Goal: Task Accomplishment & Management: Manage account settings

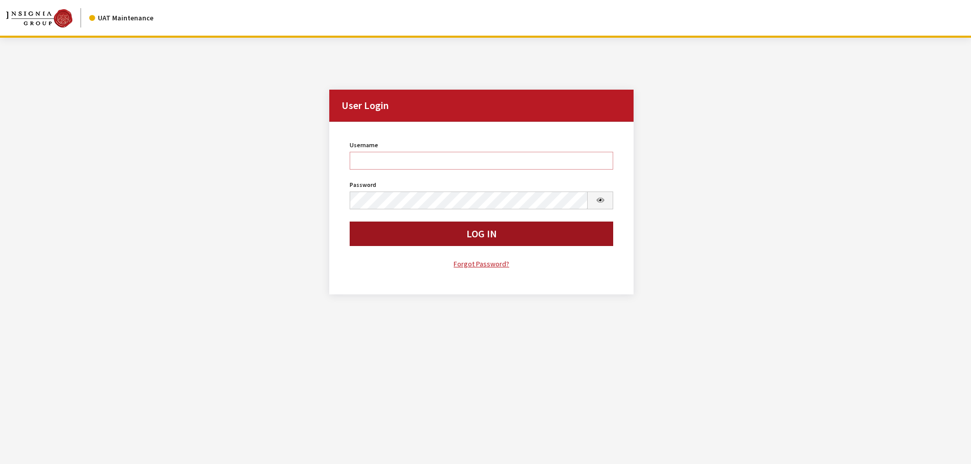
type input "Kcallahan"
click at [385, 237] on button "Log In" at bounding box center [482, 234] width 264 height 24
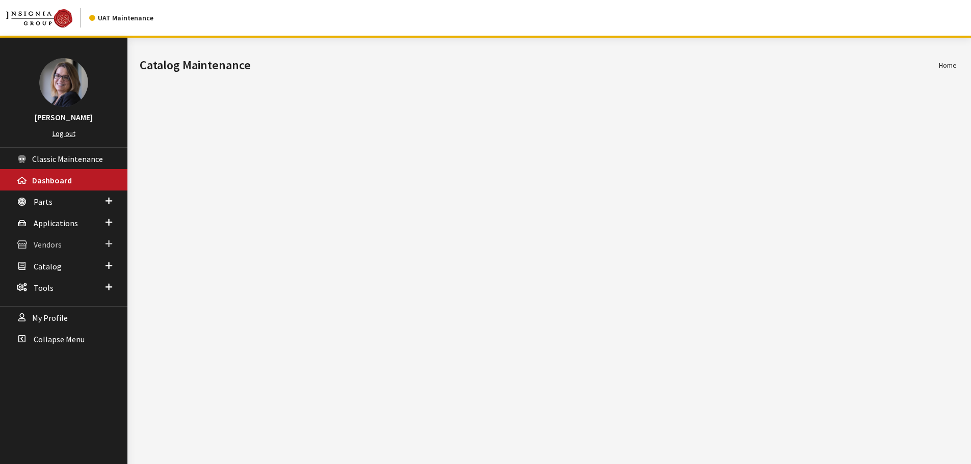
click at [106, 243] on span at bounding box center [108, 243] width 7 height 13
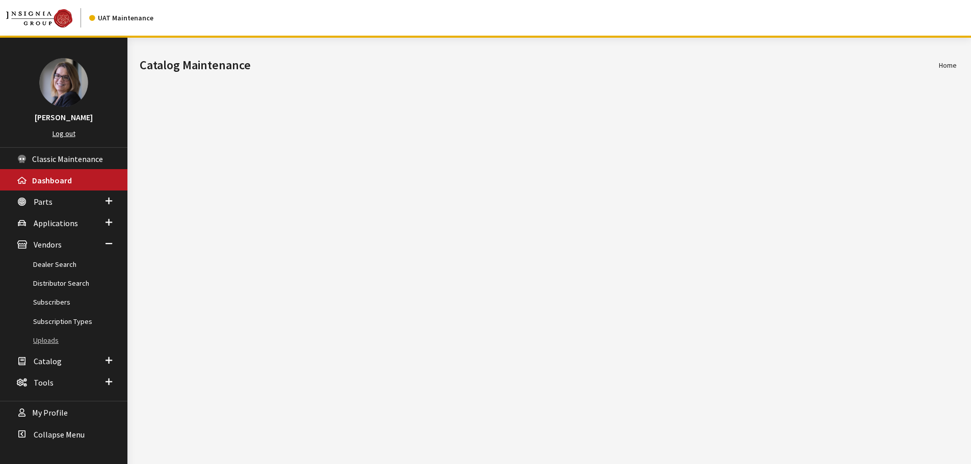
click at [46, 344] on link "Uploads" at bounding box center [63, 340] width 127 height 19
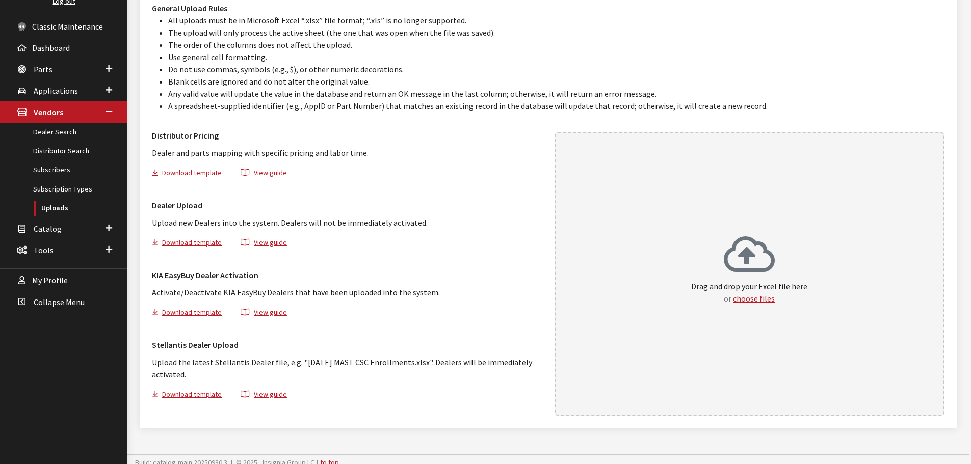
scroll to position [139, 0]
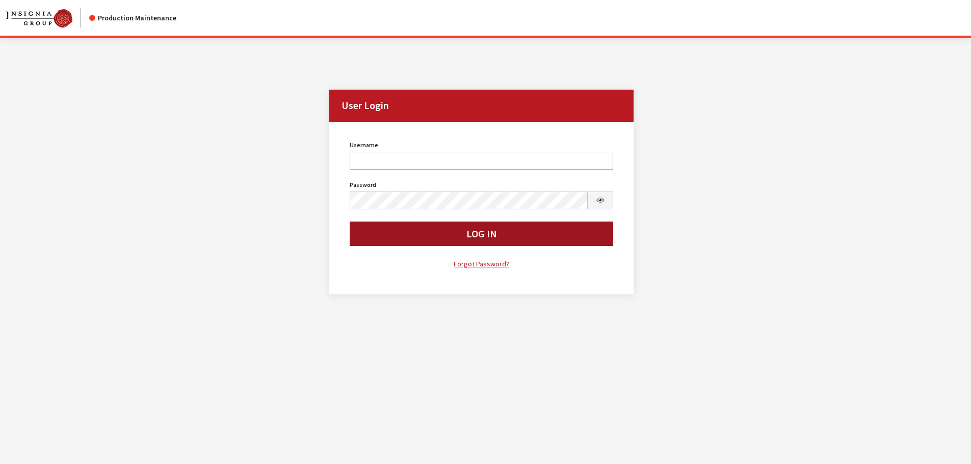
type input "kcallahan"
click at [388, 232] on button "Log In" at bounding box center [482, 234] width 264 height 24
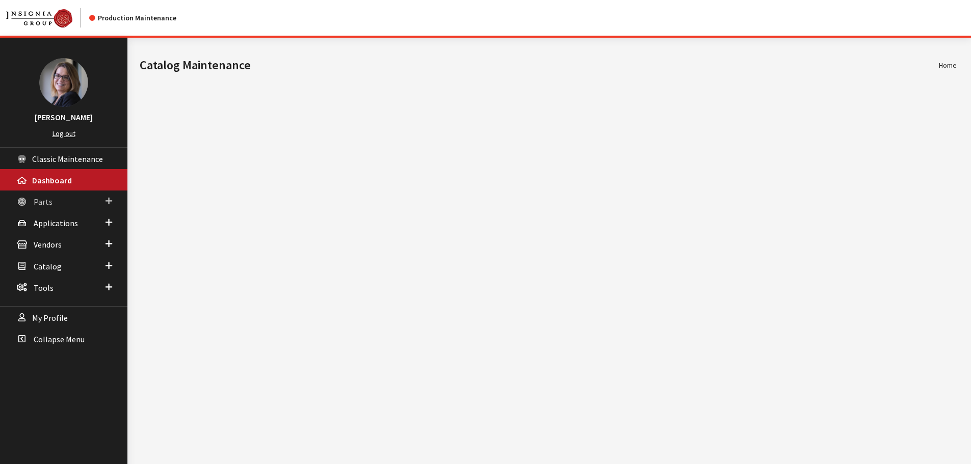
click at [110, 201] on span at bounding box center [108, 201] width 7 height 13
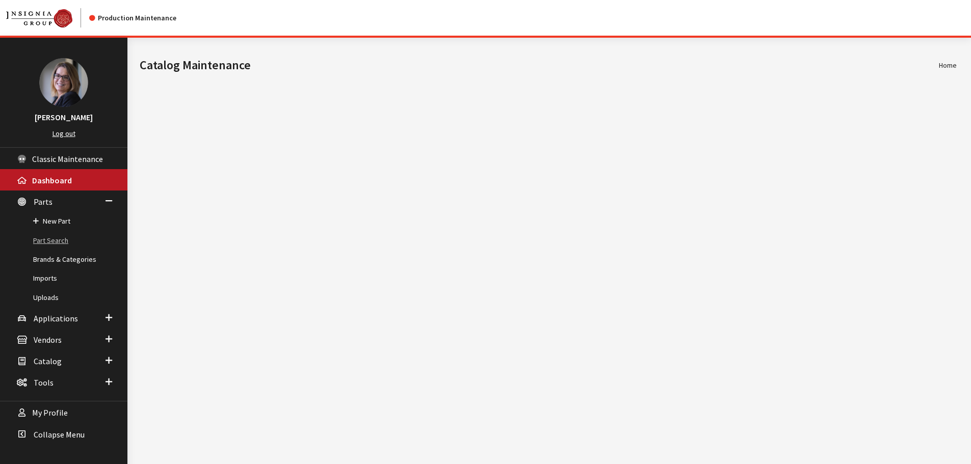
click at [62, 240] on link "Part Search" at bounding box center [63, 240] width 127 height 19
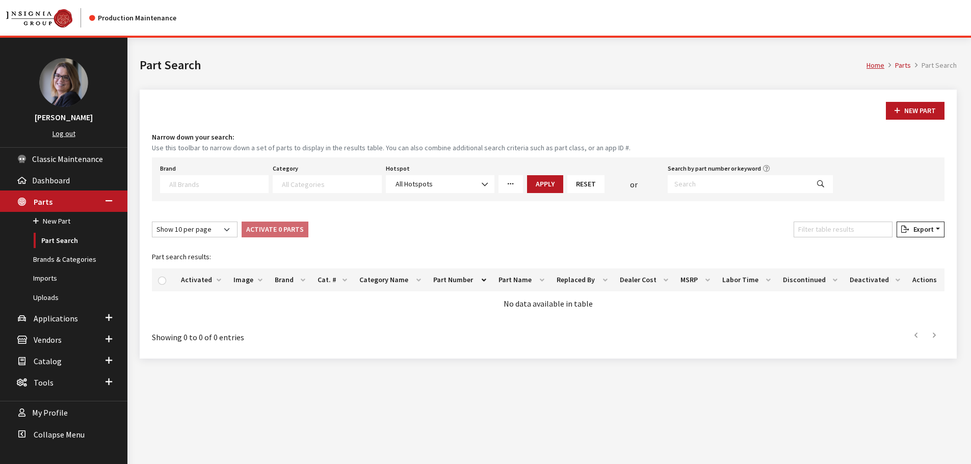
select select
click at [719, 182] on input "Search by part number or keyword" at bounding box center [737, 184] width 141 height 18
type input "s9f46aks000"
select select
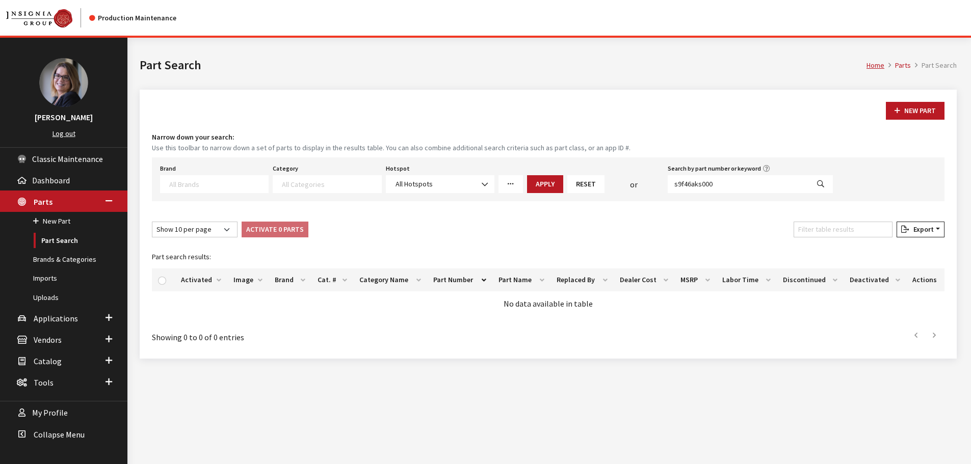
select select
drag, startPoint x: 726, startPoint y: 181, endPoint x: 643, endPoint y: 183, distance: 83.1
click at [643, 183] on div "Brand Acura Alfa Romeo Audi BMW DoubleTake Ford Ford Racing GM GST Honda Hyunda…" at bounding box center [496, 178] width 677 height 32
type input "s"
type input "S9F61Au1000"
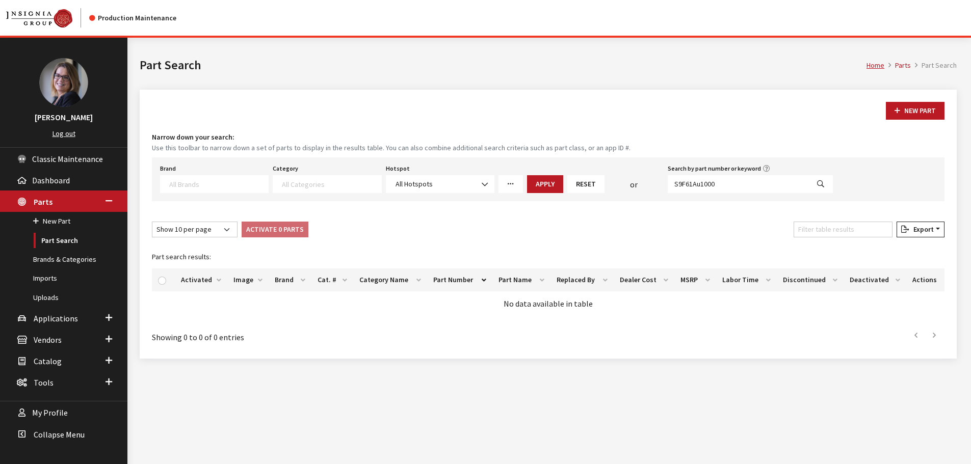
select select
click at [733, 183] on input "S9F61Au1000" at bounding box center [737, 184] width 141 height 18
type input "S9F61Au100"
select select
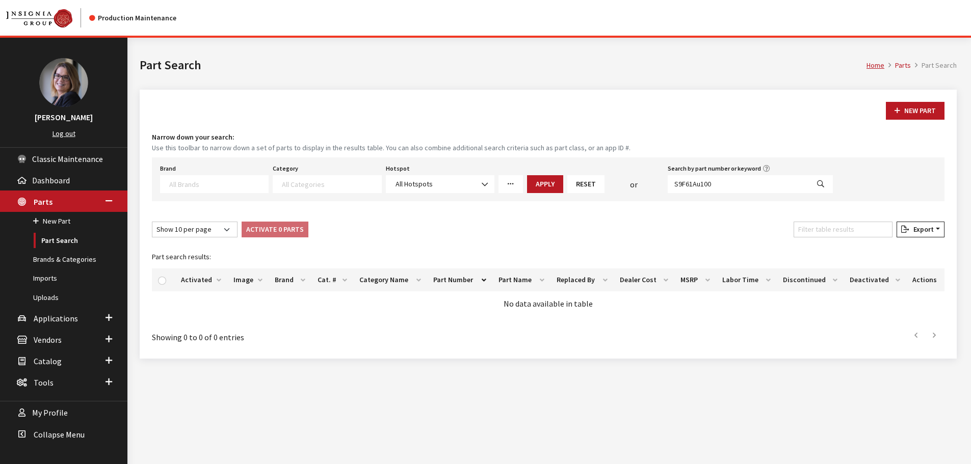
select select
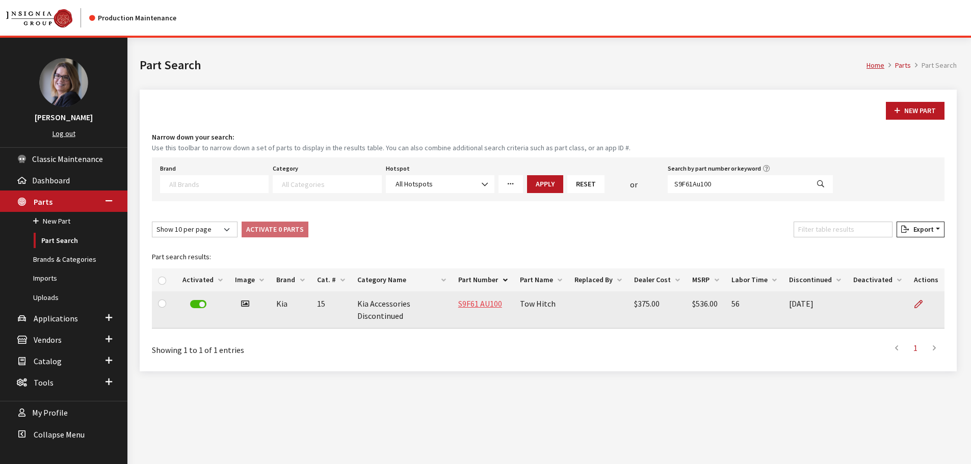
click at [486, 306] on link "S9F61 AU100" at bounding box center [480, 304] width 44 height 10
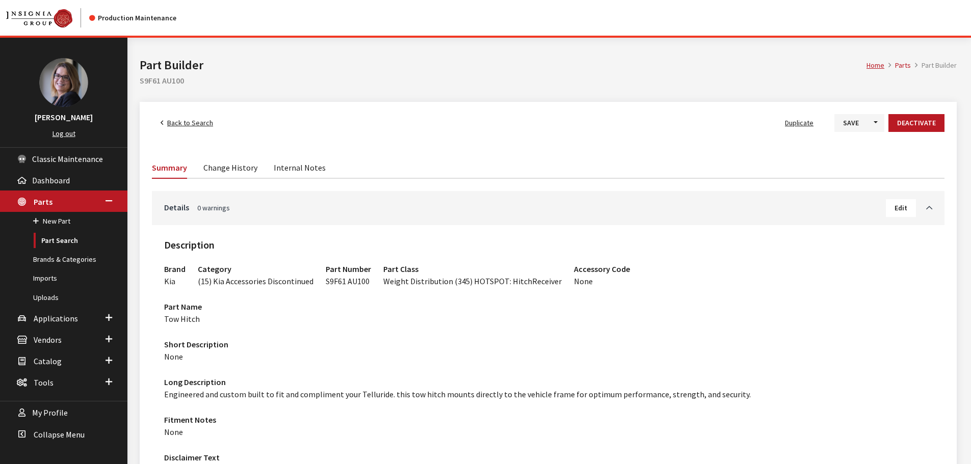
click at [238, 170] on link "Change History" at bounding box center [230, 166] width 54 height 21
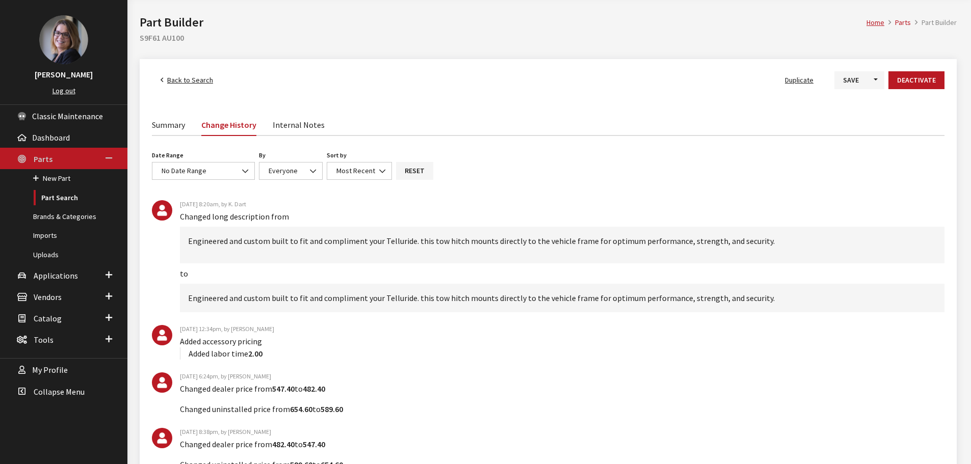
scroll to position [102, 0]
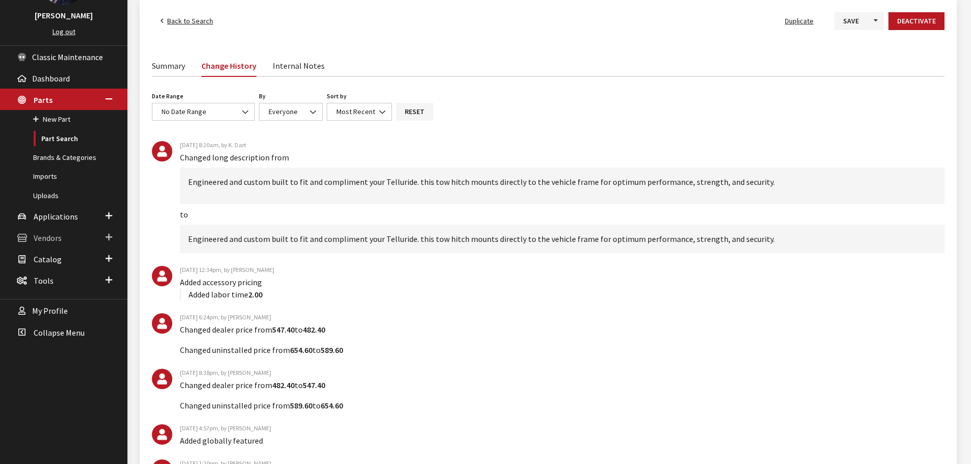
click at [105, 237] on span at bounding box center [108, 237] width 7 height 13
click at [51, 200] on link "Subscribers" at bounding box center [63, 200] width 127 height 19
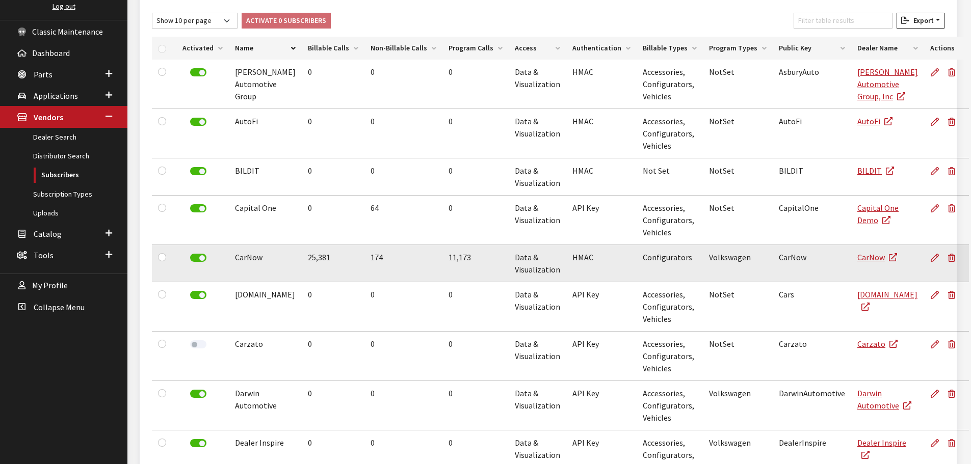
scroll to position [204, 0]
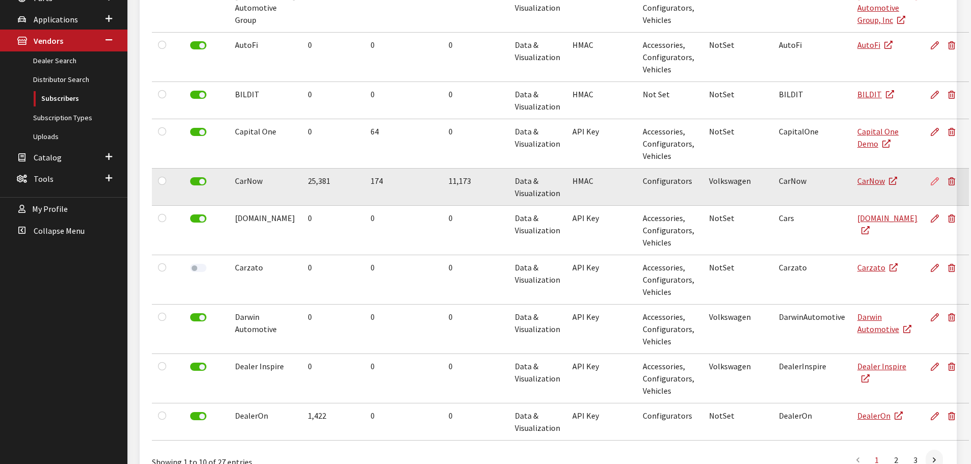
click at [930, 183] on icon at bounding box center [934, 182] width 8 height 8
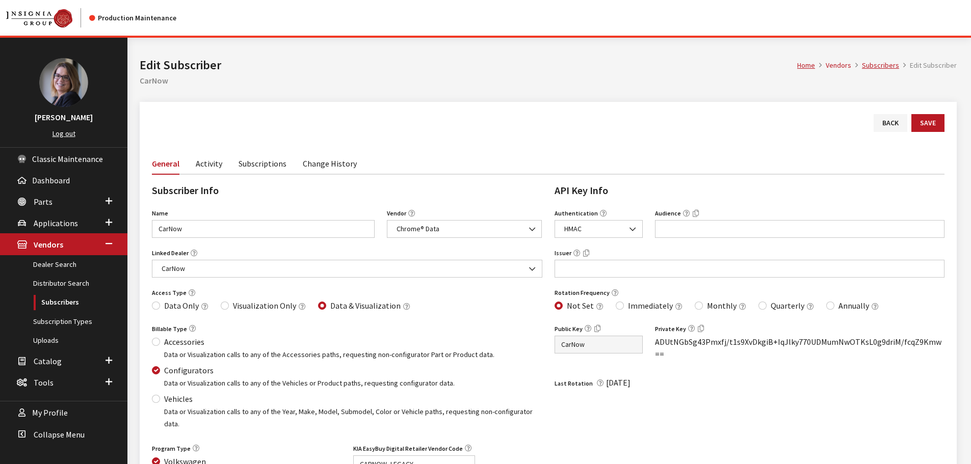
click at [275, 163] on link "Subscriptions" at bounding box center [262, 162] width 48 height 21
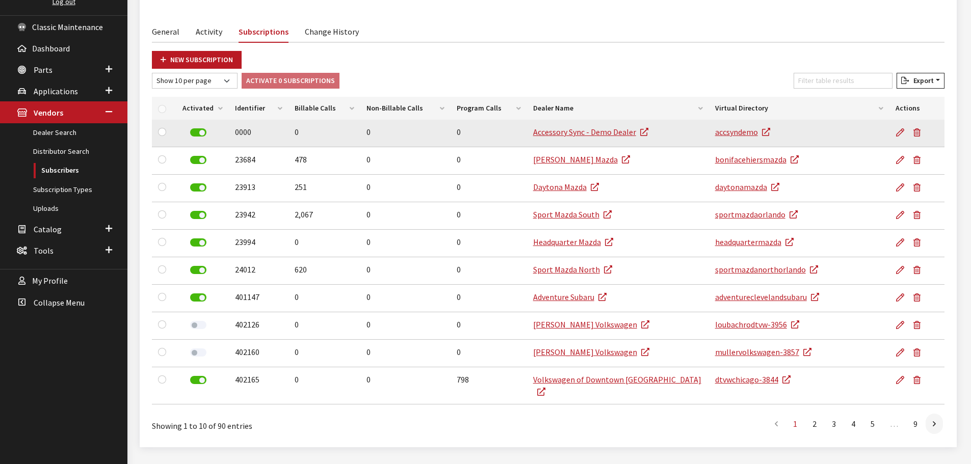
scroll to position [148, 0]
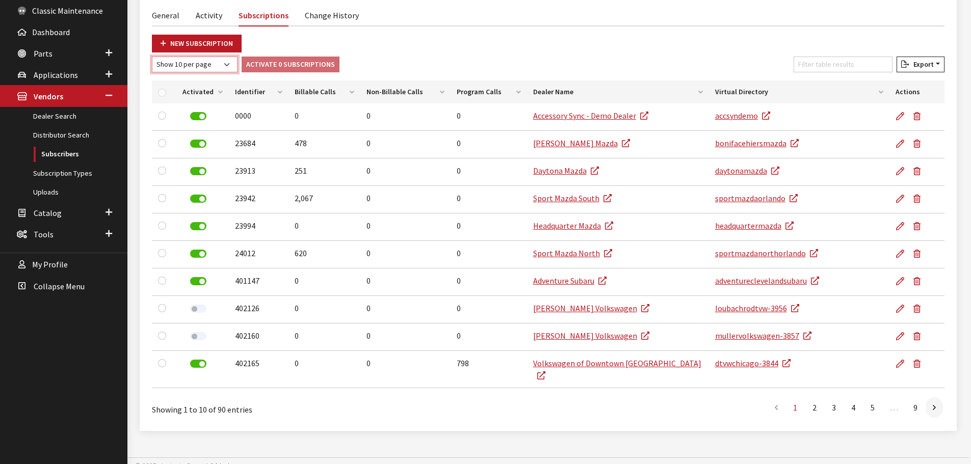
click at [221, 69] on select "Show 10 per page Show 25 per page Show 50 per page Show 100 per page Show 1000 …" at bounding box center [195, 65] width 86 height 16
select select "1000"
click at [152, 57] on select "Show 10 per page Show 25 per page Show 50 per page Show 100 per page Show 1000 …" at bounding box center [195, 65] width 86 height 16
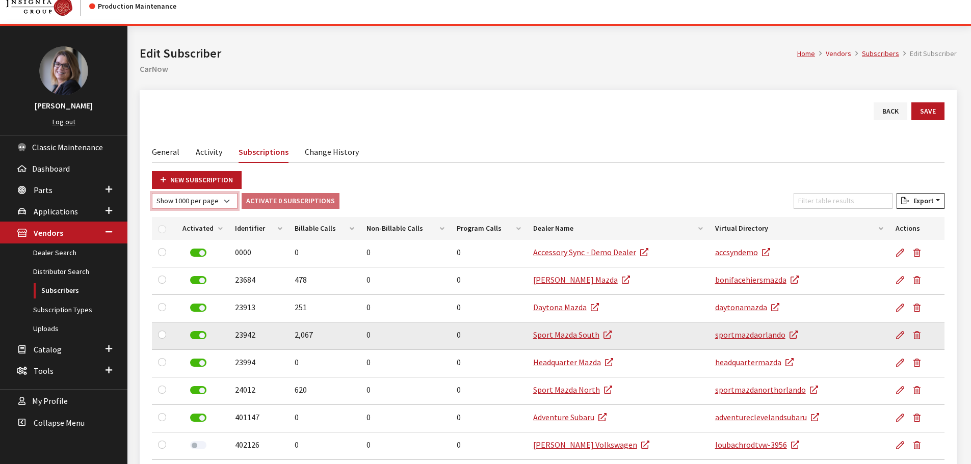
scroll to position [0, 0]
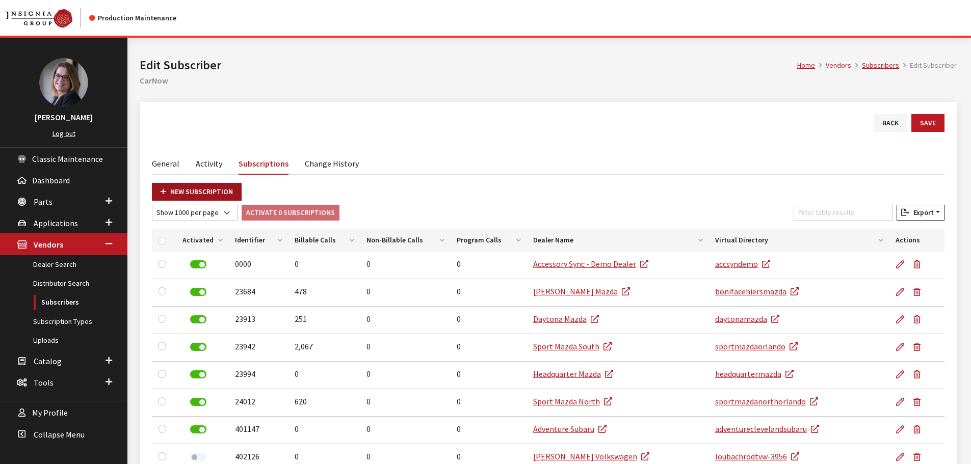
click at [205, 196] on link "New Subscription" at bounding box center [197, 192] width 90 height 18
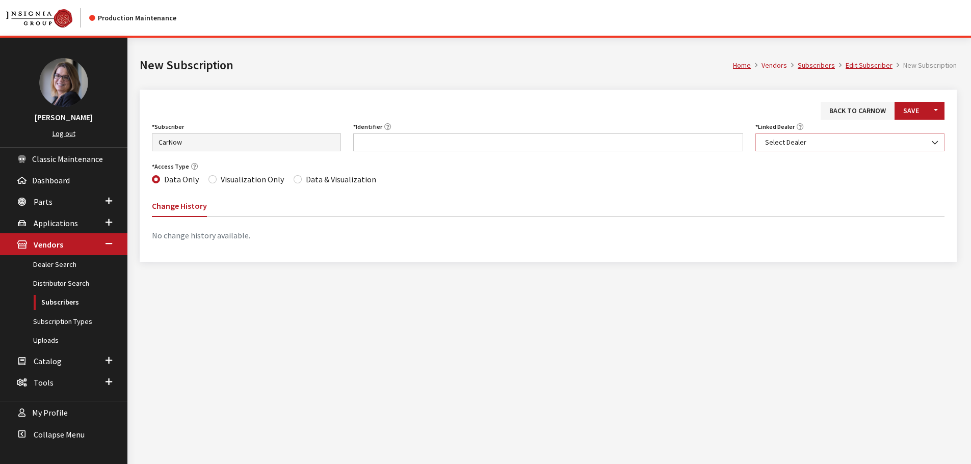
click at [779, 146] on span "Select Dealer" at bounding box center [850, 142] width 176 height 11
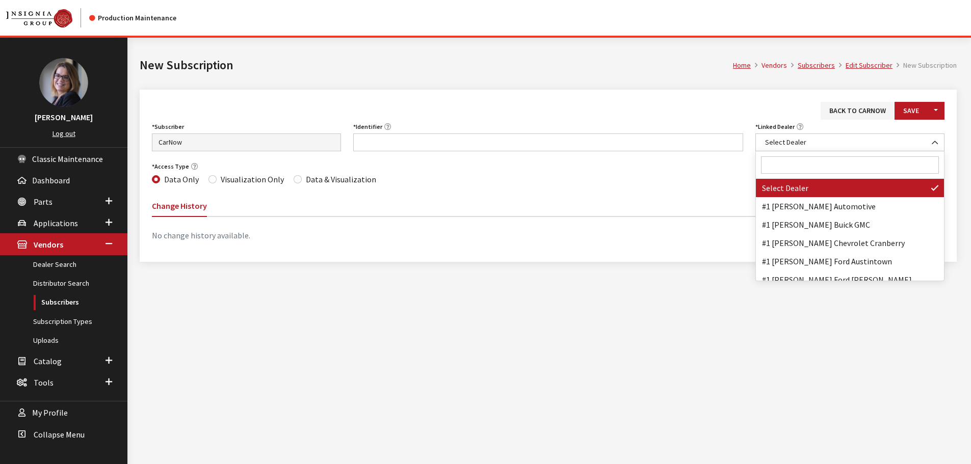
click at [783, 157] on input "Search" at bounding box center [850, 164] width 178 height 17
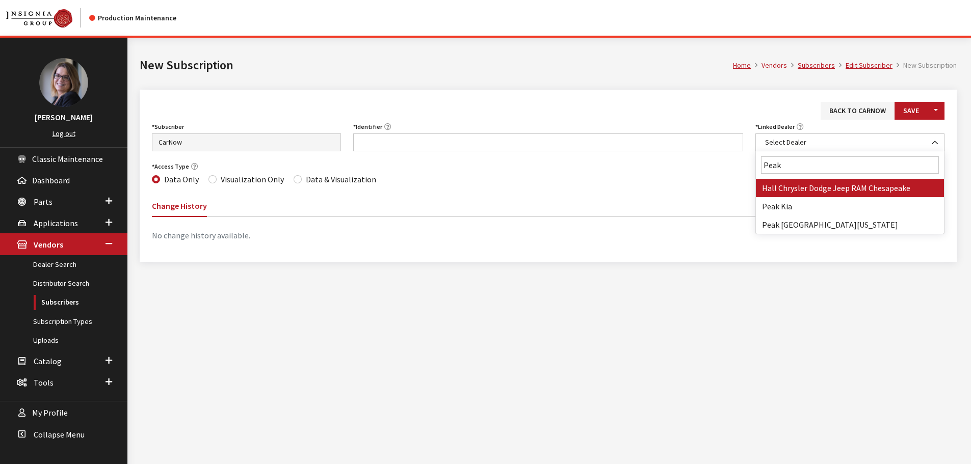
type input "Peak"
click at [47, 264] on link "Dealer Search" at bounding box center [63, 264] width 127 height 19
select select "5093"
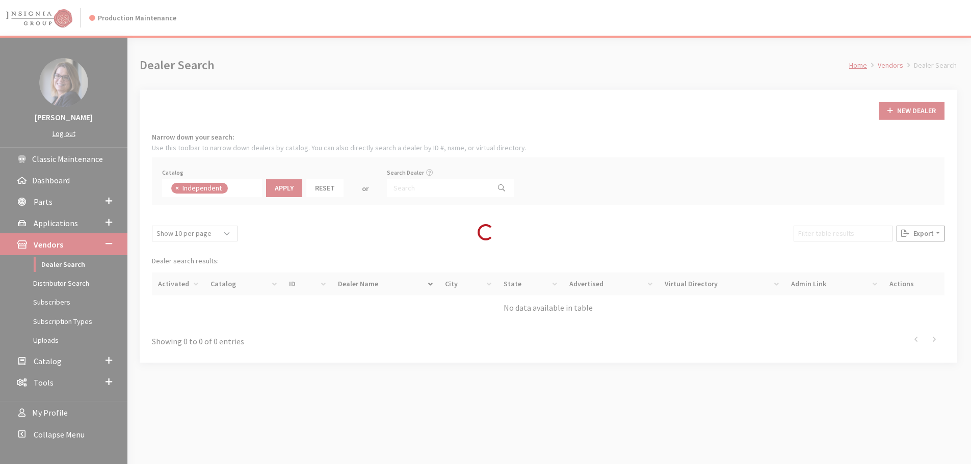
scroll to position [74, 0]
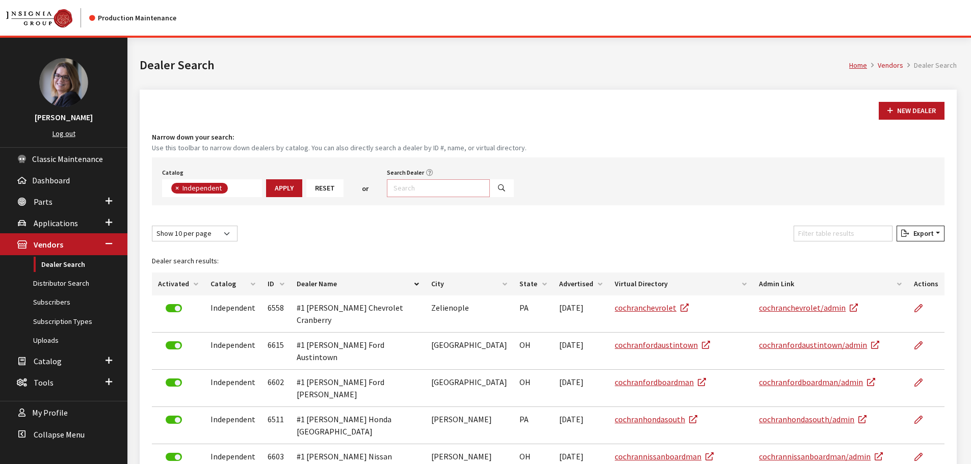
click at [434, 186] on input "Search Dealer" at bounding box center [438, 188] width 103 height 18
drag, startPoint x: 424, startPoint y: 180, endPoint x: 315, endPoint y: 166, distance: 109.5
click at [315, 166] on div "Catalog Acura Alfa Romeo Audi Bentley BMW Chrysler DoubleTake Ford GM Honda Hyu…" at bounding box center [548, 181] width 792 height 48
type input "volvo%"
select select
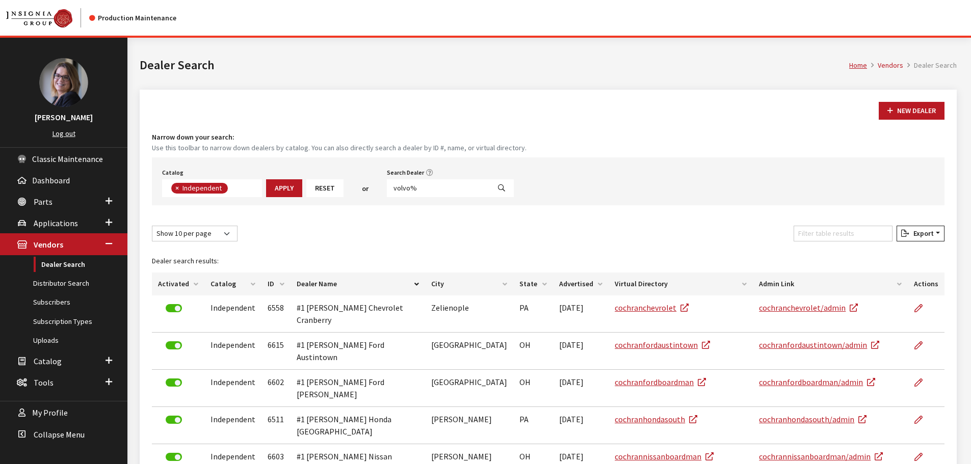
scroll to position [106, 0]
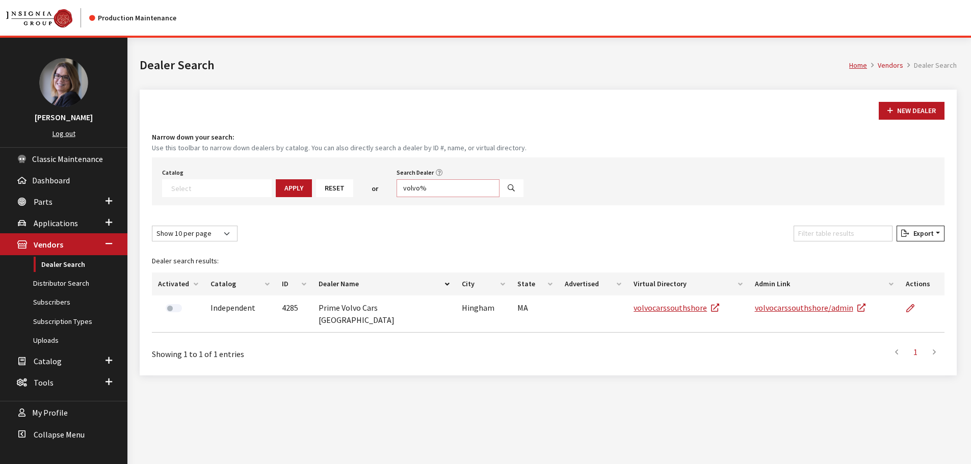
drag, startPoint x: 440, startPoint y: 183, endPoint x: 347, endPoint y: 182, distance: 92.7
click at [348, 182] on div "Catalog Acura Alfa Romeo Audi Bentley BMW Chrysler DoubleTake Ford GM Honda Hyu…" at bounding box center [548, 181] width 792 height 48
type input "k"
type input "Peak Kia%"
select select
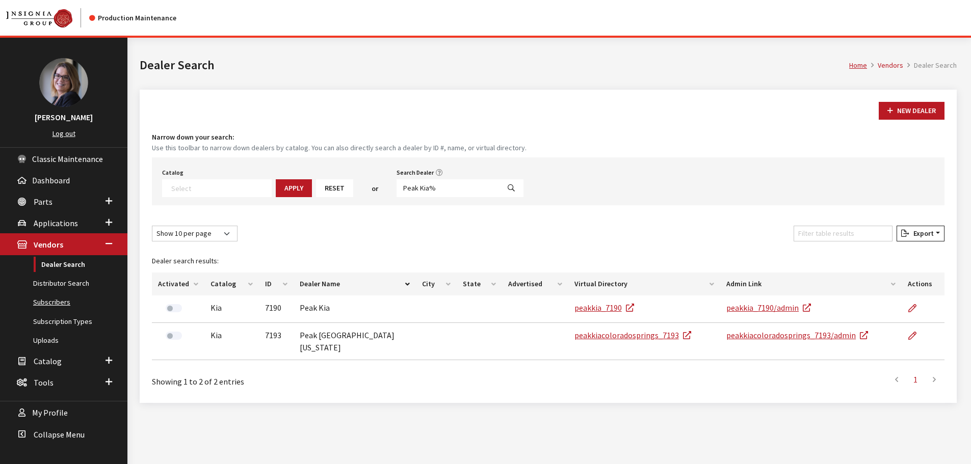
click at [55, 300] on link "Subscribers" at bounding box center [63, 302] width 127 height 19
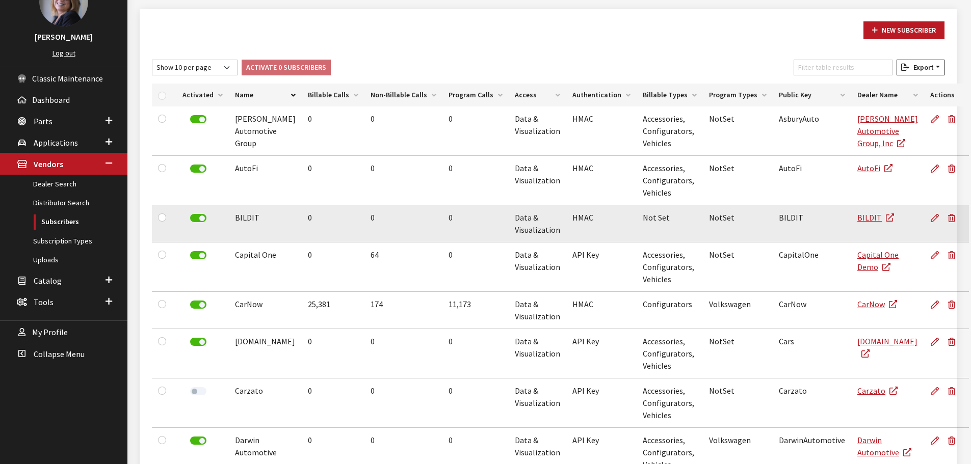
scroll to position [102, 0]
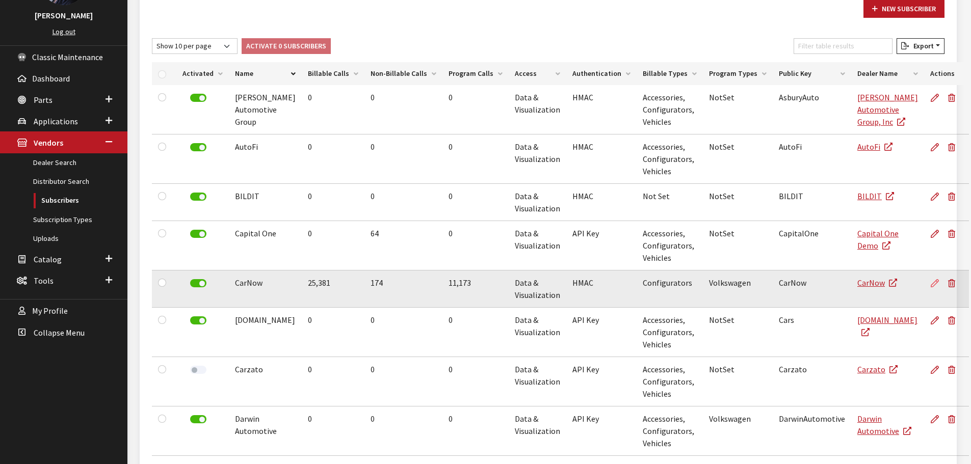
click at [930, 285] on icon at bounding box center [934, 284] width 8 height 8
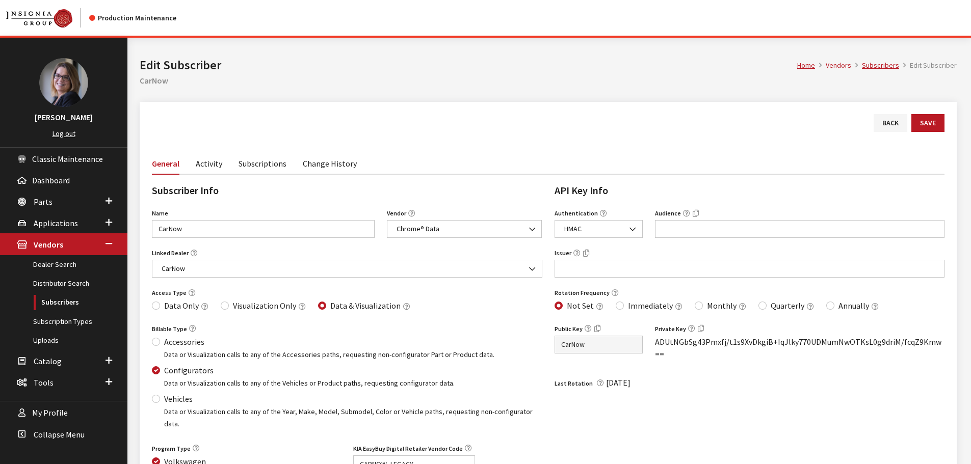
click at [261, 162] on link "Subscriptions" at bounding box center [262, 162] width 48 height 21
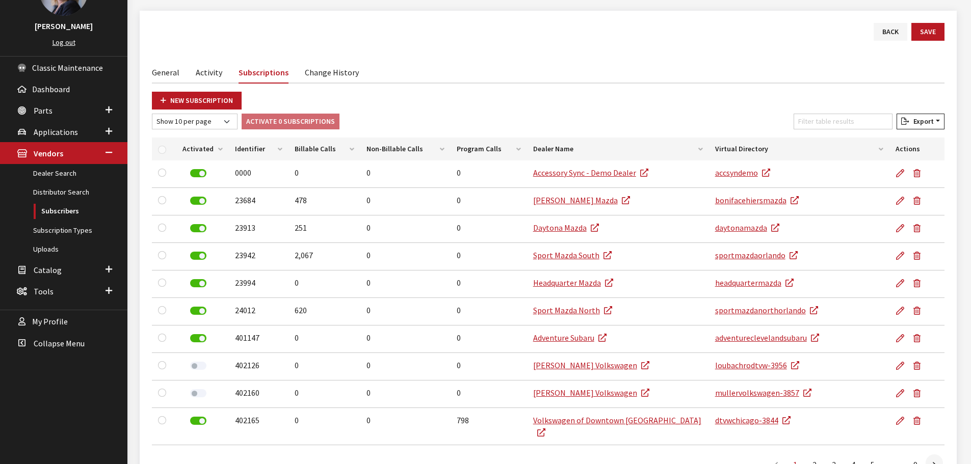
scroll to position [102, 0]
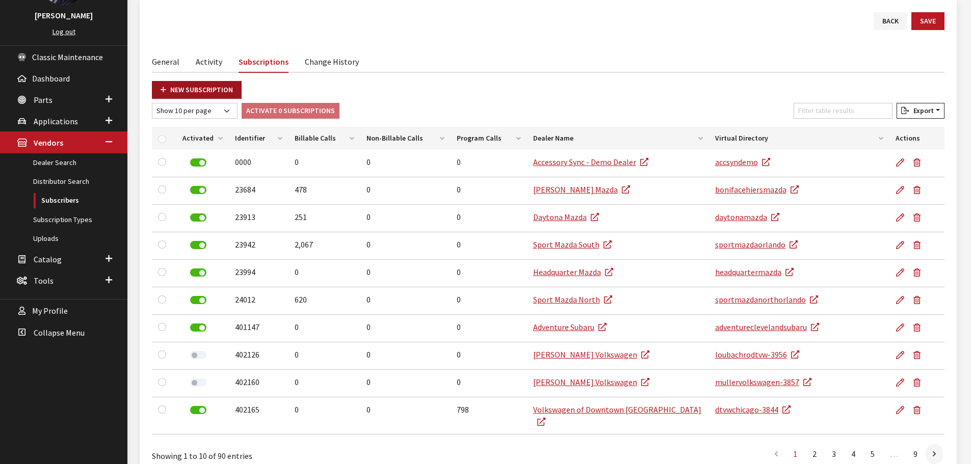
click at [227, 92] on link "New Subscription" at bounding box center [197, 90] width 90 height 18
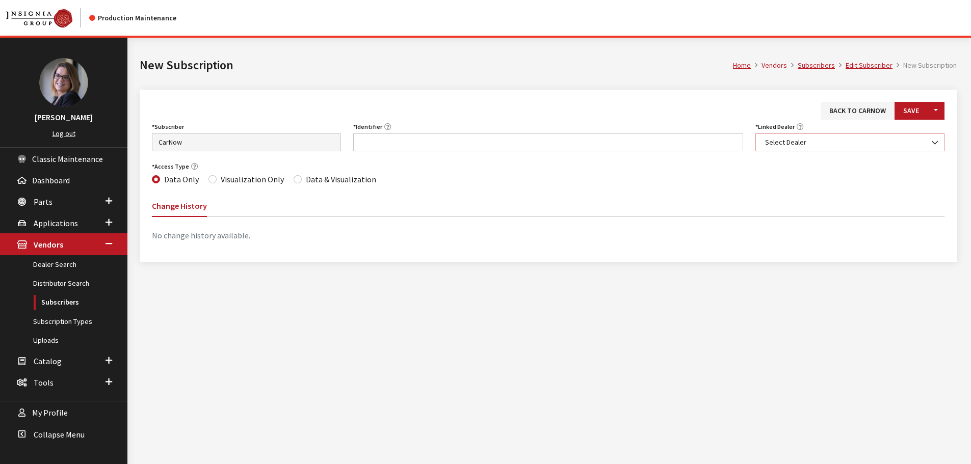
click at [822, 141] on span "Select Dealer" at bounding box center [850, 142] width 176 height 11
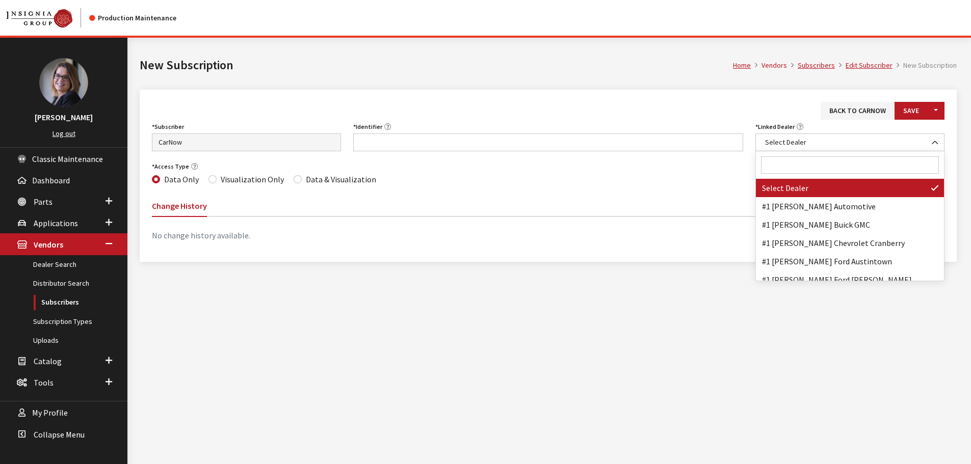
click at [801, 172] on input "Search" at bounding box center [850, 164] width 178 height 17
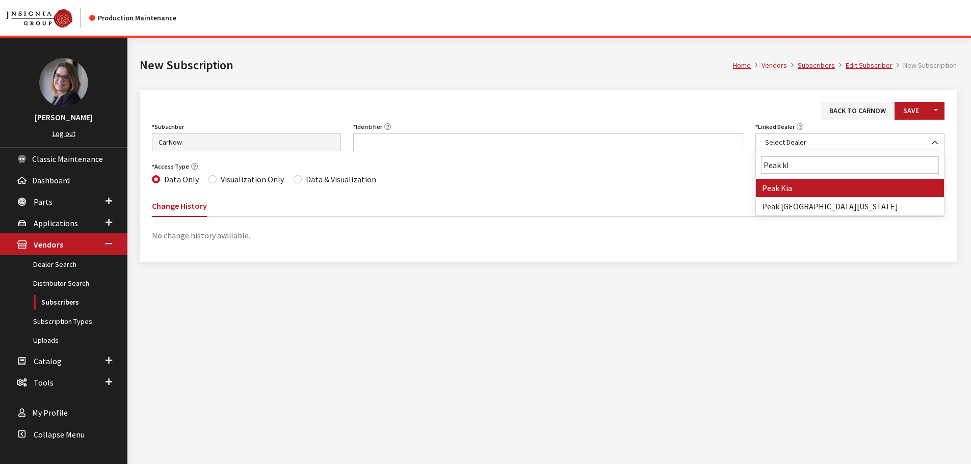
type input "Peak kI"
select select "7190"
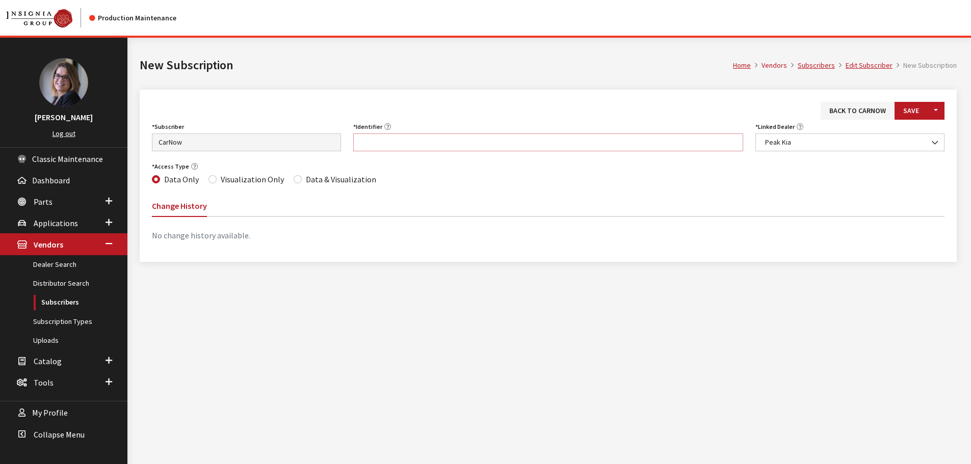
click at [480, 138] on input "Identifier" at bounding box center [548, 142] width 390 height 18
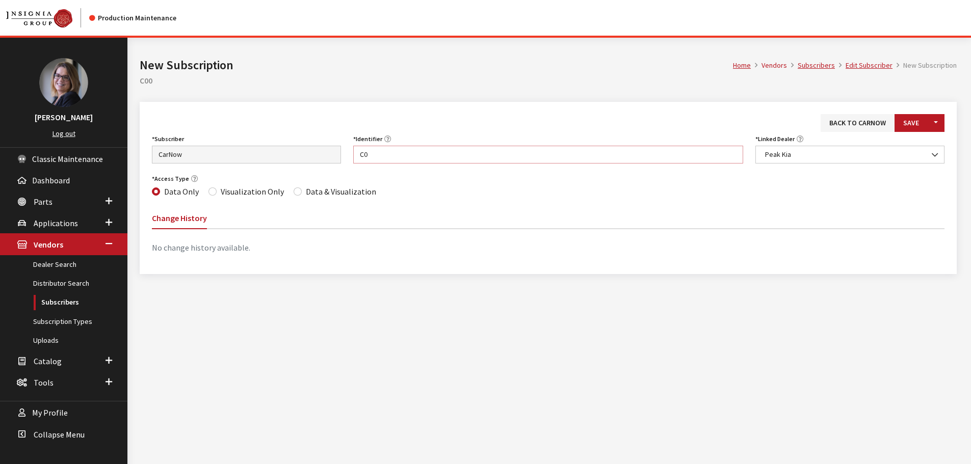
type input "C"
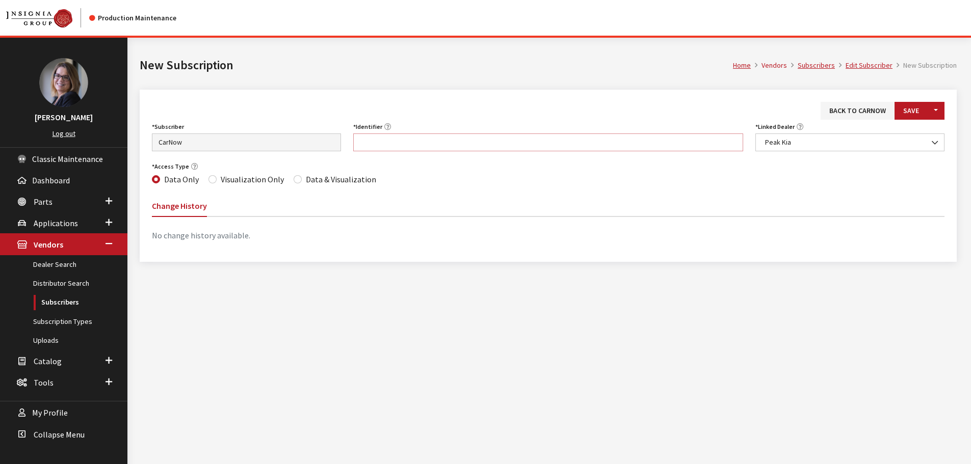
click at [368, 148] on input "Identifier" at bounding box center [548, 142] width 390 height 18
paste input "CO023"
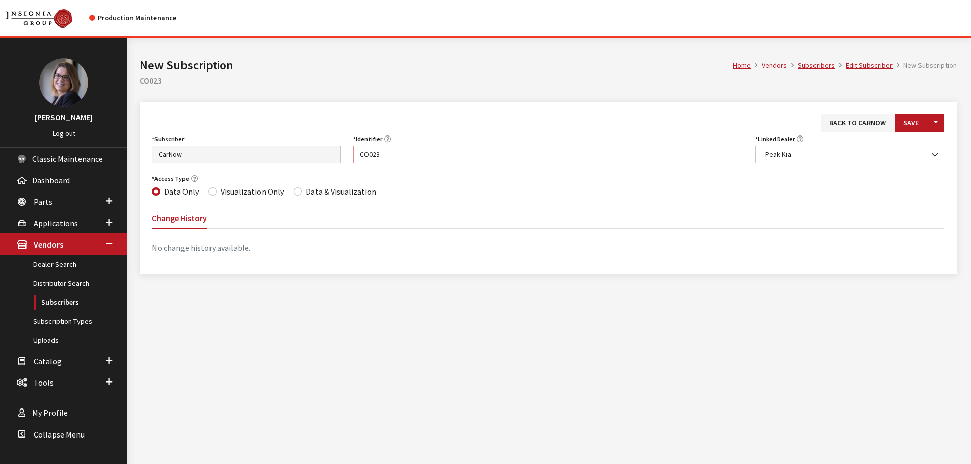
click at [361, 155] on input "CO023" at bounding box center [548, 155] width 390 height 18
type input "CO023"
click at [909, 128] on button "Save" at bounding box center [910, 123] width 33 height 18
click at [821, 156] on span "Peak Kia" at bounding box center [850, 154] width 176 height 11
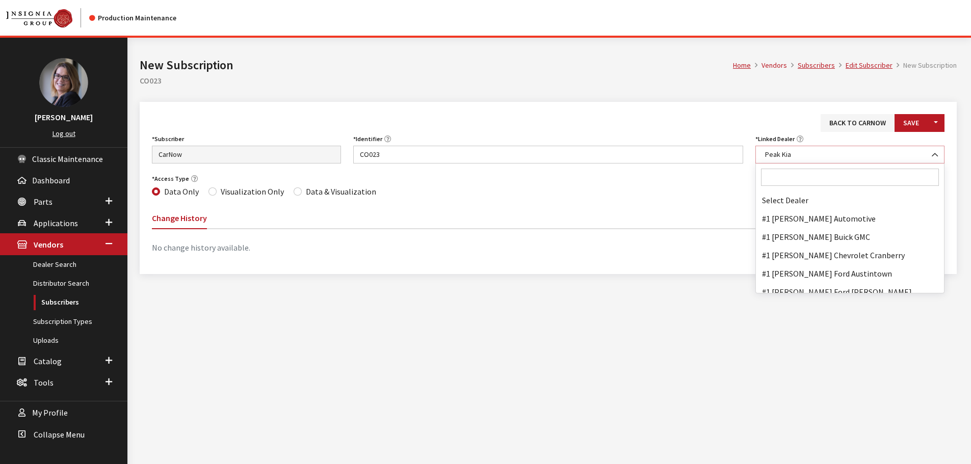
scroll to position [53030, 0]
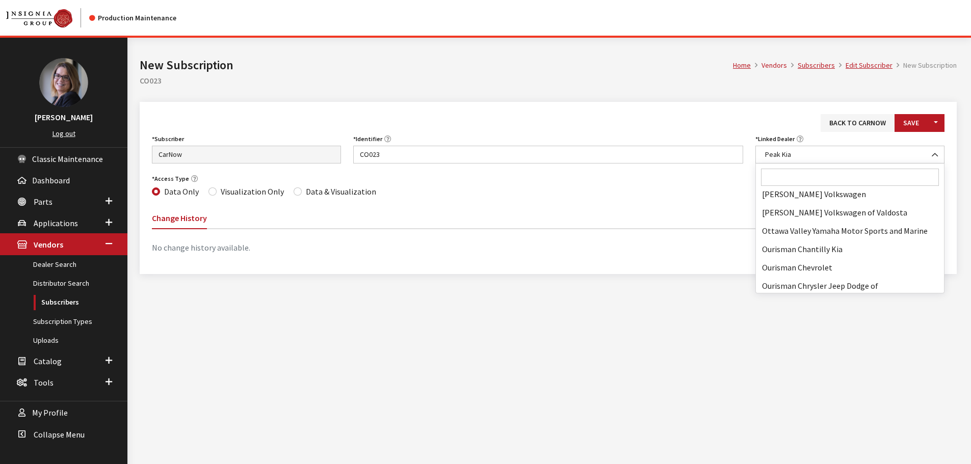
click at [810, 172] on input "Search" at bounding box center [850, 177] width 178 height 17
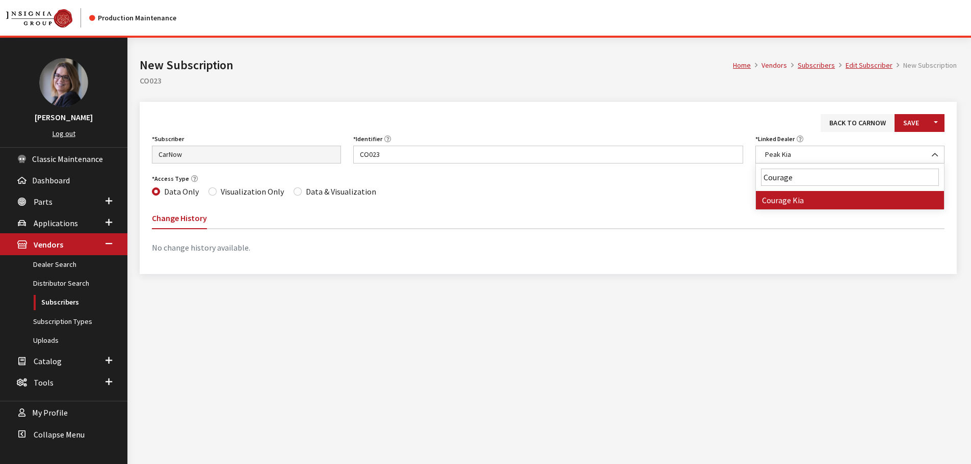
type input "Courage"
select select "7106"
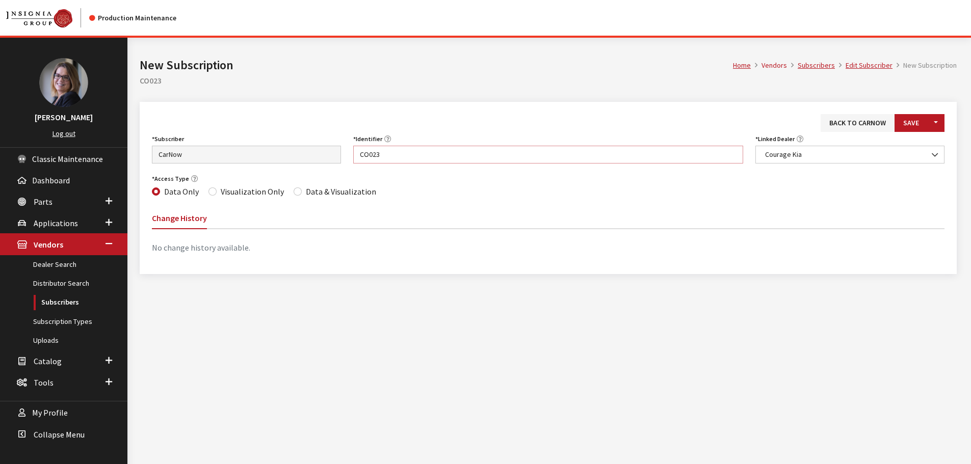
click at [308, 157] on div "Subscriber Asbury Automotive Group AutoFi BILDIT Capital One CarNow Cars.com Ca…" at bounding box center [548, 152] width 805 height 40
click at [395, 159] on input "CO023" at bounding box center [548, 155] width 390 height 18
click at [299, 147] on div "Subscriber Asbury Automotive Group AutoFi BILDIT Capital One CarNow Cars.com Ca…" at bounding box center [548, 152] width 805 height 40
paste input "NC079"
type input "NC079"
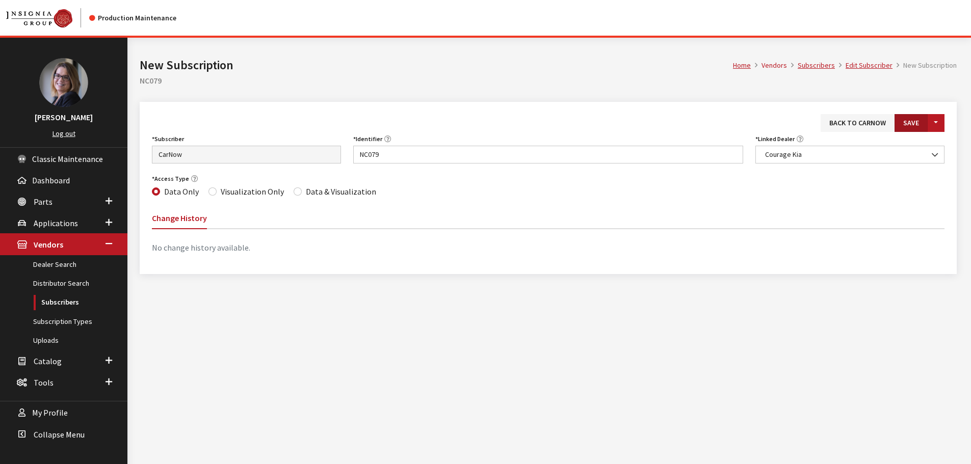
click at [902, 117] on button "Save" at bounding box center [910, 123] width 33 height 18
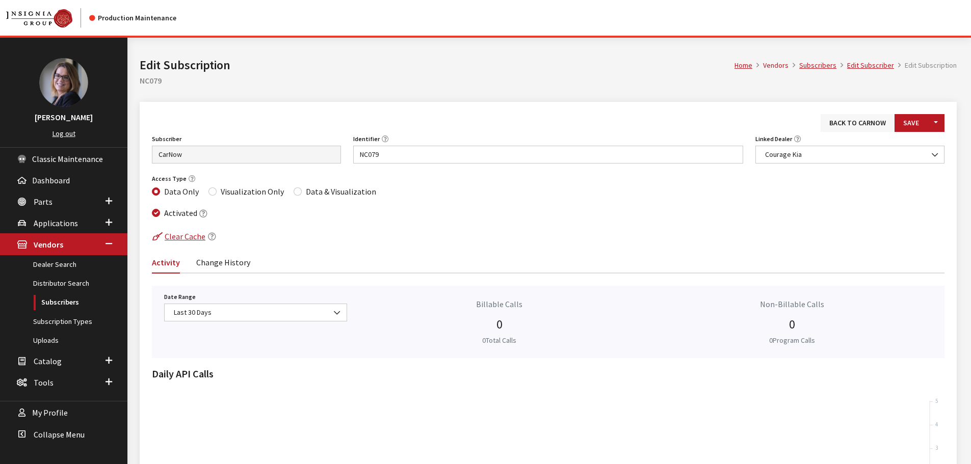
click at [836, 124] on link "Back to CarNow" at bounding box center [857, 123] width 74 height 18
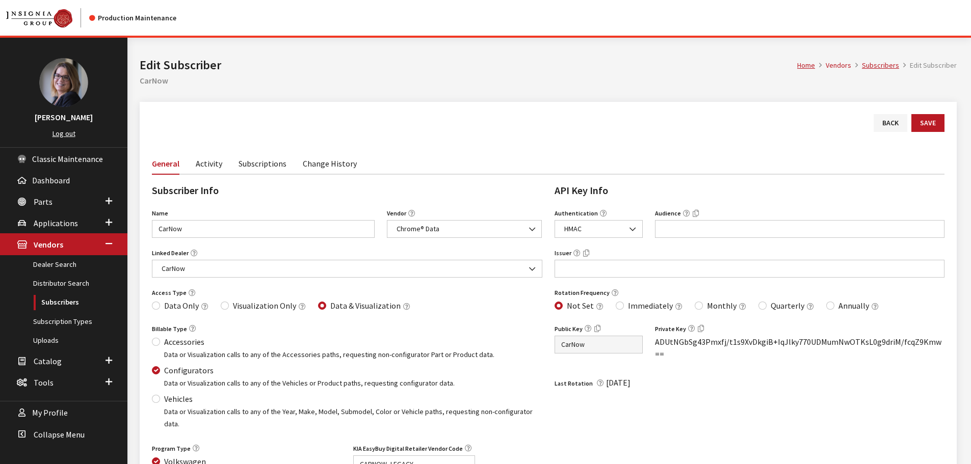
click at [263, 168] on link "Subscriptions" at bounding box center [262, 162] width 48 height 21
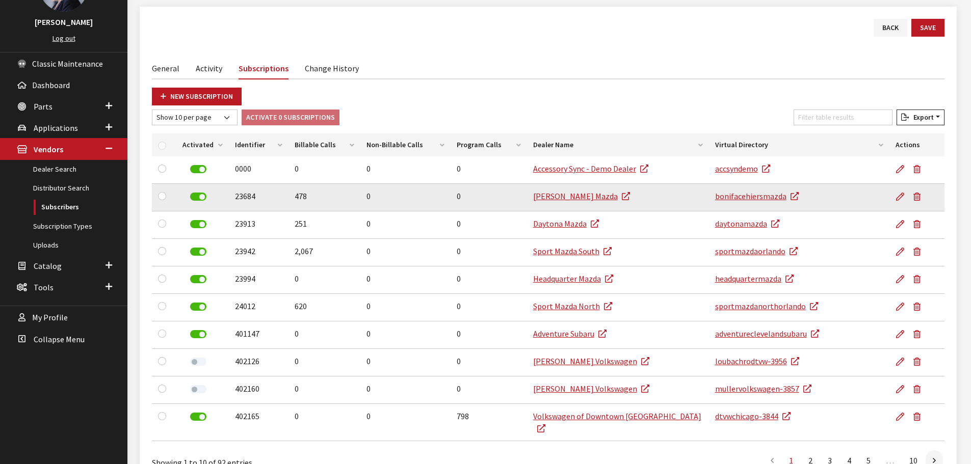
scroll to position [102, 0]
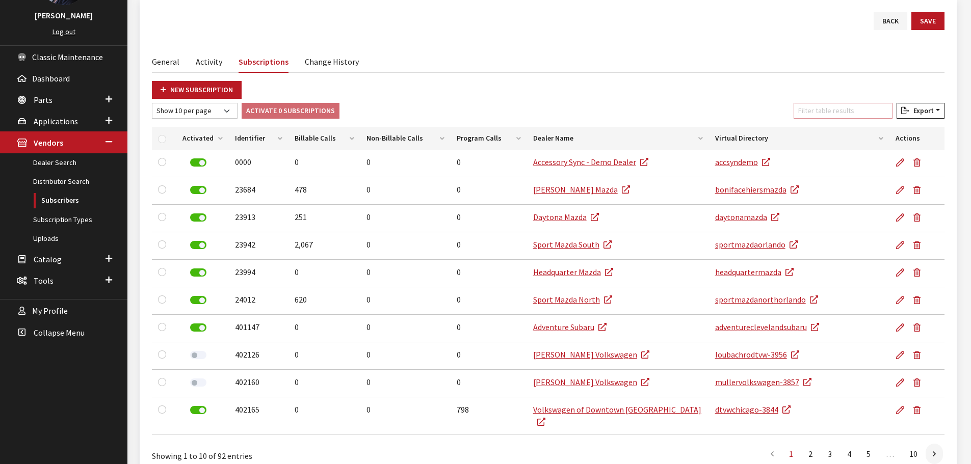
click at [817, 111] on input "Filter table results" at bounding box center [842, 111] width 99 height 16
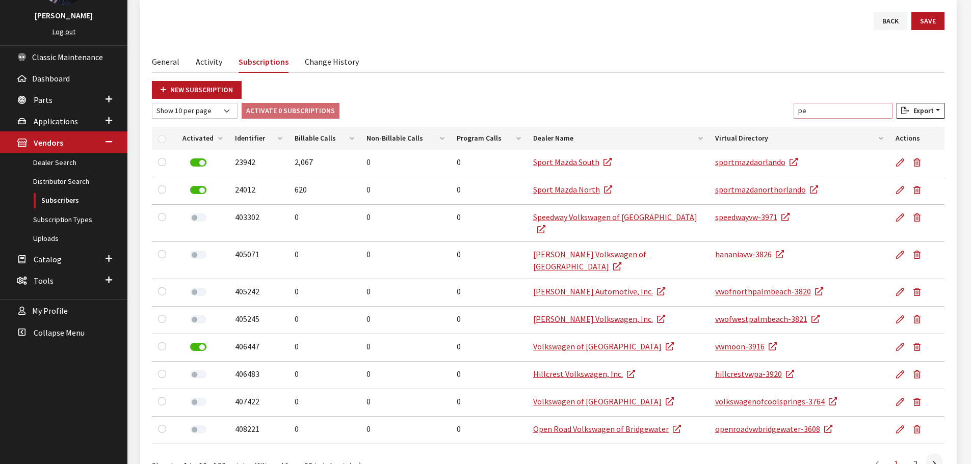
scroll to position [38, 0]
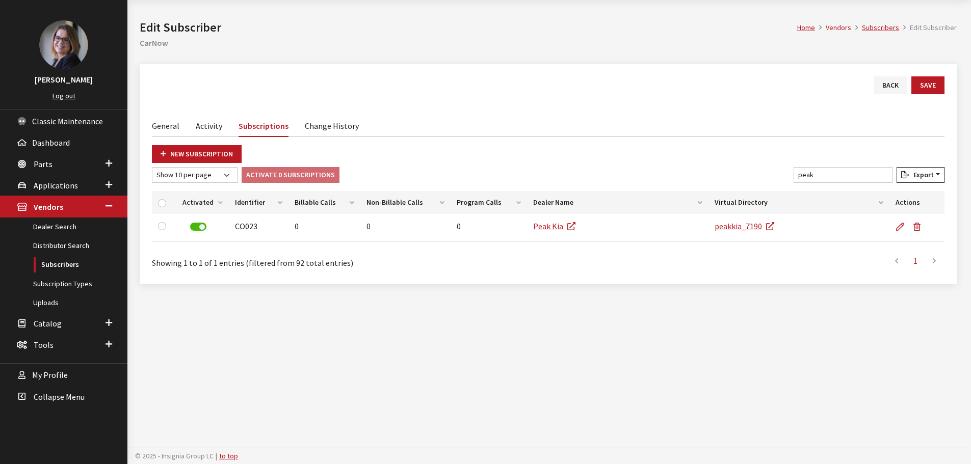
drag, startPoint x: 817, startPoint y: 111, endPoint x: 672, endPoint y: 89, distance: 146.3
click at [648, 75] on div "Back Save General Activity Subscriptions Change History Subscriber Info Name Ca…" at bounding box center [548, 174] width 817 height 220
drag, startPoint x: 830, startPoint y: 177, endPoint x: 778, endPoint y: 172, distance: 51.7
click at [778, 172] on div "Show 10 per page Show 25 per page Show 50 per page Show 100 per page Show 1000 …" at bounding box center [548, 177] width 796 height 20
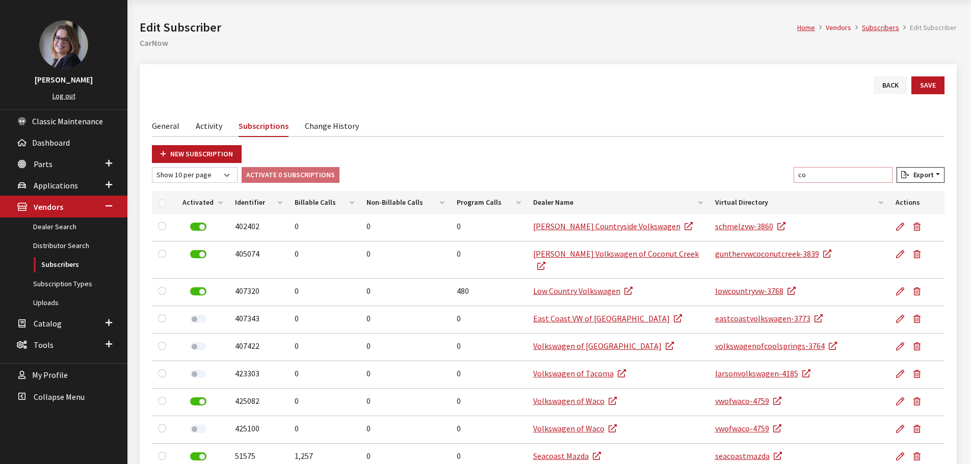
type input "c"
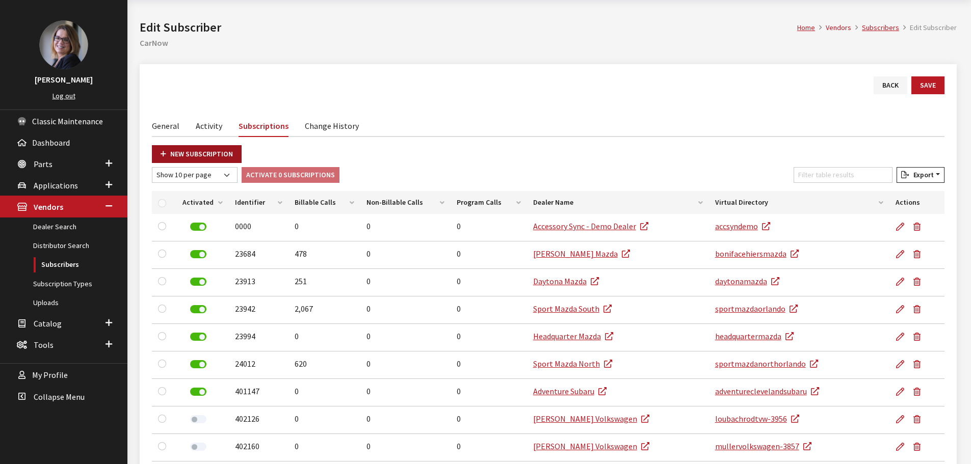
click at [193, 159] on link "New Subscription" at bounding box center [197, 154] width 90 height 18
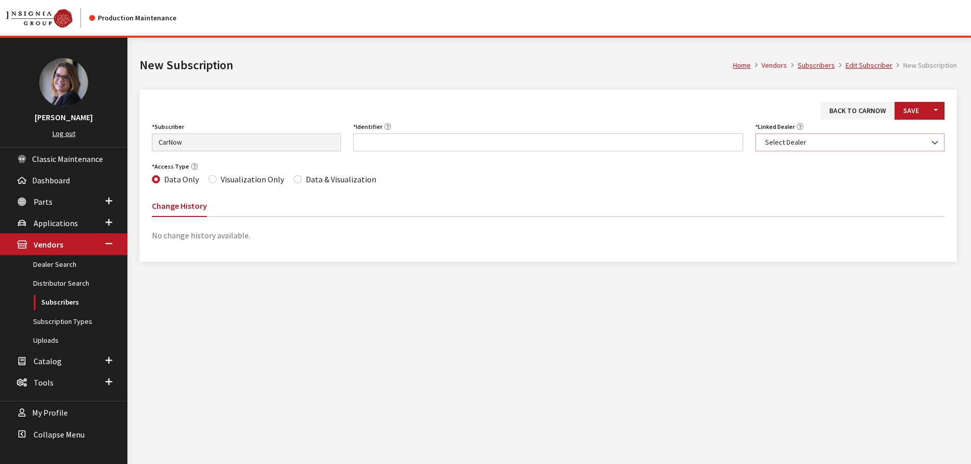
click at [787, 143] on span "Select Dealer" at bounding box center [850, 142] width 176 height 11
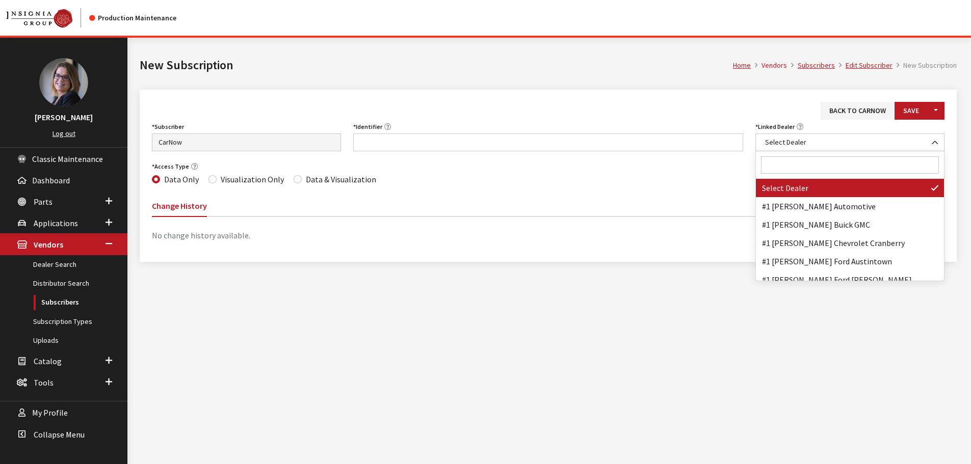
click at [780, 170] on input "Search" at bounding box center [850, 164] width 178 height 17
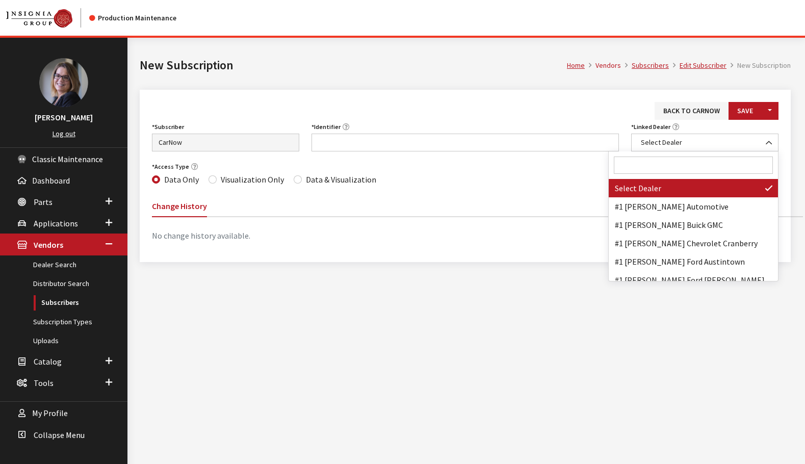
click at [665, 168] on input "Search" at bounding box center [692, 164] width 159 height 17
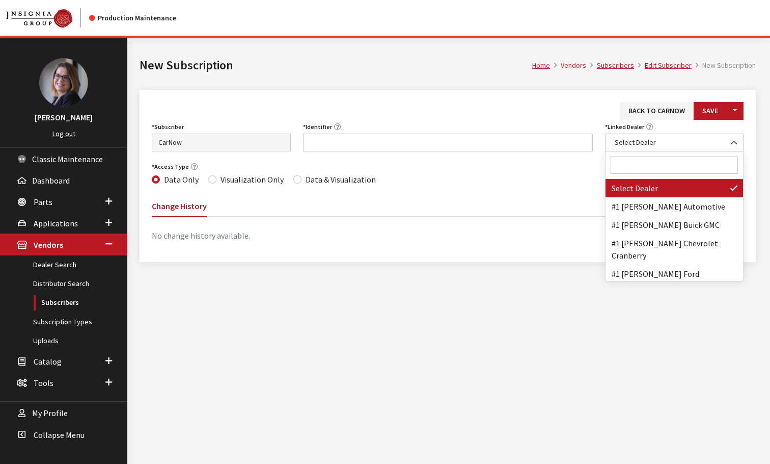
click at [639, 159] on input "Search" at bounding box center [675, 164] width 128 height 17
paste input "CITY KIA OF GREATER ORLANDO"
type input "CITY KIA OF GREATER ORLANDO"
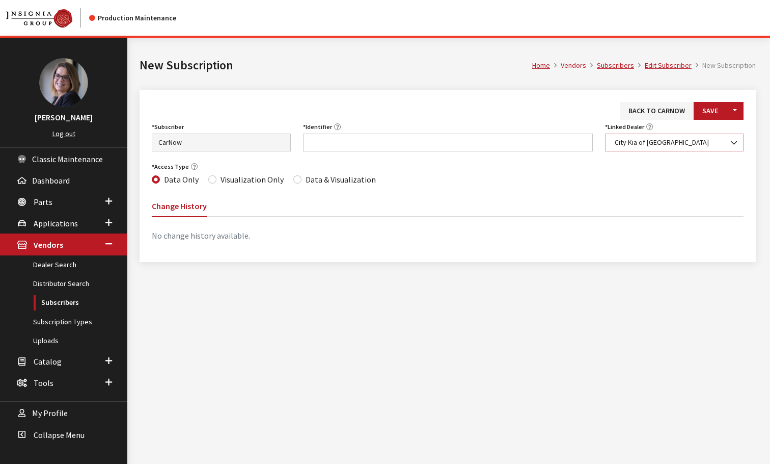
select select "7001"
click at [409, 142] on input "Identifier" at bounding box center [448, 142] width 290 height 18
click at [343, 143] on input "Identifier" at bounding box center [448, 142] width 290 height 18
paste input "FL112"
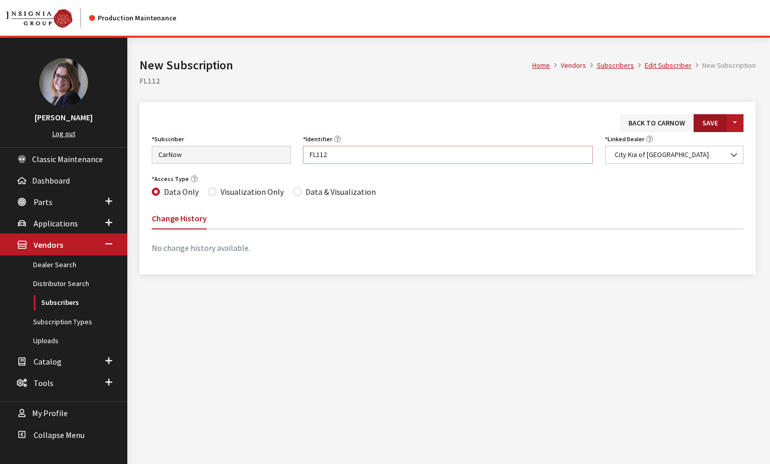
type input "FL112"
click at [715, 121] on button "Save" at bounding box center [710, 123] width 33 height 18
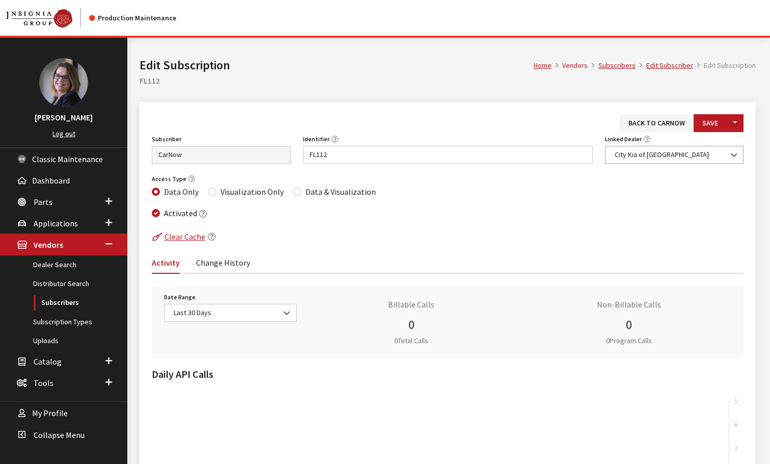
click at [703, 154] on span "City Kia of [GEOGRAPHIC_DATA]" at bounding box center [675, 154] width 126 height 11
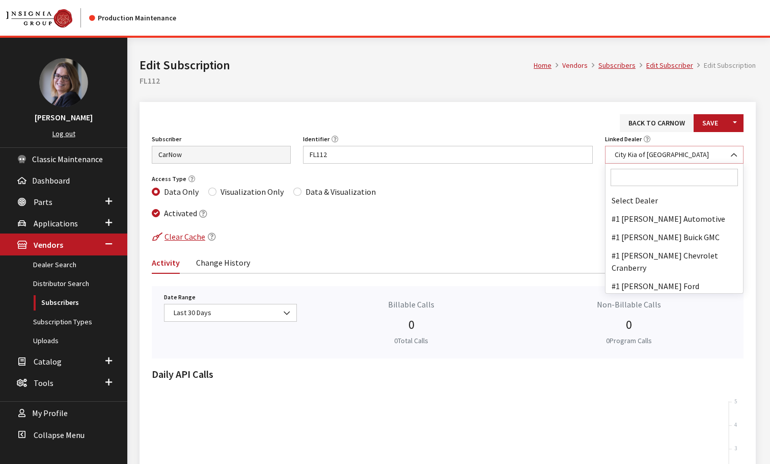
scroll to position [12455, 0]
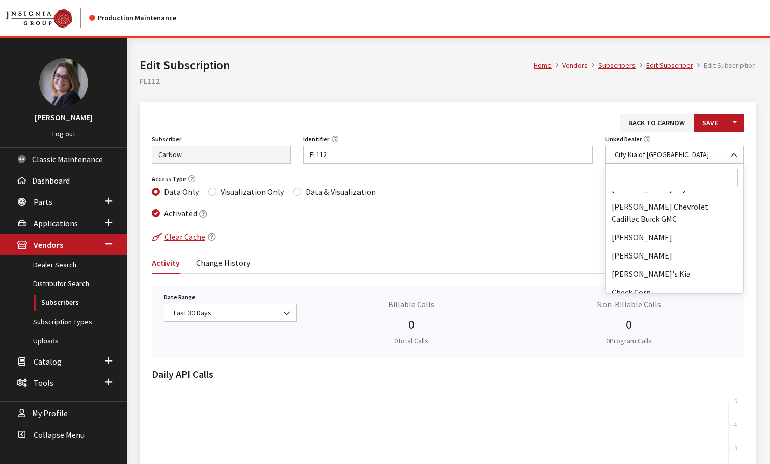
click at [662, 175] on input "Search" at bounding box center [675, 177] width 128 height 17
click at [659, 178] on input "Search" at bounding box center [675, 177] width 128 height 17
paste input "Bulldog Kia"
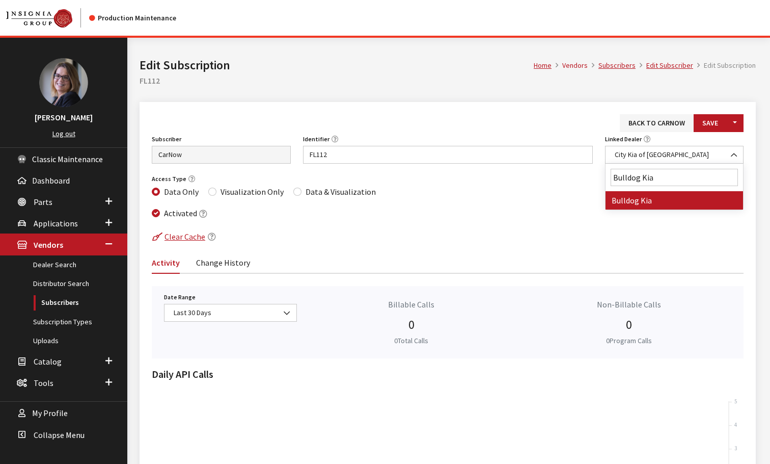
type input "Bulldog Kia"
select select "7057"
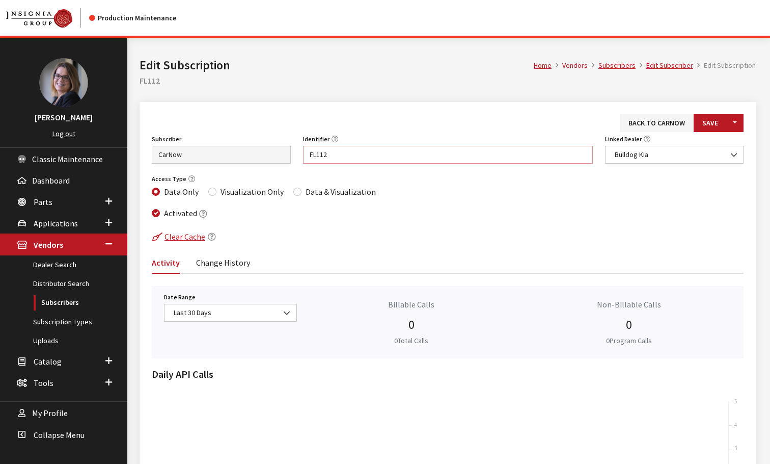
click at [324, 154] on input "FL112" at bounding box center [448, 155] width 290 height 18
click at [244, 149] on div "Subscriber Asbury Automotive Group AutoFi BILDIT Capital One CarNow Cars.com Ca…" at bounding box center [448, 152] width 604 height 40
paste input "GA"
type input "GA112"
click at [713, 117] on button "Save" at bounding box center [710, 123] width 33 height 18
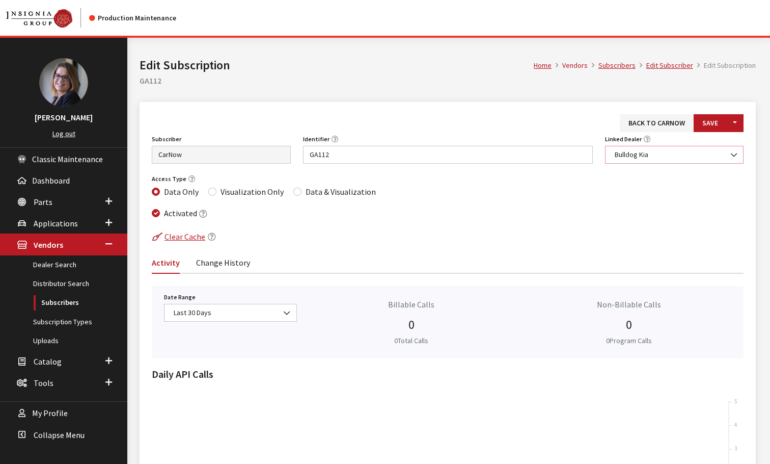
click at [673, 151] on span "Bulldog Kia" at bounding box center [675, 154] width 126 height 11
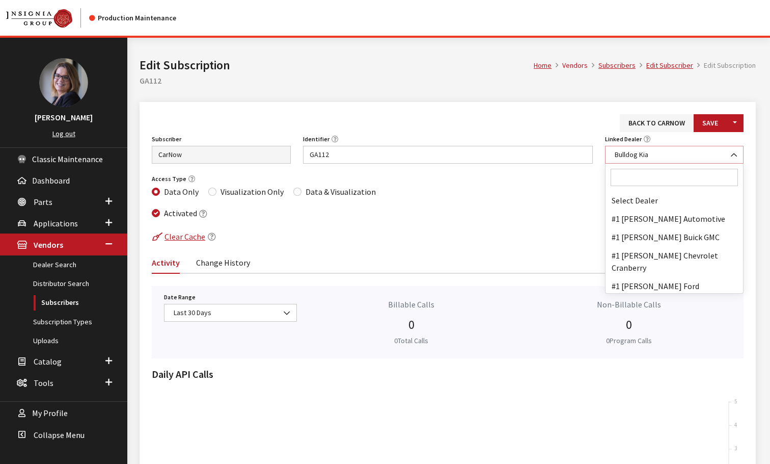
scroll to position [8731, 0]
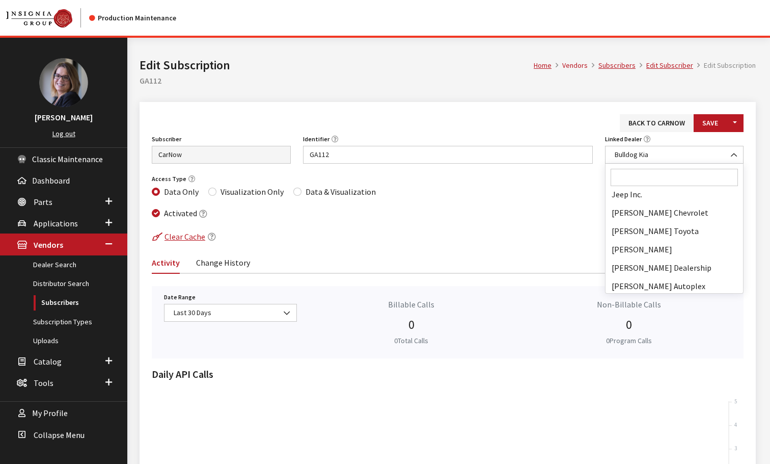
click at [656, 174] on input "Search" at bounding box center [675, 177] width 128 height 17
click at [714, 119] on button "Save" at bounding box center [710, 123] width 33 height 18
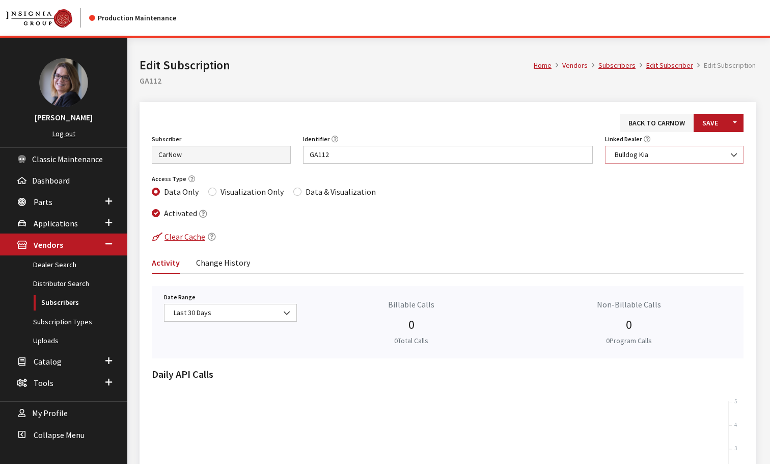
click at [683, 156] on span "Bulldog Kia" at bounding box center [675, 154] width 126 height 11
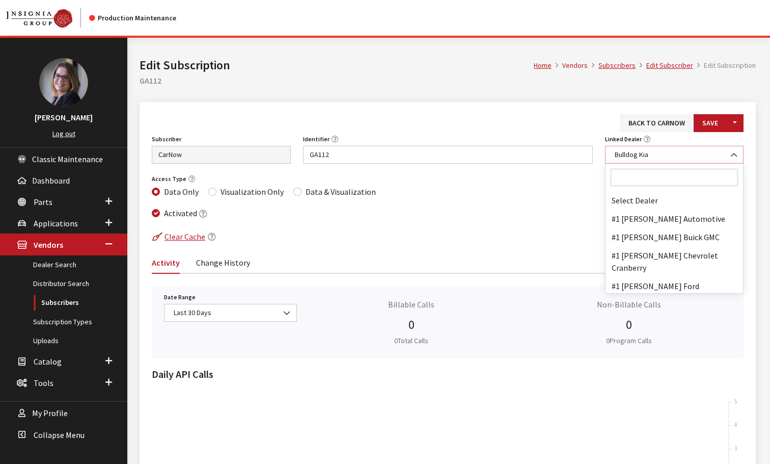
scroll to position [8731, 0]
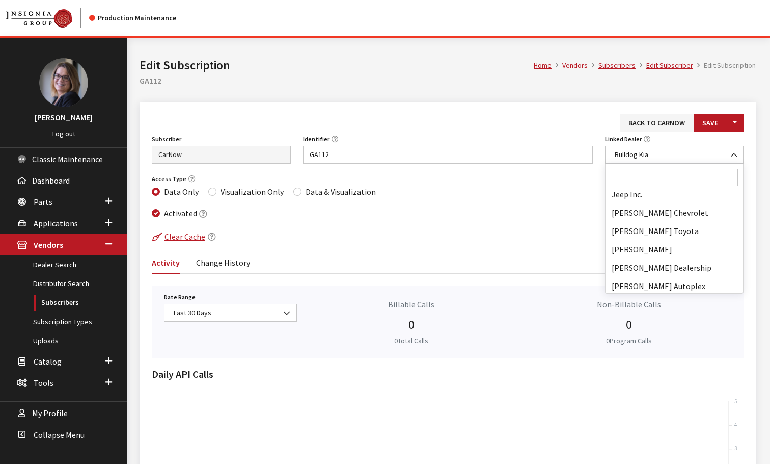
click at [661, 177] on input "Search" at bounding box center [675, 177] width 128 height 17
paste input "Kia of [GEOGRAPHIC_DATA]"
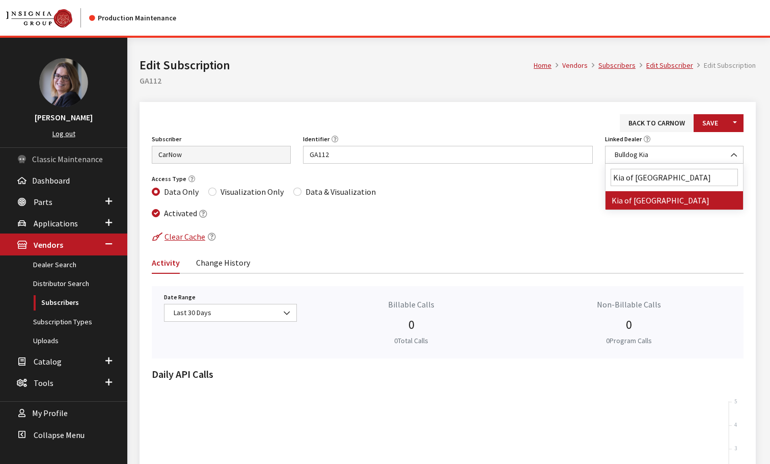
type input "Kia of [GEOGRAPHIC_DATA]"
select select "6863"
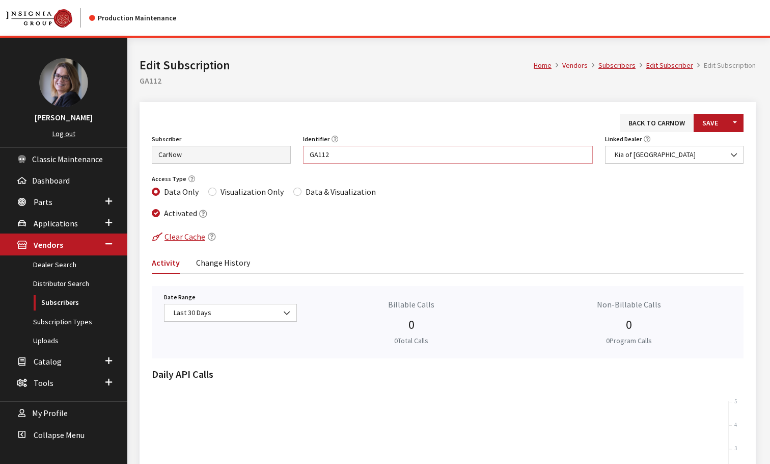
click at [289, 151] on div "Subscriber Asbury Automotive Group AutoFi BILDIT Capital One CarNow Cars.com Ca…" at bounding box center [448, 152] width 604 height 40
paste input "NJ081"
type input "NJ081"
click at [293, 193] on input "Data & Visualization" at bounding box center [297, 192] width 8 height 8
radio input "true"
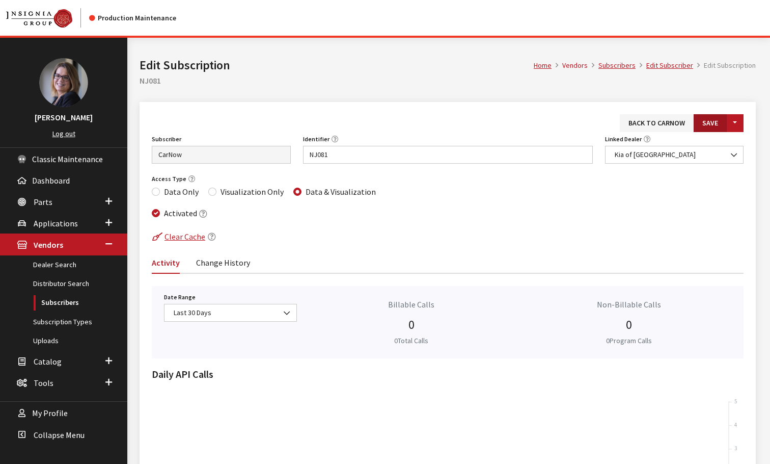
click at [724, 115] on button "Save" at bounding box center [710, 123] width 33 height 18
click at [648, 124] on link "Back to CarNow" at bounding box center [657, 123] width 74 height 18
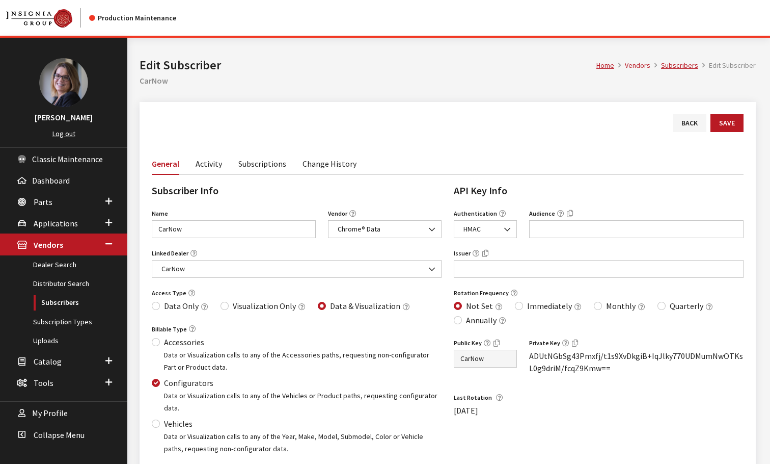
click at [245, 162] on link "Subscriptions" at bounding box center [262, 162] width 48 height 21
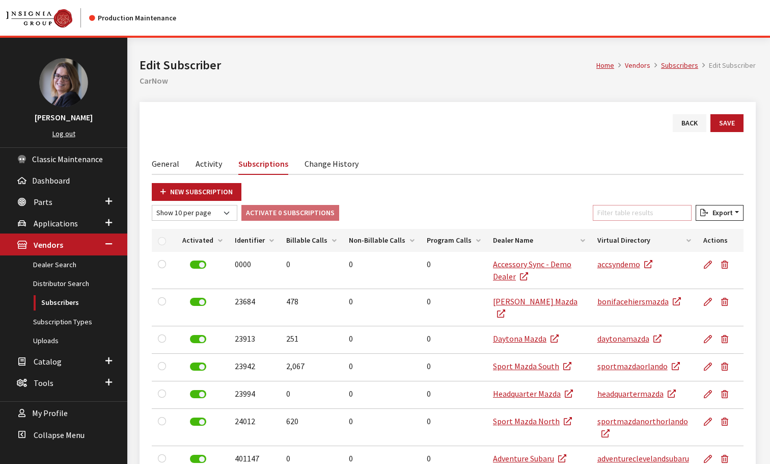
click at [640, 208] on input "Filter table results" at bounding box center [642, 213] width 99 height 16
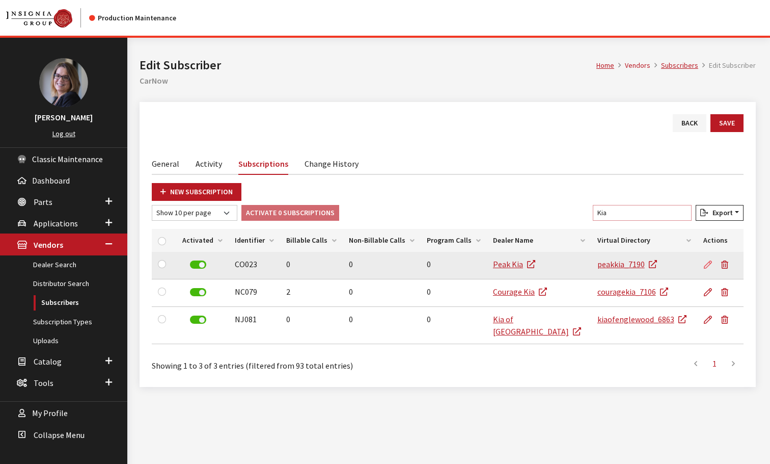
type input "Kia"
click at [706, 267] on icon at bounding box center [708, 265] width 8 height 8
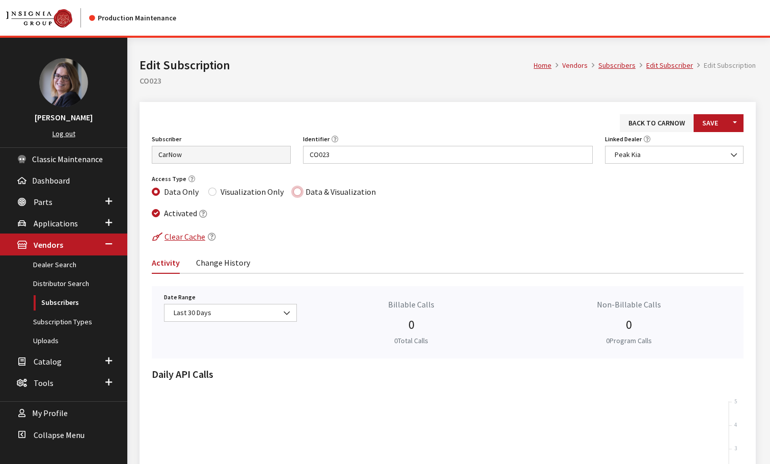
click at [294, 192] on input "Data & Visualization" at bounding box center [297, 192] width 8 height 8
radio input "true"
click at [721, 120] on button "Save" at bounding box center [710, 123] width 33 height 18
click at [634, 120] on link "Back to CarNow" at bounding box center [657, 123] width 74 height 18
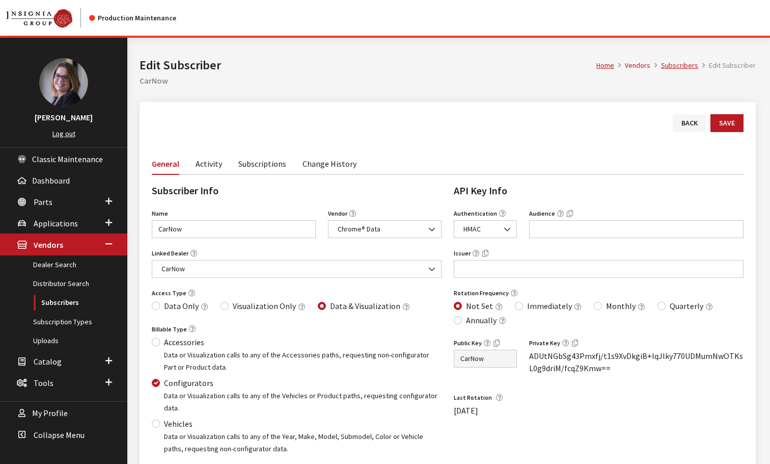
click at [260, 165] on link "Subscriptions" at bounding box center [262, 162] width 48 height 21
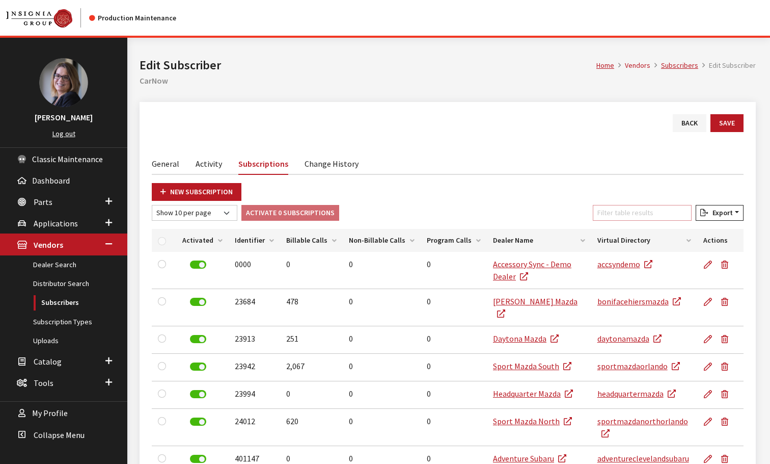
click at [632, 208] on input "Filter table results" at bounding box center [642, 213] width 99 height 16
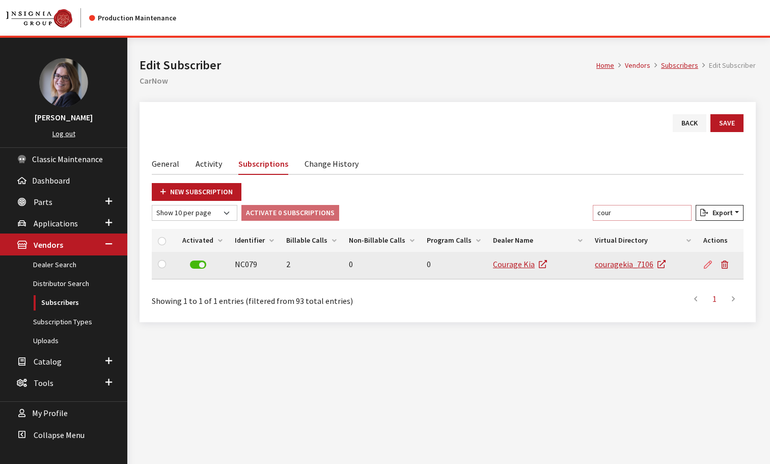
type input "cour"
click at [705, 262] on icon at bounding box center [708, 265] width 8 height 8
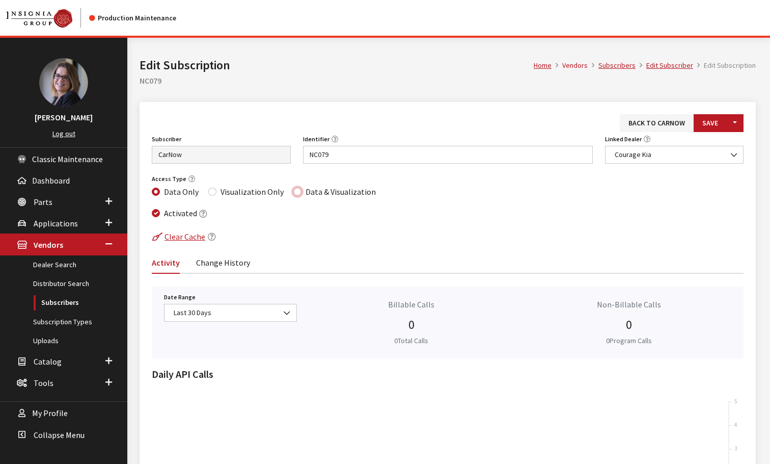
click at [295, 188] on input "Data & Visualization" at bounding box center [297, 192] width 8 height 8
radio input "true"
click at [716, 123] on button "Save" at bounding box center [710, 123] width 33 height 18
click at [649, 119] on link "Back to CarNow" at bounding box center [657, 123] width 74 height 18
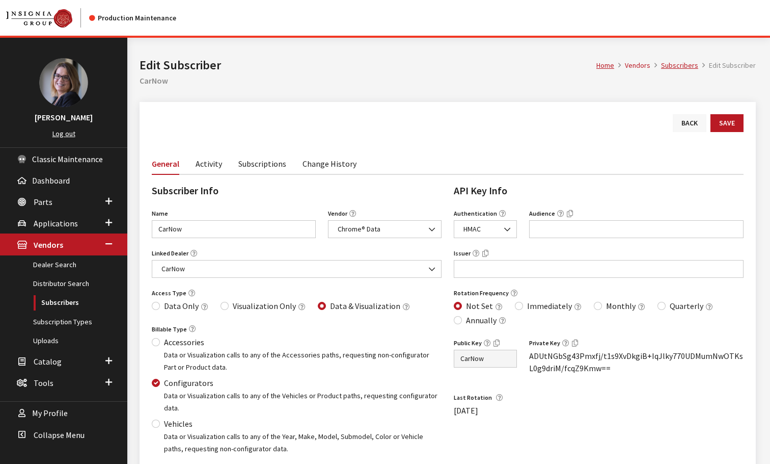
click at [688, 124] on link "Back" at bounding box center [690, 123] width 34 height 18
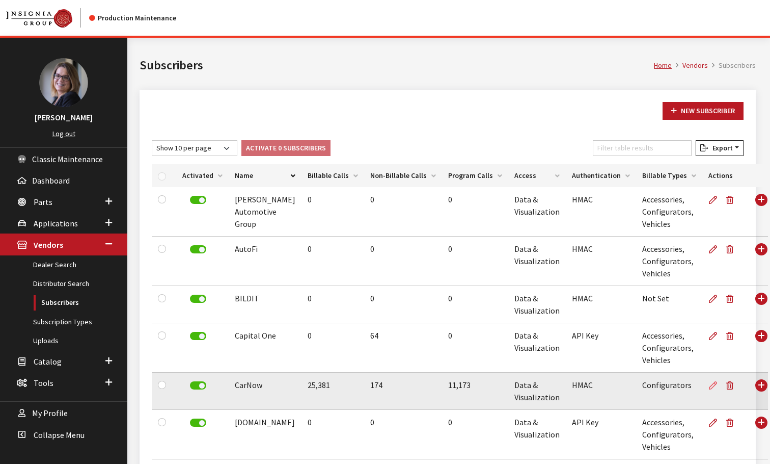
click at [709, 385] on icon at bounding box center [713, 386] width 8 height 8
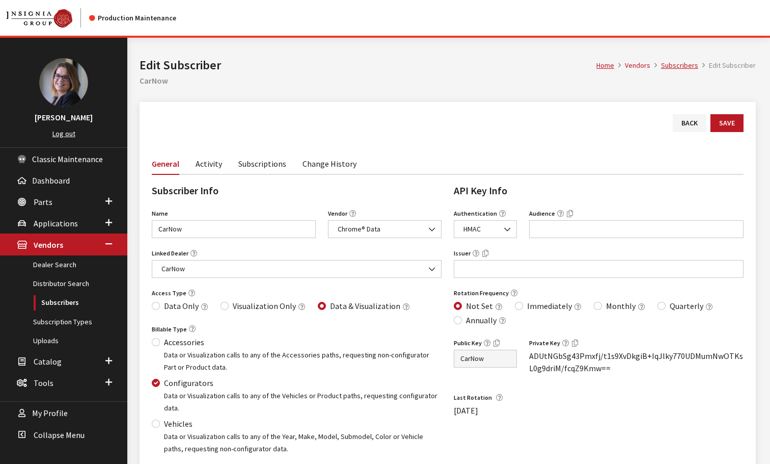
click at [249, 169] on link "Subscriptions" at bounding box center [262, 162] width 48 height 21
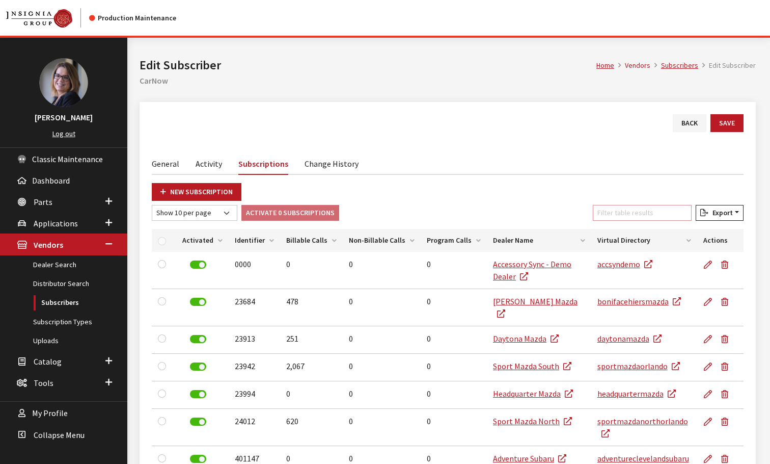
click at [647, 217] on input "Filter table results" at bounding box center [642, 213] width 99 height 16
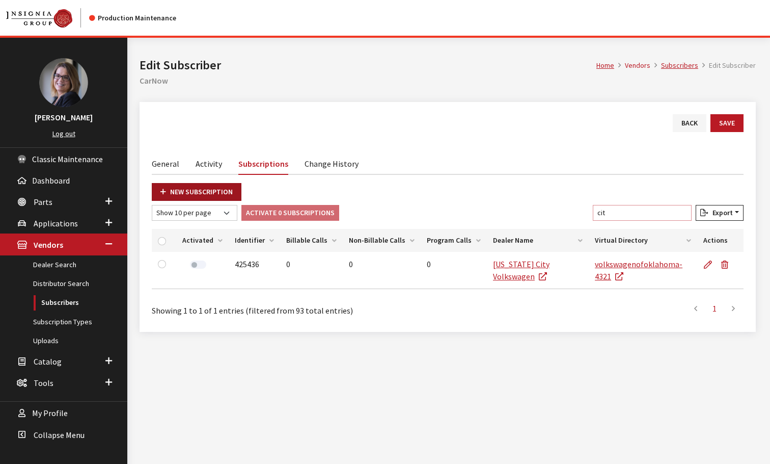
type input "cit"
click at [191, 189] on link "New Subscription" at bounding box center [197, 192] width 90 height 18
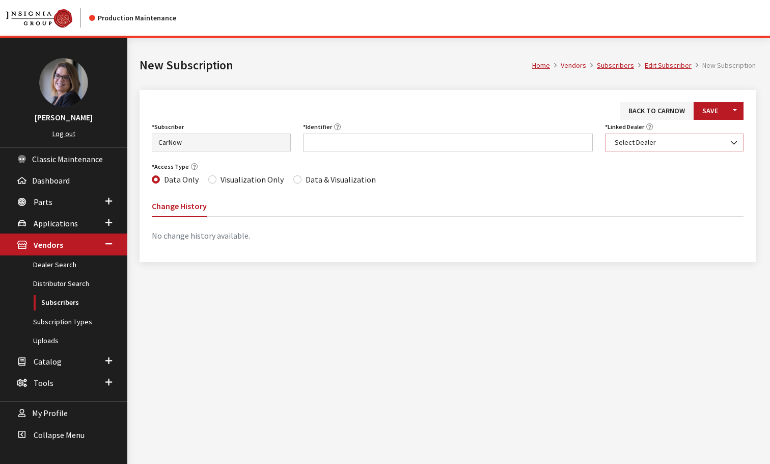
click at [649, 142] on span "Select Dealer" at bounding box center [675, 142] width 126 height 11
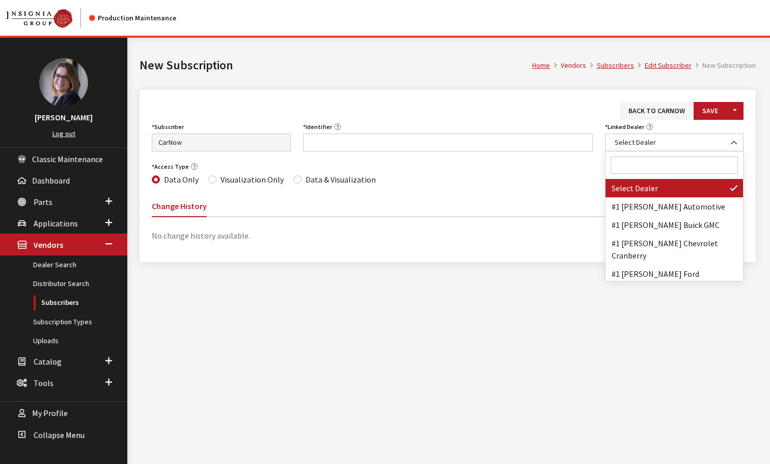
click at [657, 170] on input "Search" at bounding box center [675, 164] width 128 height 17
type input "c"
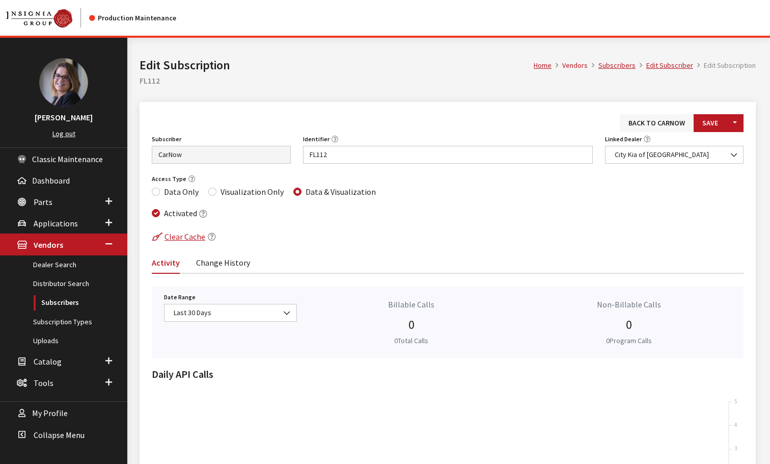
click at [650, 124] on link "Back to CarNow" at bounding box center [657, 123] width 74 height 18
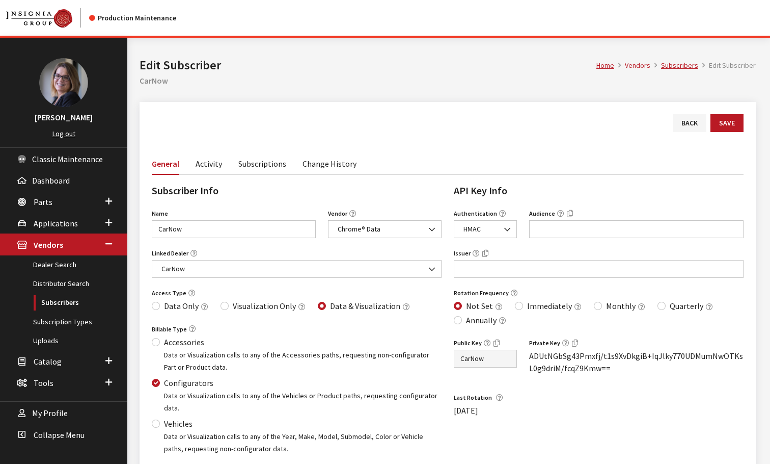
click at [259, 166] on link "Subscriptions" at bounding box center [262, 162] width 48 height 21
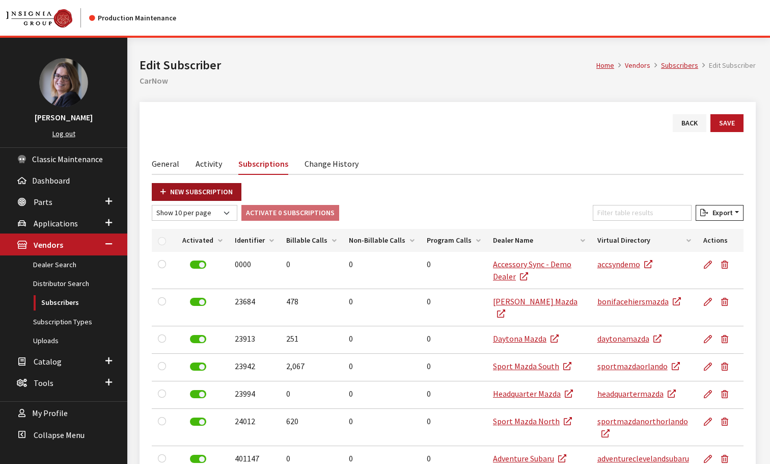
drag, startPoint x: 173, startPoint y: 188, endPoint x: 188, endPoint y: 184, distance: 15.2
click at [174, 187] on link "New Subscription" at bounding box center [197, 192] width 90 height 18
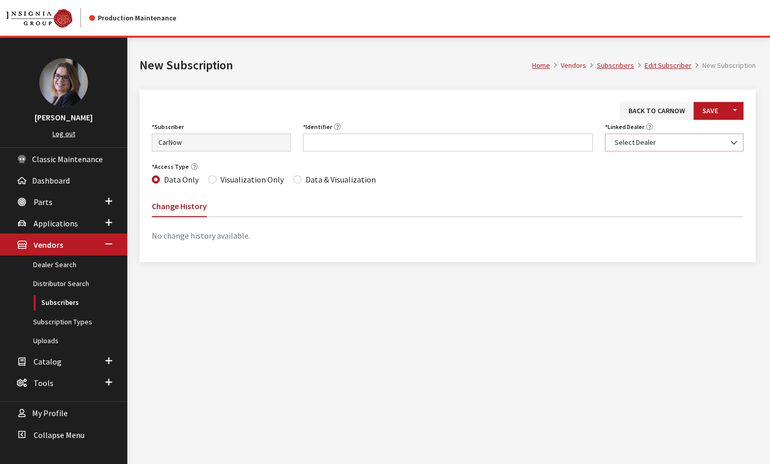
click at [635, 142] on span "Select Dealer" at bounding box center [675, 142] width 126 height 11
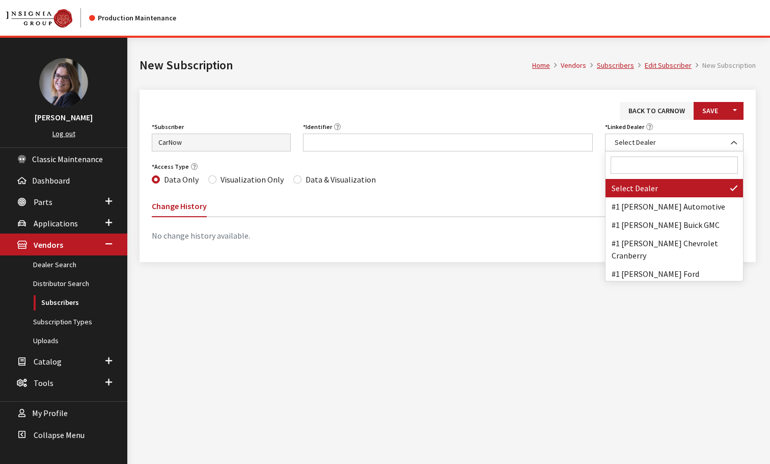
click at [630, 165] on input "Search" at bounding box center [675, 164] width 128 height 17
paste input "Bulldog Kia"
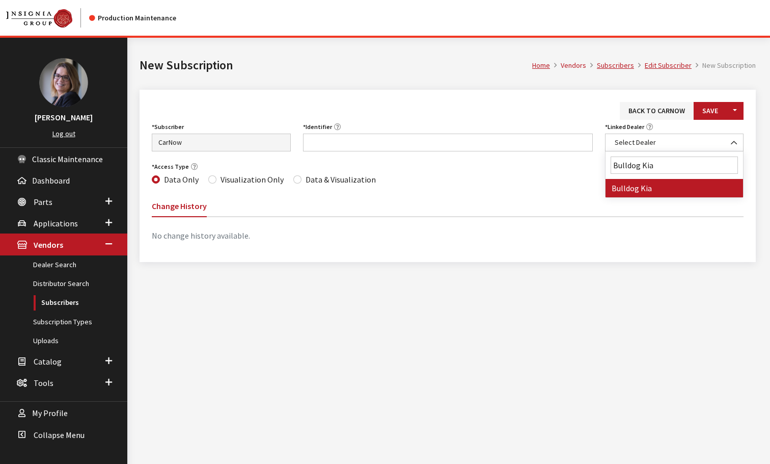
type input "Bulldog Kia"
select select "7057"
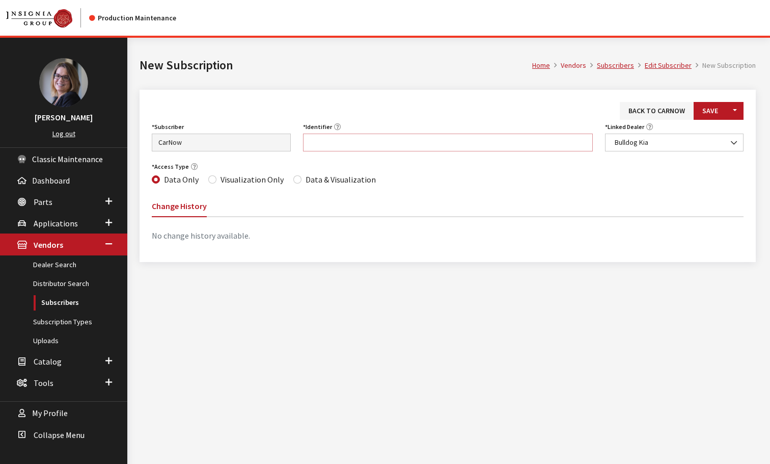
click at [322, 141] on input "Identifier" at bounding box center [448, 142] width 290 height 18
paste input "GA112"
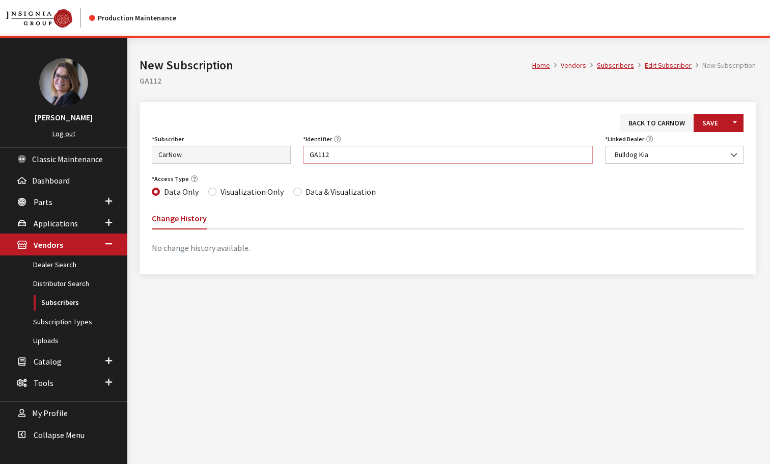
type input "GA112"
click at [293, 193] on input "Data & Visualization" at bounding box center [297, 192] width 8 height 8
radio input "true"
click at [713, 123] on button "Save" at bounding box center [710, 123] width 33 height 18
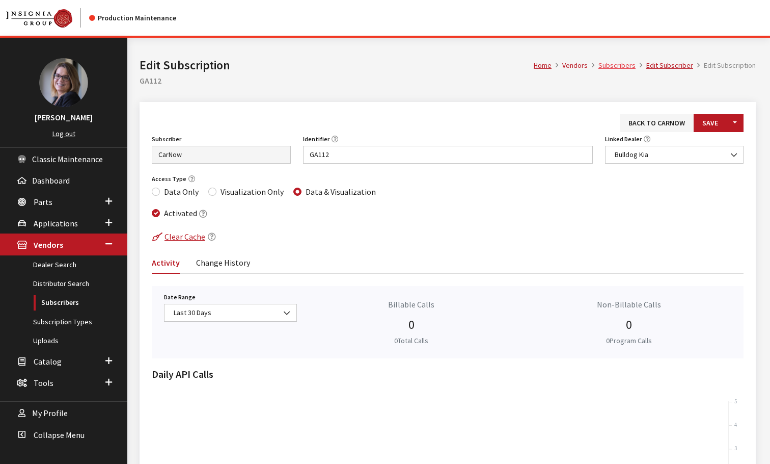
click at [618, 64] on link "Subscribers" at bounding box center [617, 65] width 37 height 9
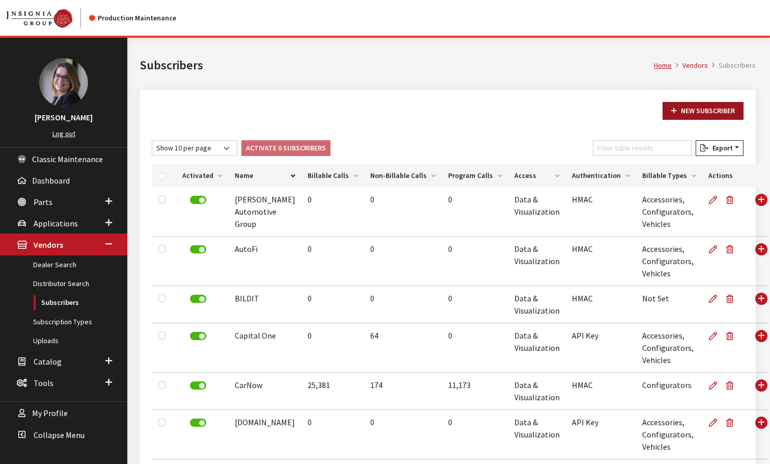
click at [686, 109] on link "New Subscriber" at bounding box center [703, 111] width 81 height 18
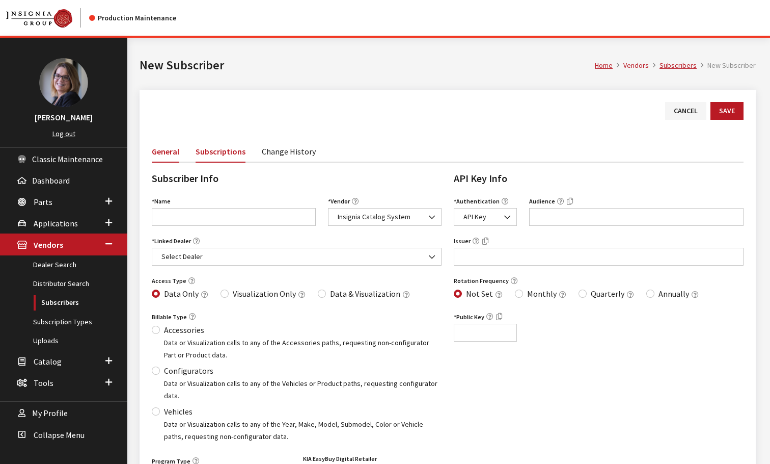
click at [231, 153] on link "Subscriptions" at bounding box center [221, 151] width 50 height 22
click at [690, 120] on div "Cancel Save" at bounding box center [448, 121] width 604 height 38
click at [690, 115] on link "Cancel" at bounding box center [685, 111] width 41 height 18
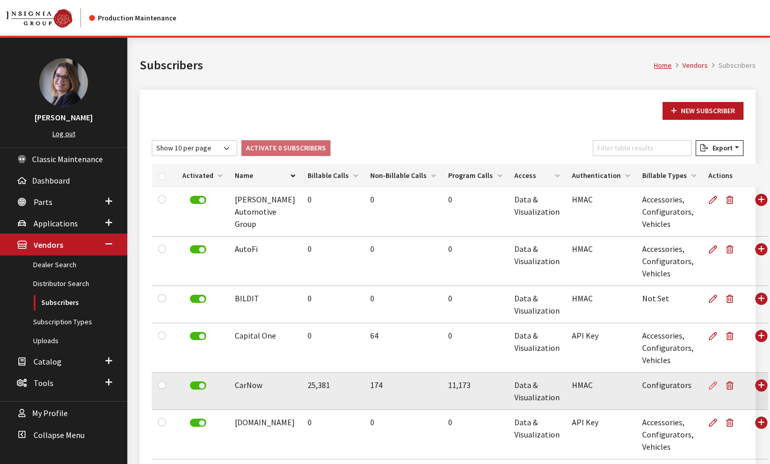
click at [709, 384] on icon at bounding box center [713, 386] width 8 height 8
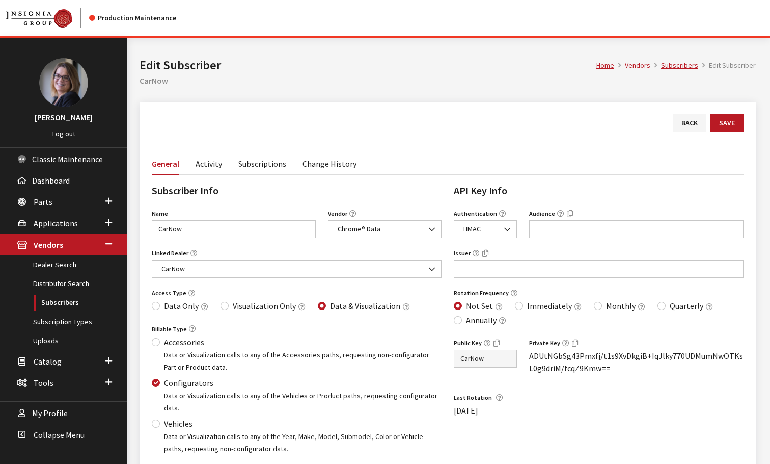
click at [250, 168] on link "Subscriptions" at bounding box center [262, 162] width 48 height 21
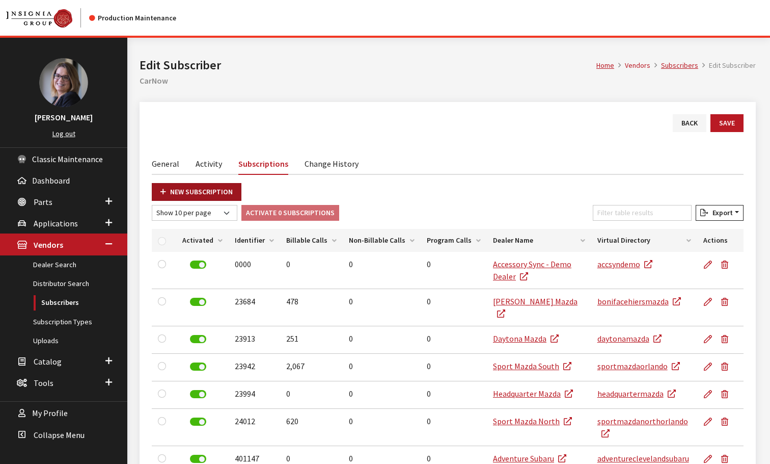
click at [179, 198] on link "New Subscription" at bounding box center [197, 192] width 90 height 18
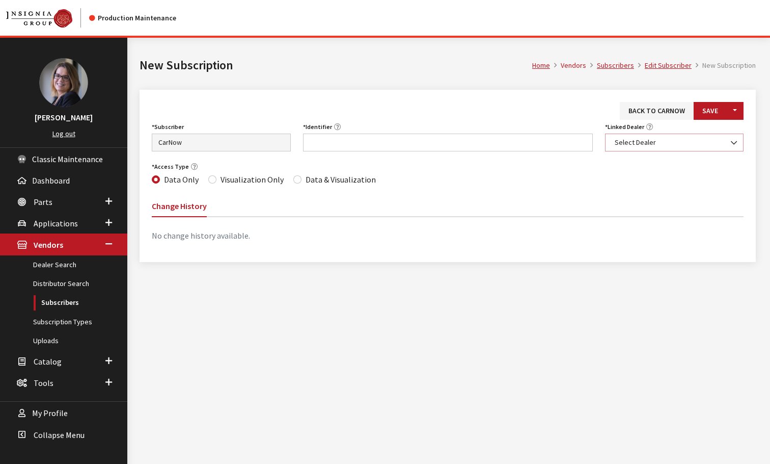
click at [633, 144] on span "Select Dealer" at bounding box center [675, 142] width 126 height 11
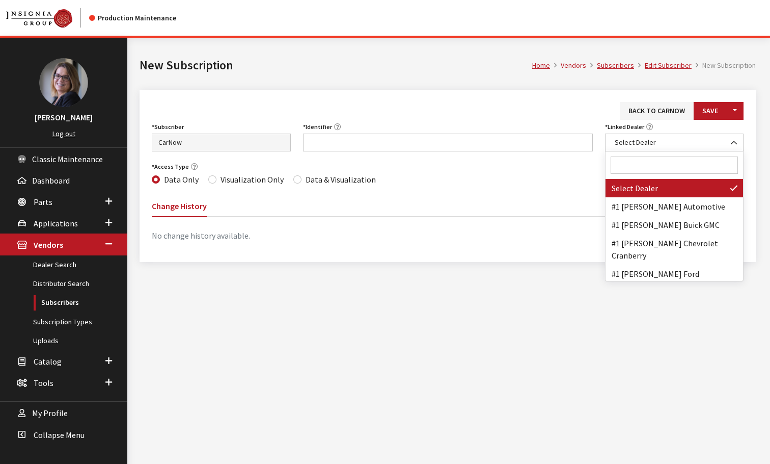
click at [630, 162] on input "Search" at bounding box center [675, 164] width 128 height 17
paste input "Bulldog Kia"
type input "Bulldog Kia"
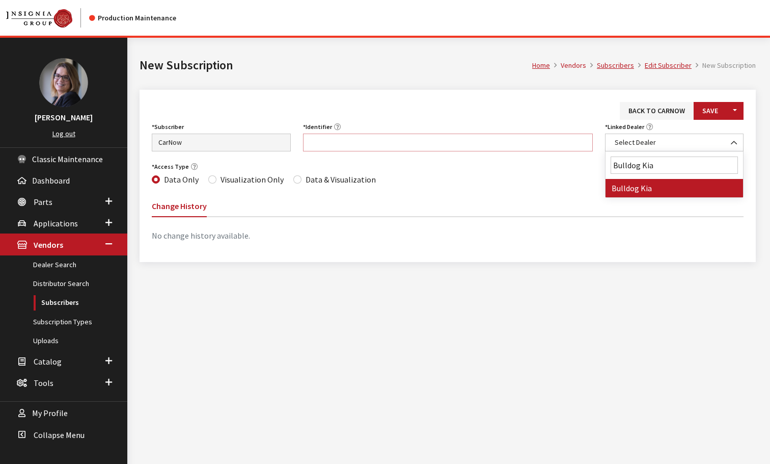
select select "7057"
click at [358, 140] on input "Identifier" at bounding box center [448, 142] width 290 height 18
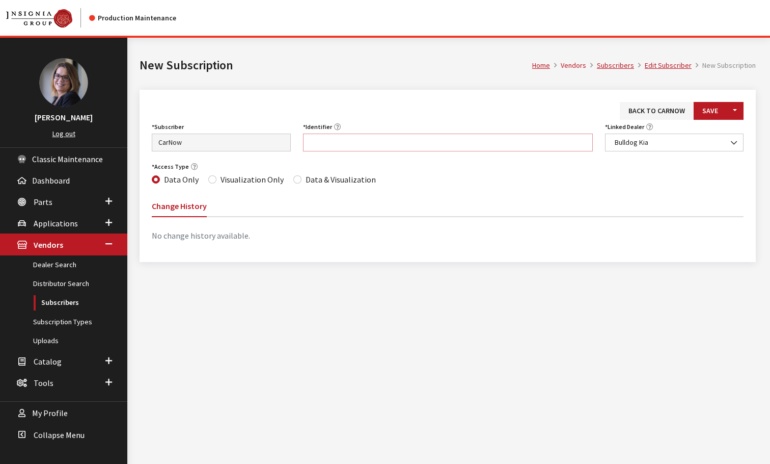
click at [336, 147] on input "Identifier" at bounding box center [448, 142] width 290 height 18
paste input "GA112"
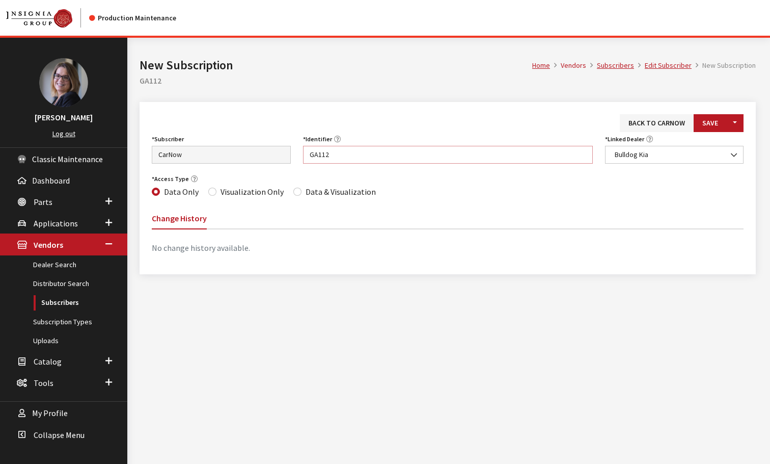
type input "GA112"
click at [293, 193] on input "Data & Visualization" at bounding box center [297, 192] width 8 height 8
radio input "true"
click at [705, 122] on button "Save" at bounding box center [710, 123] width 33 height 18
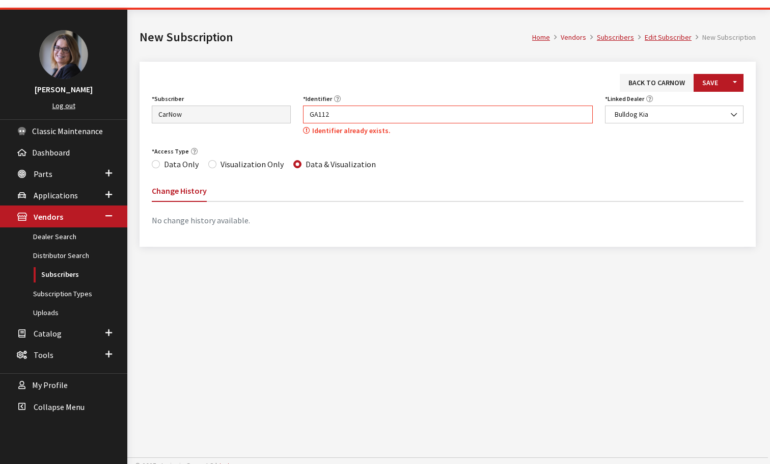
scroll to position [38, 0]
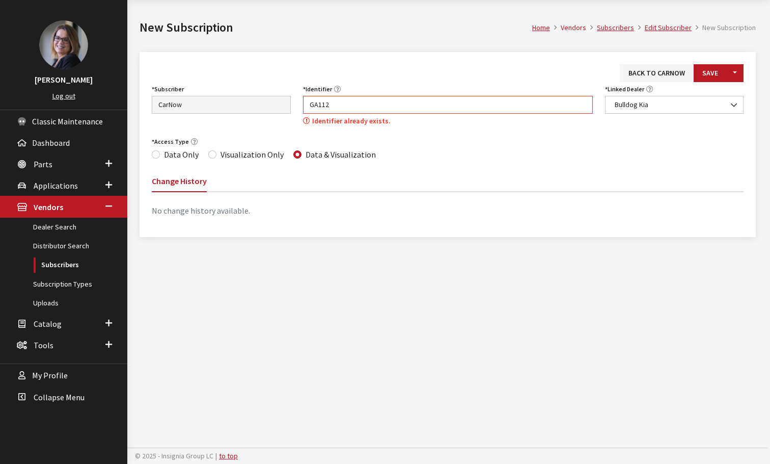
click at [657, 63] on div "Back to CarNow Save Toggle Dropdown Save & Create New Subscriber Asbury Automot…" at bounding box center [448, 144] width 617 height 185
click at [658, 74] on link "Back to CarNow" at bounding box center [657, 73] width 74 height 18
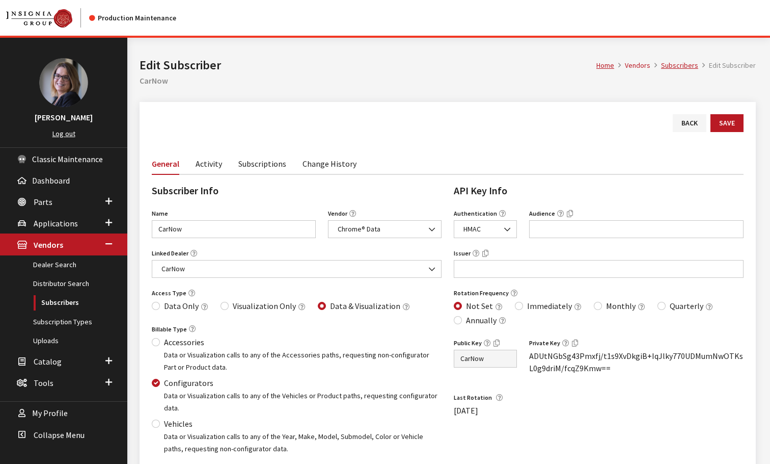
click at [267, 164] on link "Subscriptions" at bounding box center [262, 162] width 48 height 21
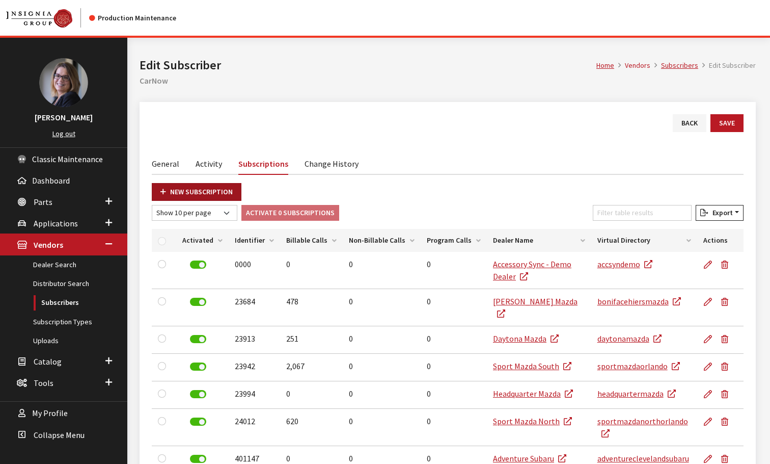
click at [179, 192] on link "New Subscription" at bounding box center [197, 192] width 90 height 18
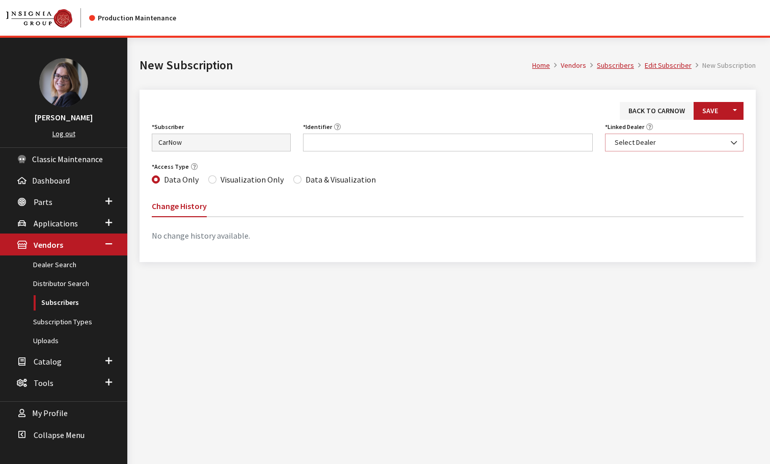
click at [636, 142] on span "Select Dealer" at bounding box center [675, 142] width 126 height 11
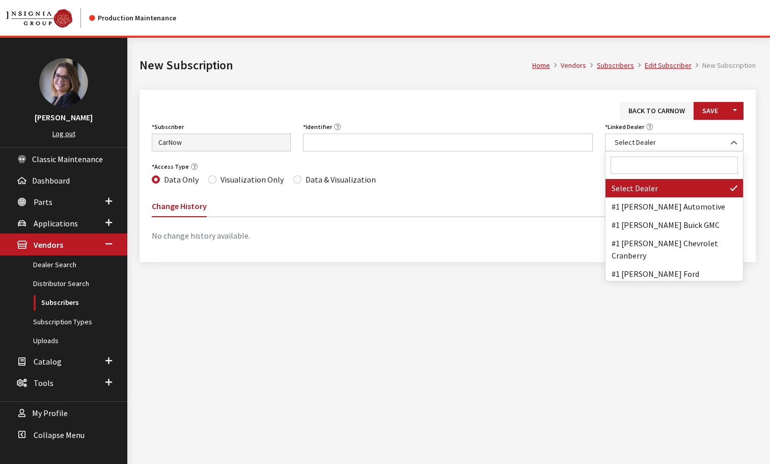
click at [631, 170] on input "Search" at bounding box center [675, 164] width 128 height 17
paste input "Kia of [GEOGRAPHIC_DATA]"
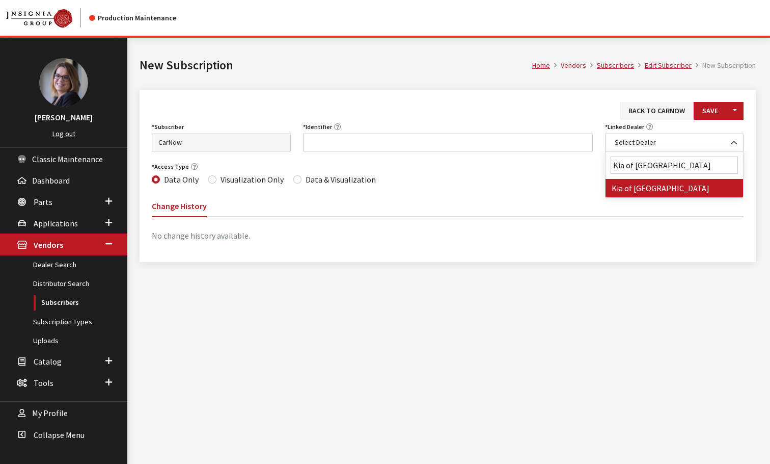
type input "Kia of [GEOGRAPHIC_DATA]"
select select "6863"
click at [356, 137] on input "Identifier" at bounding box center [448, 142] width 290 height 18
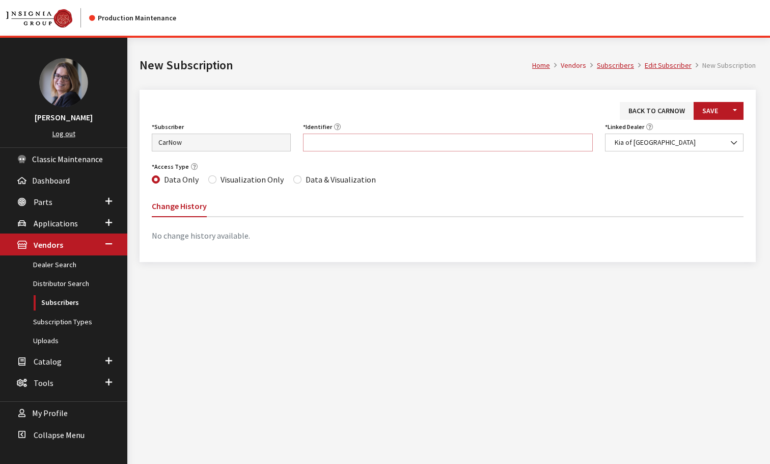
paste input "NJ081"
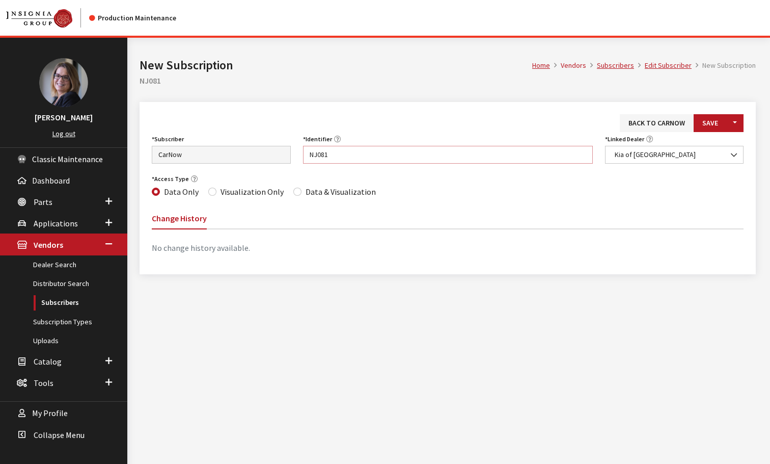
type input "NJ081"
click at [287, 189] on div "Access Type Data Only Visualization Only Data & Visualization" at bounding box center [448, 185] width 604 height 27
click at [293, 189] on input "Data & Visualization" at bounding box center [297, 192] width 8 height 8
radio input "true"
click at [710, 125] on button "Save" at bounding box center [710, 123] width 33 height 18
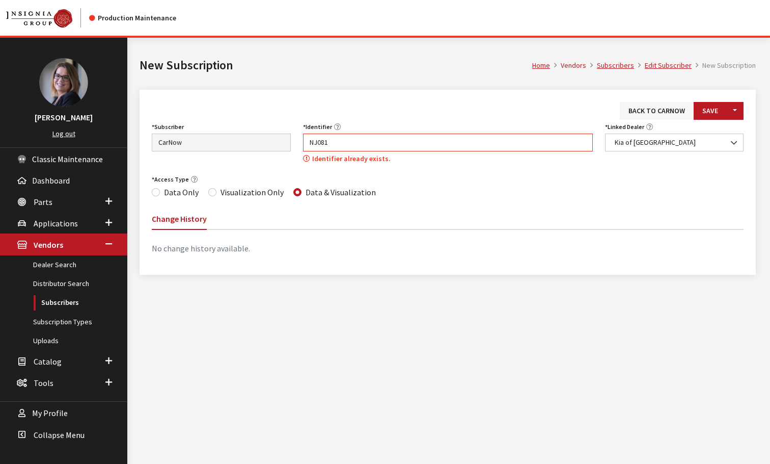
scroll to position [38, 0]
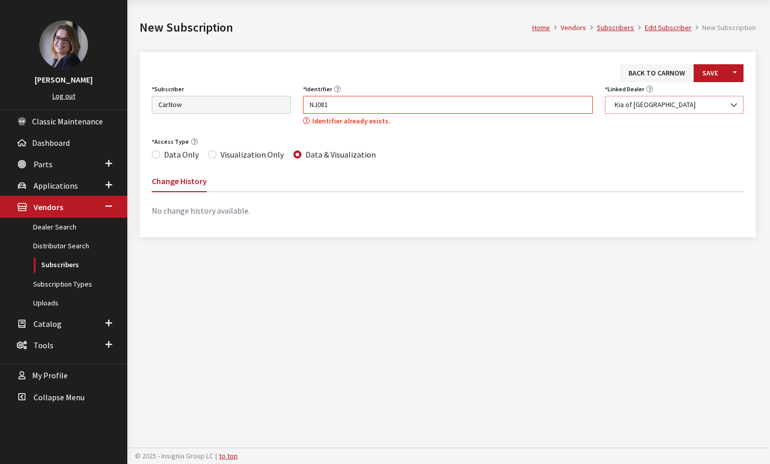
click at [680, 103] on span "Kia of [GEOGRAPHIC_DATA]" at bounding box center [675, 104] width 126 height 11
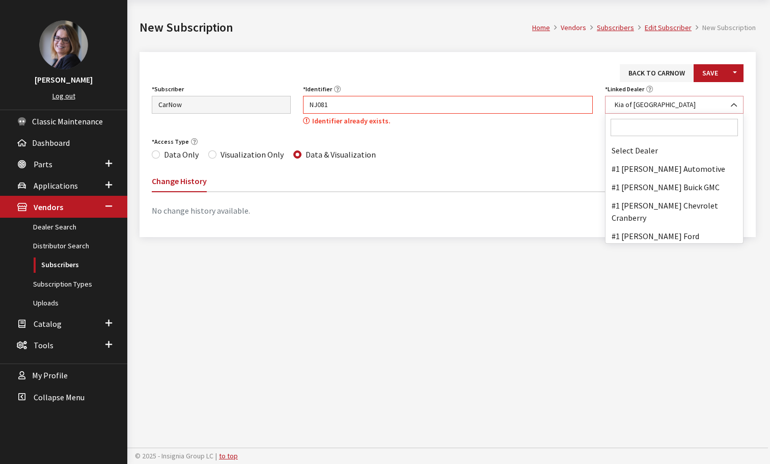
scroll to position [41272, 0]
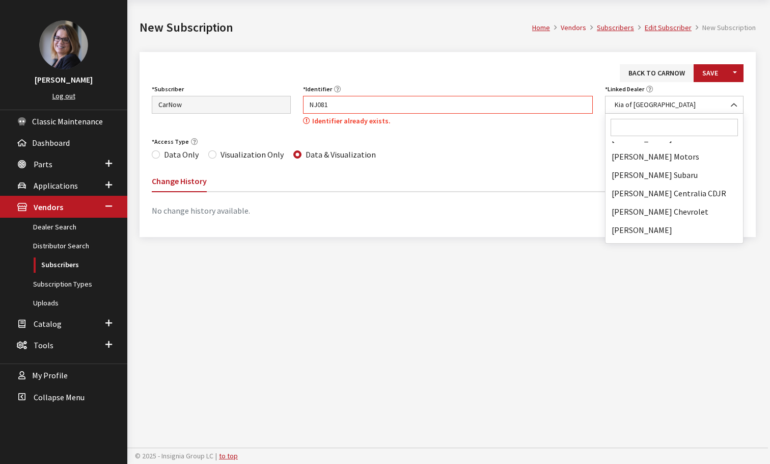
click at [666, 125] on input "Search" at bounding box center [675, 127] width 128 height 17
paste input "Jersey City Kia"
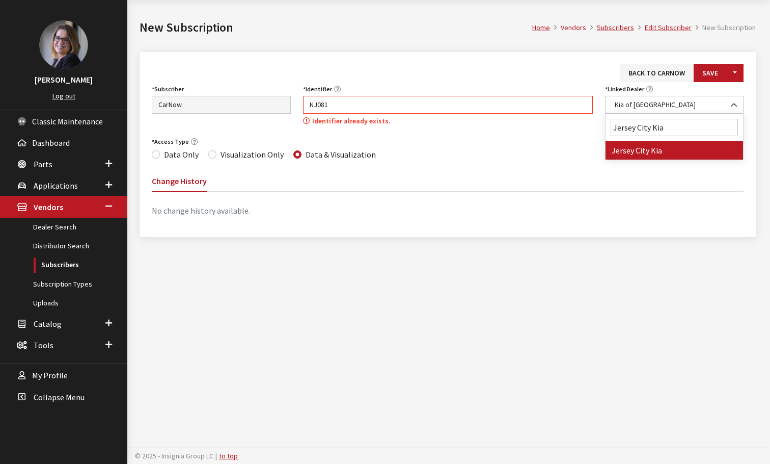
scroll to position [0, 0]
type input "Jersey City Kia"
select select "6862"
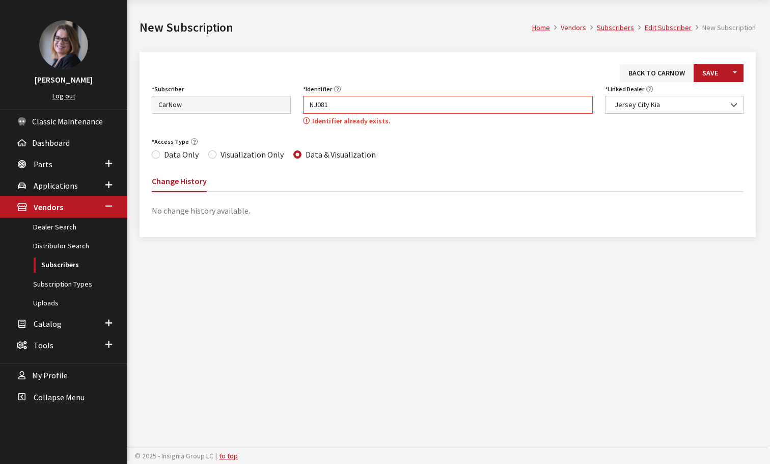
click at [258, 100] on div "Subscriber Asbury Automotive Group AutoFi BILDIT Capital One CarNow Cars.com Ca…" at bounding box center [448, 108] width 604 height 52
click at [360, 105] on input "NJ081" at bounding box center [448, 105] width 290 height 18
paste input "0"
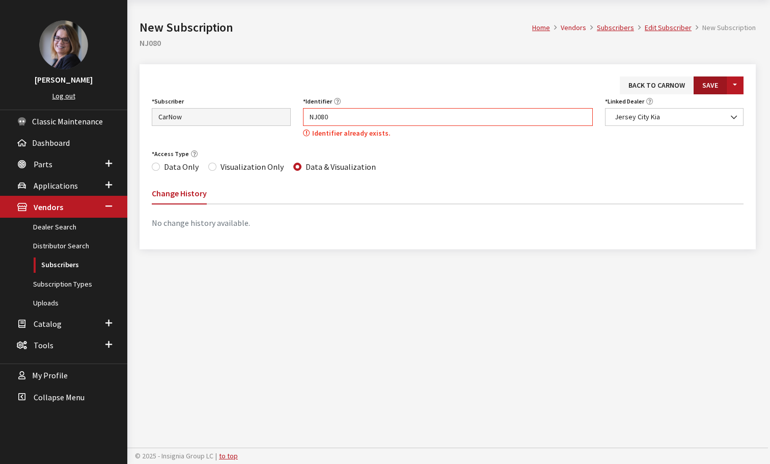
type input "NJ080"
click at [701, 81] on button "Save" at bounding box center [710, 85] width 33 height 18
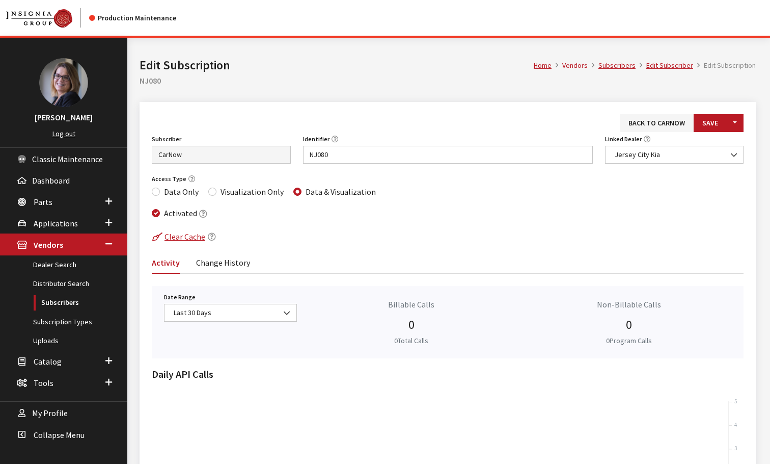
click at [726, 64] on li "Edit Subscription" at bounding box center [724, 65] width 63 height 11
click at [680, 68] on link "Edit Subscriber" at bounding box center [670, 65] width 47 height 9
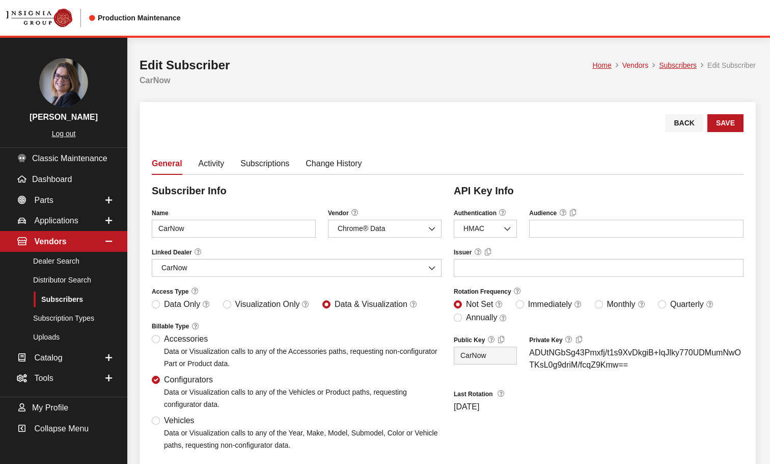
click at [258, 164] on link "Subscriptions" at bounding box center [264, 162] width 49 height 21
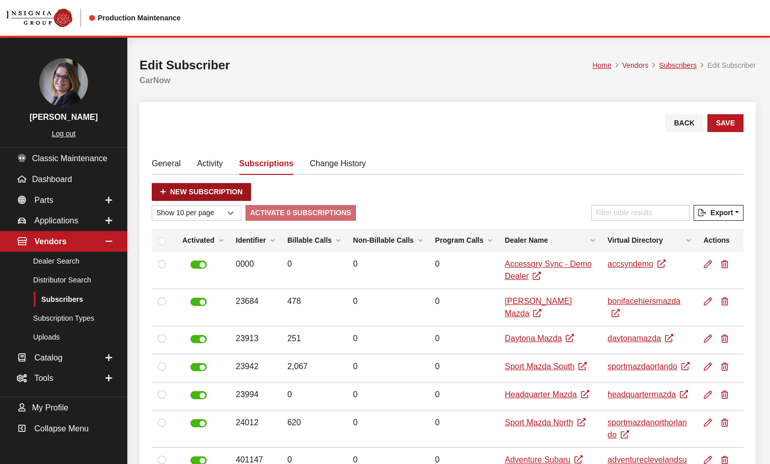
click at [221, 192] on link "New Subscription" at bounding box center [201, 192] width 99 height 18
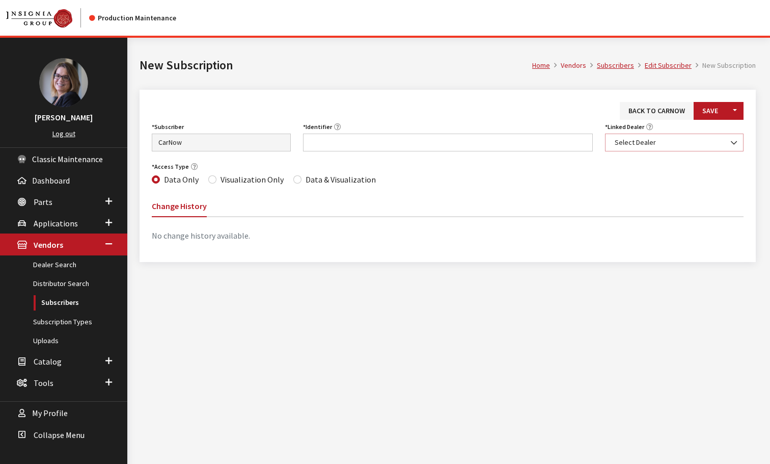
click at [628, 146] on span "Select Dealer" at bounding box center [675, 142] width 126 height 11
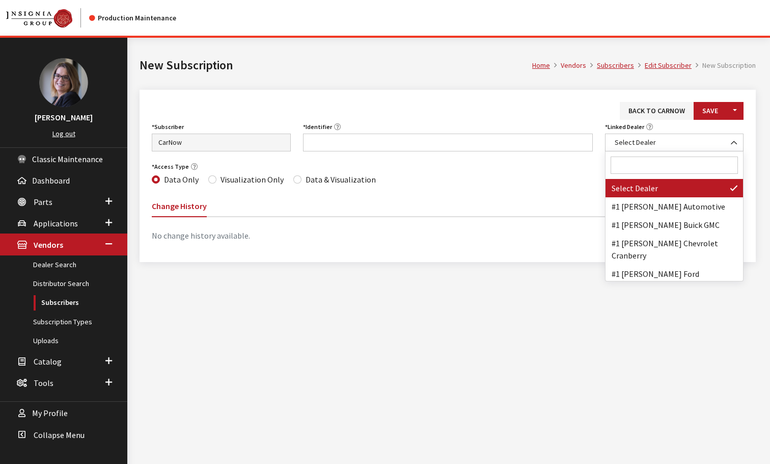
click at [623, 165] on input "Search" at bounding box center [675, 164] width 128 height 17
paste input "PALM SPRINGS KIA"
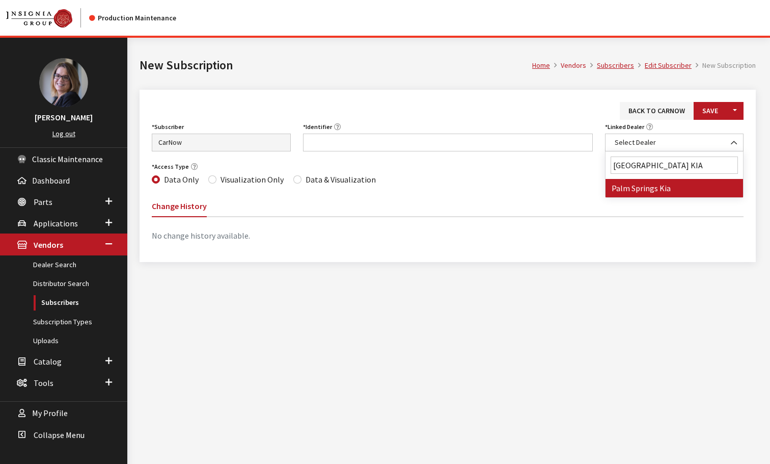
type input "PALM SPRINGS KIA"
drag, startPoint x: 627, startPoint y: 193, endPoint x: 612, endPoint y: 185, distance: 16.2
select select "7328"
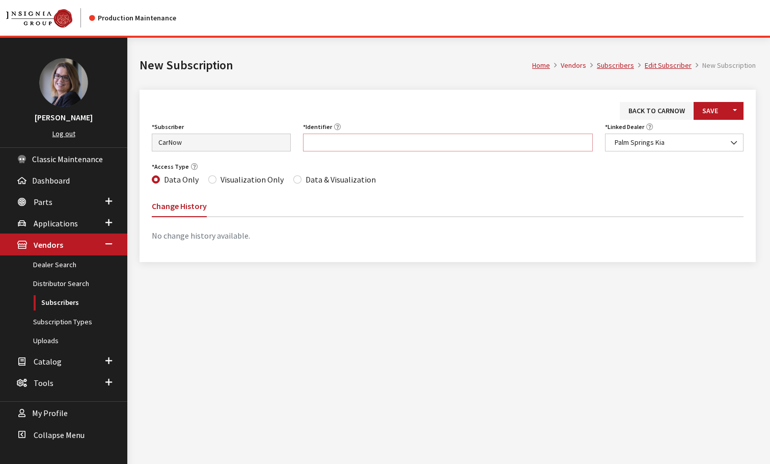
click at [319, 139] on input "Identifier" at bounding box center [448, 142] width 290 height 18
paste input "CA244"
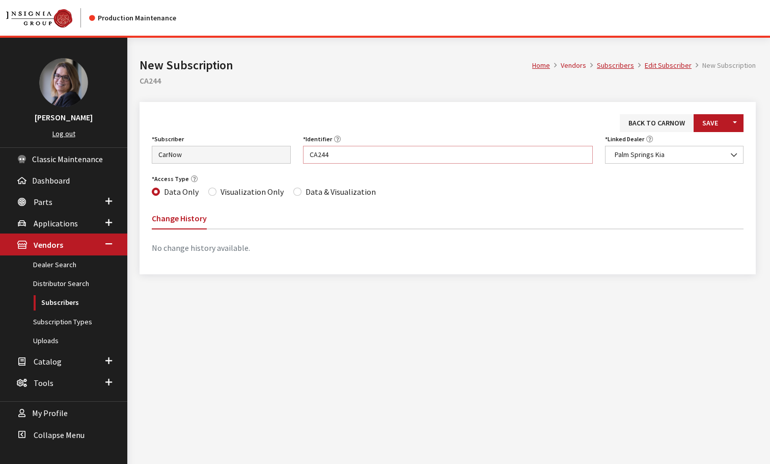
type input "CA244"
click at [289, 189] on div "Access Type Data Only Visualization Only Data & Visualization" at bounding box center [448, 185] width 604 height 27
click at [293, 192] on input "Data & Visualization" at bounding box center [297, 192] width 8 height 8
radio input "true"
click at [719, 121] on button "Save" at bounding box center [710, 123] width 33 height 18
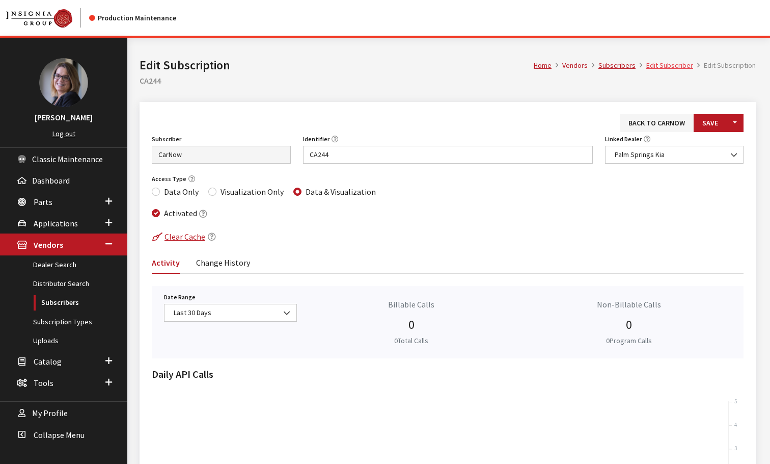
click at [680, 63] on link "Edit Subscriber" at bounding box center [670, 65] width 47 height 9
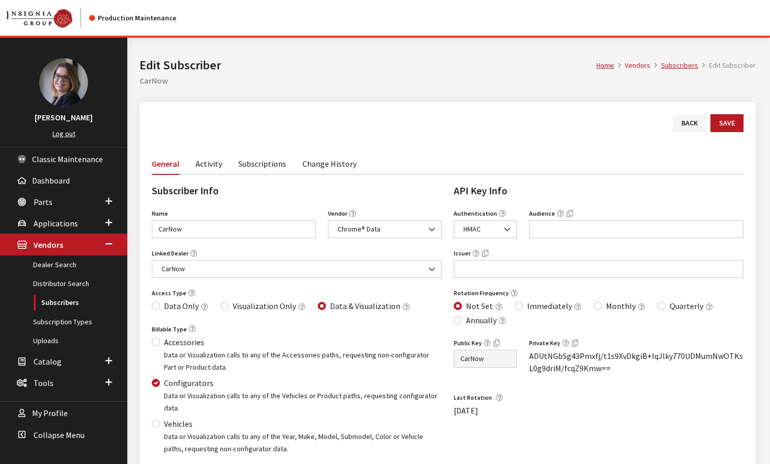
click at [253, 161] on link "Subscriptions" at bounding box center [262, 162] width 48 height 21
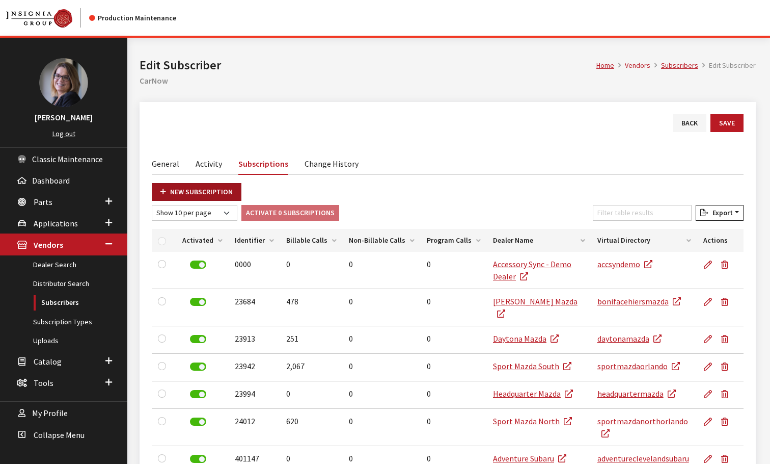
drag, startPoint x: 220, startPoint y: 196, endPoint x: 221, endPoint y: 190, distance: 6.3
click at [220, 195] on link "New Subscription" at bounding box center [197, 192] width 90 height 18
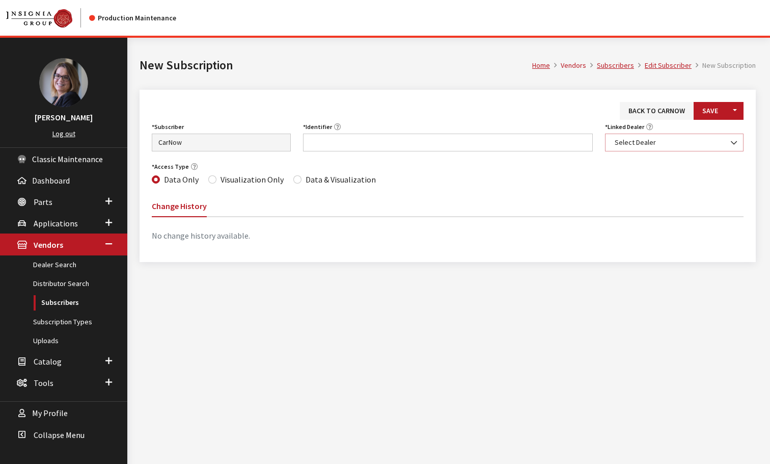
click at [644, 145] on span "Select Dealer" at bounding box center [675, 142] width 126 height 11
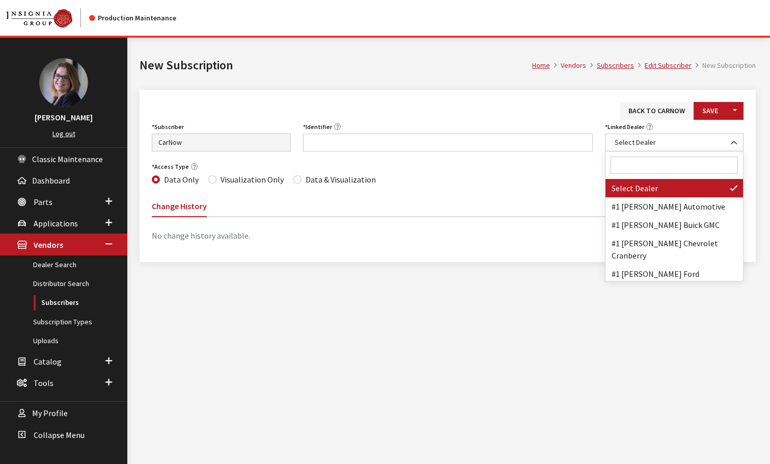
click at [637, 165] on input "Search" at bounding box center [675, 164] width 128 height 17
paste input "Southwest Kia"
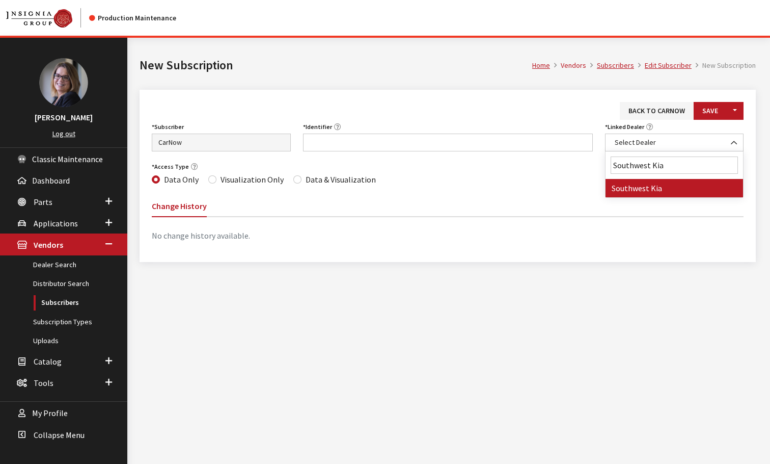
type input "Southwest Kia"
select select "7281"
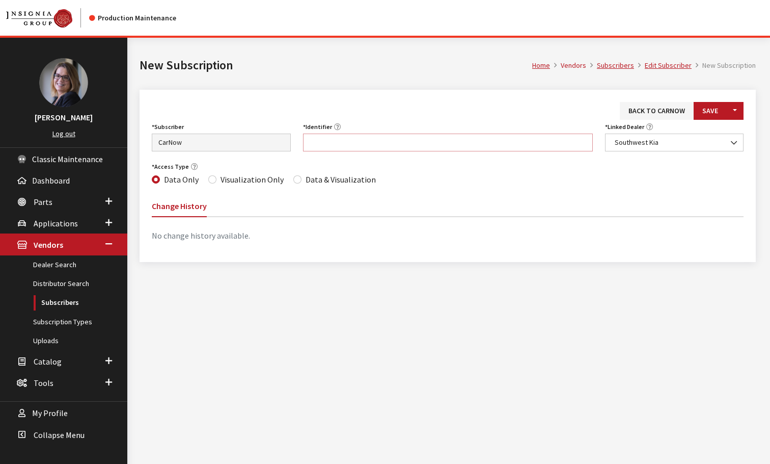
click at [322, 138] on input "Identifier" at bounding box center [448, 142] width 290 height 18
click at [341, 141] on input "Identifier" at bounding box center [448, 142] width 290 height 18
paste input "TX156"
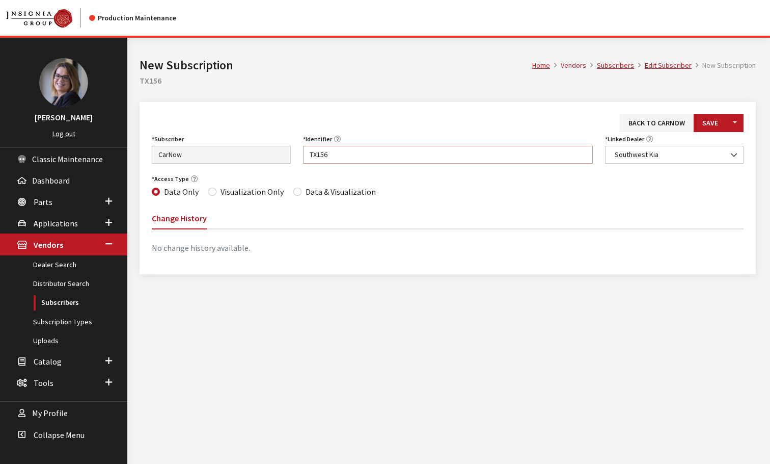
type input "TX156"
click at [295, 193] on input "Data & Visualization" at bounding box center [297, 192] width 8 height 8
radio input "true"
click at [711, 119] on button "Save" at bounding box center [710, 123] width 33 height 18
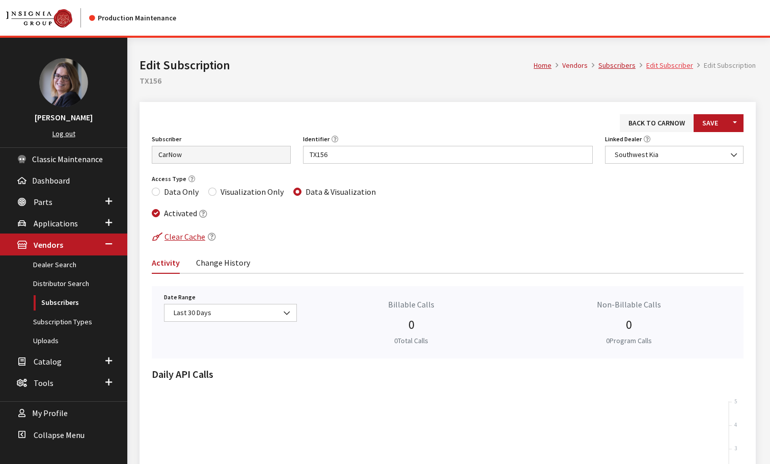
click at [673, 63] on link "Edit Subscriber" at bounding box center [670, 65] width 47 height 9
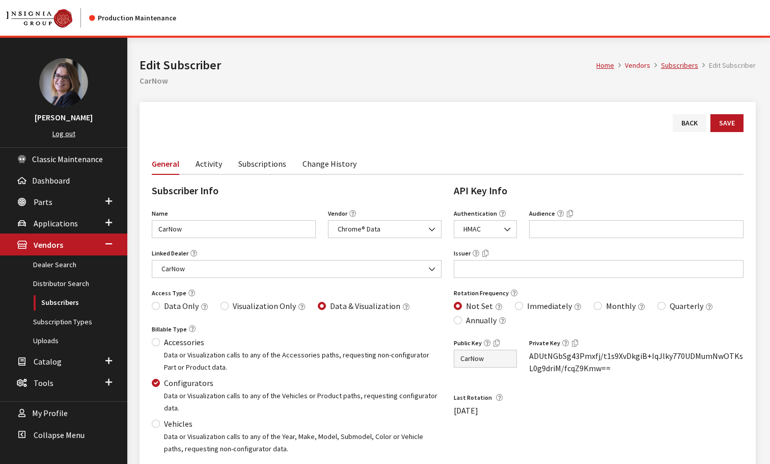
click at [255, 166] on link "Subscriptions" at bounding box center [262, 162] width 48 height 21
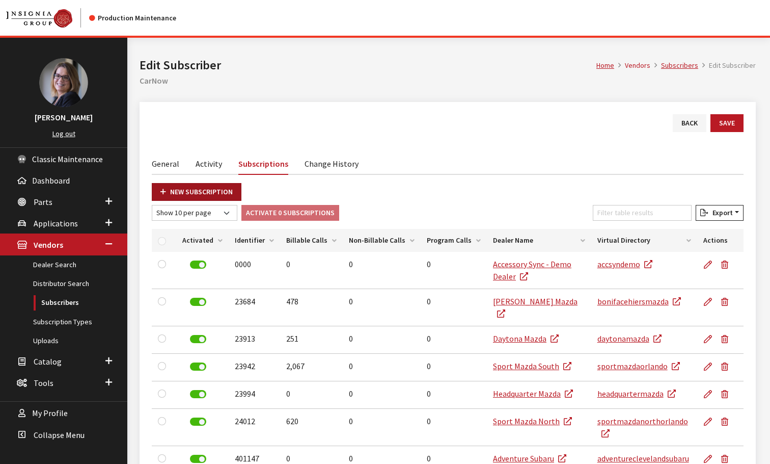
click at [180, 190] on link "New Subscription" at bounding box center [197, 192] width 90 height 18
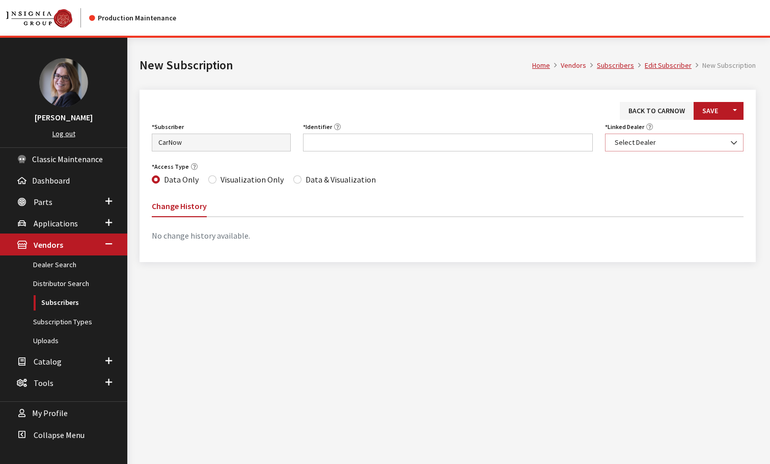
drag, startPoint x: 0, startPoint y: 0, endPoint x: 639, endPoint y: 141, distance: 654.4
click at [639, 141] on span "Select Dealer" at bounding box center [675, 142] width 126 height 11
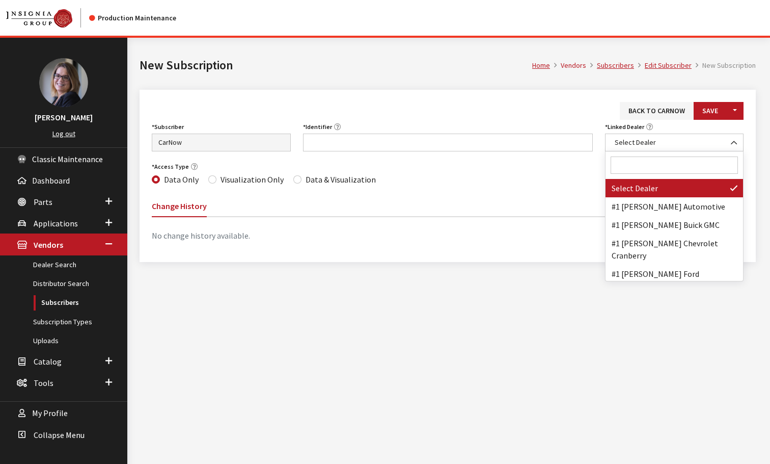
click at [633, 161] on input "Search" at bounding box center [675, 164] width 128 height 17
paste input "[PERSON_NAME] Kia of [GEOGRAPHIC_DATA]"
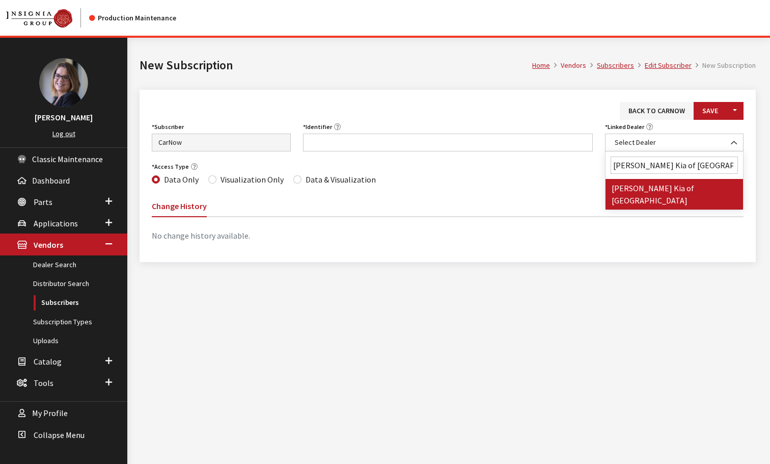
type input "[PERSON_NAME] Kia of [GEOGRAPHIC_DATA]"
select select "7049"
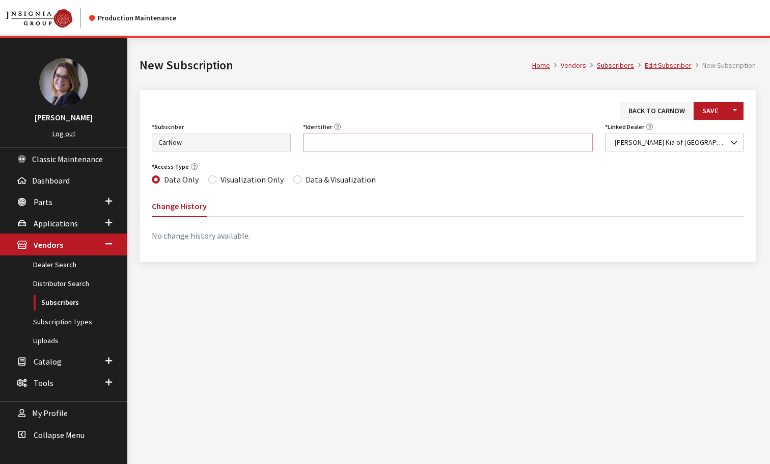
click at [314, 138] on input "Identifier" at bounding box center [448, 142] width 290 height 18
paste input "GA103"
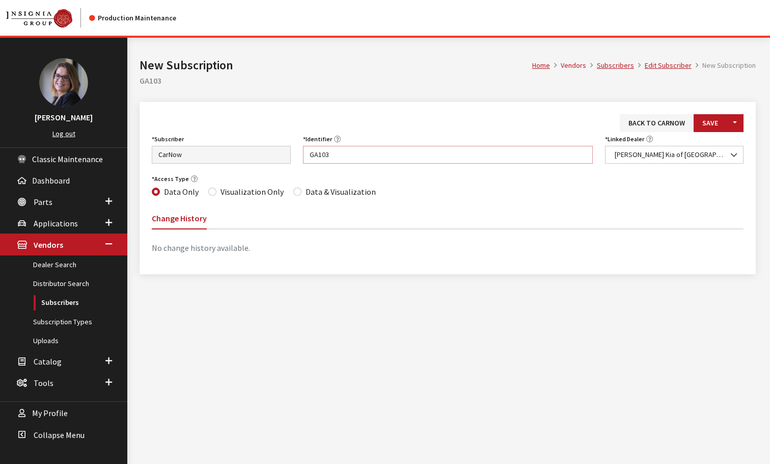
type input "GA103"
click at [293, 192] on input "Data & Visualization" at bounding box center [297, 192] width 8 height 8
radio input "true"
click at [716, 122] on button "Save" at bounding box center [710, 123] width 33 height 18
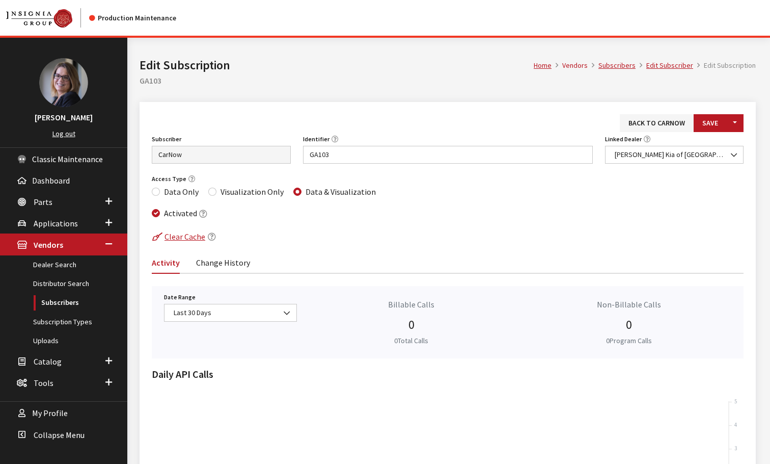
click at [680, 60] on ol "Home Vendors Subscribers Edit Subscriber Edit Subscription" at bounding box center [645, 63] width 222 height 15
click at [696, 153] on span "[PERSON_NAME] Kia of [GEOGRAPHIC_DATA]" at bounding box center [675, 154] width 126 height 11
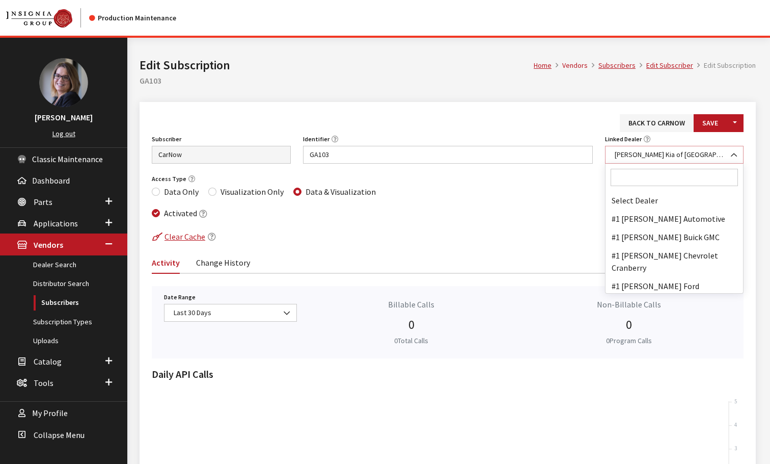
scroll to position [33684, 0]
click at [662, 175] on input "Search" at bounding box center [675, 177] width 128 height 17
paste input "KIA OF LAGRANGE"
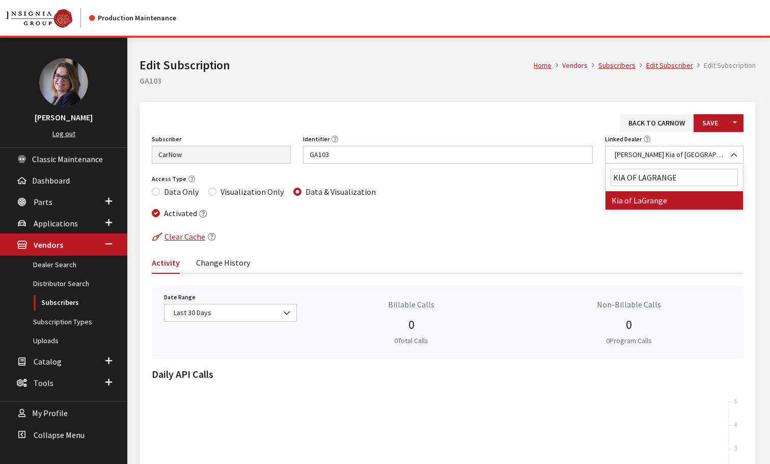
scroll to position [0, 0]
type input "KIA OF LAGRANGE"
drag, startPoint x: 646, startPoint y: 197, endPoint x: 613, endPoint y: 195, distance: 32.2
select select "7036"
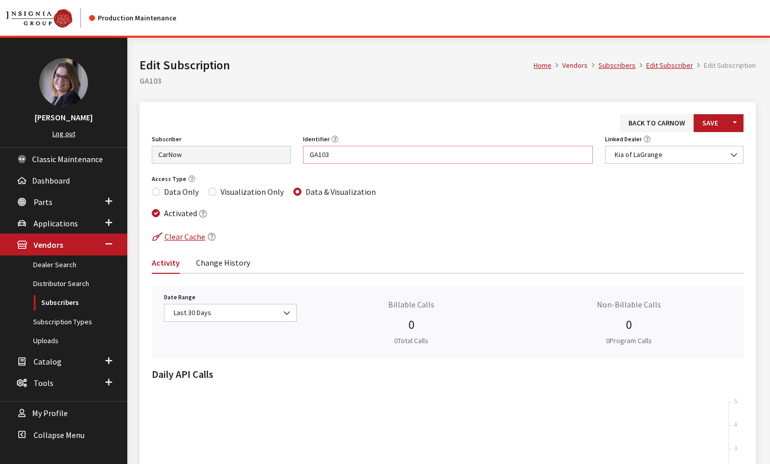
click at [259, 152] on div "Subscriber Asbury Automotive Group AutoFi BILDIT Capital One CarNow Cars.com Ca…" at bounding box center [448, 152] width 604 height 40
click at [345, 155] on input "GA103" at bounding box center [448, 155] width 290 height 18
click at [287, 147] on div "Subscriber Asbury Automotive Group AutoFi BILDIT Capital One CarNow Cars.com Ca…" at bounding box center [448, 152] width 604 height 40
paste input "075"
type input "GA075"
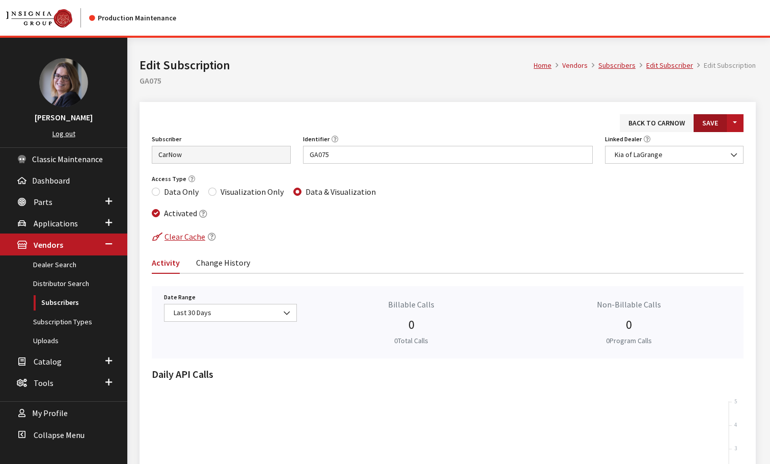
drag, startPoint x: 712, startPoint y: 121, endPoint x: 715, endPoint y: 127, distance: 6.4
click at [713, 121] on button "Save" at bounding box center [710, 123] width 33 height 18
click at [673, 67] on link "Edit Subscriber" at bounding box center [670, 65] width 47 height 9
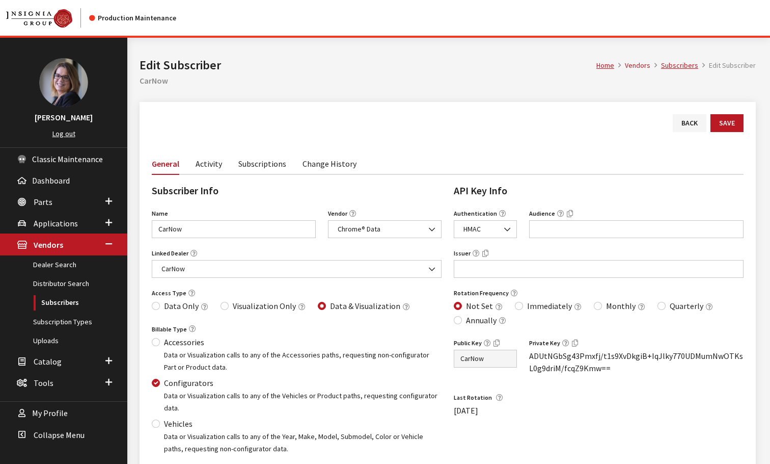
click at [244, 167] on link "Subscriptions" at bounding box center [262, 162] width 48 height 21
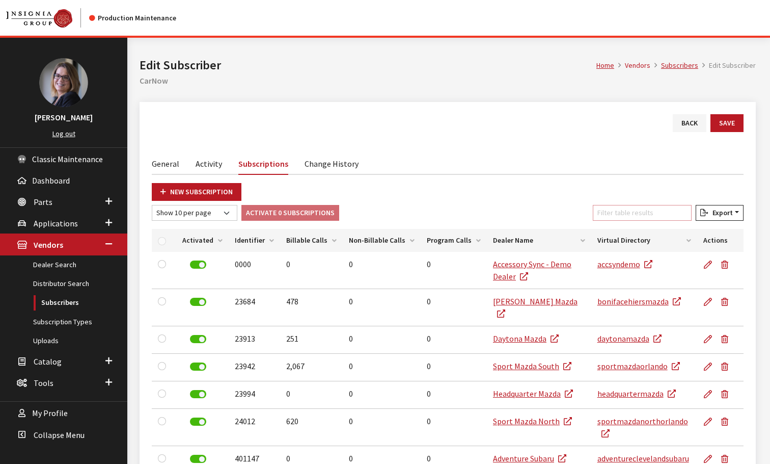
click at [620, 213] on input "Filter table results" at bounding box center [642, 213] width 99 height 16
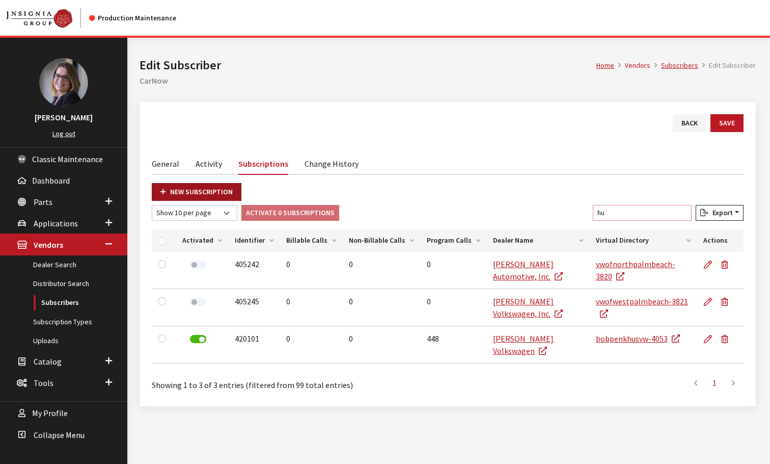
type input "hu"
click at [177, 189] on link "New Subscription" at bounding box center [197, 192] width 90 height 18
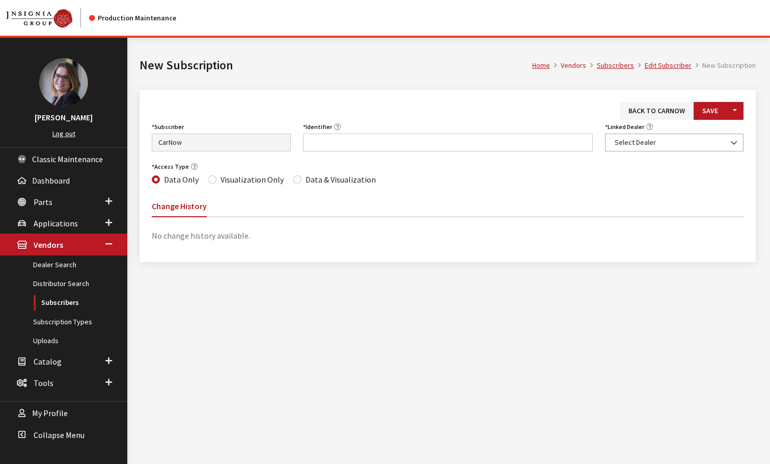
click at [640, 143] on span "Select Dealer" at bounding box center [675, 142] width 126 height 11
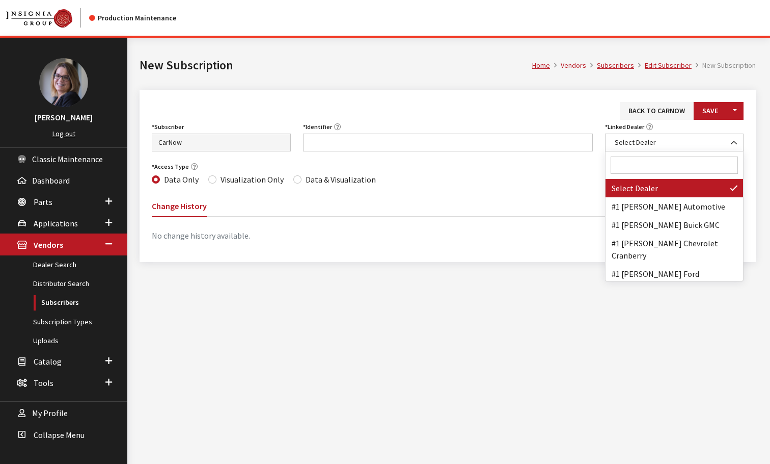
click at [622, 159] on input "Search" at bounding box center [675, 164] width 128 height 17
paste input "[PERSON_NAME] Kia of [GEOGRAPHIC_DATA]"
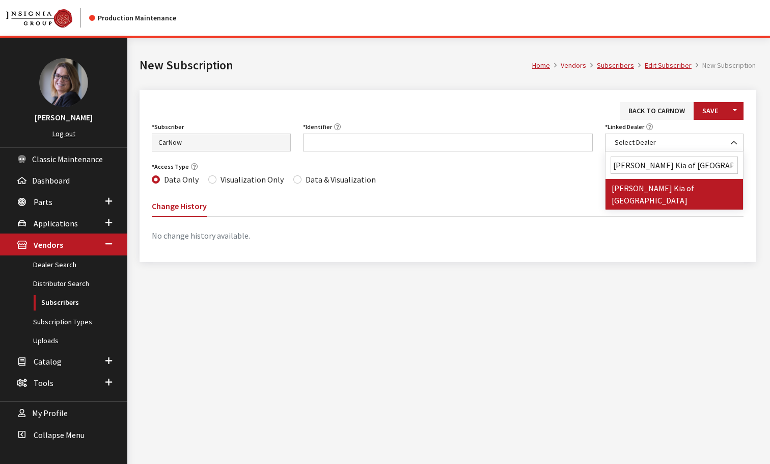
type input "[PERSON_NAME] Kia of [GEOGRAPHIC_DATA]"
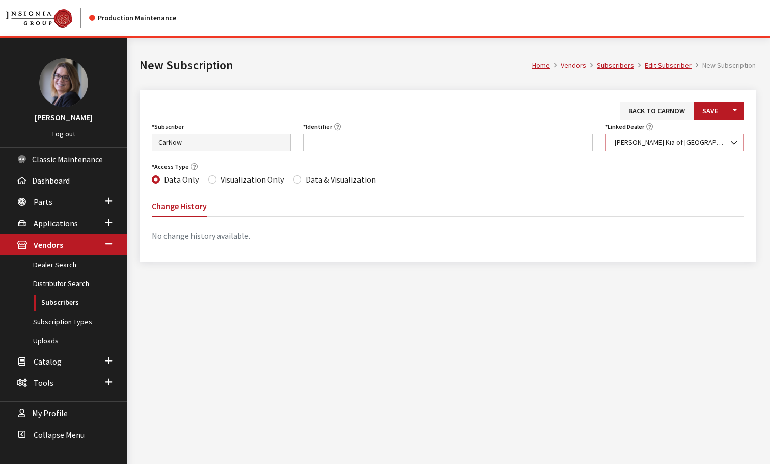
select select "7049"
click at [313, 145] on input "Identifier" at bounding box center [448, 142] width 290 height 18
paste input "GA103"
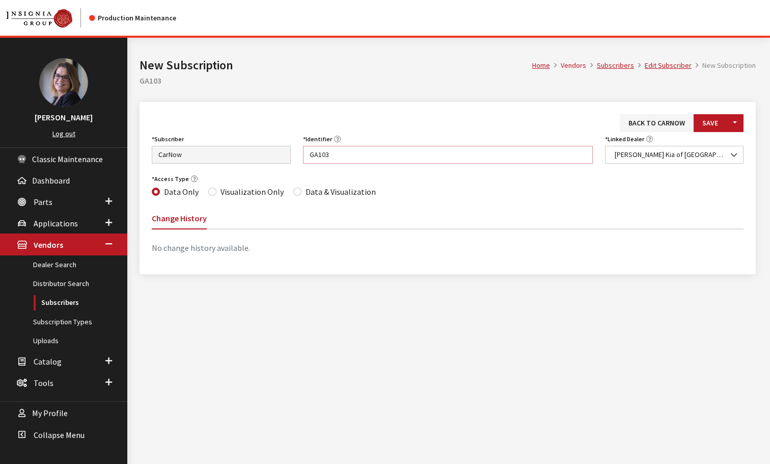
type input "GA103"
click at [296, 192] on input "Data & Visualization" at bounding box center [297, 192] width 8 height 8
radio input "true"
click at [707, 129] on button "Save" at bounding box center [710, 123] width 33 height 18
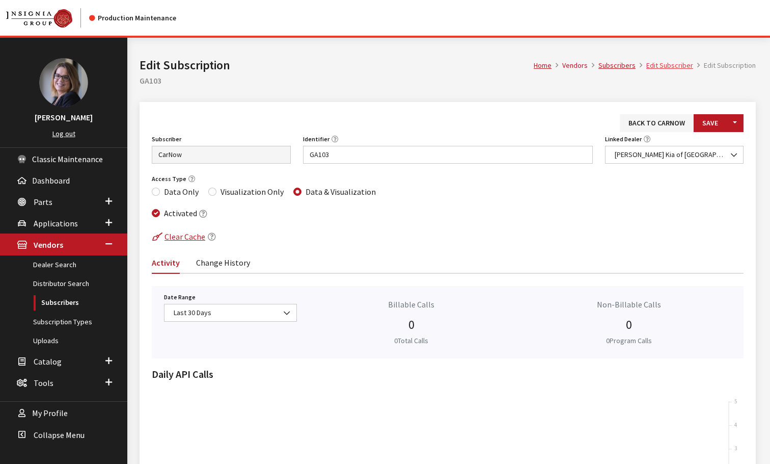
click at [672, 65] on link "Edit Subscriber" at bounding box center [670, 65] width 47 height 9
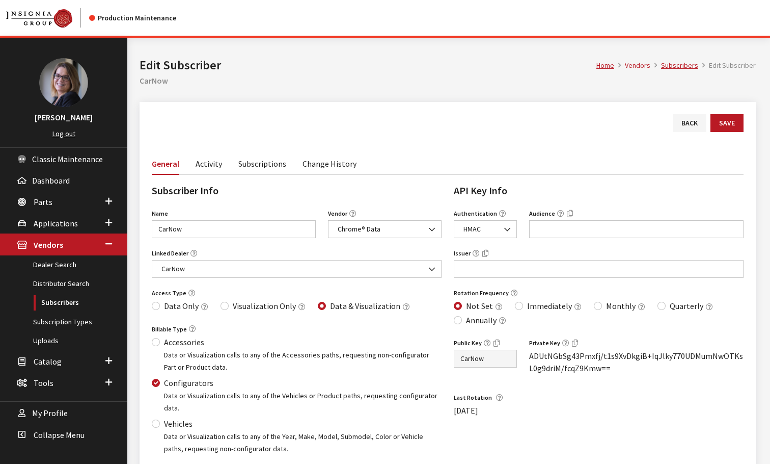
click at [277, 168] on link "Subscriptions" at bounding box center [262, 162] width 48 height 21
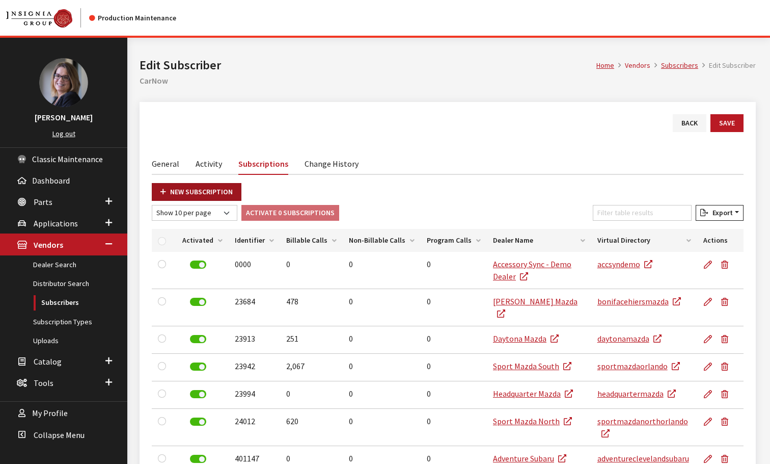
click at [170, 193] on link "New Subscription" at bounding box center [197, 192] width 90 height 18
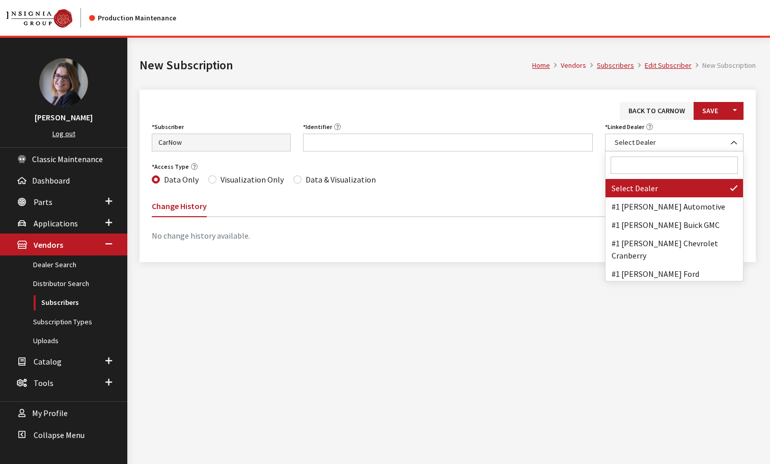
click at [629, 164] on input "Search" at bounding box center [675, 164] width 128 height 17
paste input "KIA OF LAGRANGE"
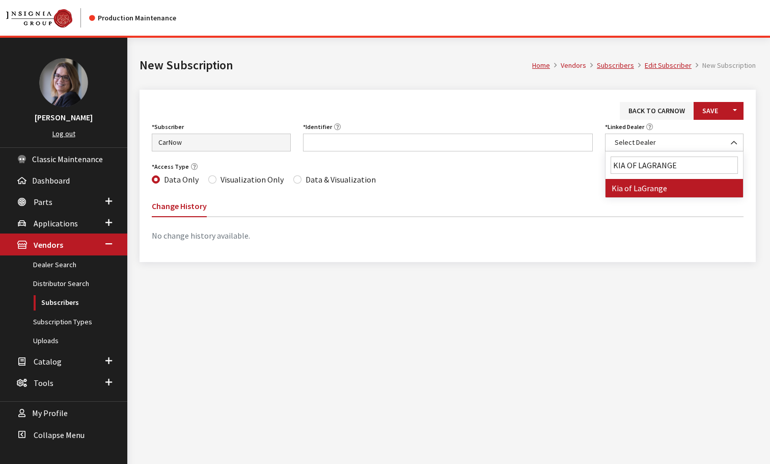
type input "KIA OF LAGRANGE"
drag, startPoint x: 632, startPoint y: 188, endPoint x: 590, endPoint y: 170, distance: 45.9
select select "7036"
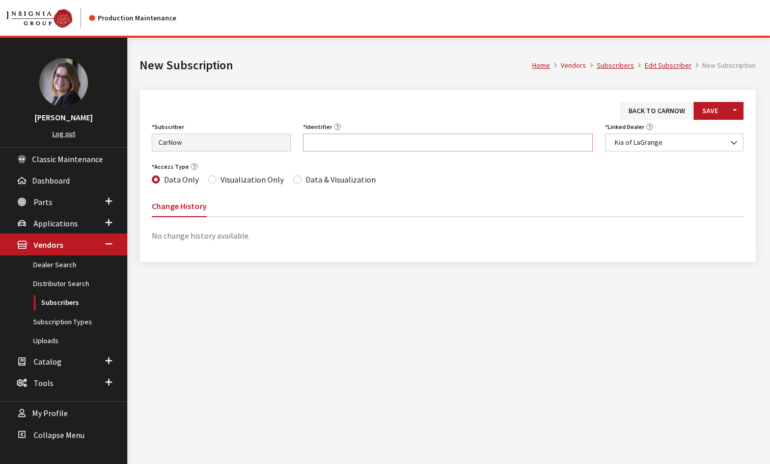
click at [316, 137] on input "Identifier" at bounding box center [448, 142] width 290 height 18
paste input "GA075"
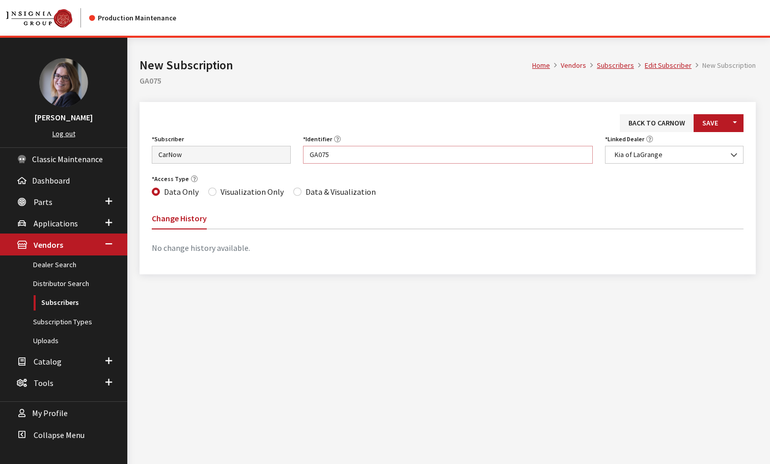
type input "GA075"
click at [297, 195] on div "Data & Visualization" at bounding box center [334, 191] width 83 height 12
click at [296, 193] on input "Data & Visualization" at bounding box center [297, 192] width 8 height 8
radio input "true"
click at [709, 128] on button "Save" at bounding box center [710, 123] width 33 height 18
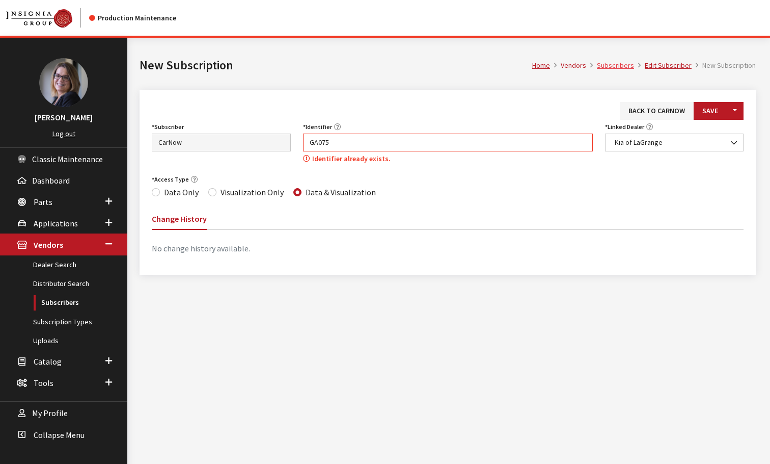
click at [623, 62] on link "Subscribers" at bounding box center [615, 65] width 37 height 9
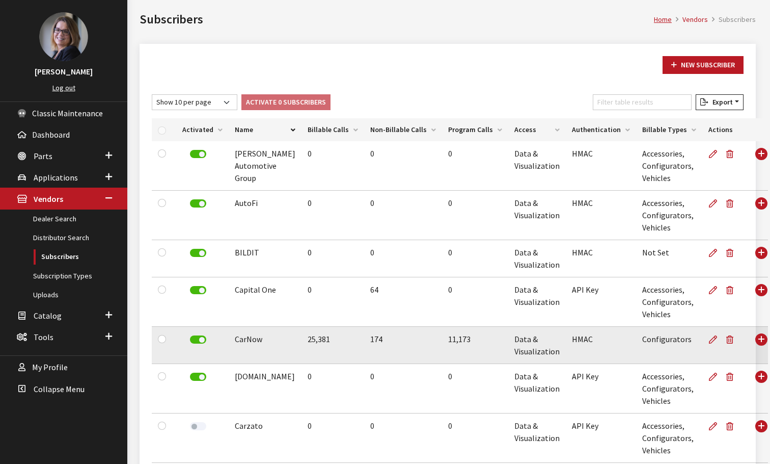
scroll to position [102, 0]
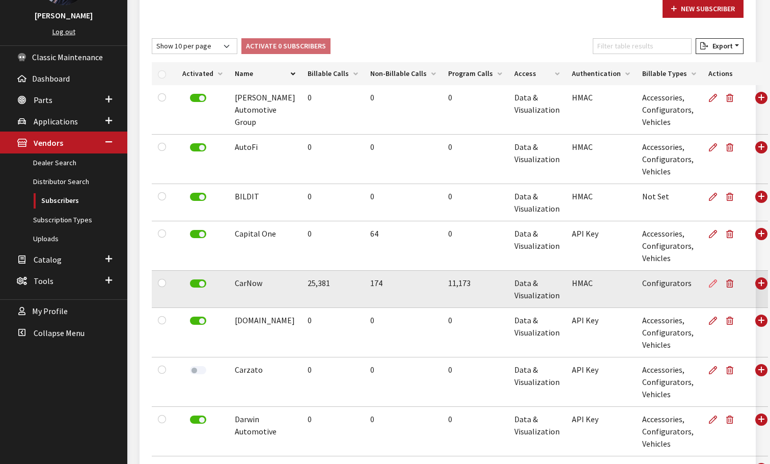
click at [709, 285] on icon at bounding box center [713, 284] width 8 height 8
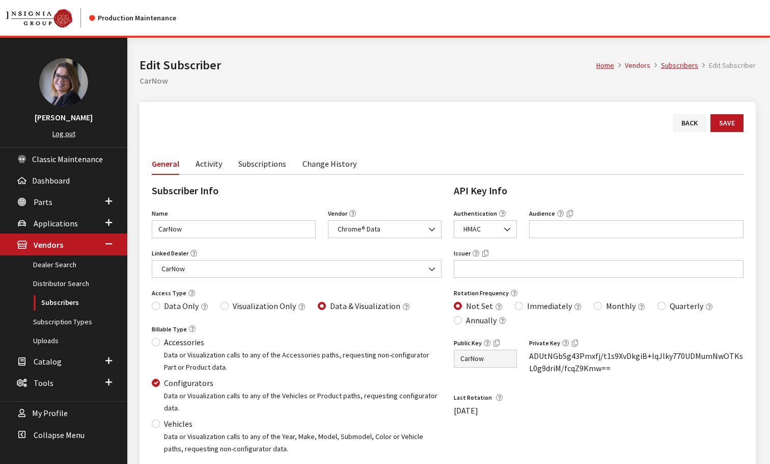
click at [264, 165] on link "Subscriptions" at bounding box center [262, 162] width 48 height 21
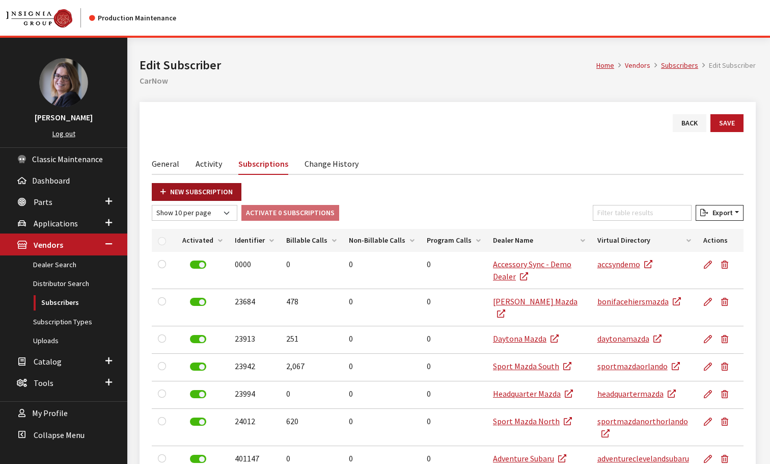
click at [162, 191] on icon at bounding box center [164, 192] width 6 height 7
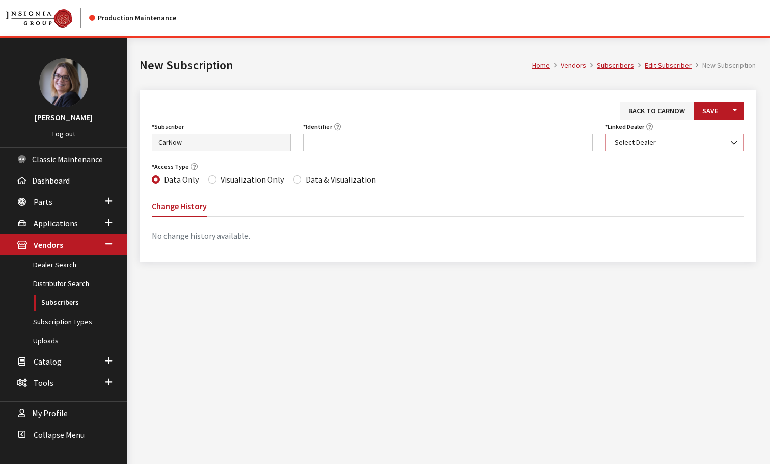
click at [683, 143] on span "Select Dealer" at bounding box center [675, 142] width 126 height 11
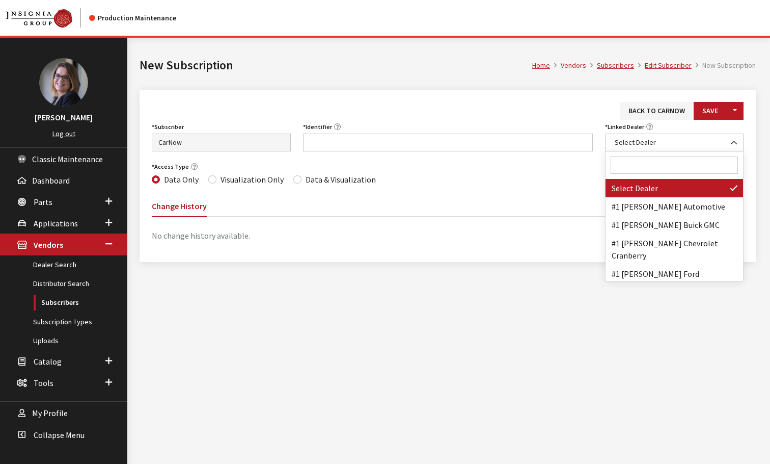
click at [656, 161] on input "Search" at bounding box center [675, 164] width 128 height 17
paste input "KIA OF AUBURN"
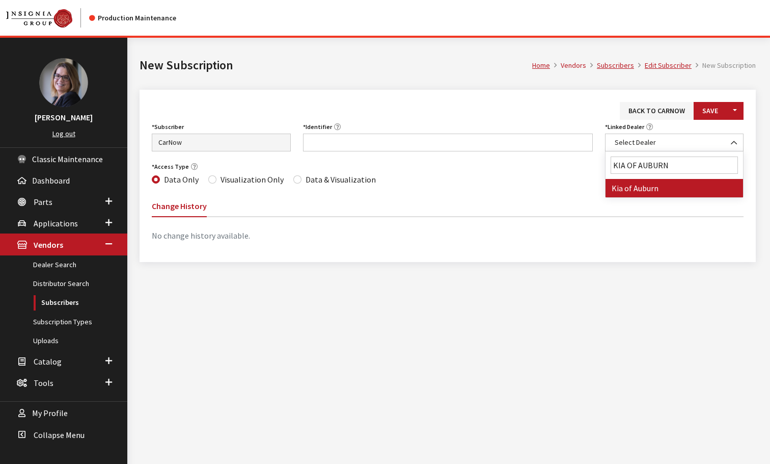
type input "KIA OF AUBURN"
select select "6969"
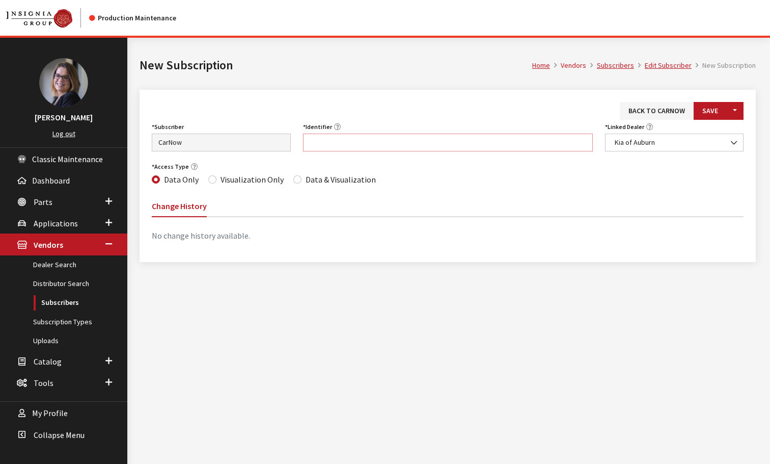
click at [333, 139] on input "Identifier" at bounding box center [448, 142] width 290 height 18
paste input "AL035"
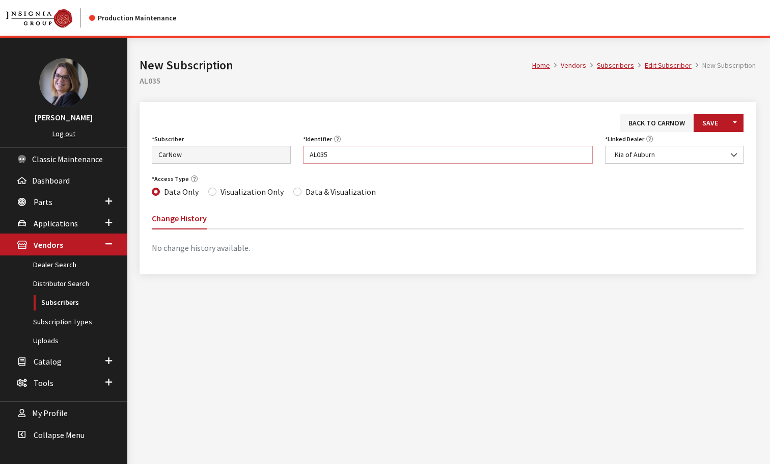
type input "AL035"
click at [297, 195] on div "Data & Visualization" at bounding box center [334, 191] width 83 height 12
click at [297, 192] on input "Data & Visualization" at bounding box center [297, 192] width 8 height 8
radio input "true"
click at [697, 130] on button "Save" at bounding box center [710, 123] width 33 height 18
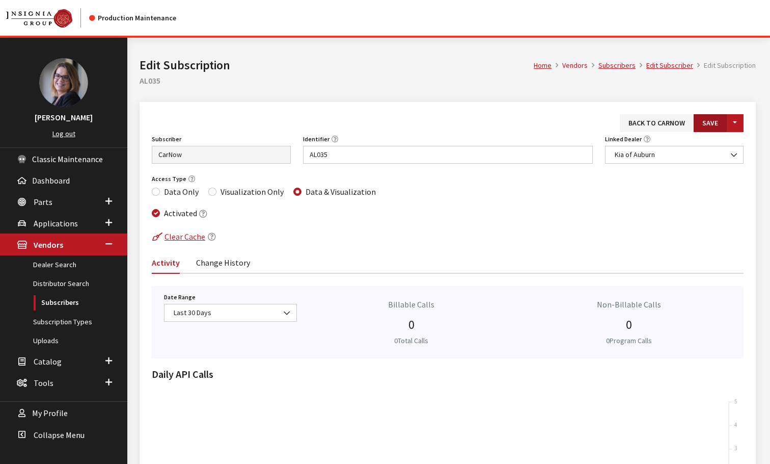
click at [704, 130] on button "Save" at bounding box center [710, 123] width 33 height 18
click at [688, 67] on link "Edit Subscriber" at bounding box center [670, 65] width 47 height 9
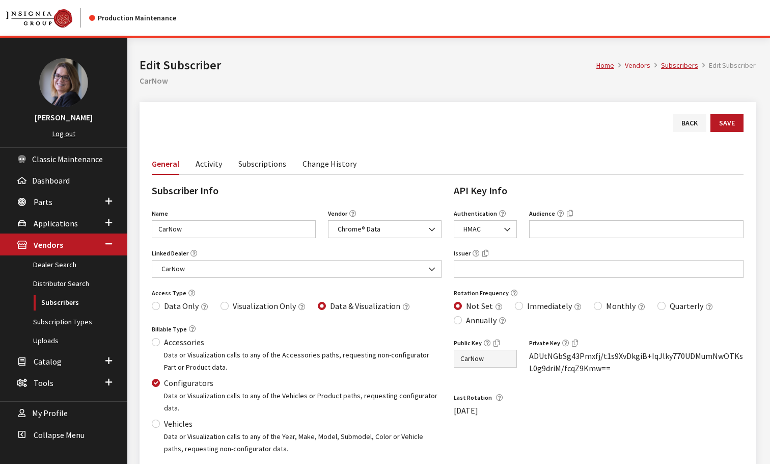
click at [251, 164] on link "Subscriptions" at bounding box center [262, 162] width 48 height 21
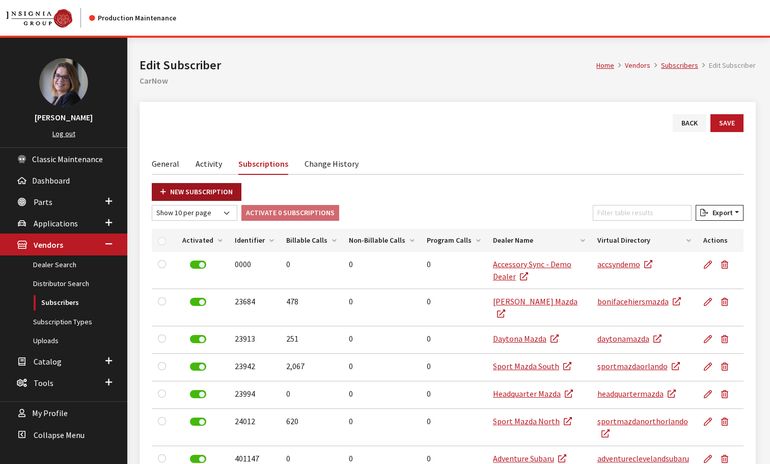
click at [183, 192] on link "New Subscription" at bounding box center [197, 192] width 90 height 18
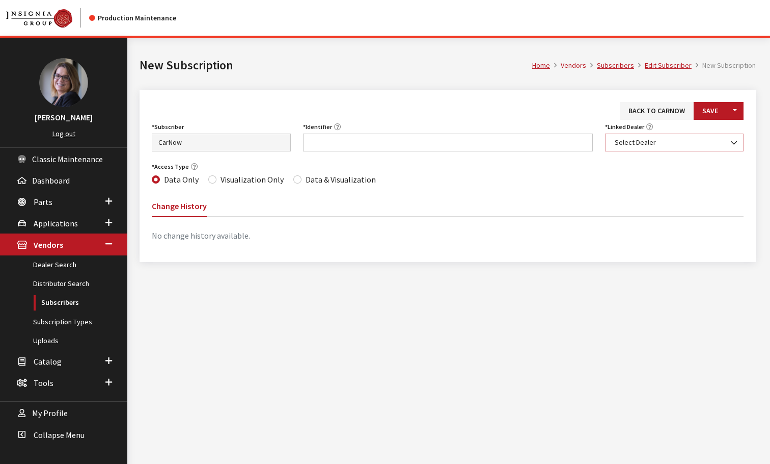
drag, startPoint x: 666, startPoint y: 140, endPoint x: 660, endPoint y: 150, distance: 12.6
click at [666, 140] on span "Select Dealer" at bounding box center [675, 142] width 126 height 11
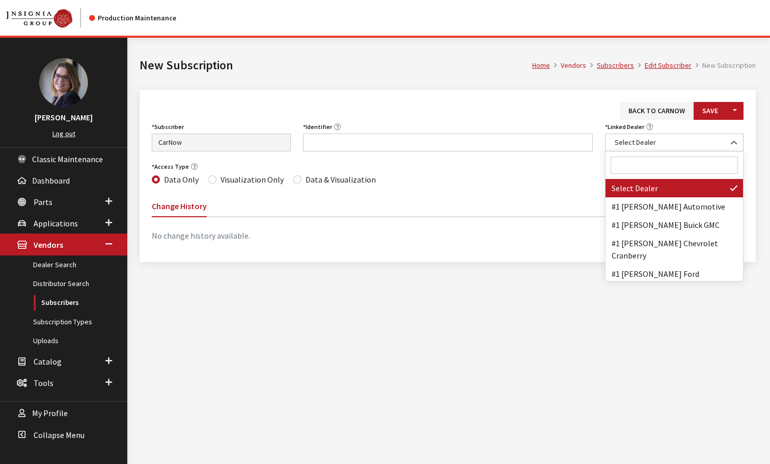
click at [646, 177] on span at bounding box center [675, 165] width 138 height 28
click at [642, 169] on input "Search" at bounding box center [675, 164] width 128 height 17
paste input "Kia of Marin"
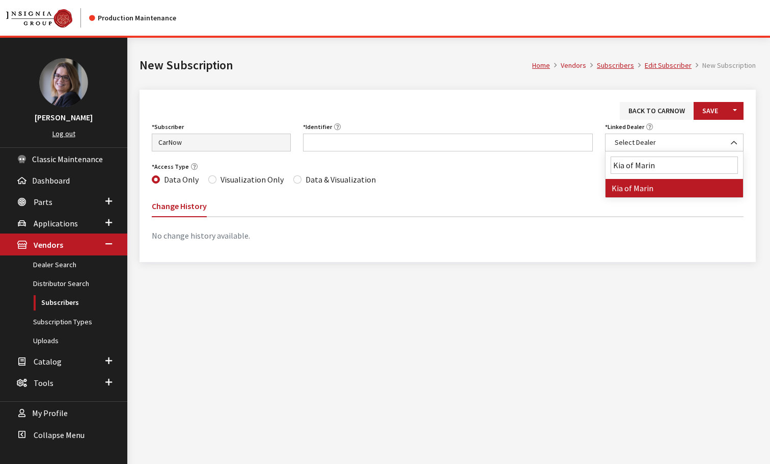
paste input "Kia of Marin"
drag, startPoint x: 713, startPoint y: 168, endPoint x: 655, endPoint y: 164, distance: 57.8
click at [655, 164] on input "Kia of MarinKia of Marin" at bounding box center [675, 164] width 128 height 17
type input "Kia of Marin"
select select "7367"
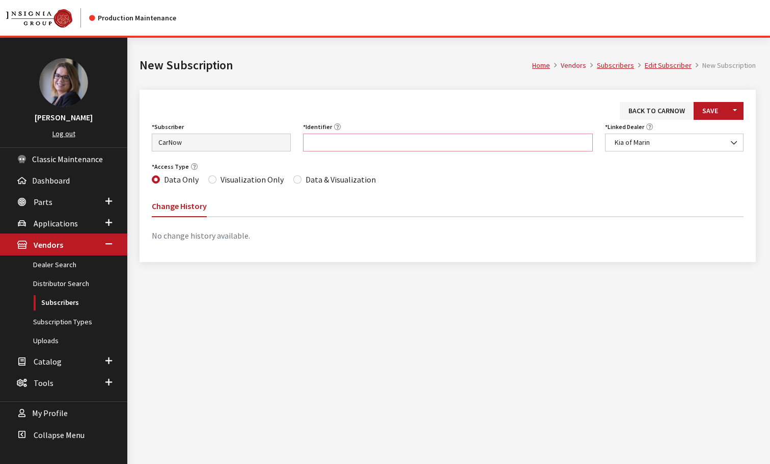
click at [327, 137] on input "Identifier" at bounding box center [448, 142] width 290 height 18
paste input "CA331"
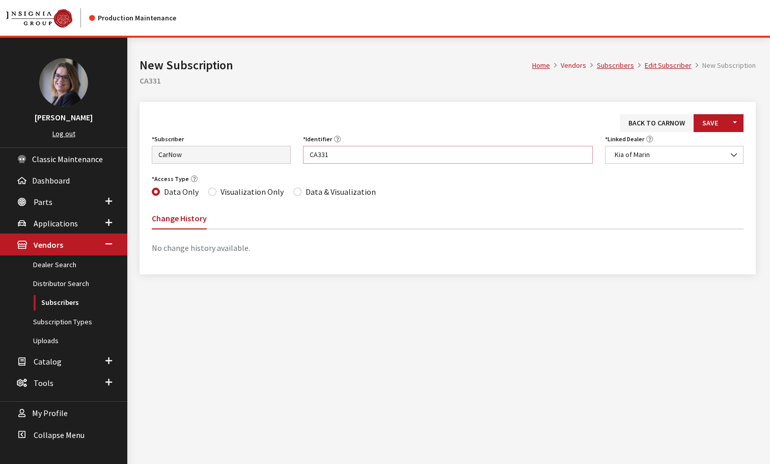
type input "CA331"
click at [293, 189] on input "Data & Visualization" at bounding box center [297, 192] width 8 height 8
radio input "true"
click at [713, 117] on button "Save" at bounding box center [710, 123] width 33 height 18
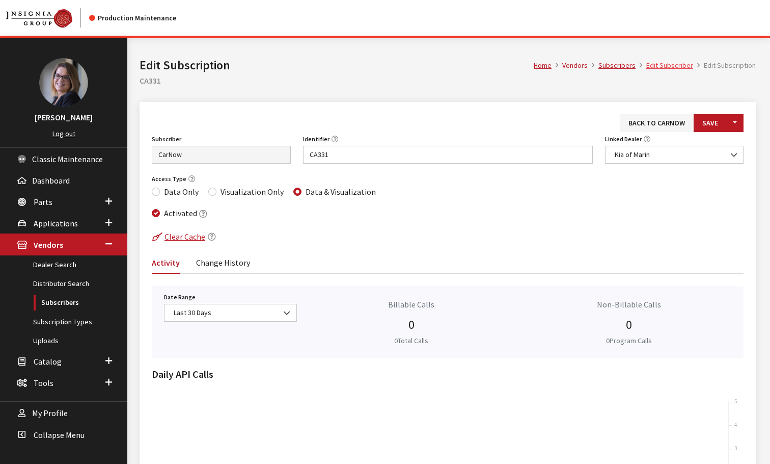
click at [690, 66] on link "Edit Subscriber" at bounding box center [670, 65] width 47 height 9
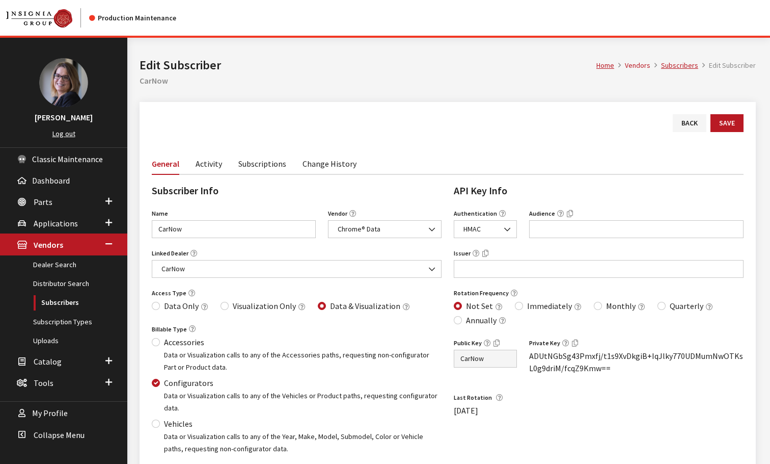
click at [253, 168] on link "Subscriptions" at bounding box center [262, 162] width 48 height 21
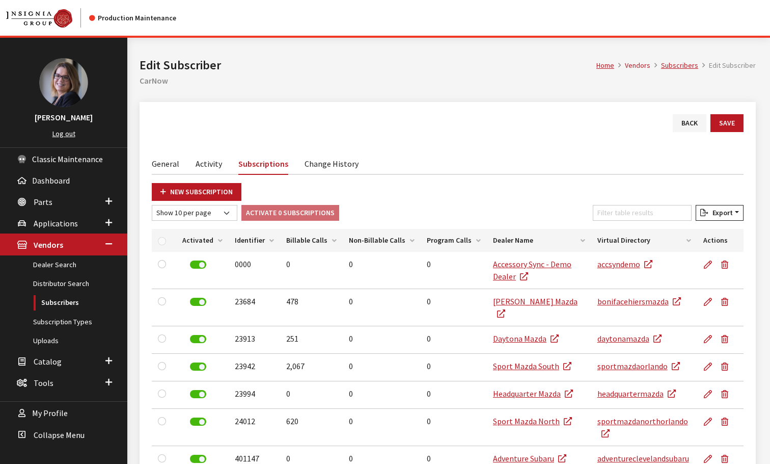
drag, startPoint x: 205, startPoint y: 191, endPoint x: 235, endPoint y: 176, distance: 33.3
click at [206, 190] on link "New Subscription" at bounding box center [197, 192] width 90 height 18
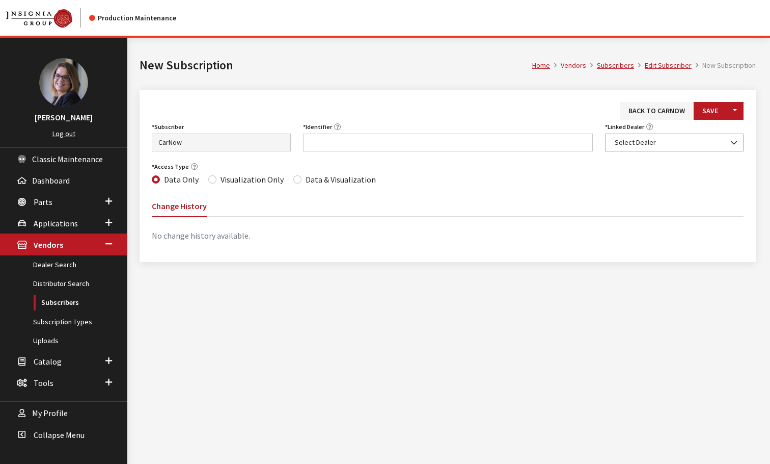
click at [653, 138] on span "Select Dealer" at bounding box center [675, 142] width 126 height 11
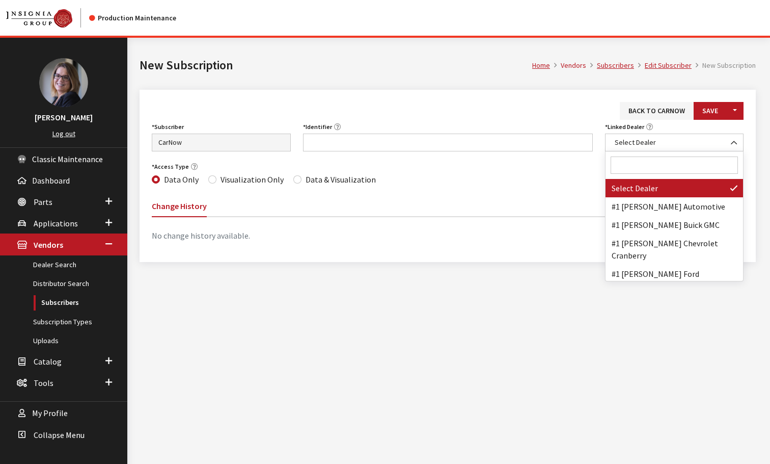
click at [630, 168] on input "Search" at bounding box center [675, 164] width 128 height 17
paste input "[PERSON_NAME] Kia"
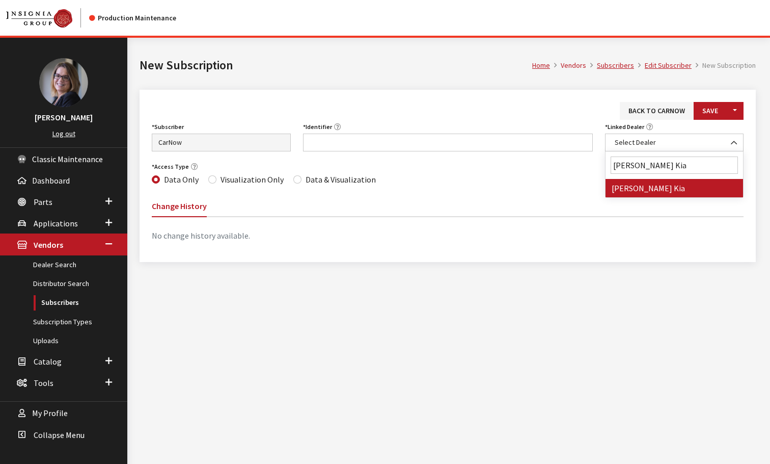
type input "[PERSON_NAME] Kia"
select select "6900"
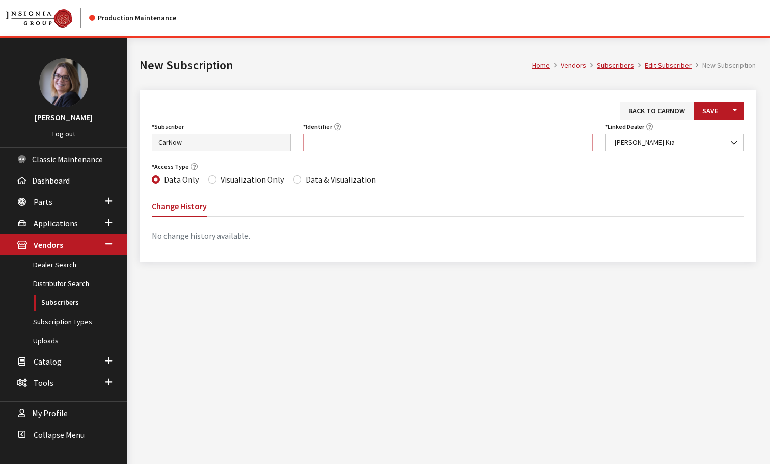
click at [316, 141] on input "Identifier" at bounding box center [448, 142] width 290 height 18
paste input "NY144"
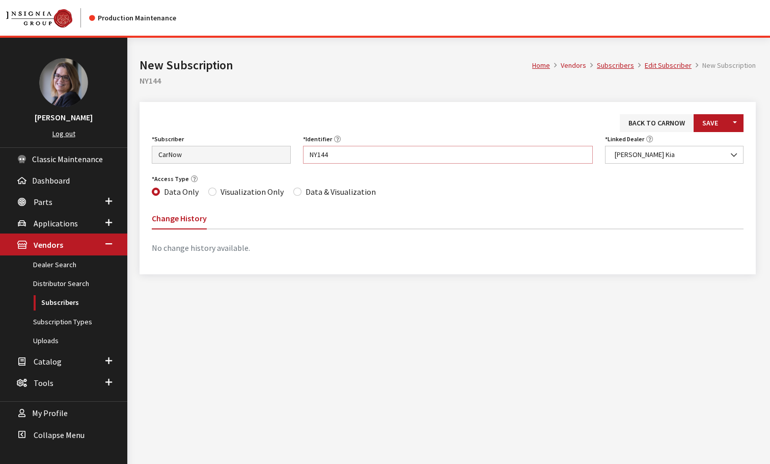
type input "NY144"
click at [295, 192] on input "Data & Visualization" at bounding box center [297, 192] width 8 height 8
radio input "true"
click at [715, 124] on button "Save" at bounding box center [710, 123] width 33 height 18
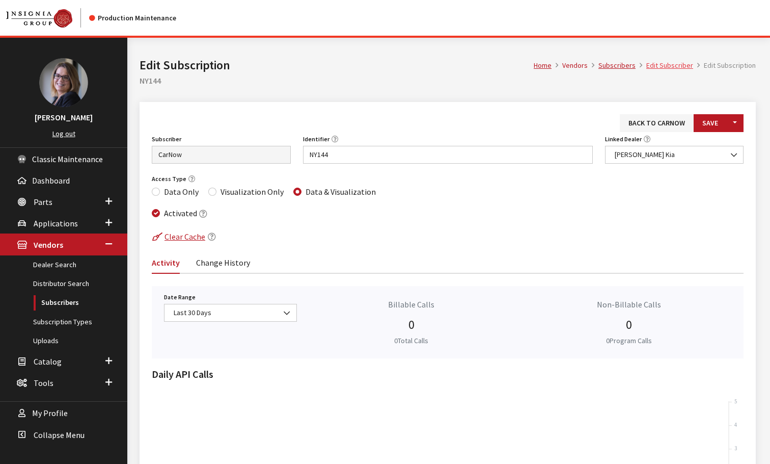
click at [664, 67] on link "Edit Subscriber" at bounding box center [670, 65] width 47 height 9
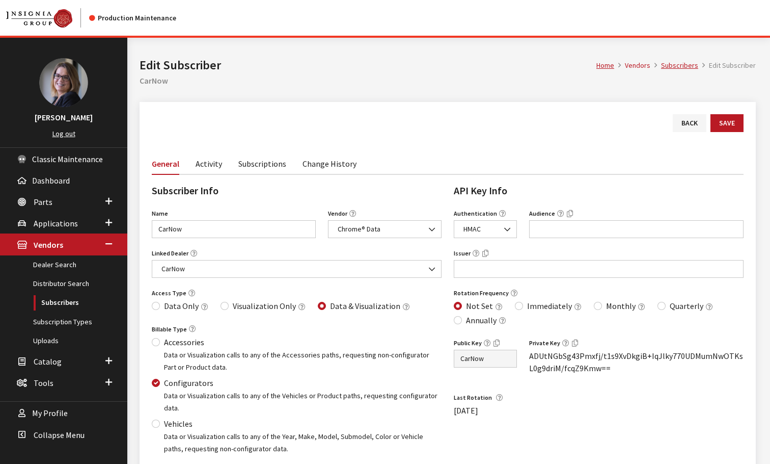
click at [281, 163] on link "Subscriptions" at bounding box center [262, 162] width 48 height 21
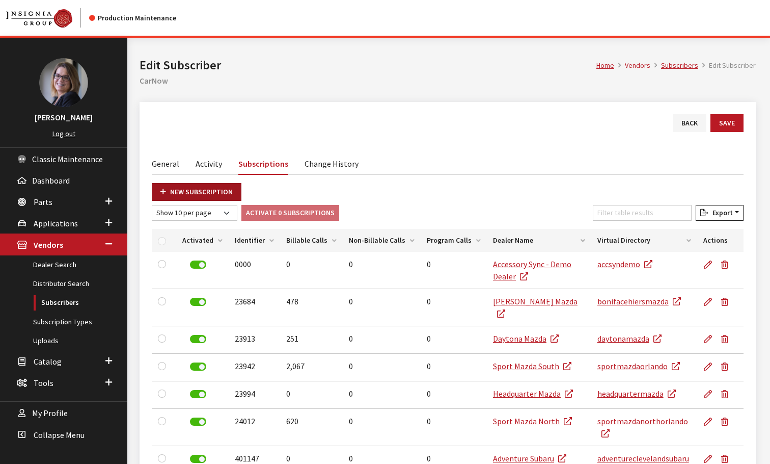
click at [196, 188] on link "New Subscription" at bounding box center [197, 192] width 90 height 18
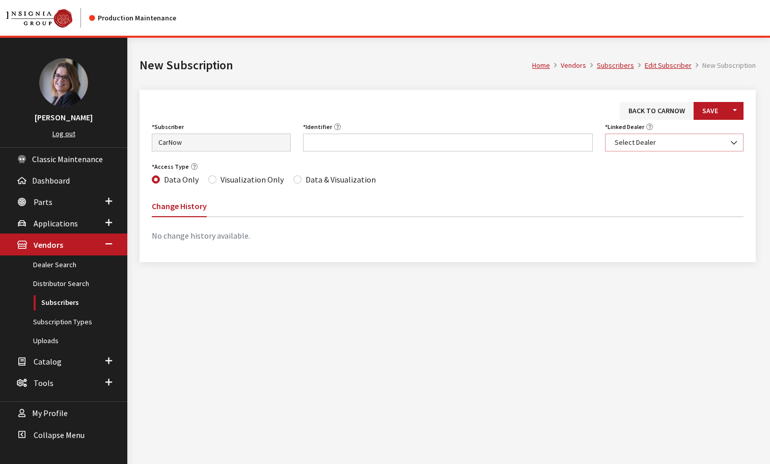
click at [630, 141] on span "Select Dealer" at bounding box center [675, 142] width 126 height 11
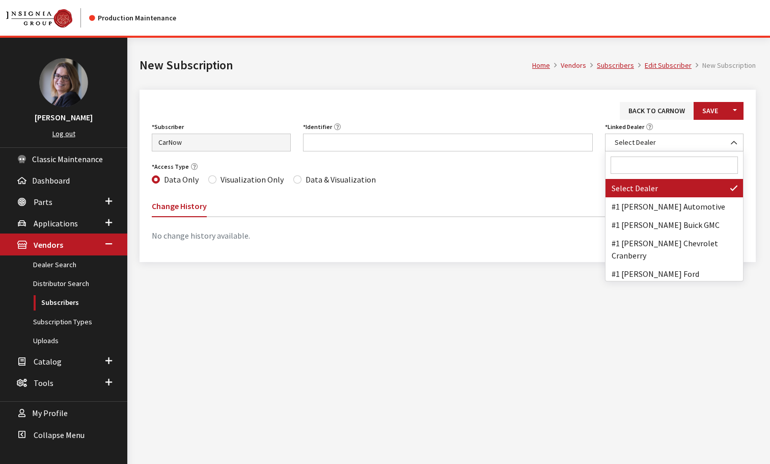
click at [625, 159] on input "Search" at bounding box center [675, 164] width 128 height 17
paste input "BERWYN KIA"
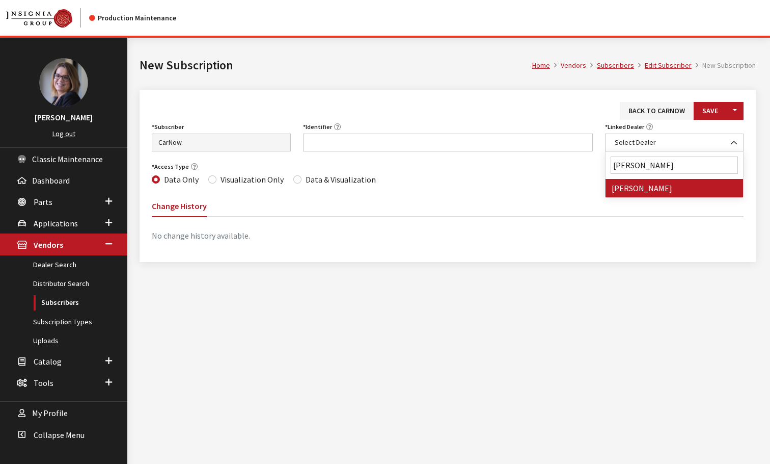
type input "BERWYN KIA"
select select "6643"
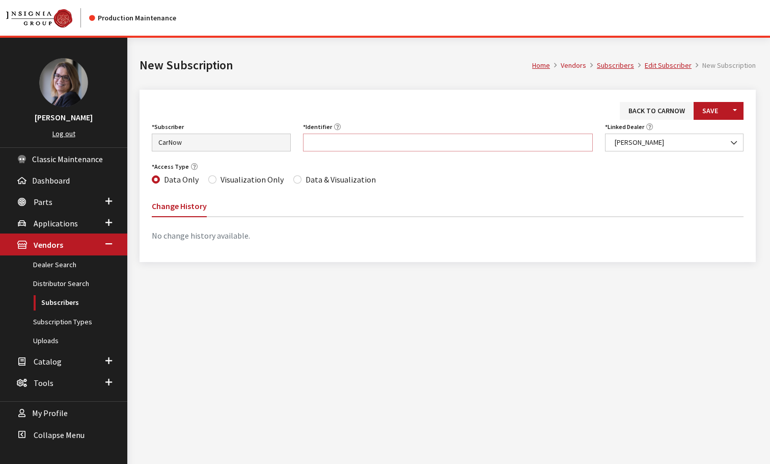
click at [363, 143] on input "Identifier" at bounding box center [448, 142] width 290 height 18
click at [325, 135] on input "Identifier" at bounding box center [448, 142] width 290 height 18
click at [325, 142] on input "Identifier" at bounding box center [448, 142] width 290 height 18
paste input "IL066"
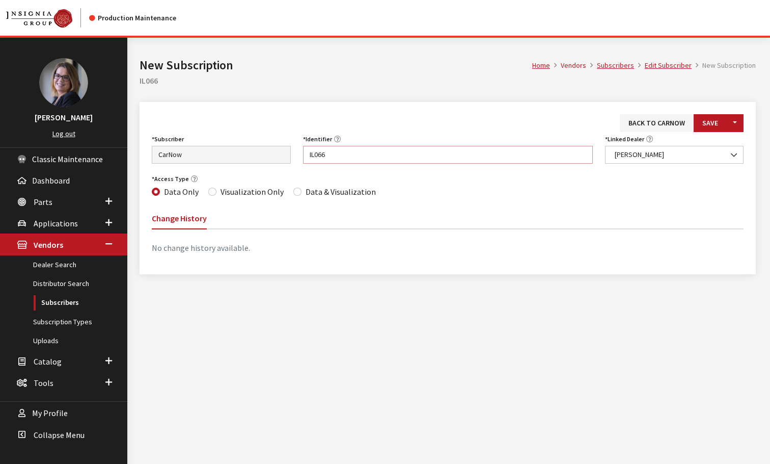
type input "IL066"
click at [298, 191] on div "Data & Visualization" at bounding box center [334, 191] width 83 height 12
click at [298, 193] on div "Data & Visualization" at bounding box center [334, 191] width 83 height 12
click at [297, 190] on input "Data & Visualization" at bounding box center [297, 192] width 8 height 8
radio input "true"
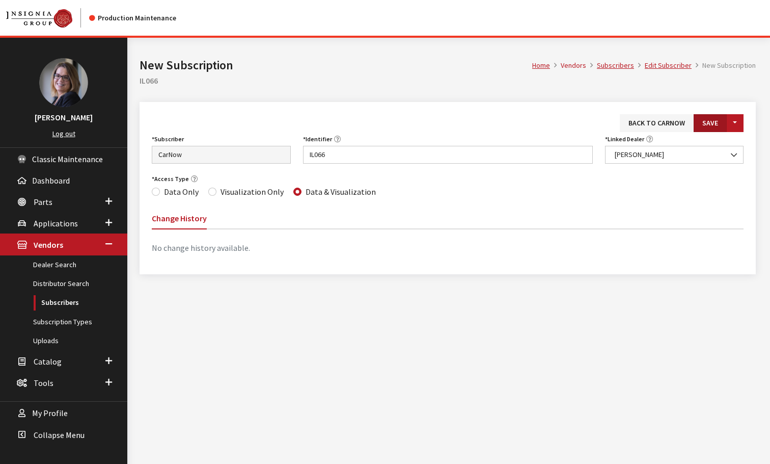
click at [706, 129] on button "Save" at bounding box center [710, 123] width 33 height 18
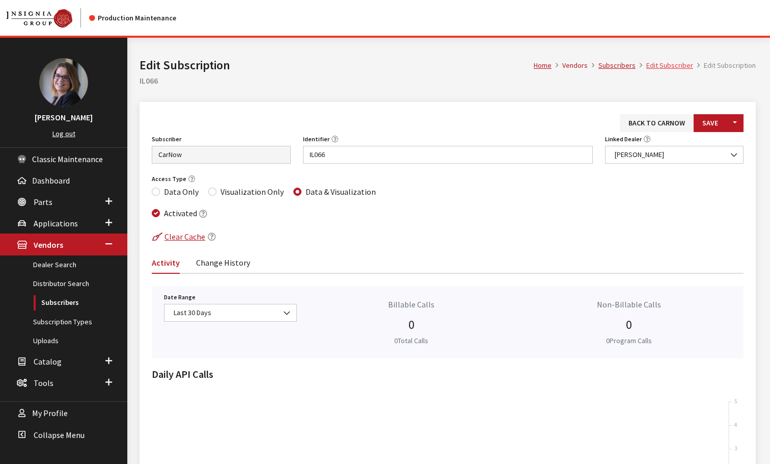
click at [666, 65] on link "Edit Subscriber" at bounding box center [670, 65] width 47 height 9
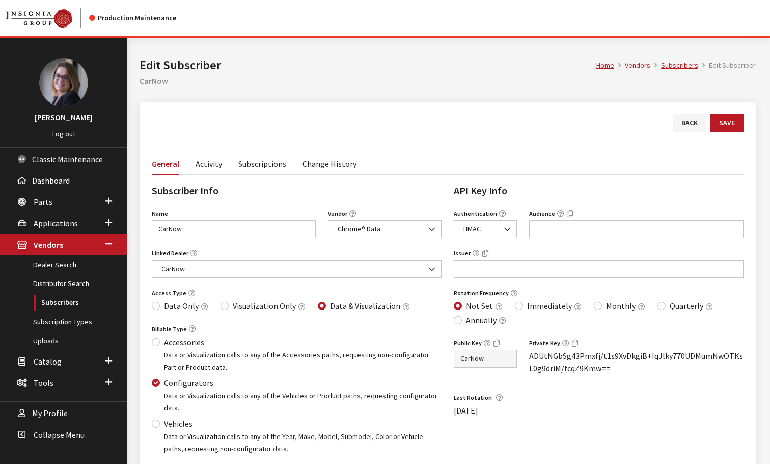
click at [253, 162] on link "Subscriptions" at bounding box center [262, 162] width 48 height 21
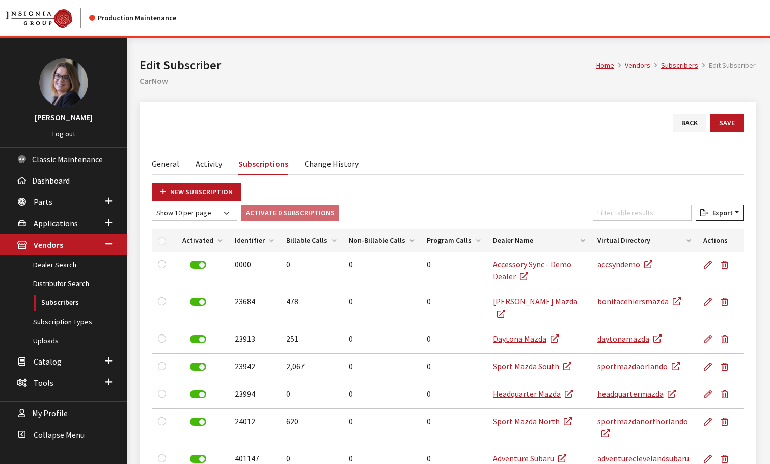
drag, startPoint x: 179, startPoint y: 194, endPoint x: 258, endPoint y: 178, distance: 79.9
click at [179, 194] on link "New Subscription" at bounding box center [197, 192] width 90 height 18
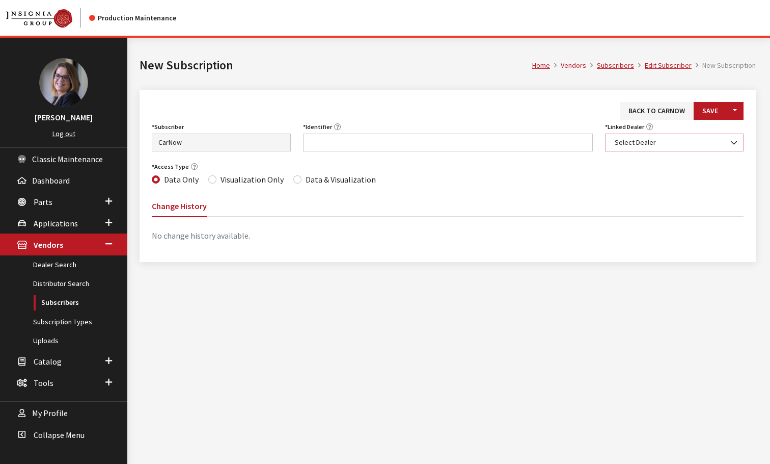
click at [626, 140] on span "Select Dealer" at bounding box center [675, 142] width 126 height 11
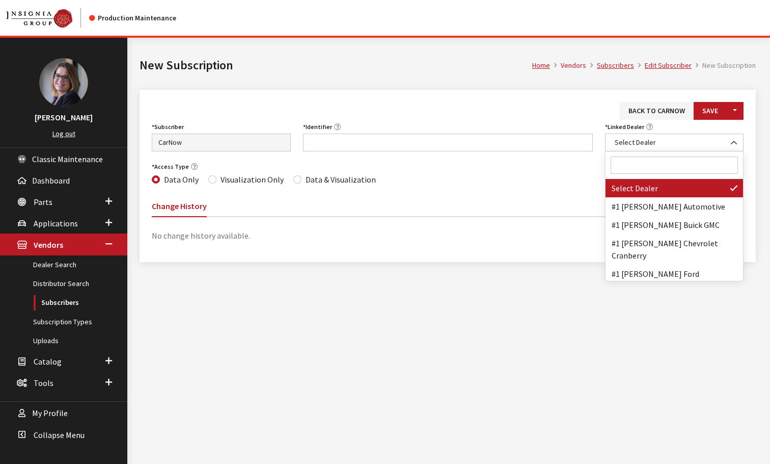
click at [627, 154] on span at bounding box center [675, 165] width 138 height 28
click at [625, 156] on span at bounding box center [675, 165] width 138 height 28
click at [625, 170] on input "Search" at bounding box center [675, 164] width 128 height 17
paste input "Jenkins Kia Of Gainesville"
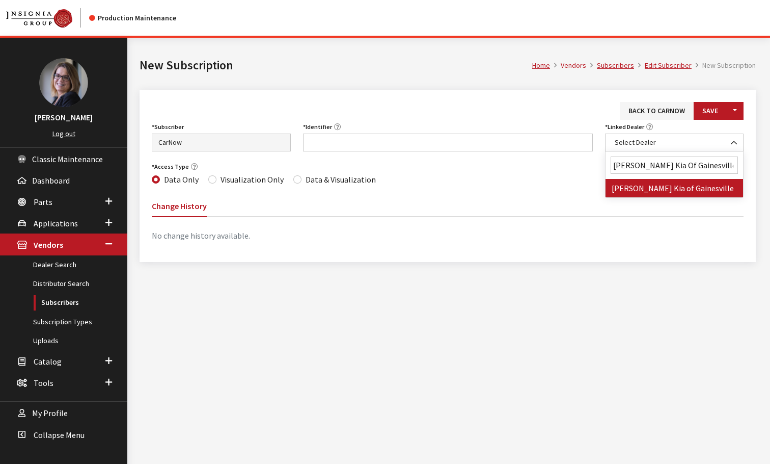
type input "Jenkins Kia Of Gainesville"
select select "7009"
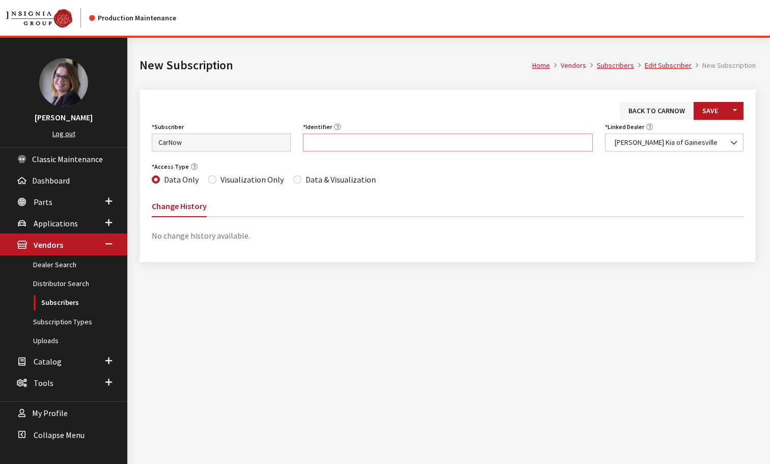
click at [357, 145] on input "Identifier" at bounding box center [448, 142] width 290 height 18
paste input "FL141"
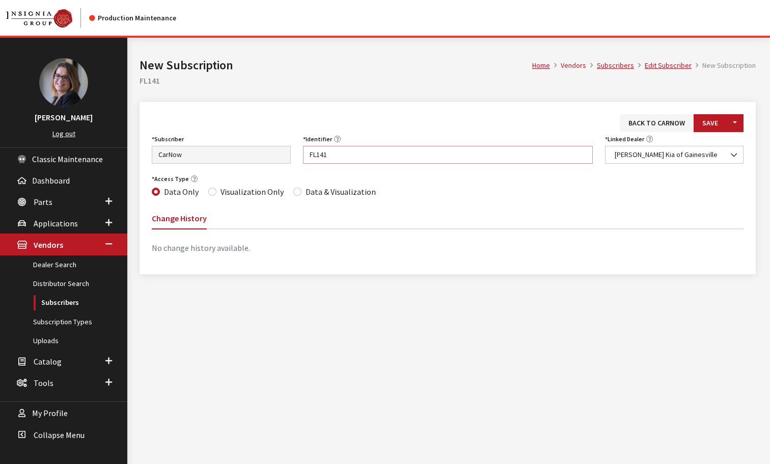
type input "FL141"
click at [296, 191] on input "Data & Visualization" at bounding box center [297, 192] width 8 height 8
radio input "true"
click at [715, 127] on button "Save" at bounding box center [710, 123] width 33 height 18
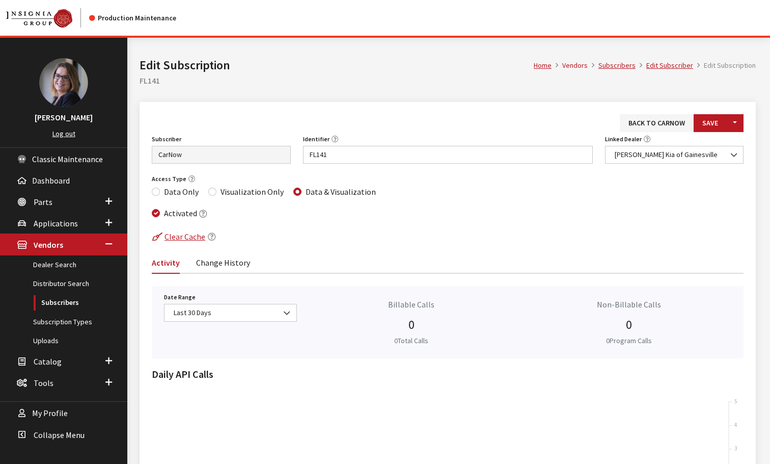
click at [673, 55] on div "Home Vendors Subscribers Edit Subscriber Edit Subscription Edit Subscription FL…" at bounding box center [447, 70] width 629 height 64
click at [664, 67] on link "Edit Subscriber" at bounding box center [670, 65] width 47 height 9
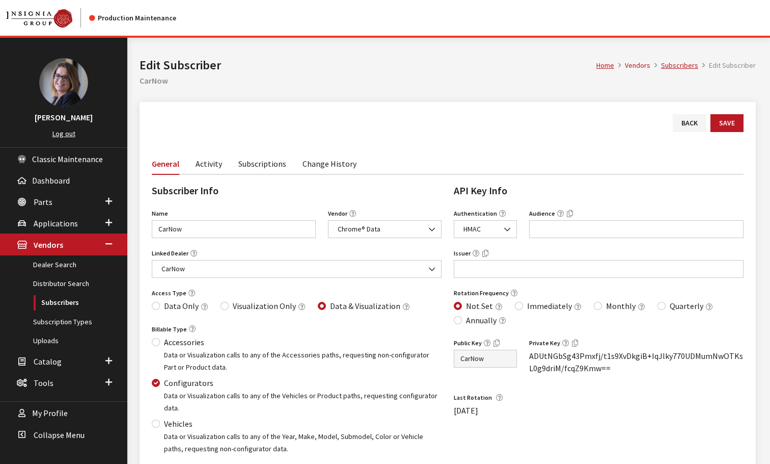
click at [254, 166] on link "Subscriptions" at bounding box center [262, 162] width 48 height 21
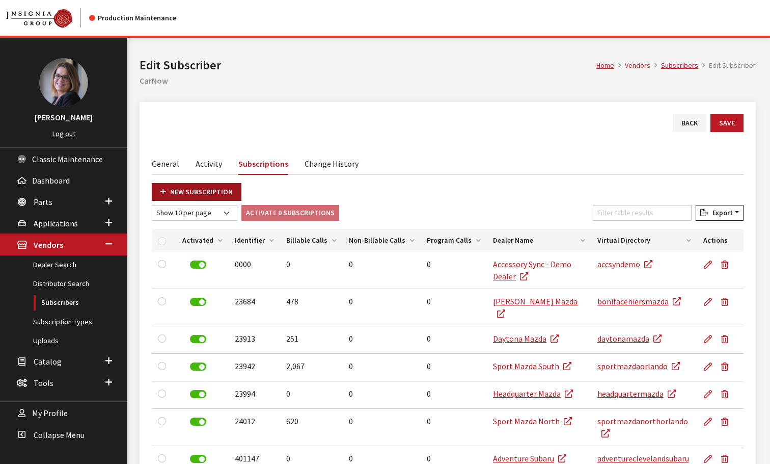
click at [182, 185] on link "New Subscription" at bounding box center [197, 192] width 90 height 18
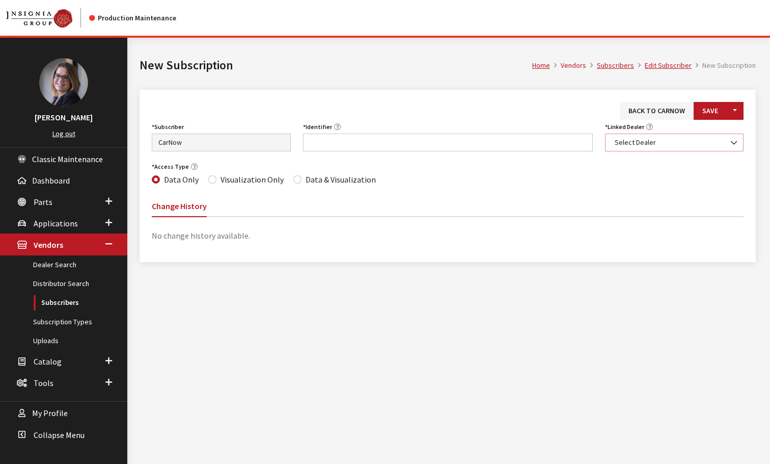
click at [638, 141] on span "Select Dealer" at bounding box center [675, 142] width 126 height 11
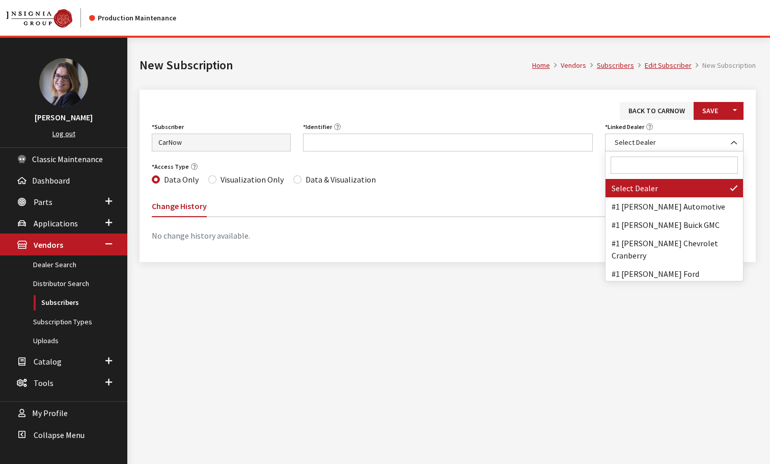
click at [632, 169] on input "Search" at bounding box center [675, 164] width 128 height 17
paste input "Community Kia of [GEOGRAPHIC_DATA]"
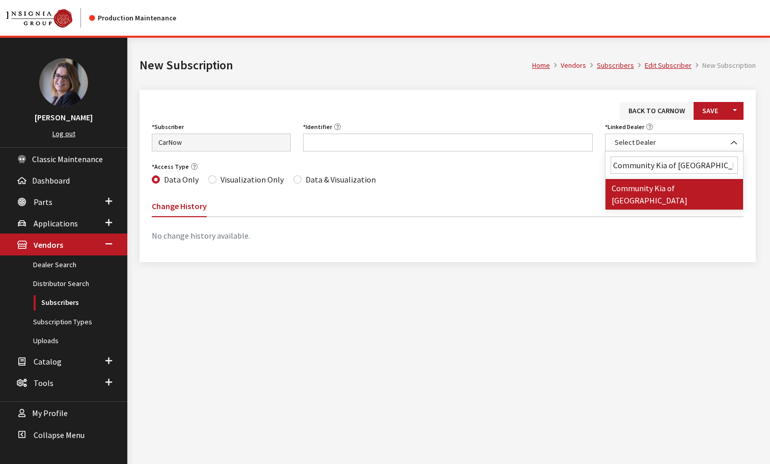
type input "Community Kia of [GEOGRAPHIC_DATA]"
select select "6665"
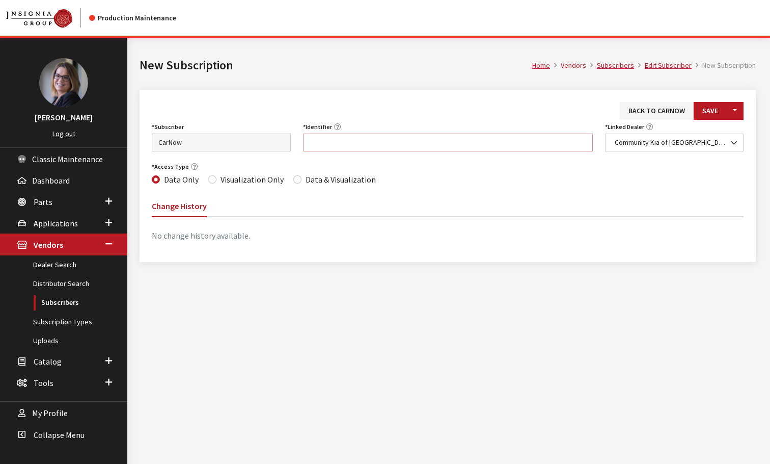
click at [319, 144] on input "Identifier" at bounding box center [448, 142] width 290 height 18
click at [322, 143] on input "Identifier" at bounding box center [448, 142] width 290 height 18
paste input "IN010"
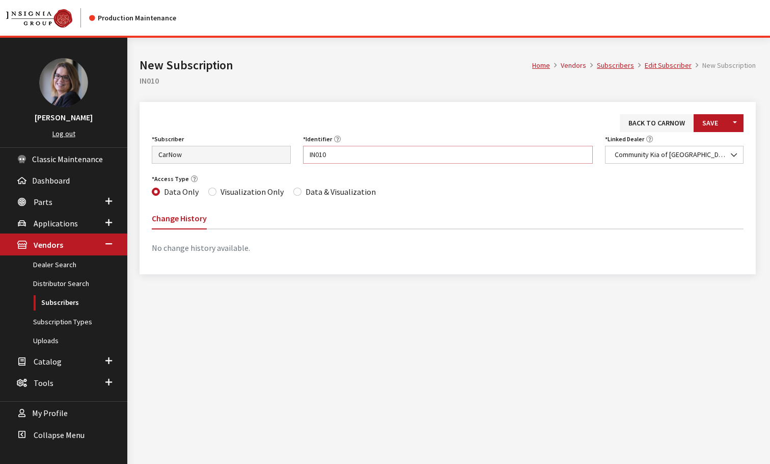
type input "IN010"
click at [293, 190] on input "Data & Visualization" at bounding box center [297, 192] width 8 height 8
radio input "true"
click at [715, 116] on button "Save" at bounding box center [710, 123] width 33 height 18
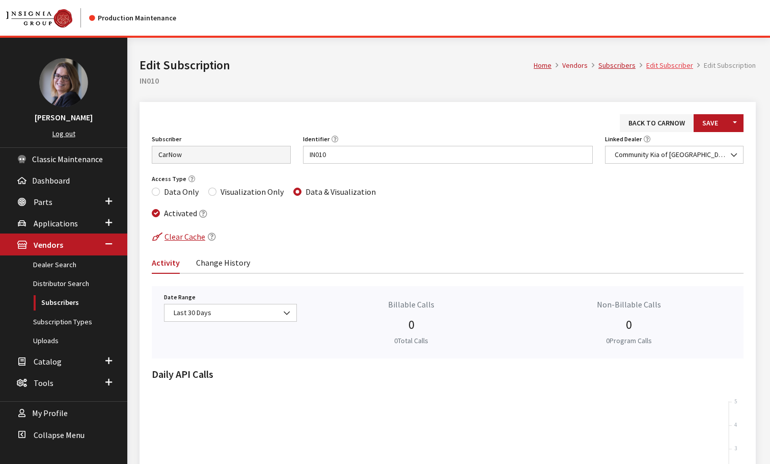
click at [650, 65] on link "Edit Subscriber" at bounding box center [670, 65] width 47 height 9
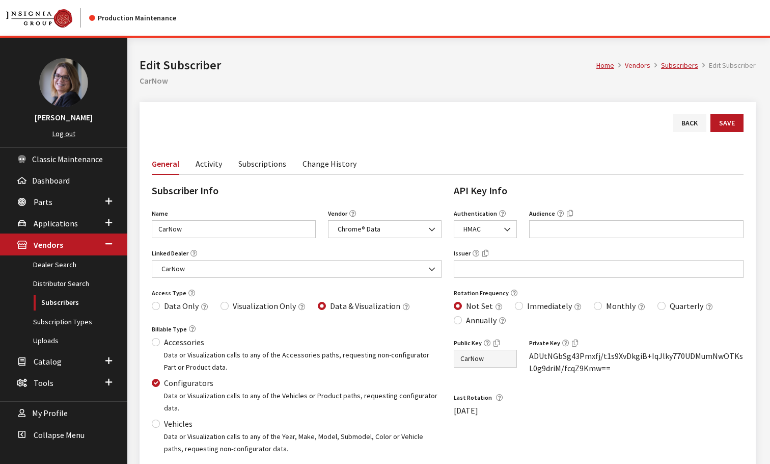
click at [248, 164] on link "Subscriptions" at bounding box center [262, 162] width 48 height 21
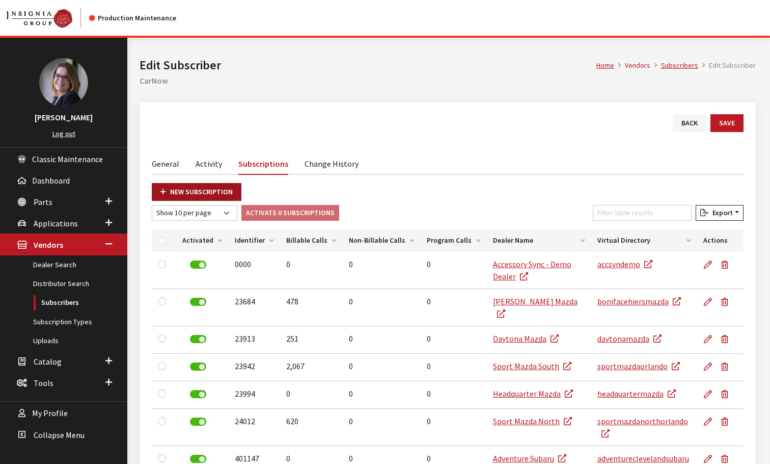
click at [229, 189] on link "New Subscription" at bounding box center [197, 192] width 90 height 18
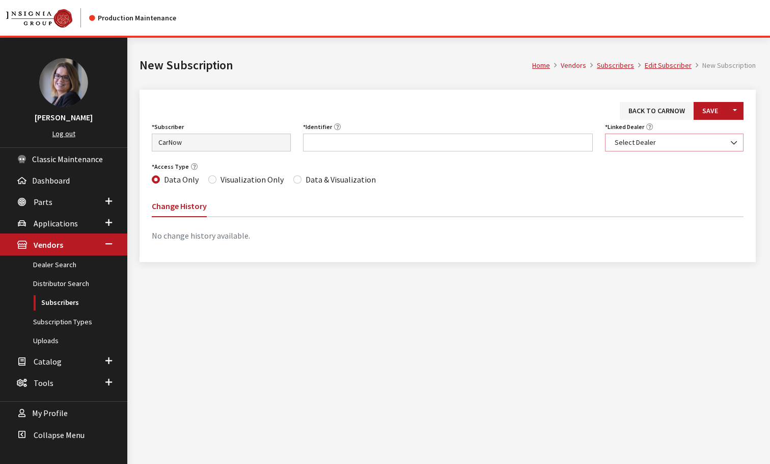
click at [652, 145] on span "Select Dealer" at bounding box center [675, 142] width 126 height 11
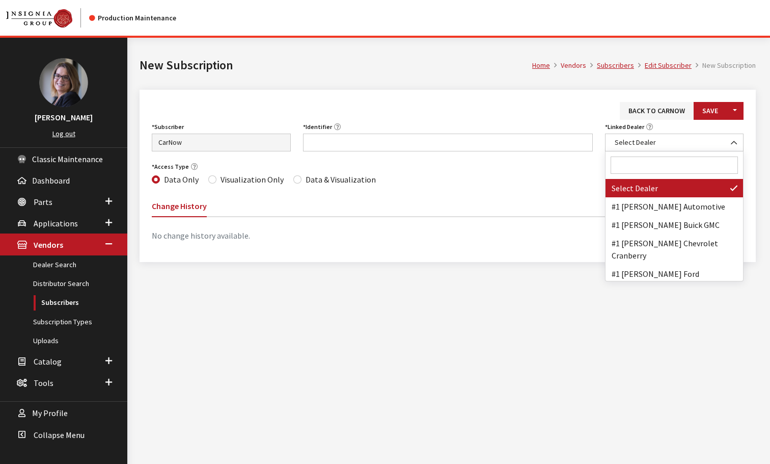
click at [635, 165] on input "Search" at bounding box center [675, 164] width 128 height 17
paste input "RACEWAY KIA OF FREEHOLD"
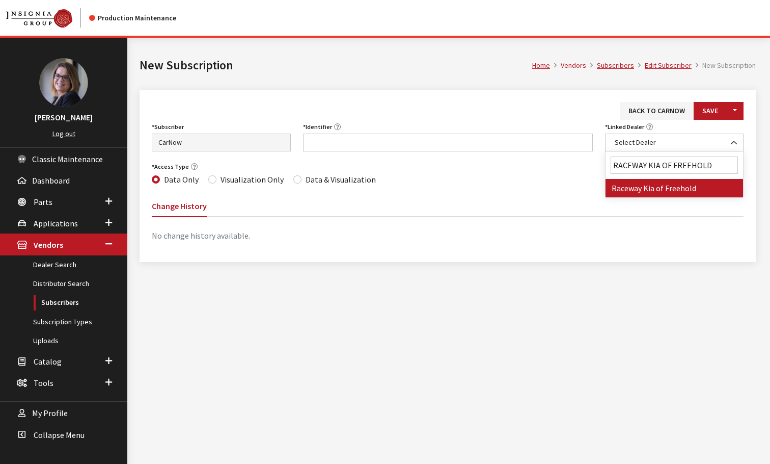
type input "RACEWAY KIA OF FREEHOLD"
select select "6860"
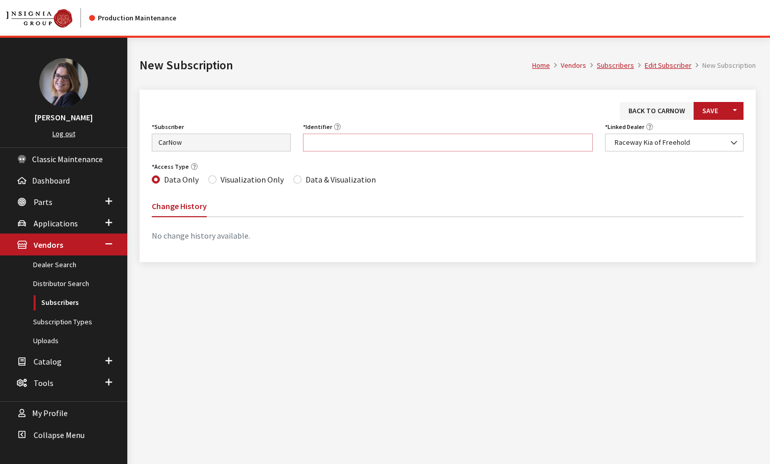
click at [313, 138] on input "Identifier" at bounding box center [448, 142] width 290 height 18
paste input "NJ076"
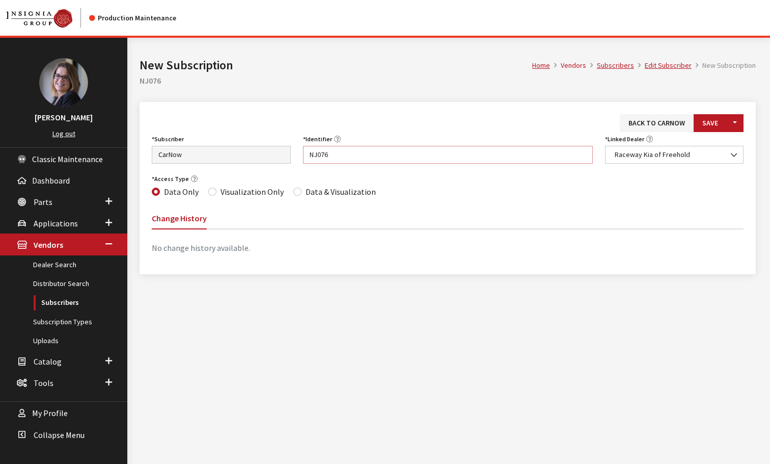
type input "NJ076"
click at [293, 192] on input "Data & Visualization" at bounding box center [297, 192] width 8 height 8
radio input "true"
click at [705, 122] on button "Save" at bounding box center [710, 123] width 33 height 18
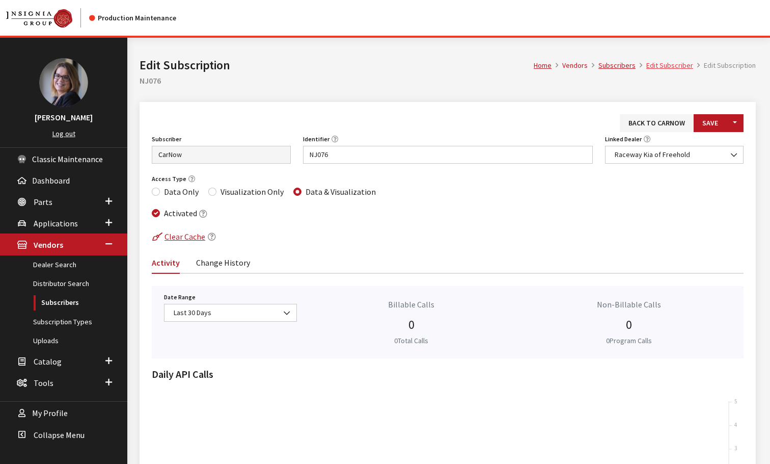
click at [673, 67] on link "Edit Subscriber" at bounding box center [670, 65] width 47 height 9
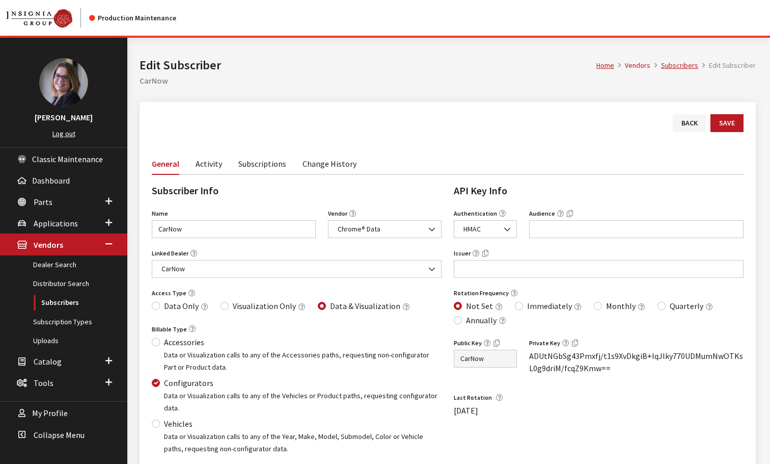
drag, startPoint x: 0, startPoint y: 0, endPoint x: 255, endPoint y: 170, distance: 306.4
click at [257, 165] on link "Subscriptions" at bounding box center [262, 162] width 48 height 21
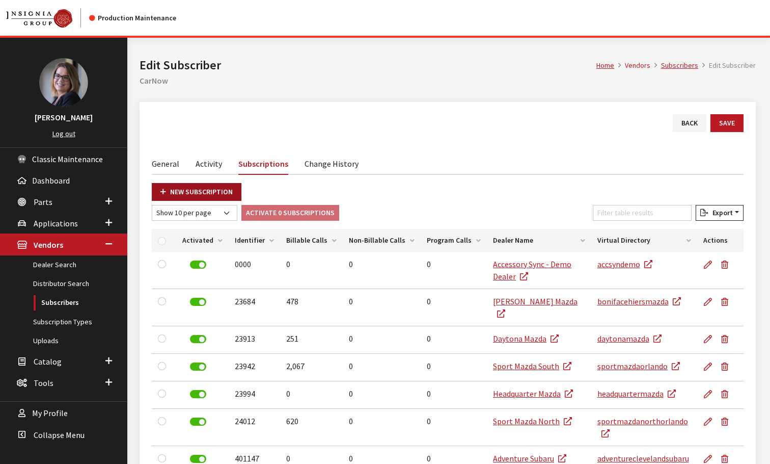
click at [177, 186] on link "New Subscription" at bounding box center [197, 192] width 90 height 18
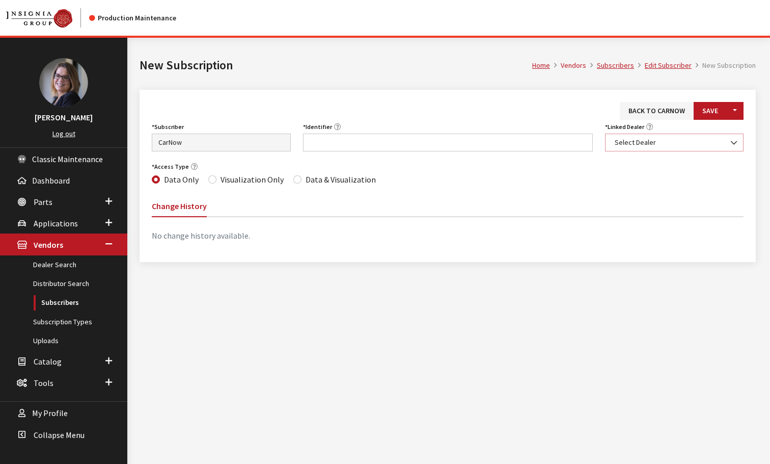
click at [651, 139] on span "Select Dealer" at bounding box center [675, 142] width 126 height 11
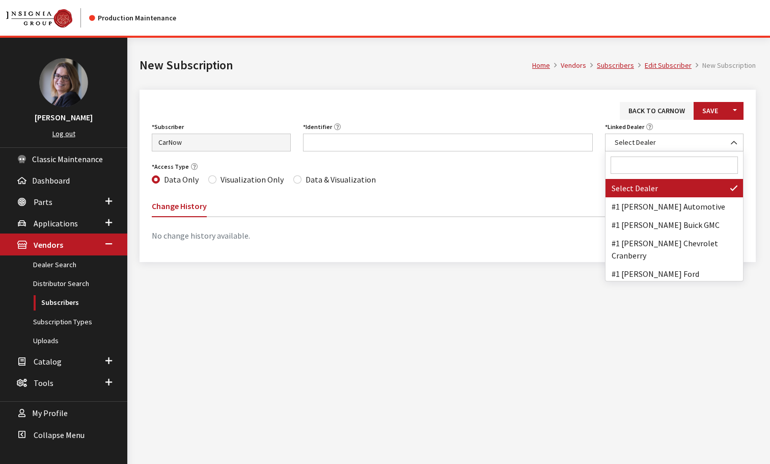
click at [629, 159] on input "Search" at bounding box center [675, 164] width 128 height 17
paste input "Allentown Kia"
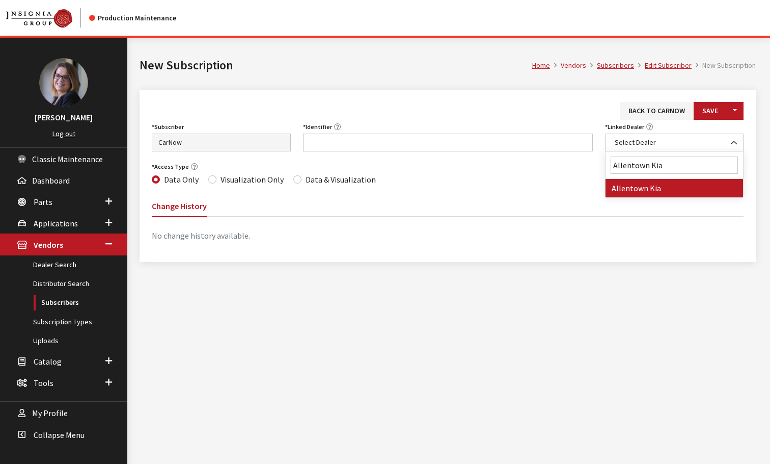
type input "Allentown Kia"
select select "6946"
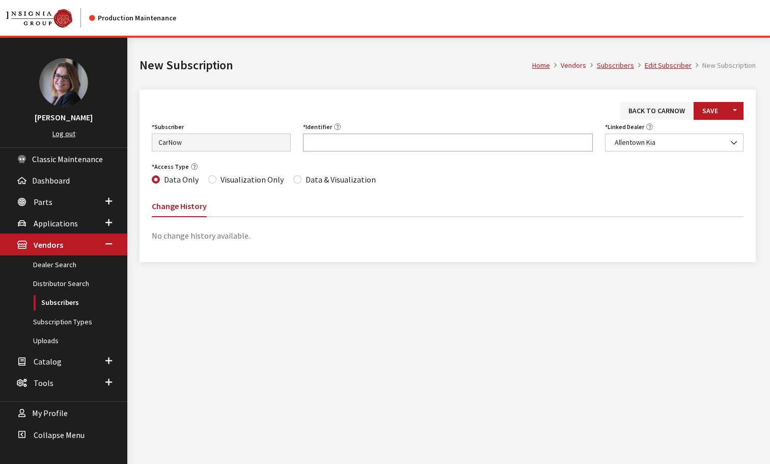
click at [316, 137] on input "Identifier" at bounding box center [448, 142] width 290 height 18
paste input "PA097"
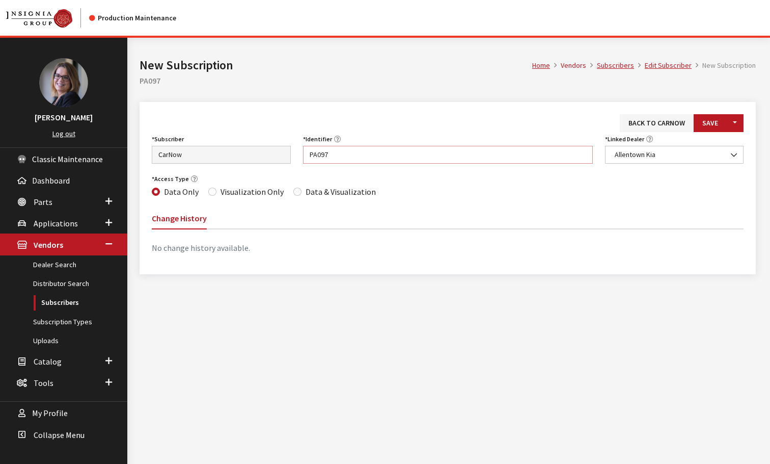
type input "PA097"
click at [293, 192] on input "Data & Visualization" at bounding box center [297, 192] width 8 height 8
radio input "true"
click at [703, 123] on button "Save" at bounding box center [710, 123] width 33 height 18
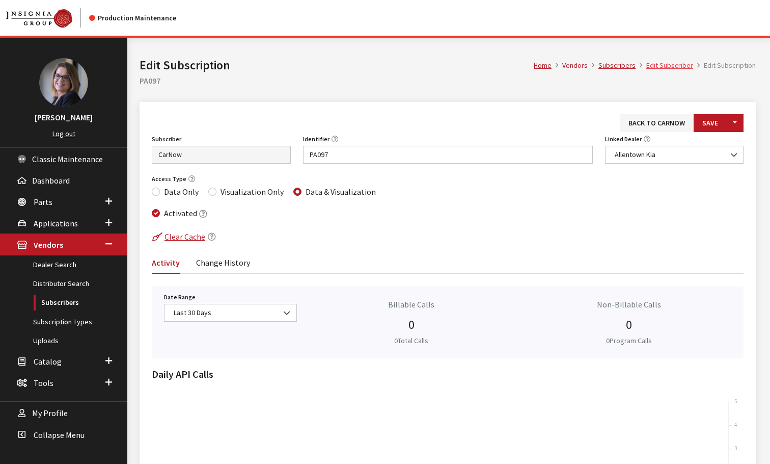
click at [659, 63] on link "Edit Subscriber" at bounding box center [670, 65] width 47 height 9
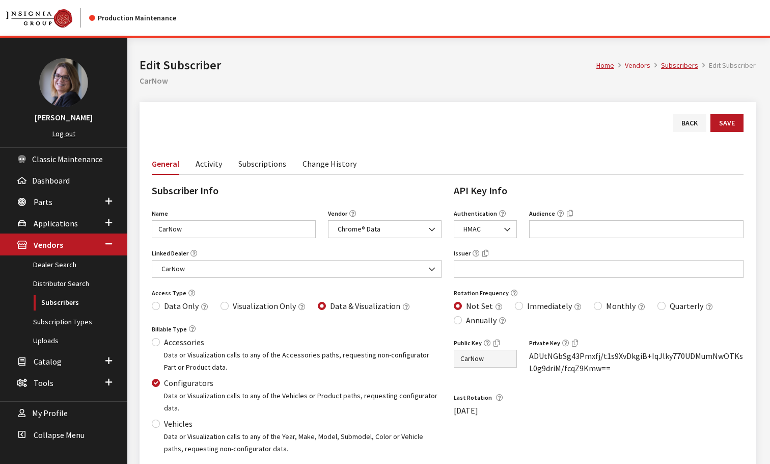
click at [262, 162] on link "Subscriptions" at bounding box center [262, 162] width 48 height 21
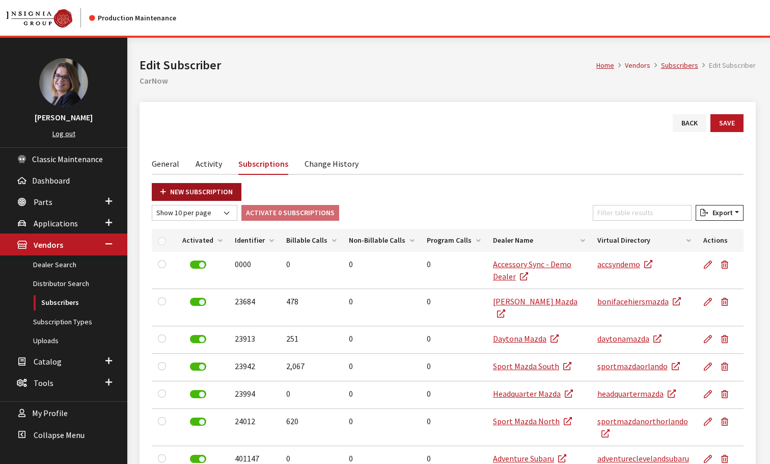
click at [194, 192] on link "New Subscription" at bounding box center [197, 192] width 90 height 18
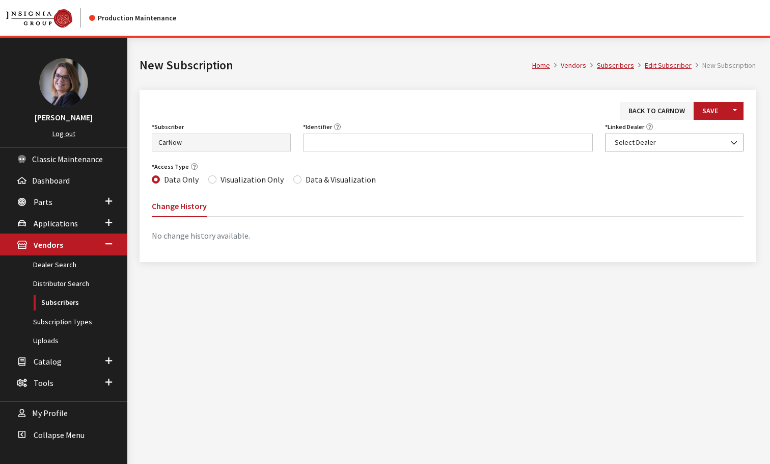
click at [661, 139] on span "Select Dealer" at bounding box center [675, 142] width 126 height 11
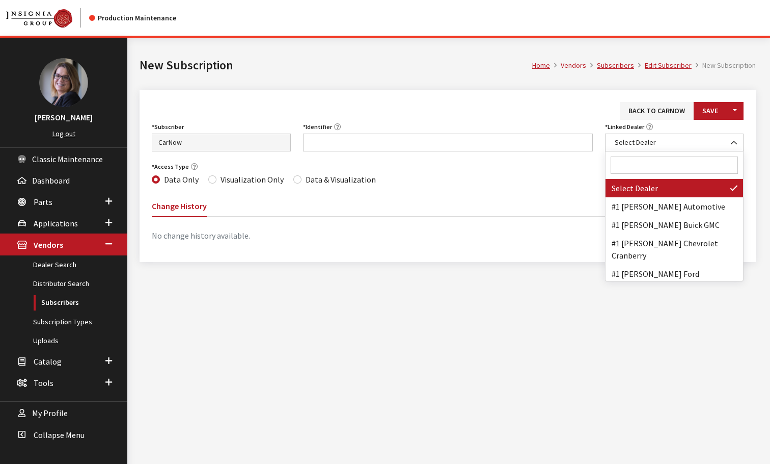
click at [644, 158] on input "Search" at bounding box center [675, 164] width 128 height 17
paste input "[PERSON_NAME] Kia"
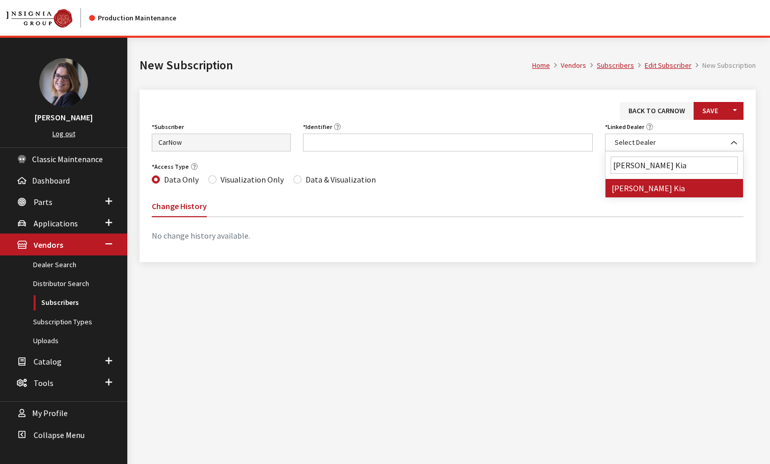
type input "[PERSON_NAME] Kia"
select select "7144"
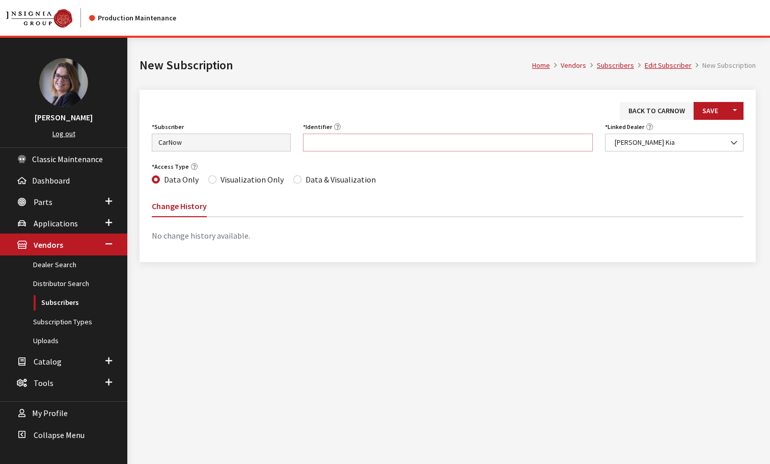
click at [314, 141] on input "Identifier" at bounding box center [448, 142] width 290 height 18
paste input "TN047"
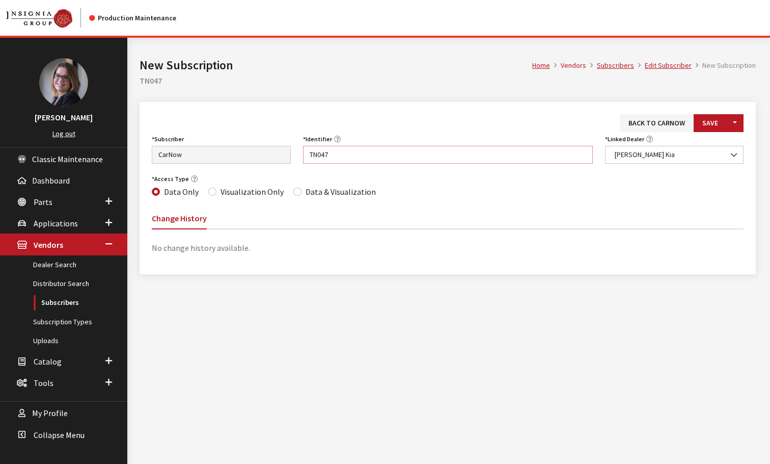
type input "TN047"
click at [293, 191] on input "Data & Visualization" at bounding box center [297, 192] width 8 height 8
radio input "true"
click at [718, 117] on button "Save" at bounding box center [710, 123] width 33 height 18
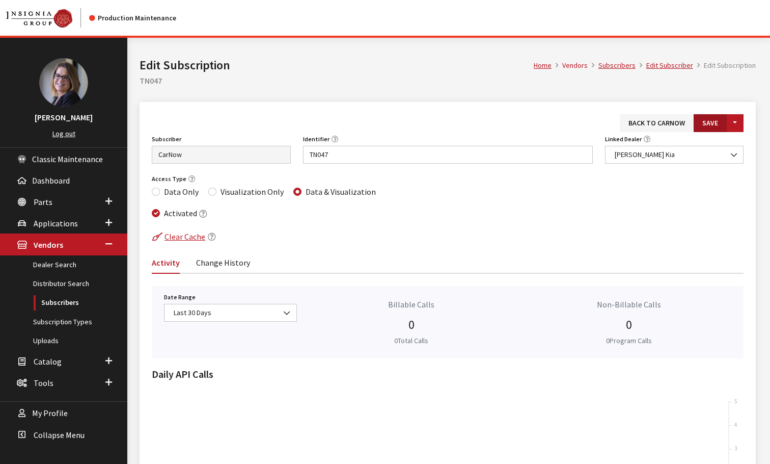
click at [705, 125] on button "Save" at bounding box center [710, 123] width 33 height 18
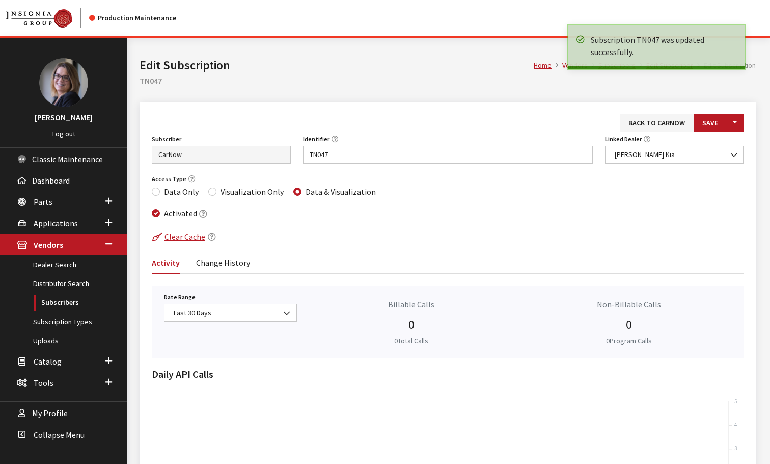
click at [456, 68] on h1 "Edit Subscription" at bounding box center [337, 65] width 394 height 18
drag, startPoint x: 667, startPoint y: 86, endPoint x: 673, endPoint y: 79, distance: 8.3
click at [670, 81] on h2 "TN047" at bounding box center [448, 80] width 617 height 12
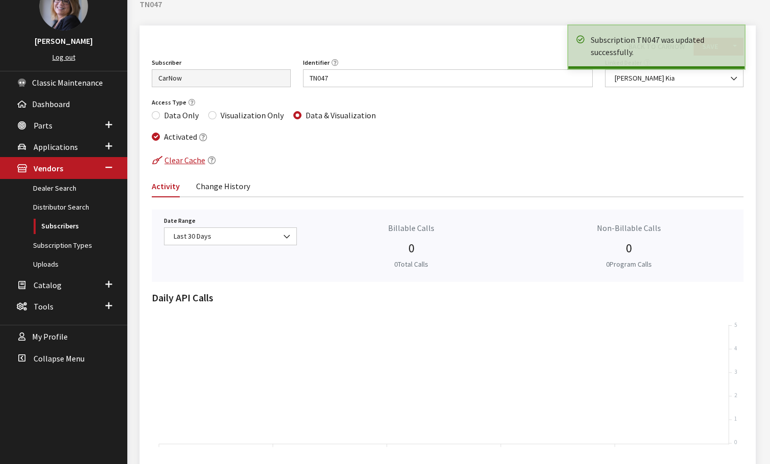
scroll to position [51, 0]
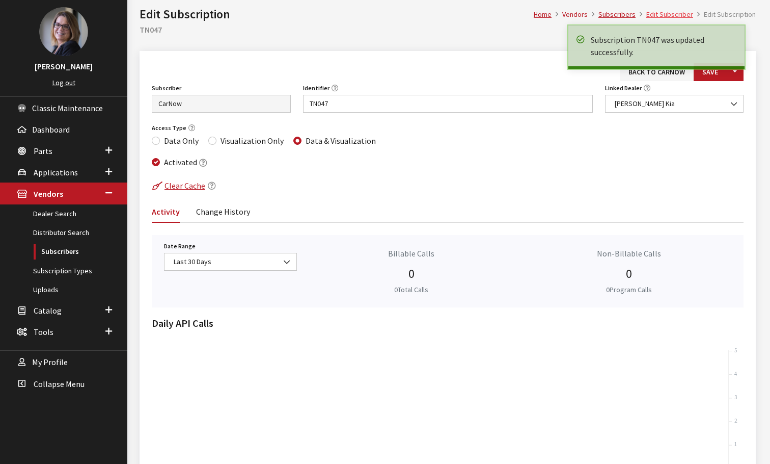
click at [688, 14] on link "Edit Subscriber" at bounding box center [670, 14] width 47 height 9
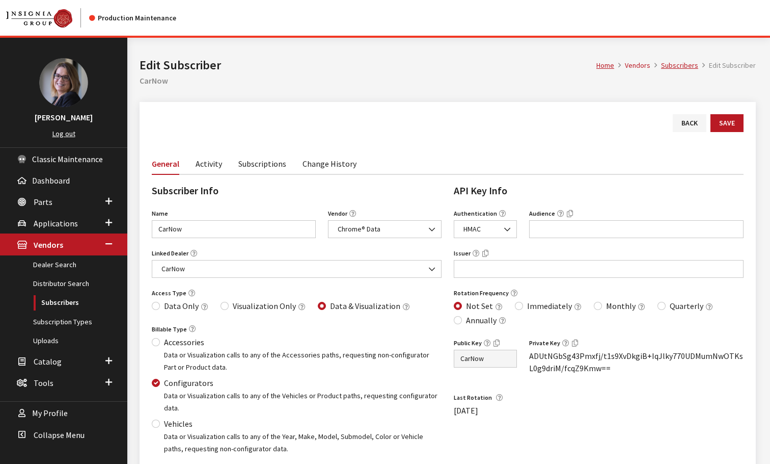
click at [258, 157] on link "Subscriptions" at bounding box center [262, 162] width 48 height 21
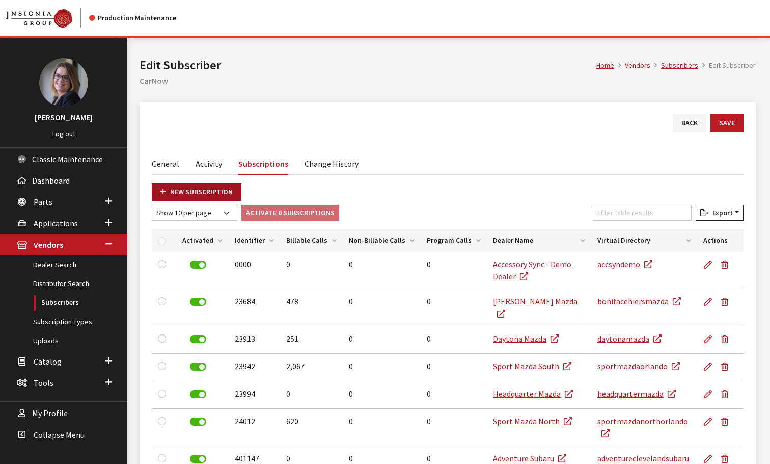
click at [205, 184] on link "New Subscription" at bounding box center [197, 192] width 90 height 18
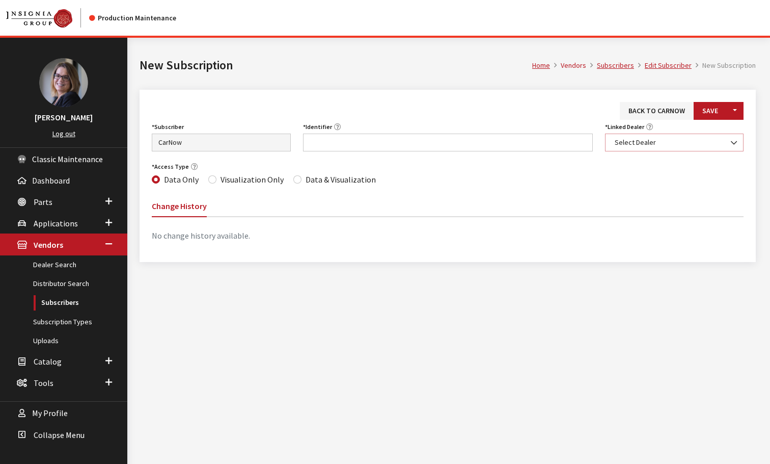
click at [631, 141] on span "Select Dealer" at bounding box center [675, 142] width 126 height 11
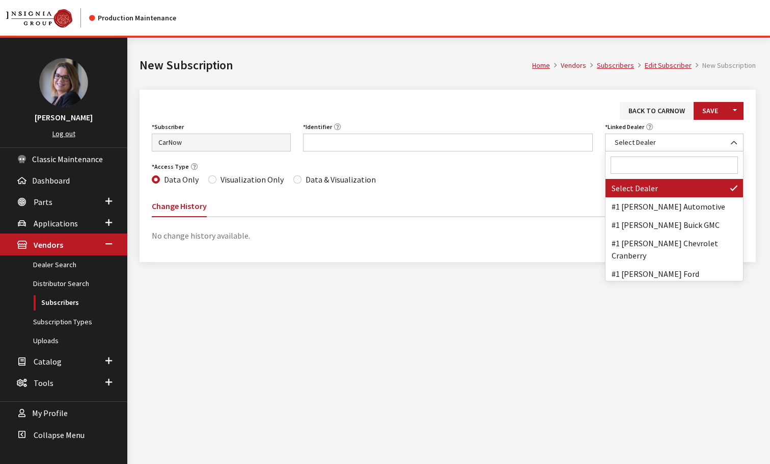
click at [628, 166] on input "Search" at bounding box center [675, 164] width 128 height 17
paste input "Vanguard Kia of [GEOGRAPHIC_DATA]"
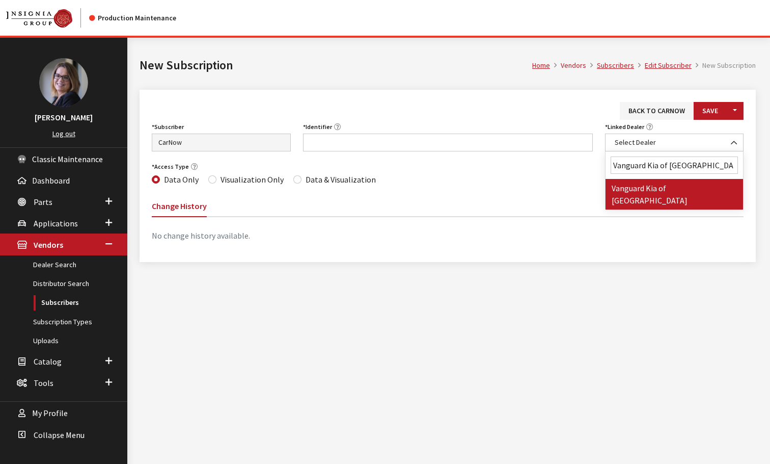
type input "Vanguard Kia of [GEOGRAPHIC_DATA]"
drag, startPoint x: 632, startPoint y: 190, endPoint x: 631, endPoint y: 184, distance: 5.7
select select "7272"
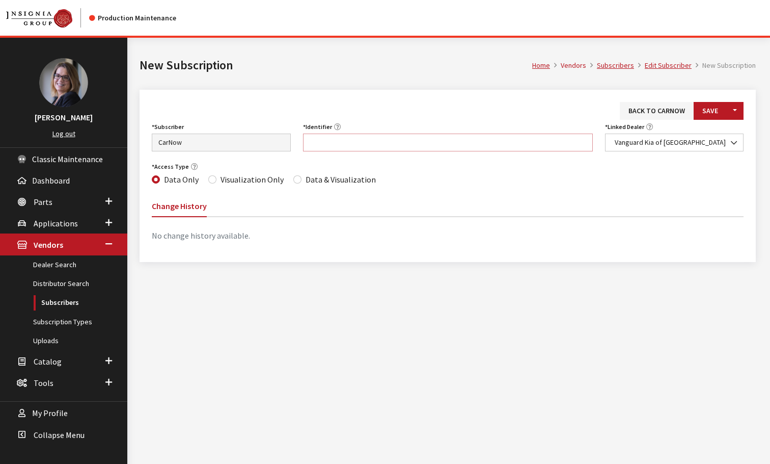
click at [308, 141] on input "Identifier" at bounding box center [448, 142] width 290 height 18
paste input "TX146"
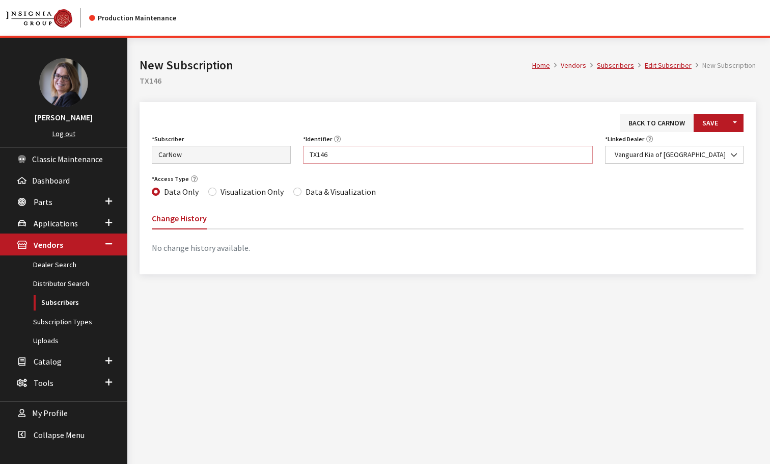
type input "TX146"
click at [295, 191] on input "Data & Visualization" at bounding box center [297, 192] width 8 height 8
radio input "true"
click at [720, 121] on button "Save" at bounding box center [710, 123] width 33 height 18
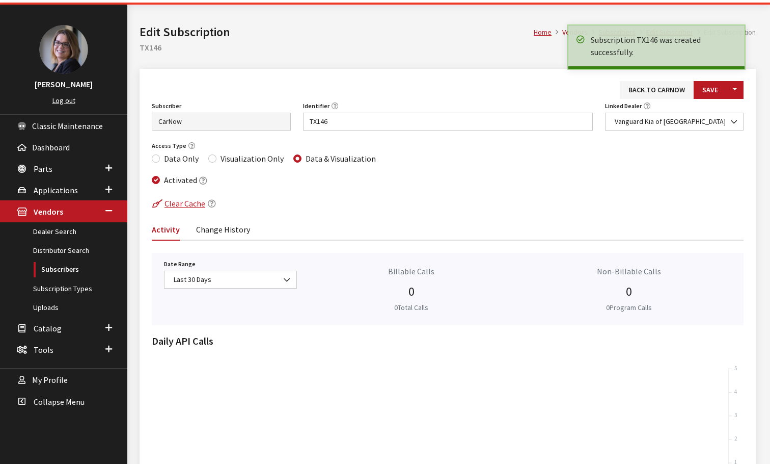
scroll to position [51, 0]
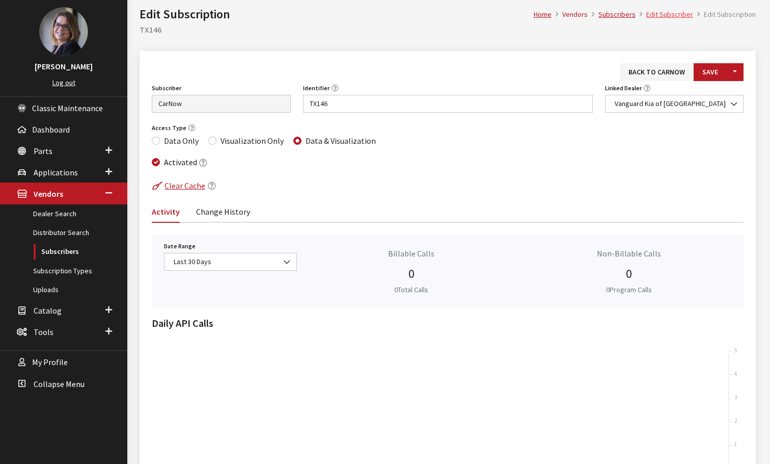
click at [673, 15] on link "Edit Subscriber" at bounding box center [670, 14] width 47 height 9
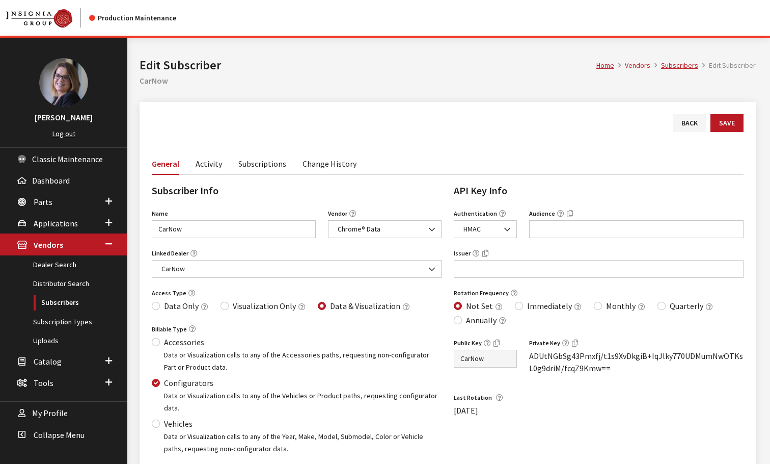
click at [261, 160] on link "Subscriptions" at bounding box center [262, 162] width 48 height 21
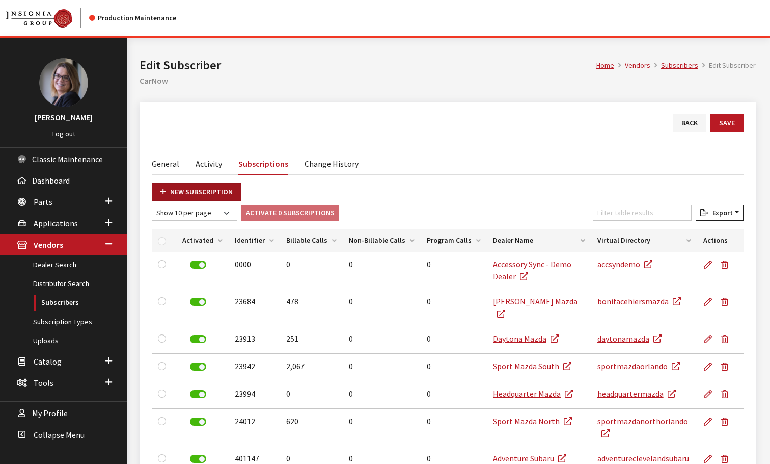
click at [195, 195] on link "New Subscription" at bounding box center [197, 192] width 90 height 18
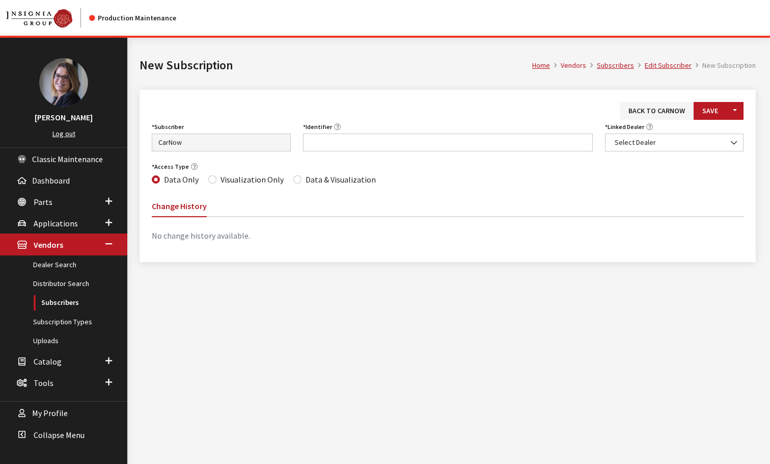
click at [654, 136] on span "Select Dealer" at bounding box center [674, 142] width 139 height 18
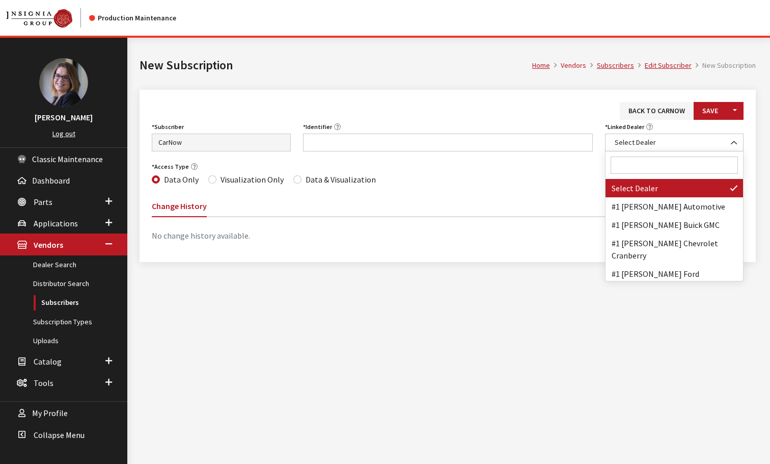
click at [643, 165] on input "Search" at bounding box center [675, 164] width 128 height 17
paste input "[PERSON_NAME] Kia Alliance"
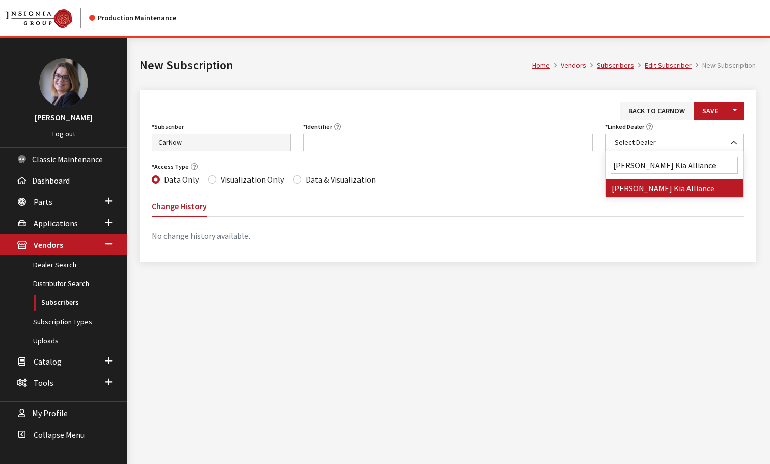
type input "[PERSON_NAME] Kia Alliance"
select select "6776"
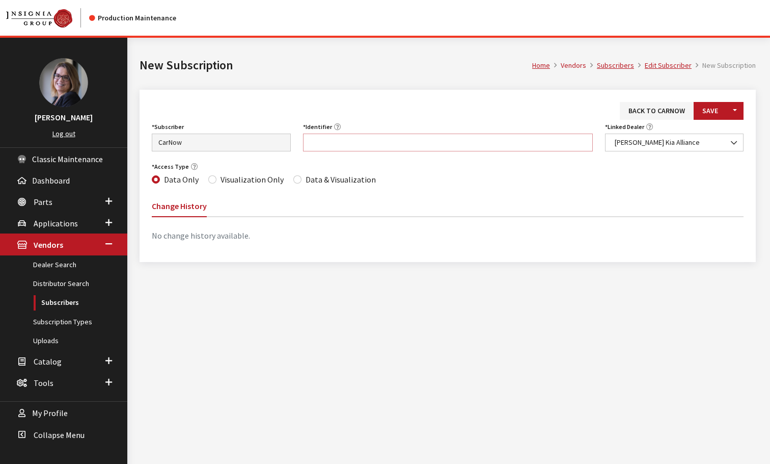
click at [318, 140] on input "Identifier" at bounding box center [448, 142] width 290 height 18
click at [323, 143] on input "Identifier" at bounding box center [448, 142] width 290 height 18
paste input "OH095"
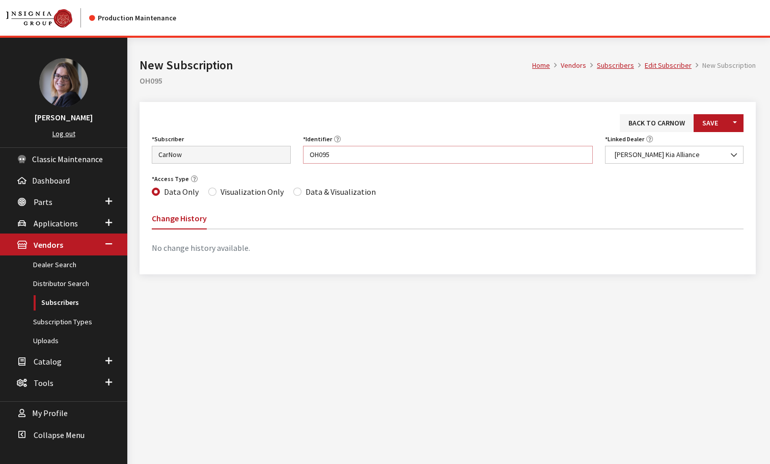
type input "OH095"
click at [293, 191] on input "Data & Visualization" at bounding box center [297, 192] width 8 height 8
radio input "true"
click at [703, 116] on button "Save" at bounding box center [710, 123] width 33 height 18
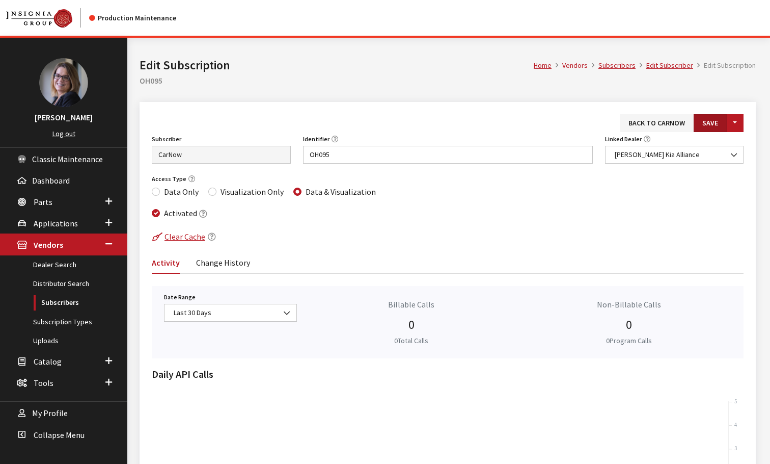
click at [711, 120] on button "Save" at bounding box center [710, 123] width 33 height 18
click at [665, 61] on link "Edit Subscriber" at bounding box center [670, 65] width 47 height 9
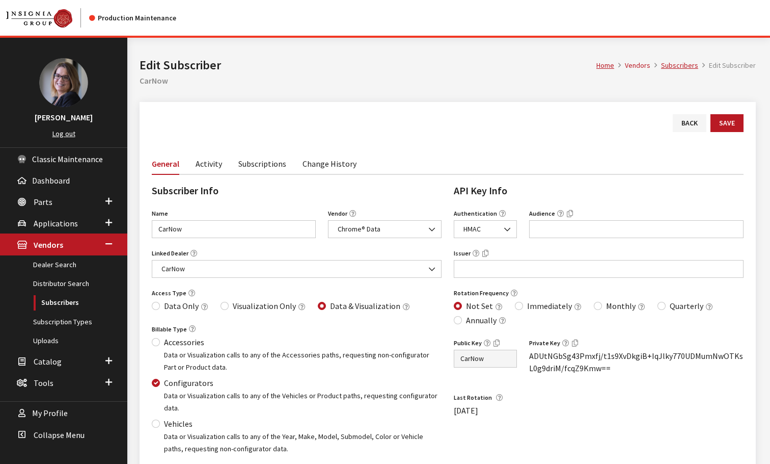
click at [253, 164] on link "Subscriptions" at bounding box center [262, 162] width 48 height 21
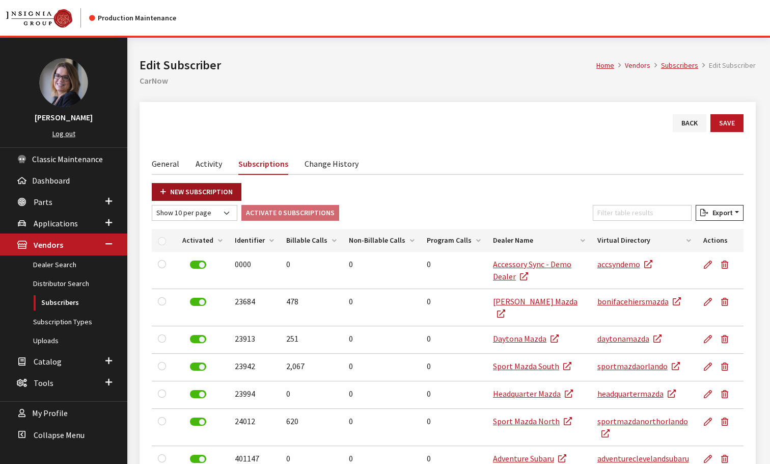
click at [180, 192] on link "New Subscription" at bounding box center [197, 192] width 90 height 18
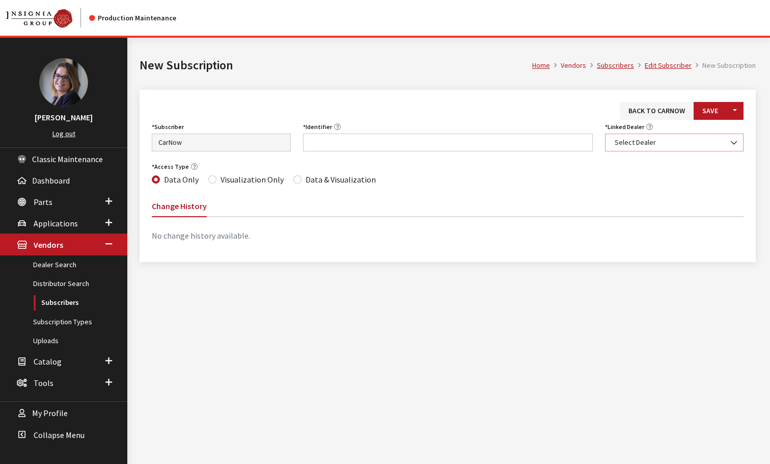
click at [631, 145] on span "Select Dealer" at bounding box center [675, 142] width 126 height 11
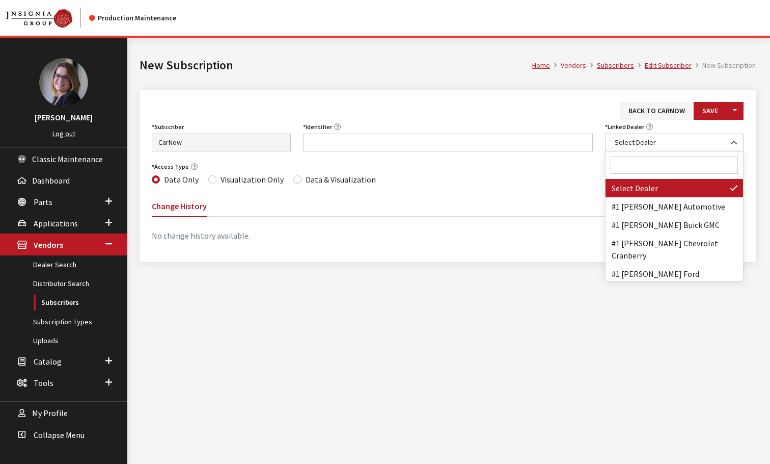
click at [634, 170] on input "Search" at bounding box center [675, 164] width 128 height 17
paste input "Raceway Kia of Conshohocken"
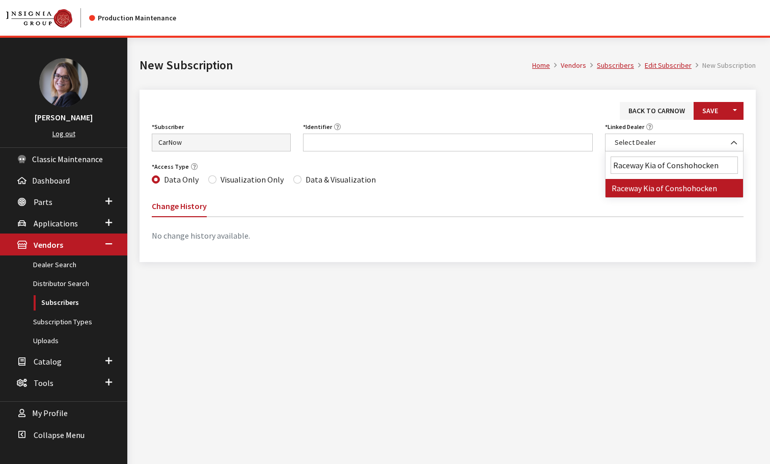
type input "Raceway Kia of Conshohocken"
select select "6952"
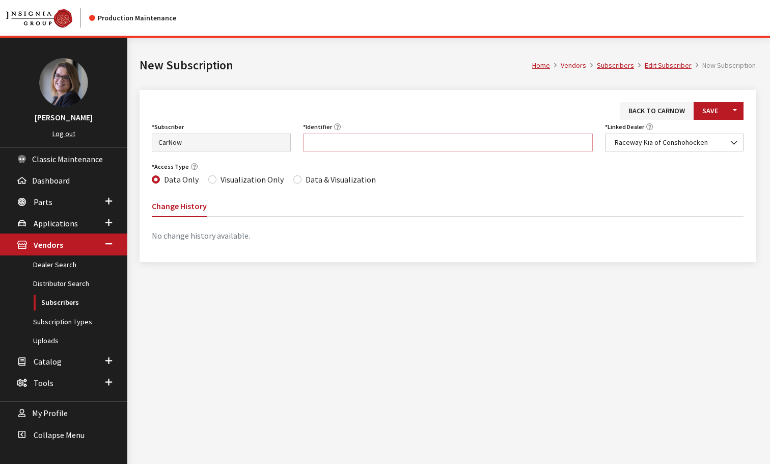
click at [309, 140] on input "Identifier" at bounding box center [448, 142] width 290 height 18
click at [312, 144] on input "Identifier" at bounding box center [448, 142] width 290 height 18
paste input "PA106"
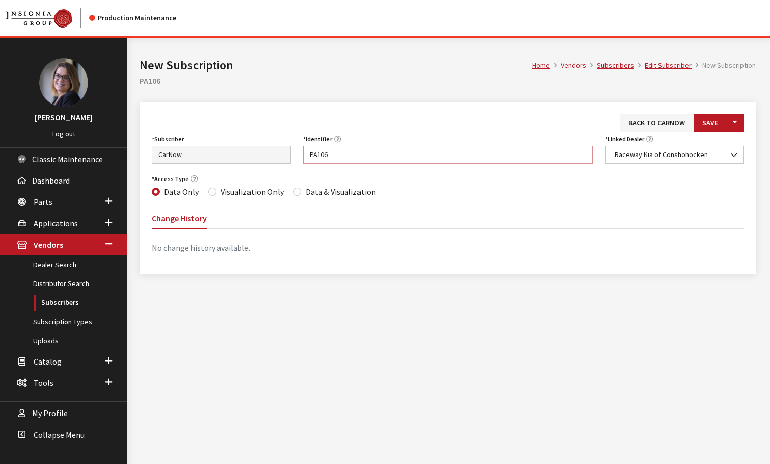
type input "PA106"
click at [293, 189] on input "Data & Visualization" at bounding box center [297, 192] width 8 height 8
radio input "true"
click at [710, 127] on button "Save" at bounding box center [710, 123] width 33 height 18
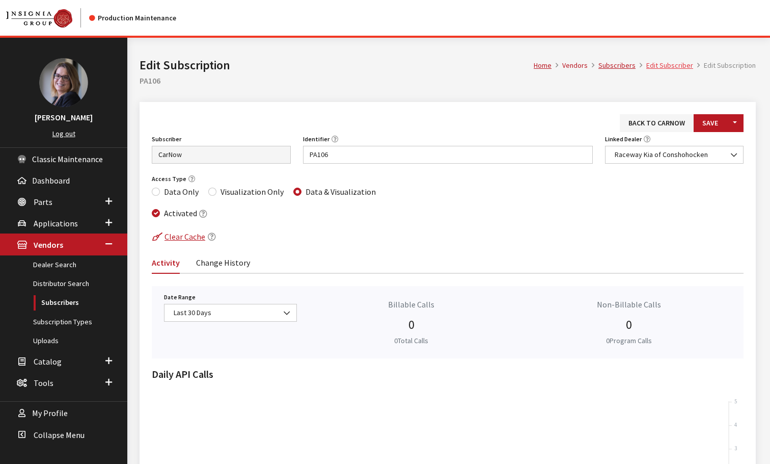
click at [660, 68] on link "Edit Subscriber" at bounding box center [670, 65] width 47 height 9
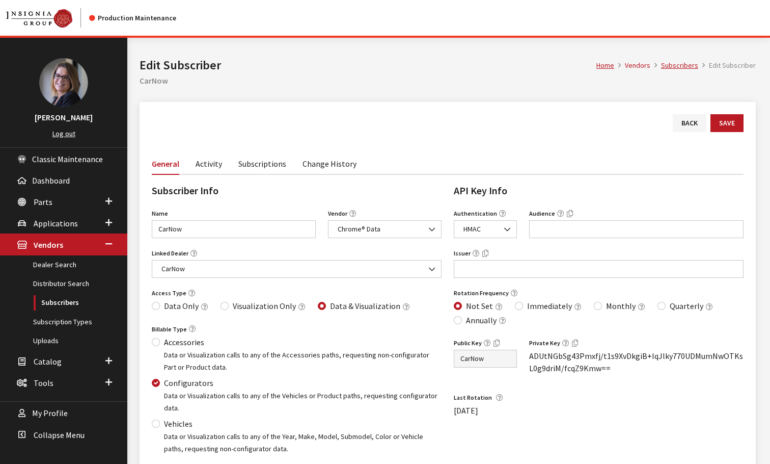
click at [253, 166] on link "Subscriptions" at bounding box center [262, 162] width 48 height 21
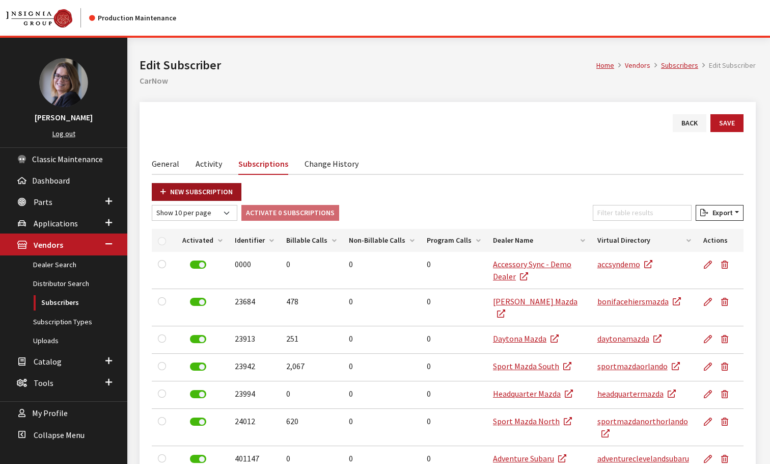
click at [174, 190] on link "New Subscription" at bounding box center [197, 192] width 90 height 18
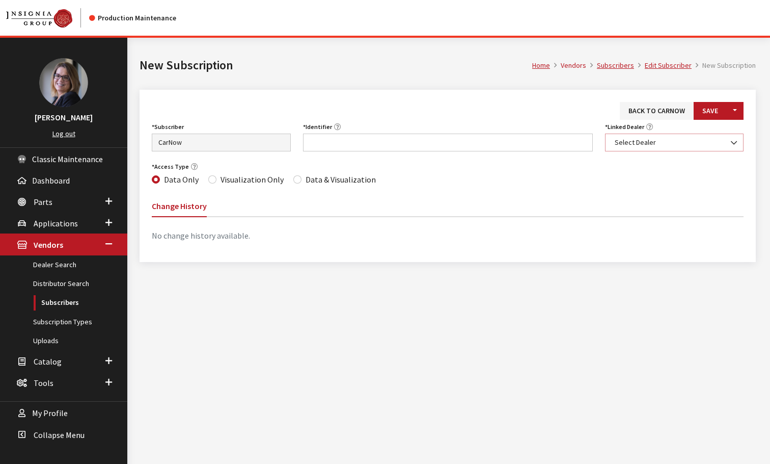
click at [659, 133] on span "Select Dealer" at bounding box center [674, 142] width 139 height 18
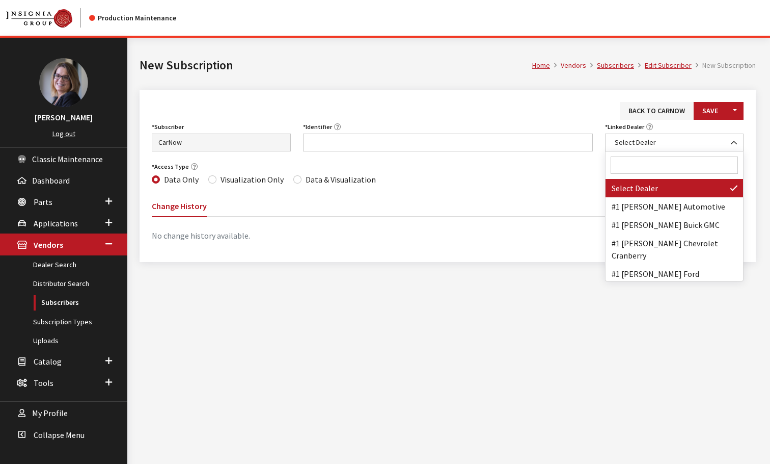
click at [639, 165] on input "Search" at bounding box center [675, 164] width 128 height 17
paste input "PARSONS KIA"
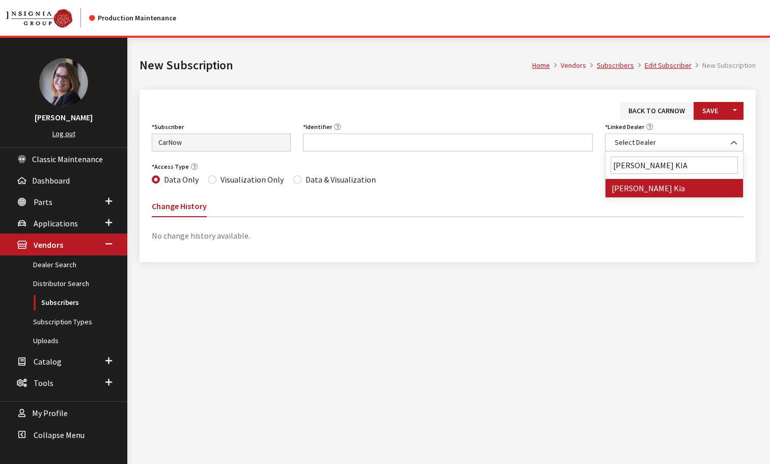
type input "PARSONS KIA"
select select "7149"
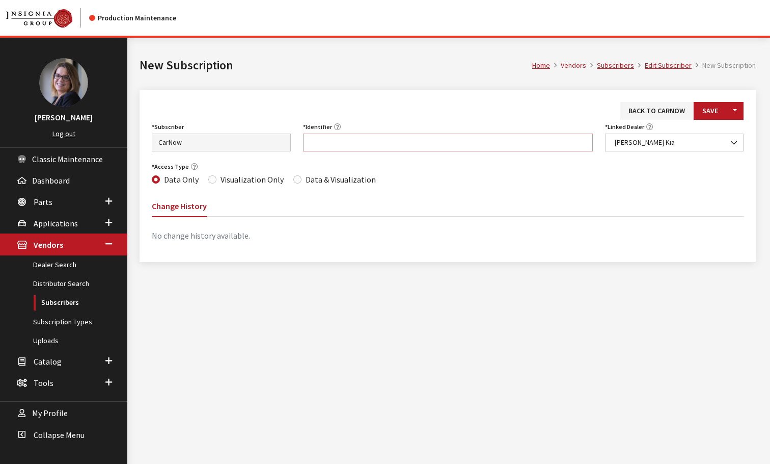
click at [359, 139] on input "Identifier" at bounding box center [448, 142] width 290 height 18
click at [318, 138] on input "Identifier" at bounding box center [448, 142] width 290 height 18
paste input "VA027"
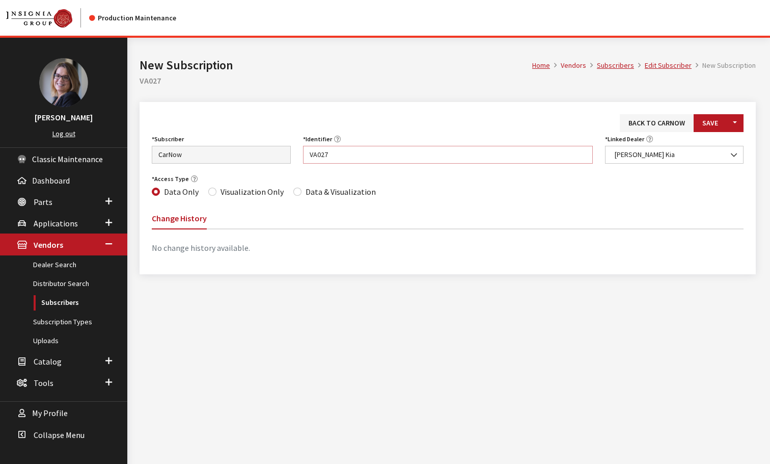
type input "VA027"
click at [293, 195] on input "Data & Visualization" at bounding box center [297, 192] width 8 height 8
radio input "true"
click at [712, 112] on div "Back to CarNow Save Toggle Dropdown Save & Create New Subscriber Asbury Automot…" at bounding box center [448, 188] width 617 height 172
click at [698, 112] on div "Back to CarNow Save Toggle Dropdown Save & Create New Subscriber Asbury Automot…" at bounding box center [448, 188] width 617 height 172
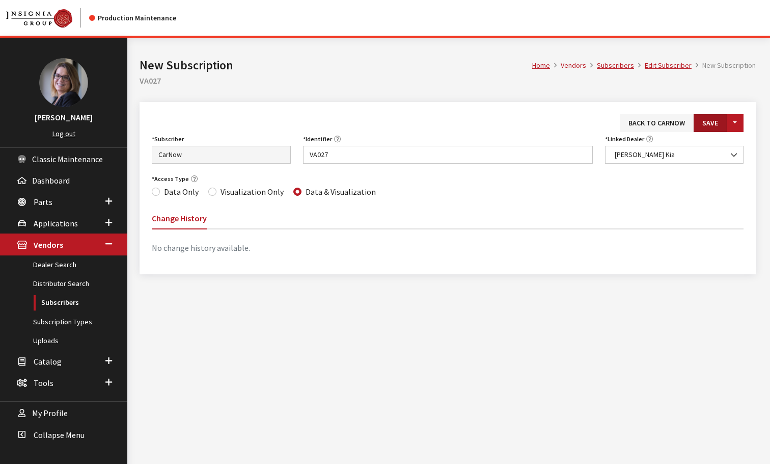
click at [698, 120] on button "Save" at bounding box center [710, 123] width 33 height 18
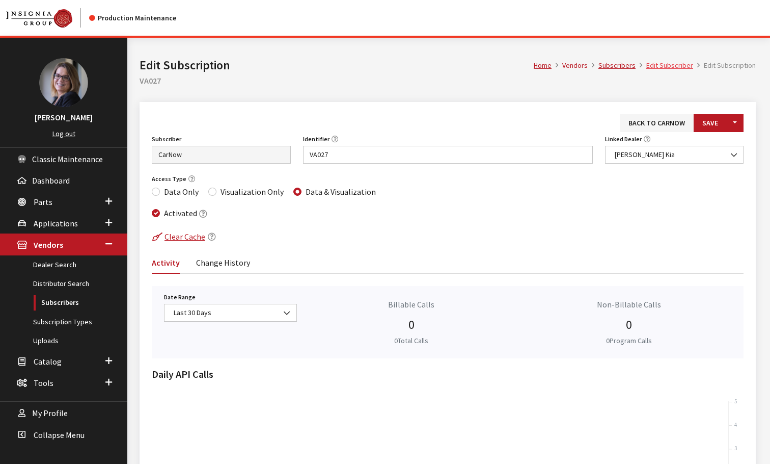
click at [664, 66] on link "Edit Subscriber" at bounding box center [670, 65] width 47 height 9
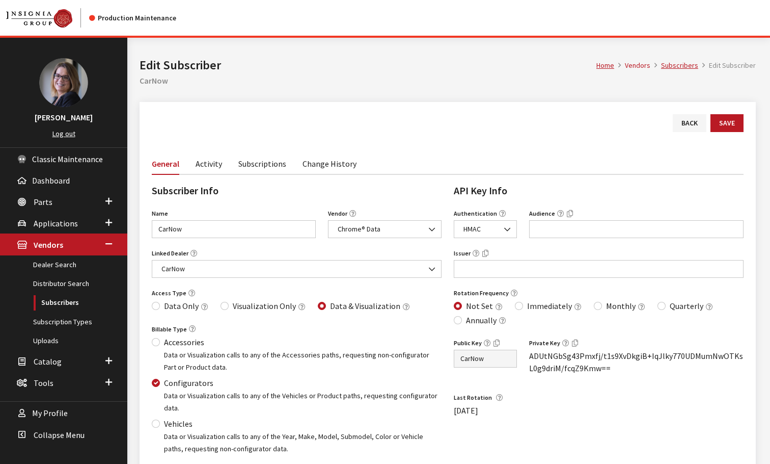
click at [272, 168] on link "Subscriptions" at bounding box center [262, 162] width 48 height 21
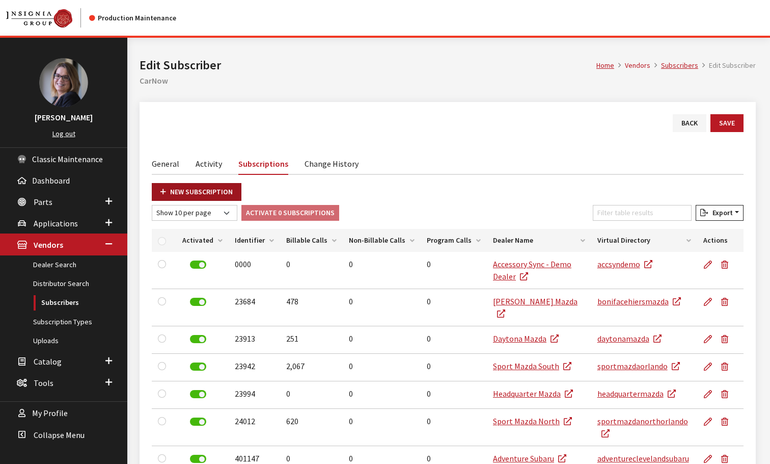
click at [208, 189] on link "New Subscription" at bounding box center [197, 192] width 90 height 18
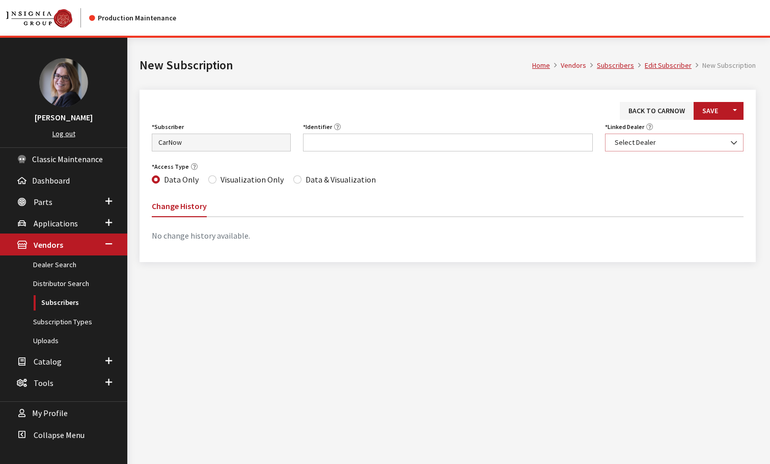
click at [667, 146] on span "Select Dealer" at bounding box center [675, 142] width 126 height 11
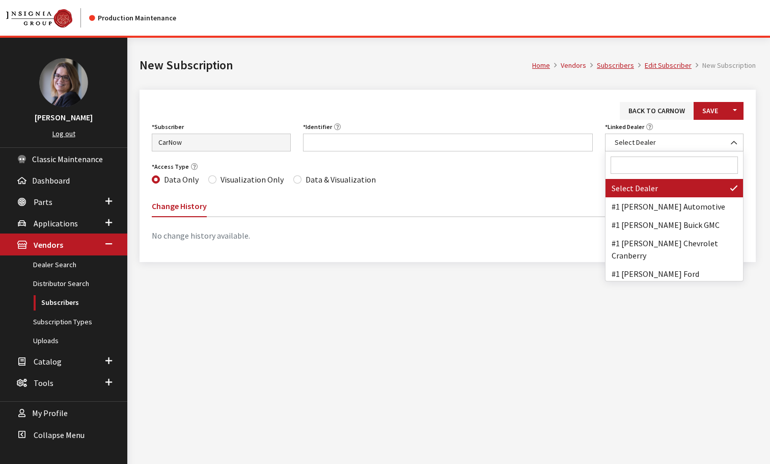
click at [658, 159] on input "Search" at bounding box center [675, 164] width 128 height 17
paste input "[PERSON_NAME] KIA"
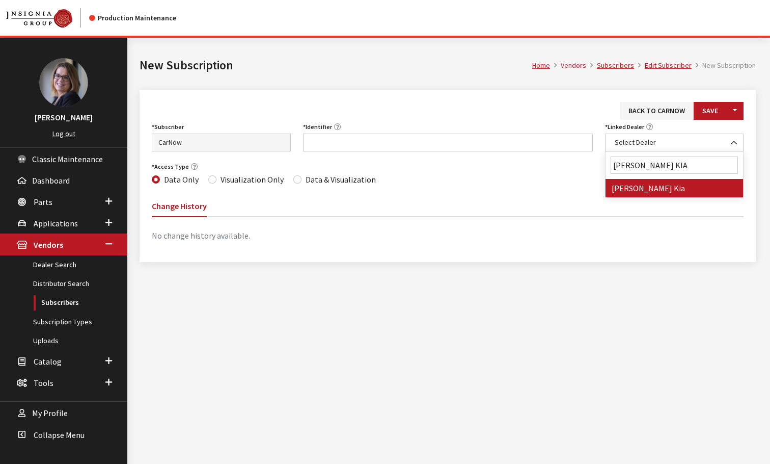
type input "[PERSON_NAME] KIA"
select select "6727"
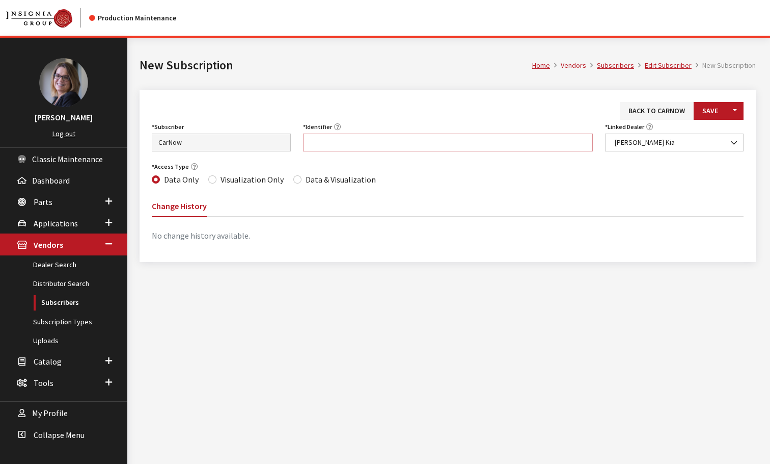
click at [309, 142] on input "Identifier" at bounding box center [448, 142] width 290 height 18
paste input "MO012"
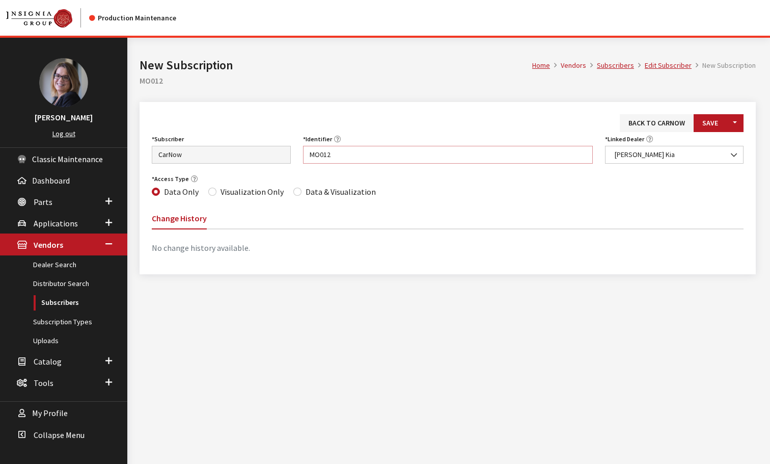
type input "MO012"
click at [296, 190] on input "Data & Visualization" at bounding box center [297, 192] width 8 height 8
radio input "true"
click at [698, 121] on button "Save" at bounding box center [710, 123] width 33 height 18
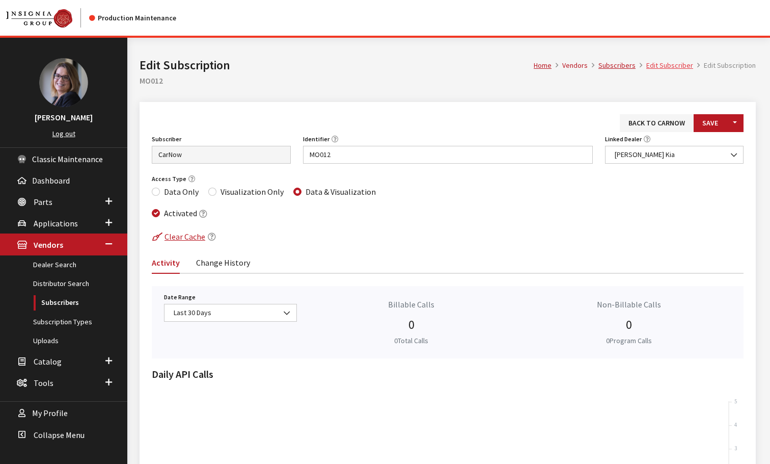
click at [666, 62] on link "Edit Subscriber" at bounding box center [670, 65] width 47 height 9
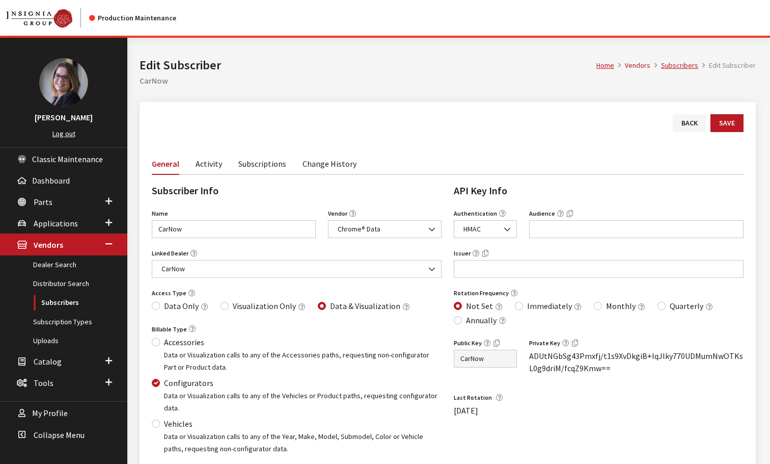
click at [246, 164] on link "Subscriptions" at bounding box center [262, 162] width 48 height 21
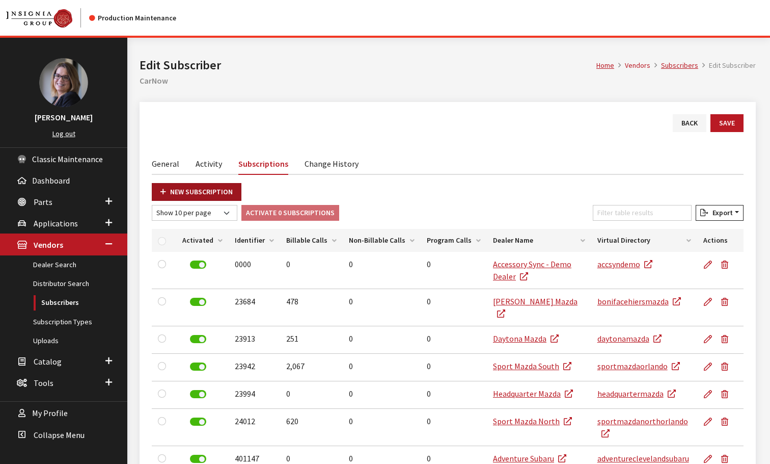
click at [171, 188] on link "New Subscription" at bounding box center [197, 192] width 90 height 18
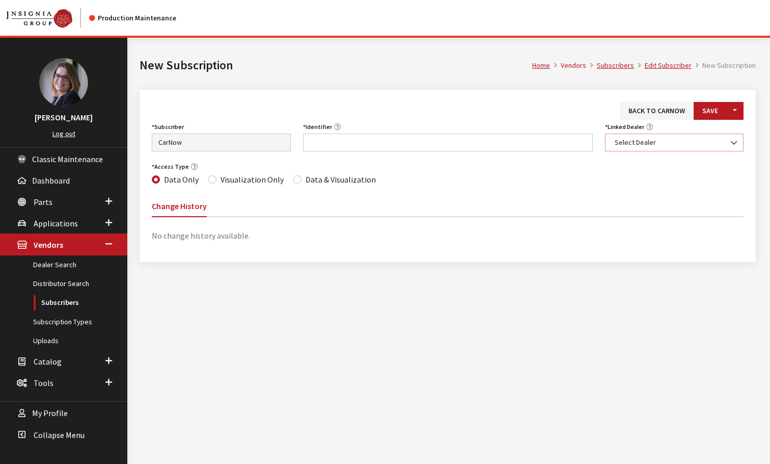
click at [653, 144] on span "Select Dealer" at bounding box center [675, 142] width 126 height 11
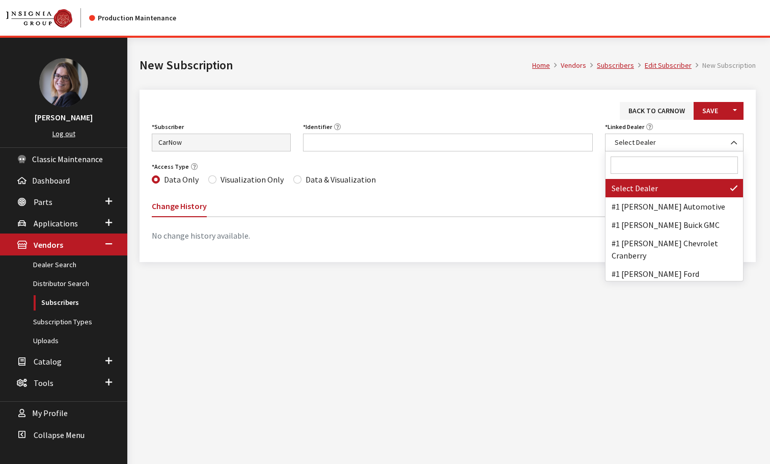
click at [649, 166] on input "Search" at bounding box center [675, 164] width 128 height 17
paste input "GUNTHER KIA"
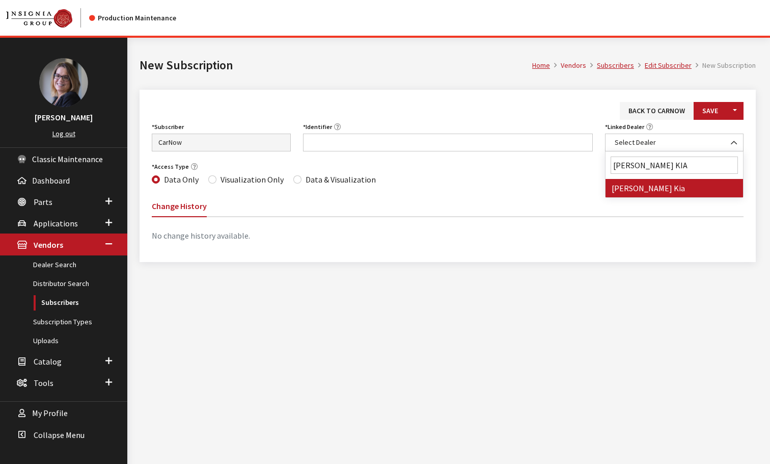
type input "GUNTHER KIA"
select select "6982"
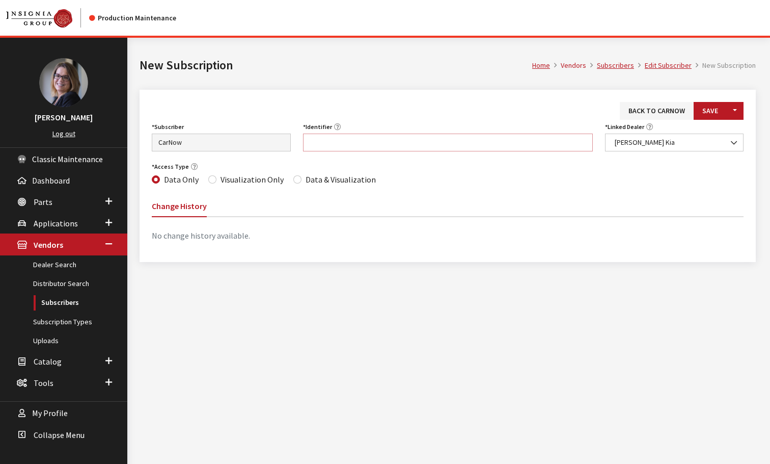
click at [319, 142] on input "Identifier" at bounding box center [448, 142] width 290 height 18
click at [311, 140] on input "Identifier" at bounding box center [448, 142] width 290 height 18
paste input "FL025"
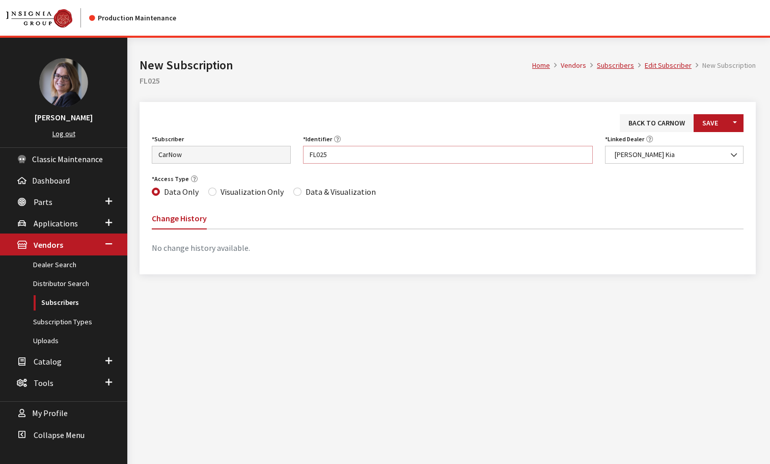
type input "FL025"
click at [295, 189] on input "Data & Visualization" at bounding box center [297, 192] width 8 height 8
radio input "true"
click at [709, 123] on button "Save" at bounding box center [710, 123] width 33 height 18
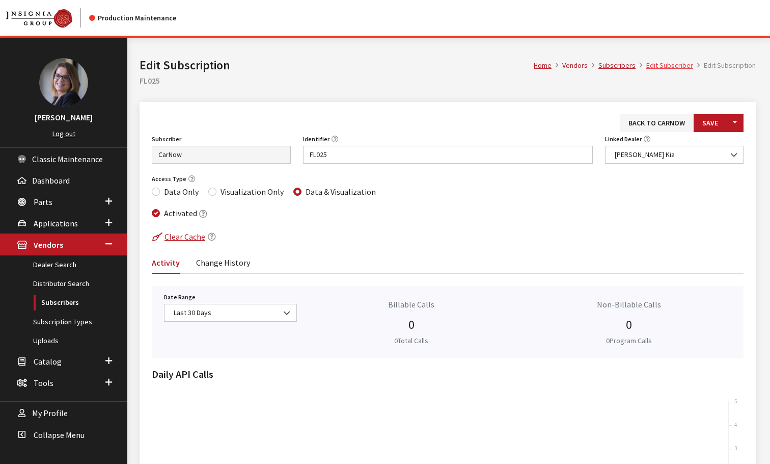
click at [676, 66] on link "Edit Subscriber" at bounding box center [670, 65] width 47 height 9
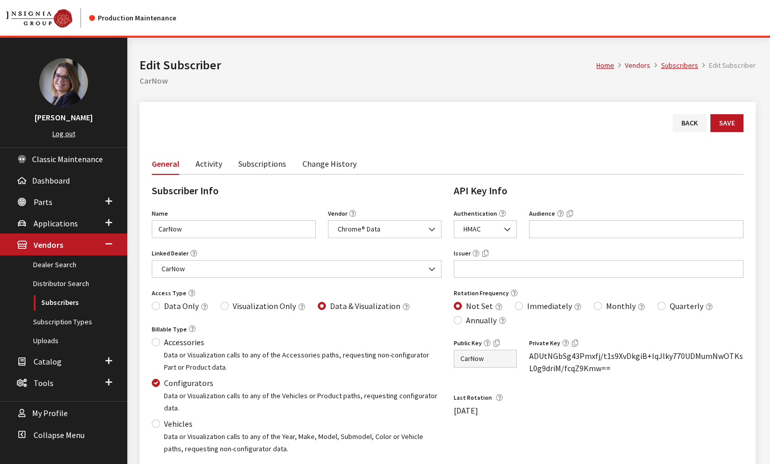
click at [270, 166] on link "Subscriptions" at bounding box center [262, 162] width 48 height 21
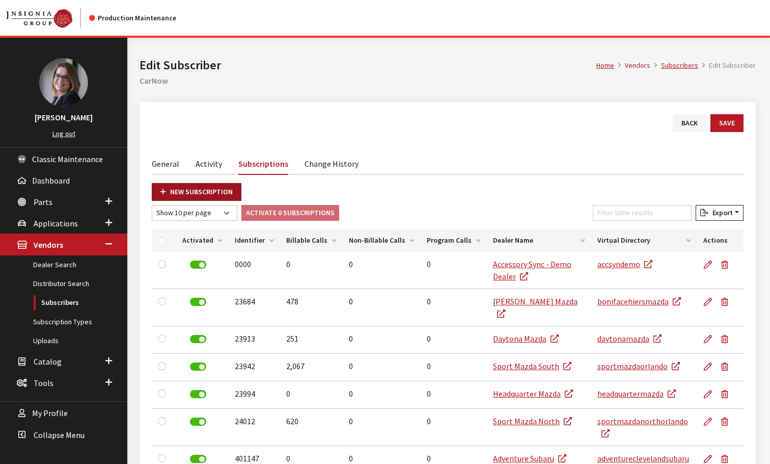
click at [210, 183] on link "New Subscription" at bounding box center [197, 192] width 90 height 18
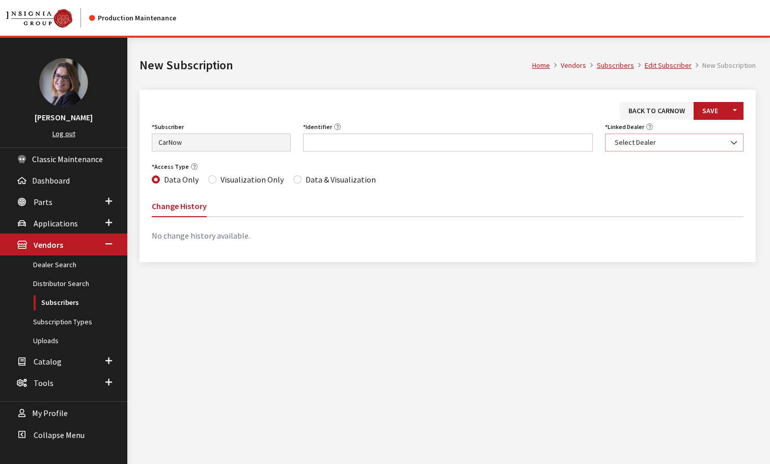
click at [653, 138] on span "Select Dealer" at bounding box center [675, 142] width 126 height 11
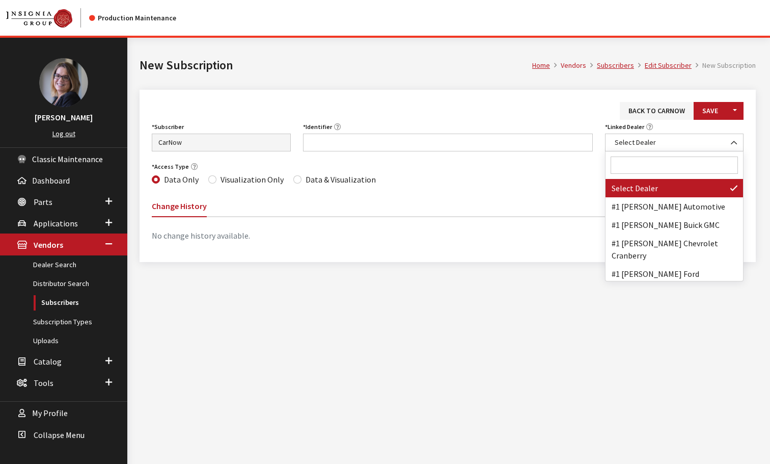
click at [641, 166] on input "Search" at bounding box center [675, 164] width 128 height 17
paste input "Towbin Kia"
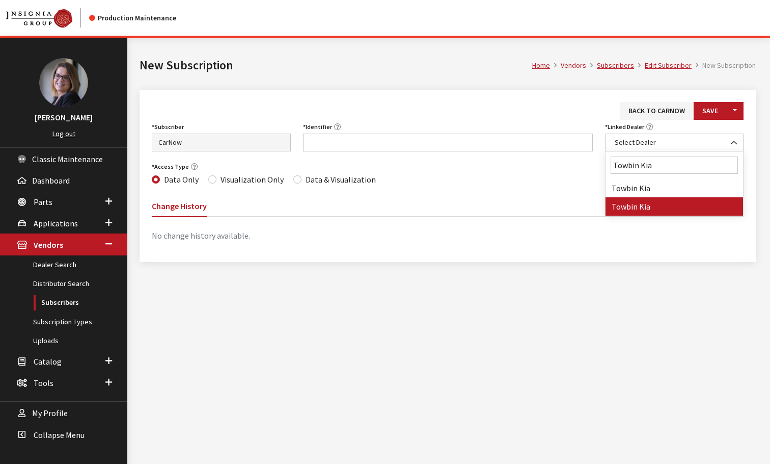
type input "Towbin Kia"
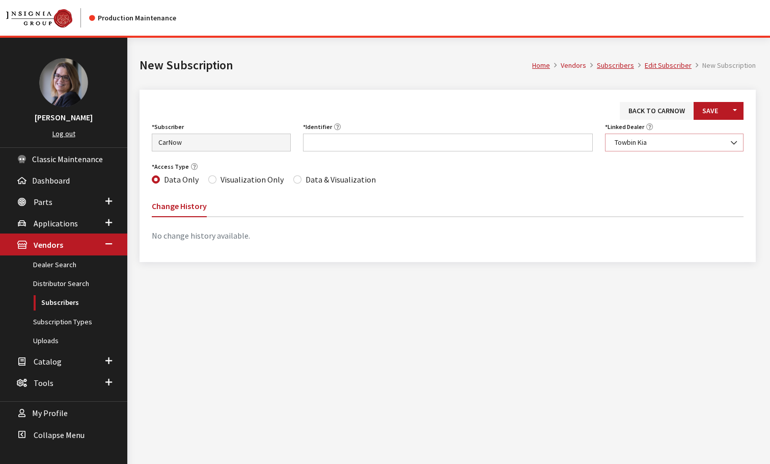
select select "5245"
click at [326, 139] on input "Identifier" at bounding box center [448, 142] width 290 height 18
click at [314, 139] on input "Identifier" at bounding box center [448, 142] width 290 height 18
paste input "NV012"
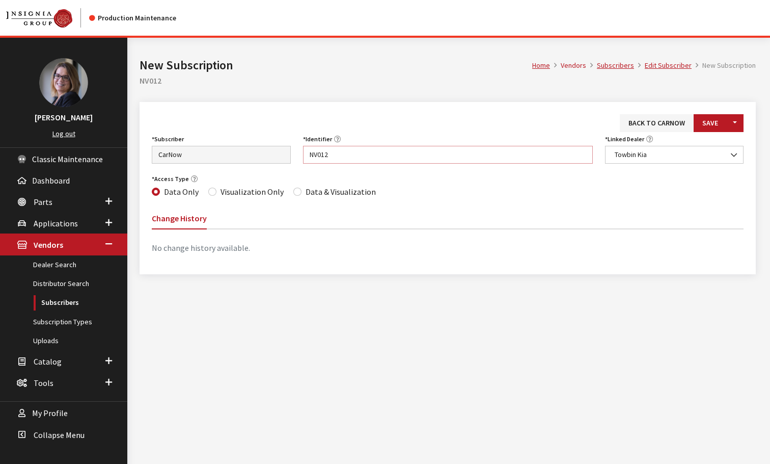
type input "NV012"
click at [295, 194] on input "Data & Visualization" at bounding box center [297, 192] width 8 height 8
radio input "true"
click at [712, 125] on button "Save" at bounding box center [710, 123] width 33 height 18
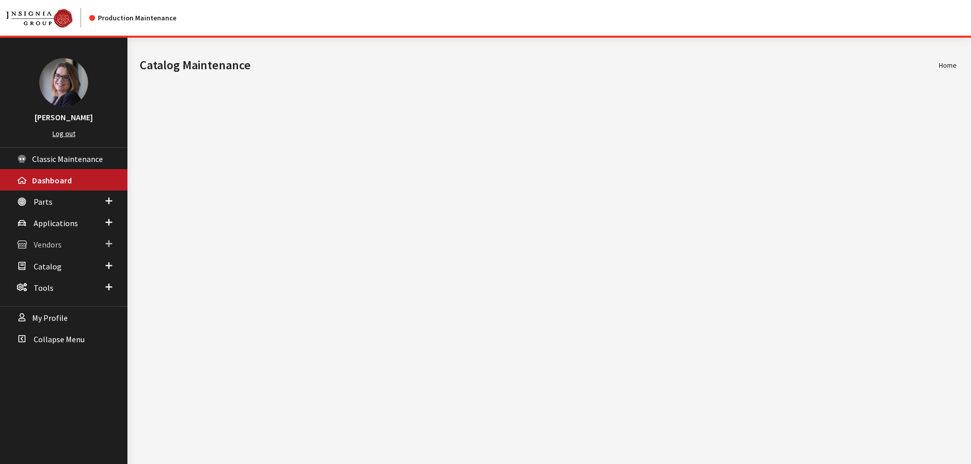
click at [109, 246] on span at bounding box center [108, 243] width 7 height 13
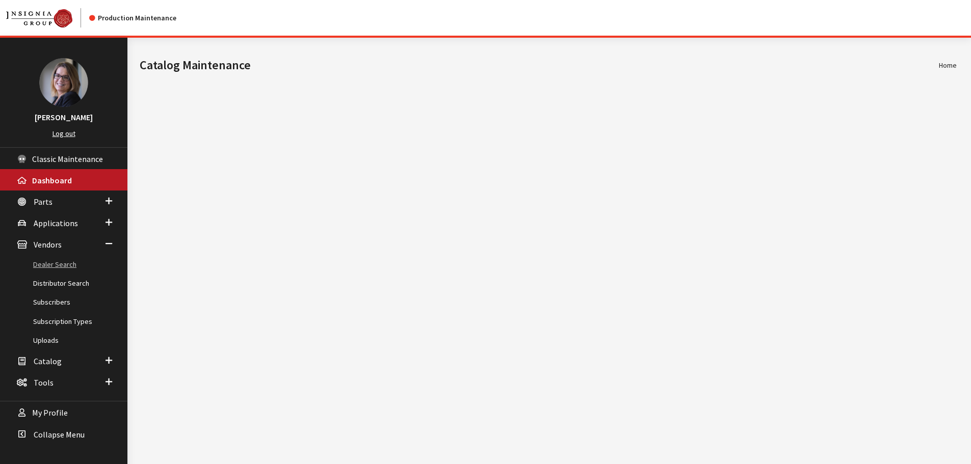
click at [74, 265] on link "Dealer Search" at bounding box center [63, 264] width 127 height 19
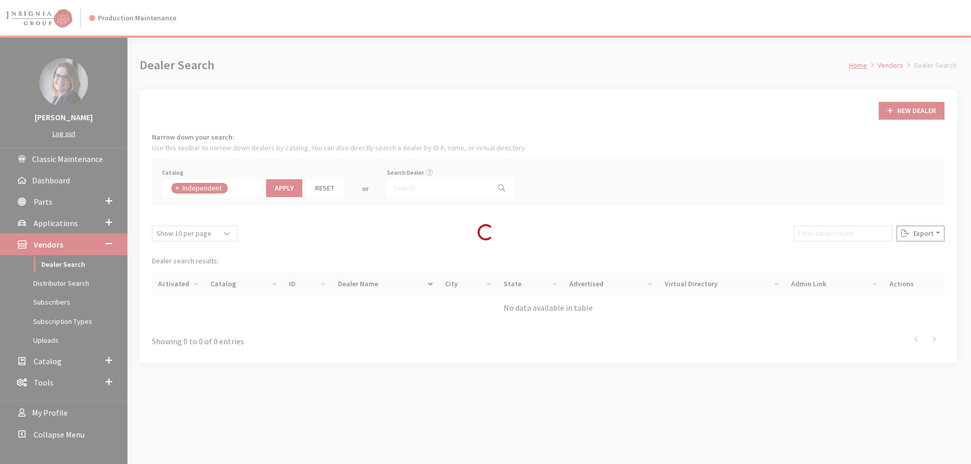
scroll to position [74, 0]
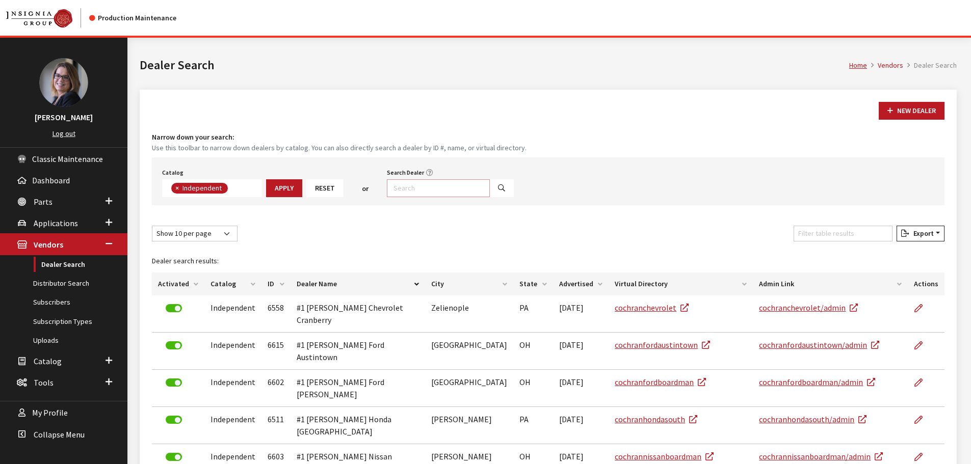
click at [414, 190] on input "Search Dealer" at bounding box center [438, 188] width 103 height 18
type input "tob%"
select select
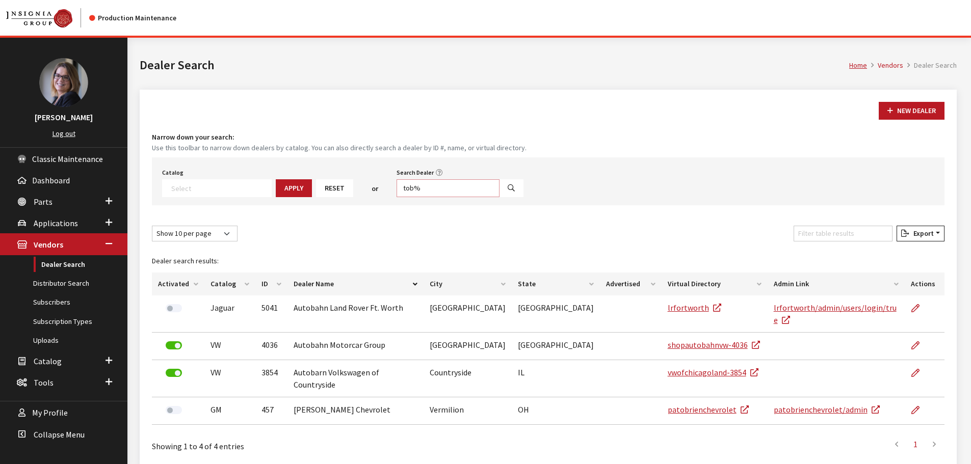
drag, startPoint x: 415, startPoint y: 190, endPoint x: 396, endPoint y: 187, distance: 19.1
click at [396, 187] on input "tob%" at bounding box center [447, 188] width 103 height 18
click at [425, 185] on input "tow" at bounding box center [447, 188] width 103 height 18
type input "tow%"
select select
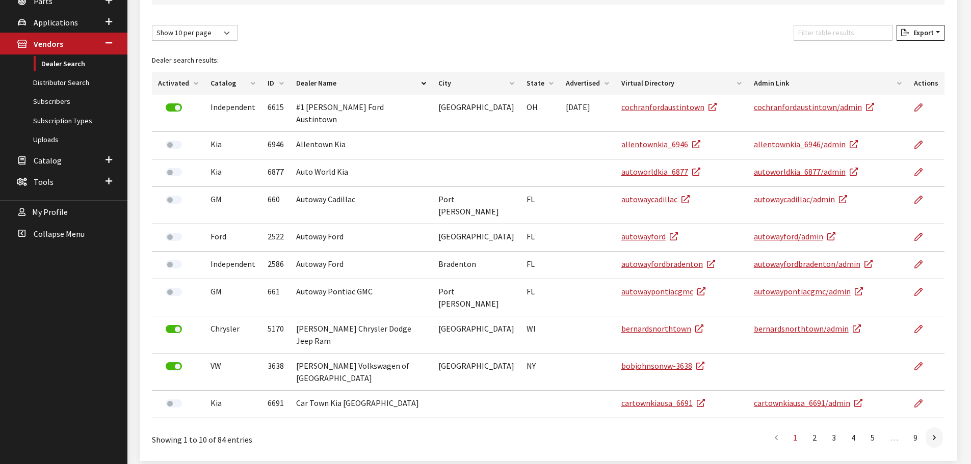
scroll to position [202, 0]
click at [223, 31] on select "Show 10 per page Show 25 per page Show 50 per page Show 100 per page Show 1000 …" at bounding box center [195, 32] width 86 height 16
select select "1000"
click at [152, 24] on select "Show 10 per page Show 25 per page Show 50 per page Show 100 per page Show 1000 …" at bounding box center [195, 32] width 86 height 16
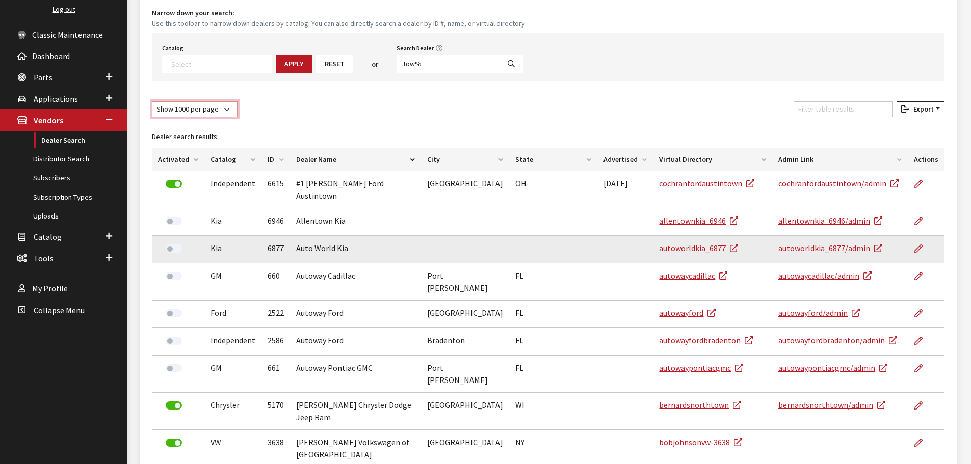
scroll to position [0, 0]
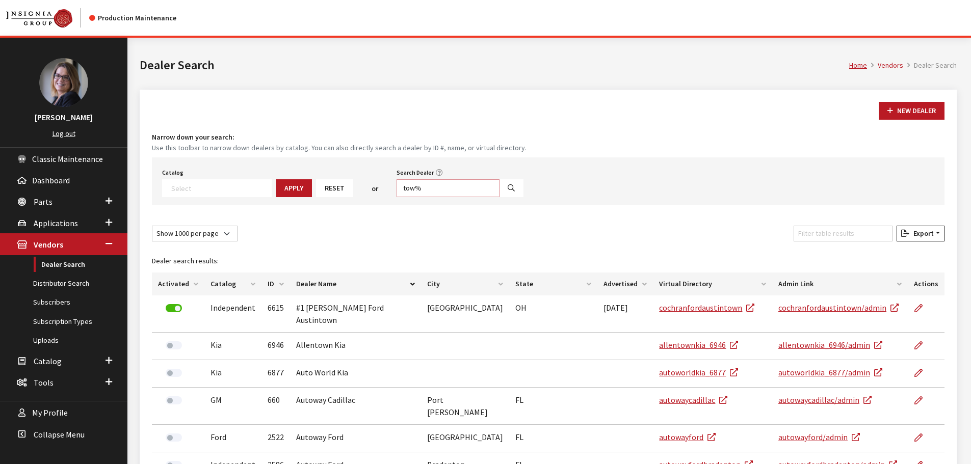
click at [438, 188] on input "tow%" at bounding box center [447, 188] width 103 height 18
type input "towbin"
click at [499, 186] on button "Search" at bounding box center [511, 188] width 24 height 18
select select
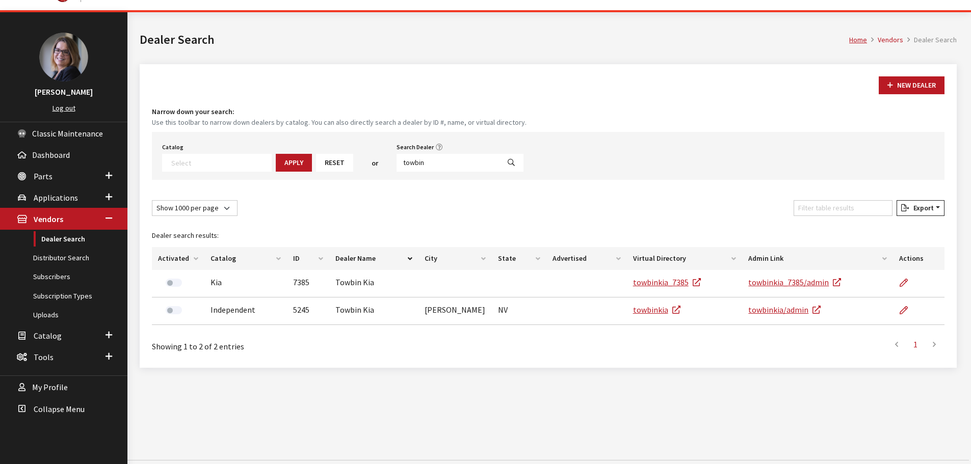
scroll to position [38, 0]
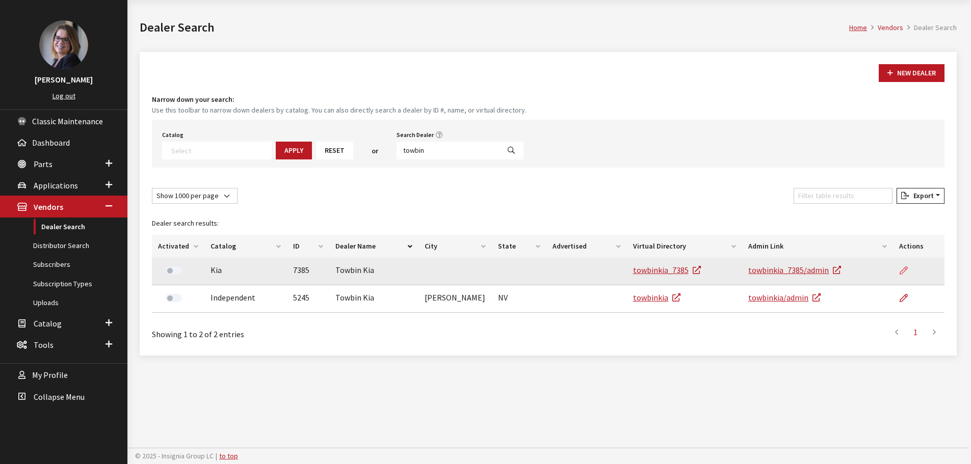
click at [908, 270] on link at bounding box center [907, 270] width 17 height 25
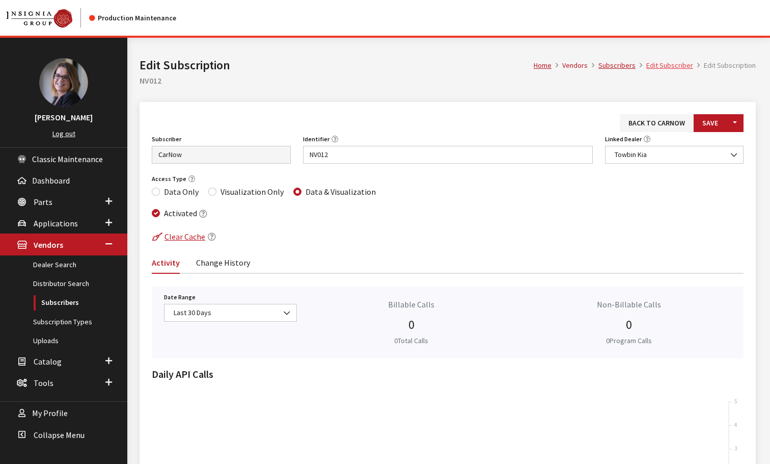
click at [671, 61] on link "Edit Subscriber" at bounding box center [670, 65] width 47 height 9
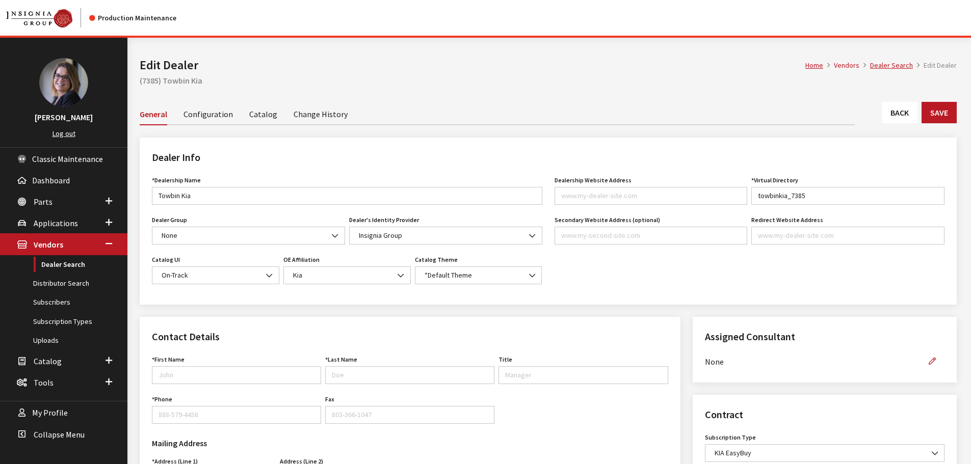
click at [262, 116] on link "Catalog" at bounding box center [263, 113] width 28 height 21
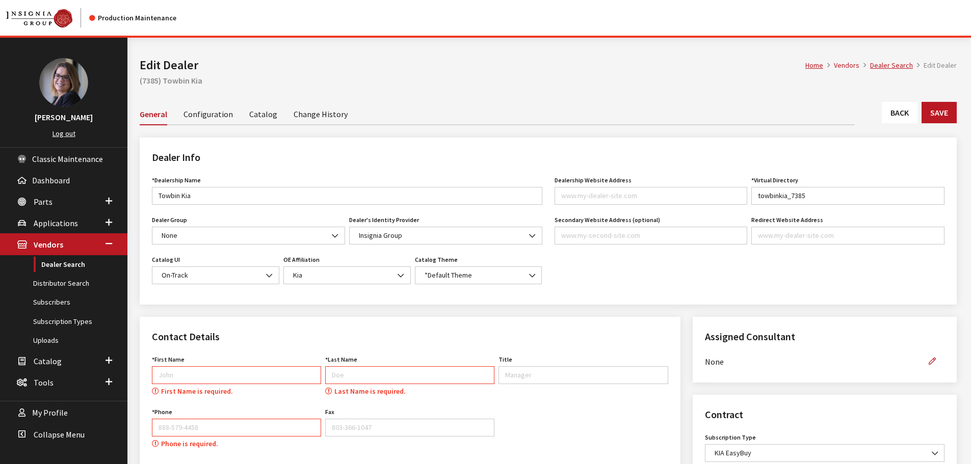
click at [894, 108] on link "Back" at bounding box center [899, 112] width 36 height 21
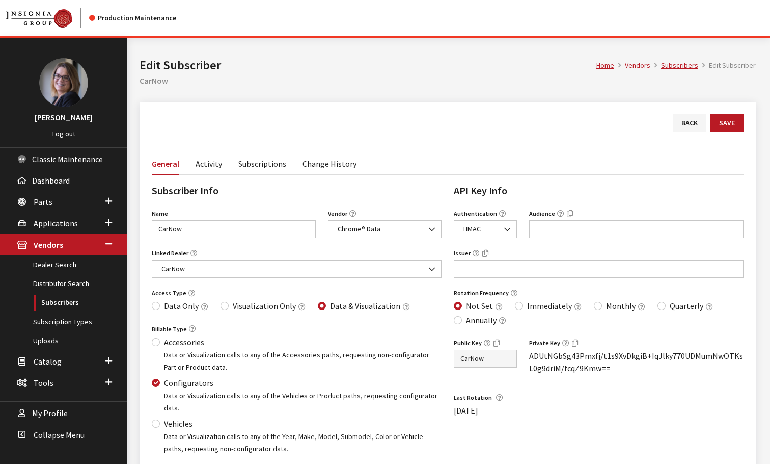
click at [255, 165] on link "Subscriptions" at bounding box center [262, 162] width 48 height 21
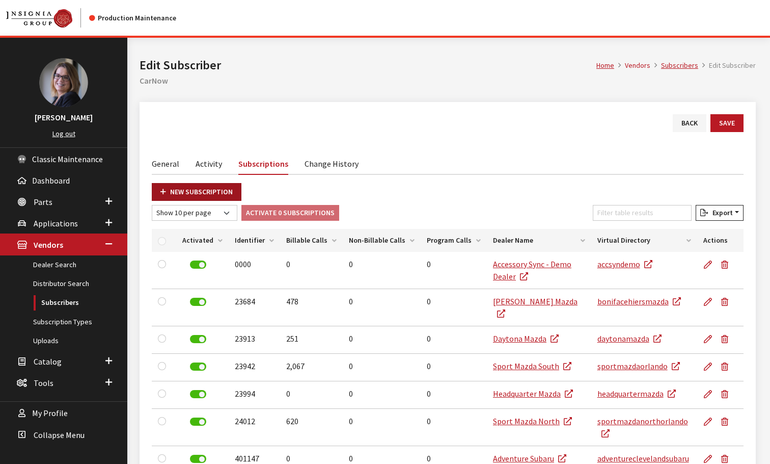
click at [191, 186] on link "New Subscription" at bounding box center [197, 192] width 90 height 18
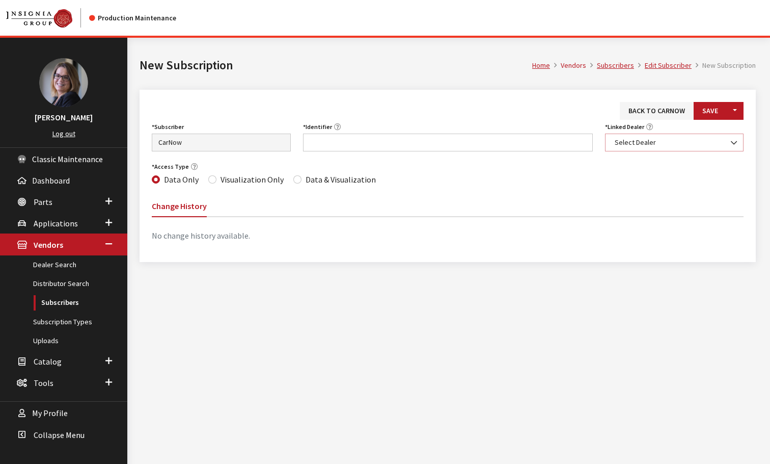
click at [653, 137] on span "Select Dealer" at bounding box center [675, 142] width 126 height 11
click at [654, 146] on span "Select Dealer" at bounding box center [675, 142] width 126 height 11
click at [655, 145] on span "Select Dealer" at bounding box center [675, 142] width 126 height 11
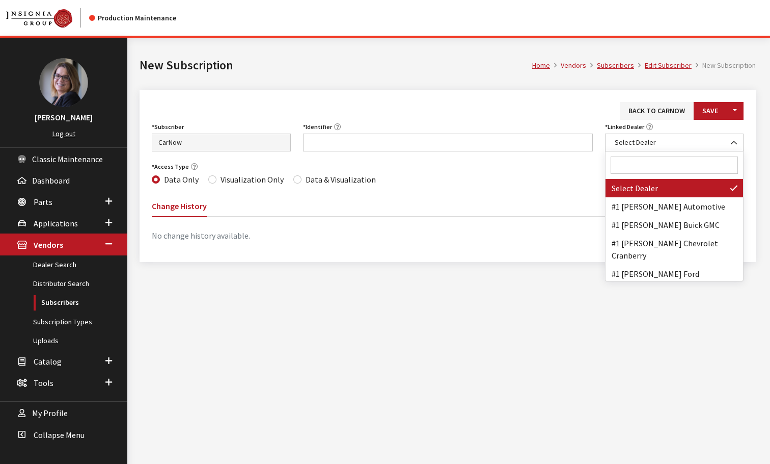
click at [641, 162] on input "Search" at bounding box center [675, 164] width 128 height 17
paste input "[PERSON_NAME] Kia"
type input "[PERSON_NAME] Kia"
select select "7043"
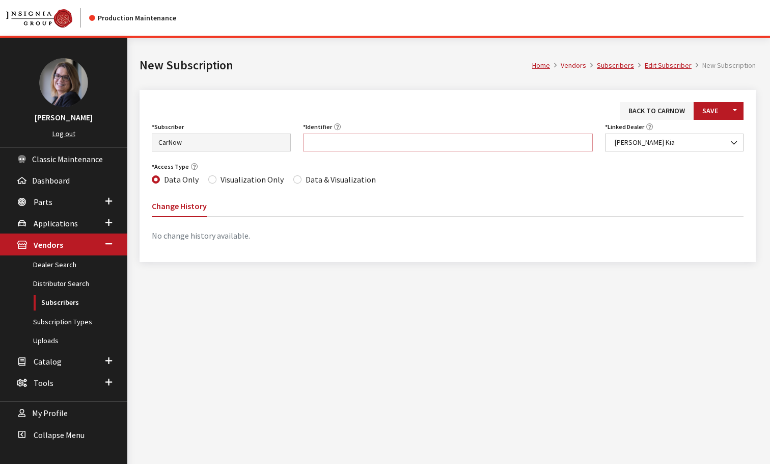
click at [316, 139] on input "Identifier" at bounding box center [448, 142] width 290 height 18
click at [313, 142] on input "Identifier" at bounding box center [448, 142] width 290 height 18
paste input "GA095"
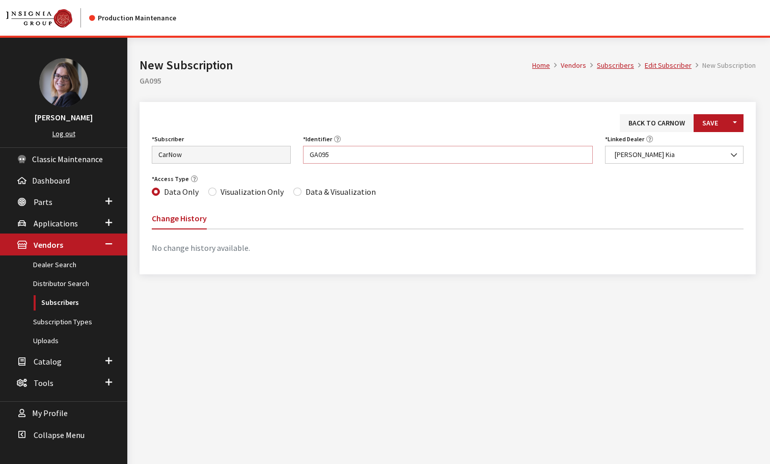
type input "GA095"
click at [294, 189] on input "Data & Visualization" at bounding box center [297, 192] width 8 height 8
radio input "true"
click at [712, 120] on button "Save" at bounding box center [710, 123] width 33 height 18
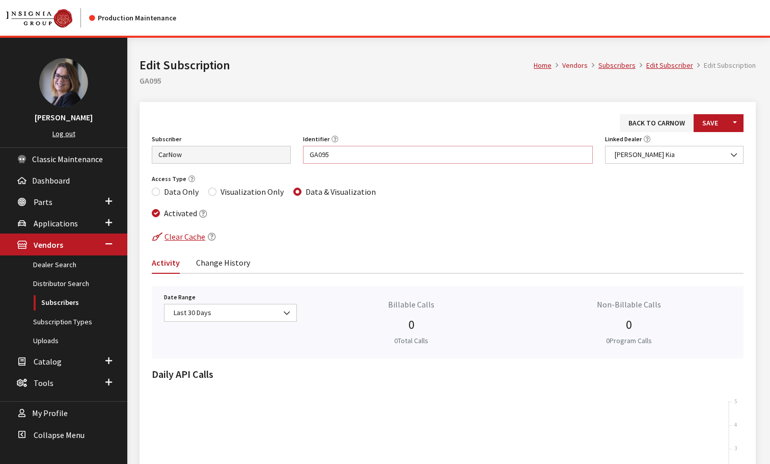
drag, startPoint x: 340, startPoint y: 153, endPoint x: 223, endPoint y: 142, distance: 117.7
click at [231, 145] on div "Subscriber Asbury Automotive Group AutoFi BILDIT Capital One CarNow Cars.com Ca…" at bounding box center [448, 152] width 604 height 40
paste input "109"
type input "GA109"
click at [713, 127] on button "Save" at bounding box center [710, 123] width 33 height 18
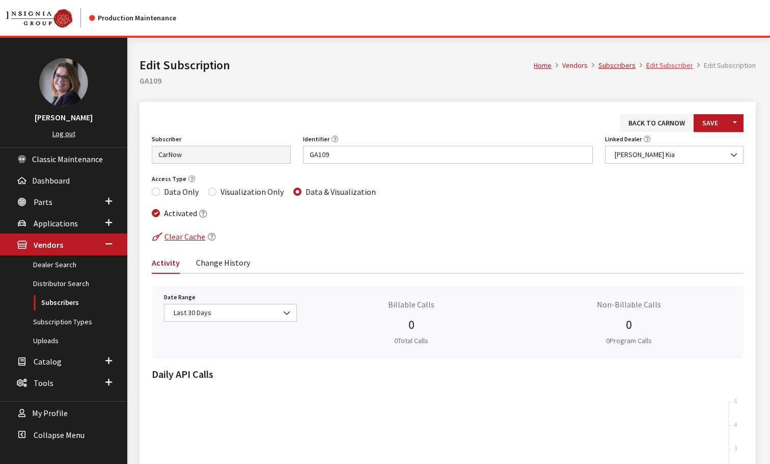
click at [669, 63] on link "Edit Subscriber" at bounding box center [670, 65] width 47 height 9
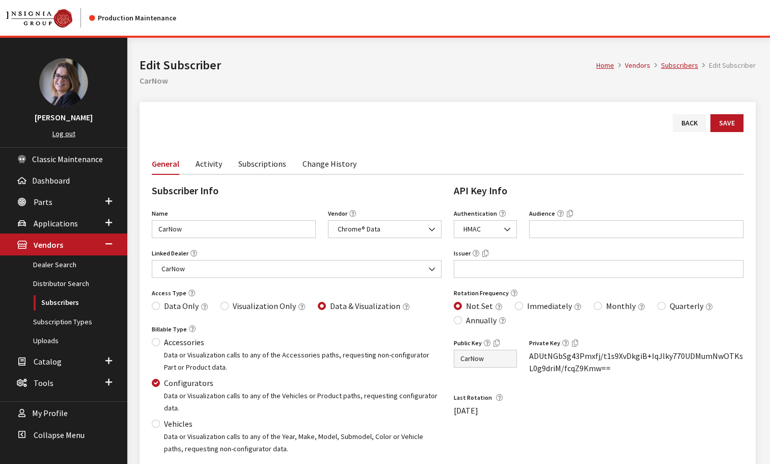
click at [246, 164] on link "Subscriptions" at bounding box center [262, 162] width 48 height 21
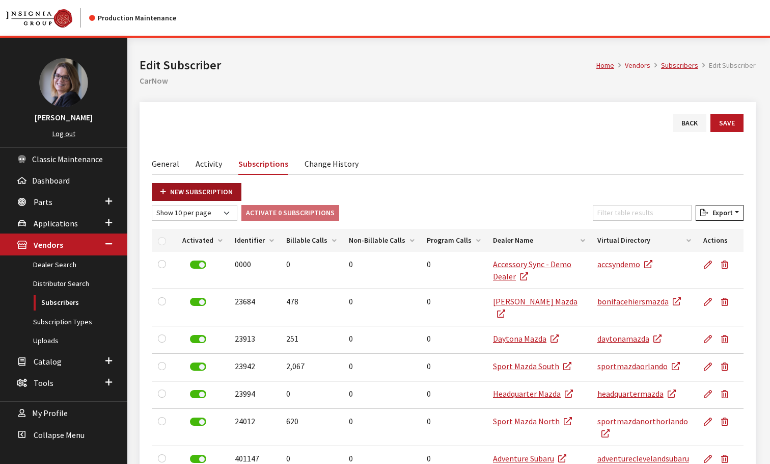
click at [192, 193] on link "New Subscription" at bounding box center [197, 192] width 90 height 18
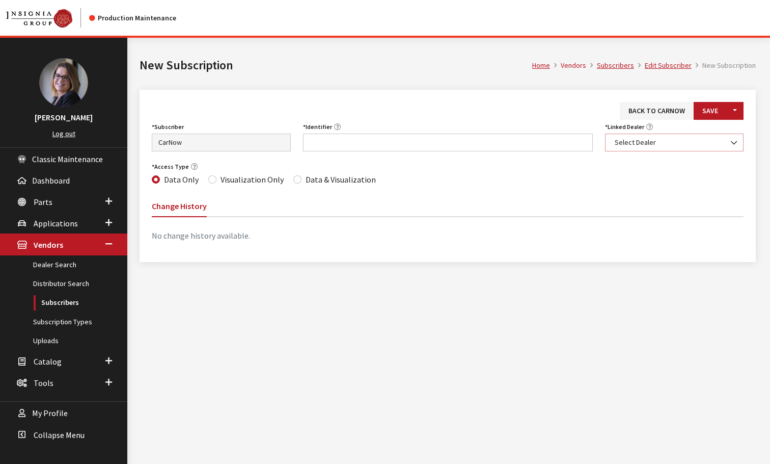
click at [661, 141] on span "Select Dealer" at bounding box center [675, 142] width 126 height 11
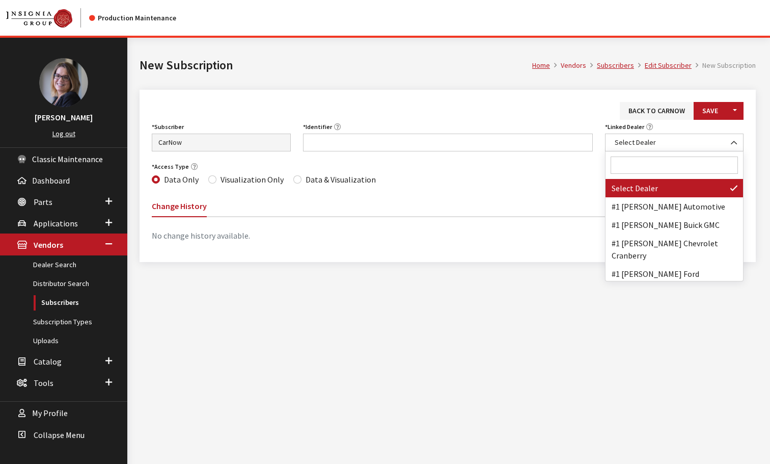
click at [647, 168] on input "Search" at bounding box center [675, 164] width 128 height 17
paste input "[PERSON_NAME] Kia of [GEOGRAPHIC_DATA]"
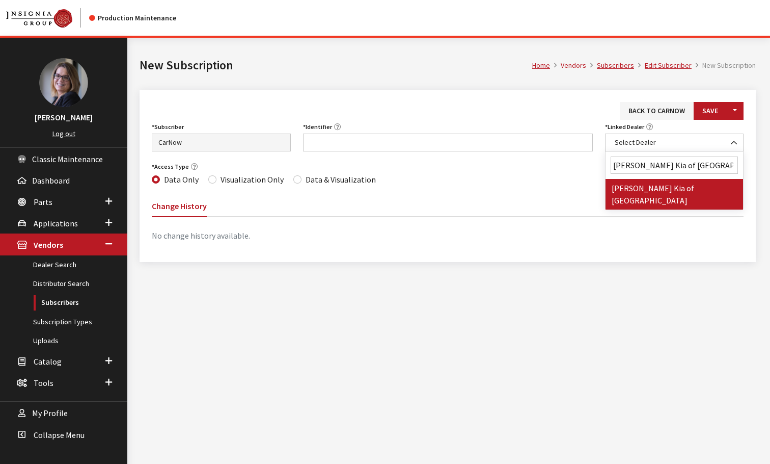
type input "[PERSON_NAME] Kia of [GEOGRAPHIC_DATA]"
select select "7185"
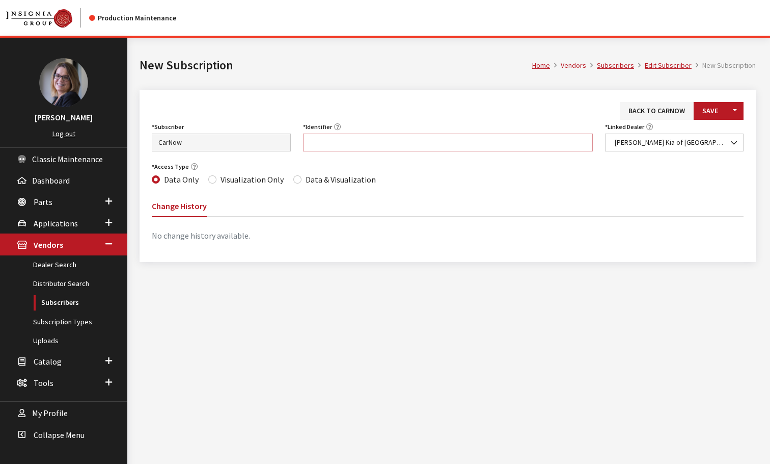
click at [329, 142] on input "Identifier" at bounding box center [448, 142] width 290 height 18
paste input "AR025"
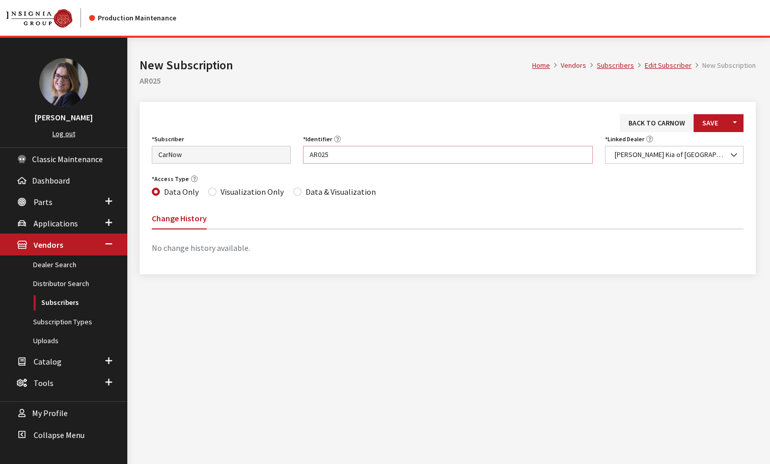
type input "AR025"
click at [288, 192] on div "Access Type Data Only Visualization Only Data & Visualization" at bounding box center [448, 185] width 604 height 27
click at [293, 194] on input "Data & Visualization" at bounding box center [297, 192] width 8 height 8
radio input "true"
click at [712, 119] on button "Save" at bounding box center [710, 123] width 33 height 18
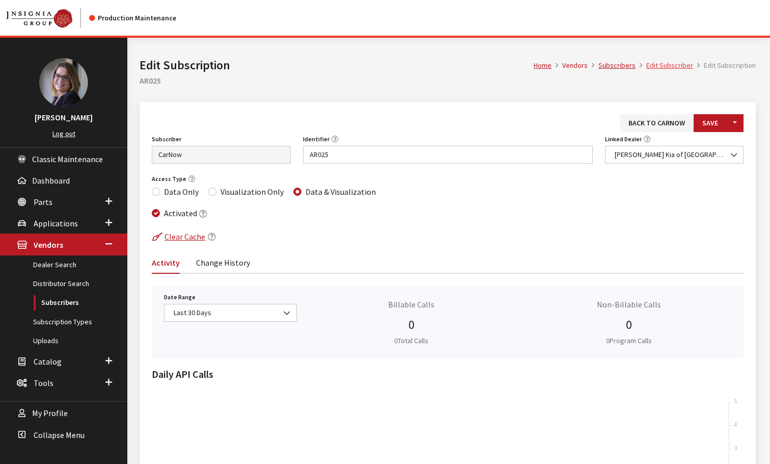
click at [665, 66] on link "Edit Subscriber" at bounding box center [670, 65] width 47 height 9
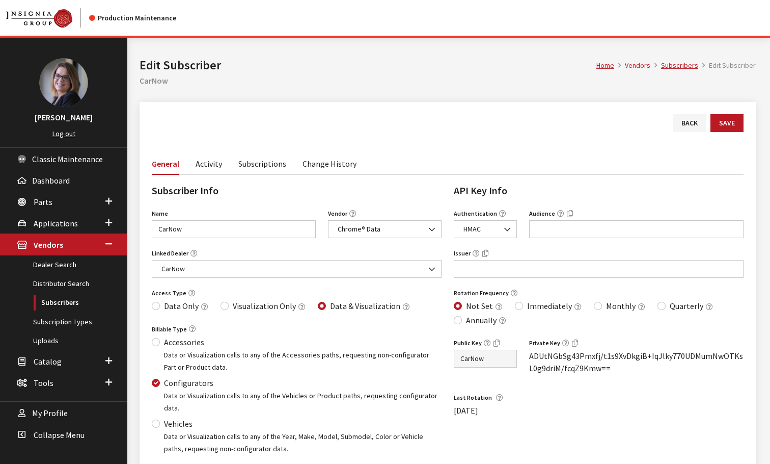
click at [253, 163] on link "Subscriptions" at bounding box center [262, 162] width 48 height 21
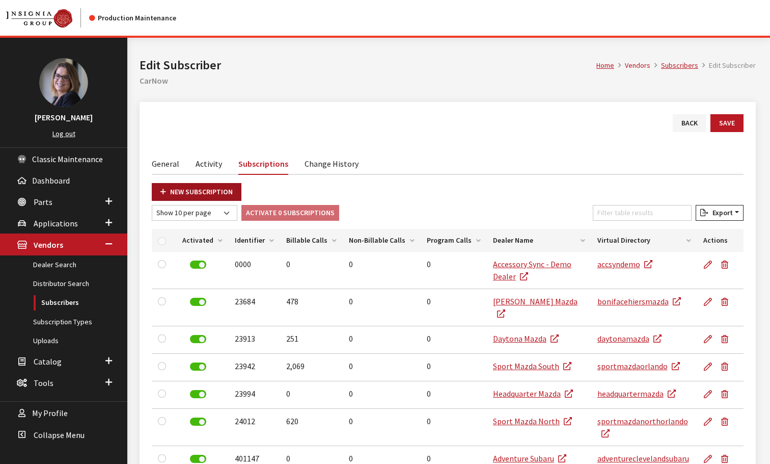
click at [170, 189] on link "New Subscription" at bounding box center [197, 192] width 90 height 18
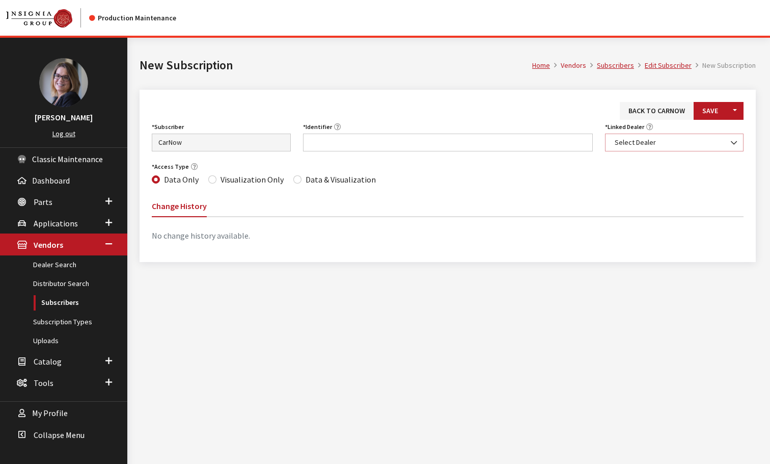
click at [666, 144] on span "Select Dealer" at bounding box center [675, 142] width 126 height 11
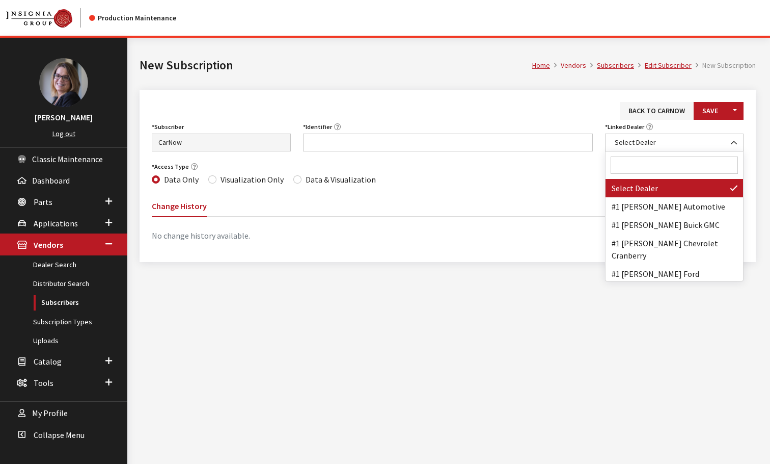
click at [655, 165] on input "Search" at bounding box center [675, 164] width 128 height 17
paste input "[PERSON_NAME] Kia of [GEOGRAPHIC_DATA][PERSON_NAME]"
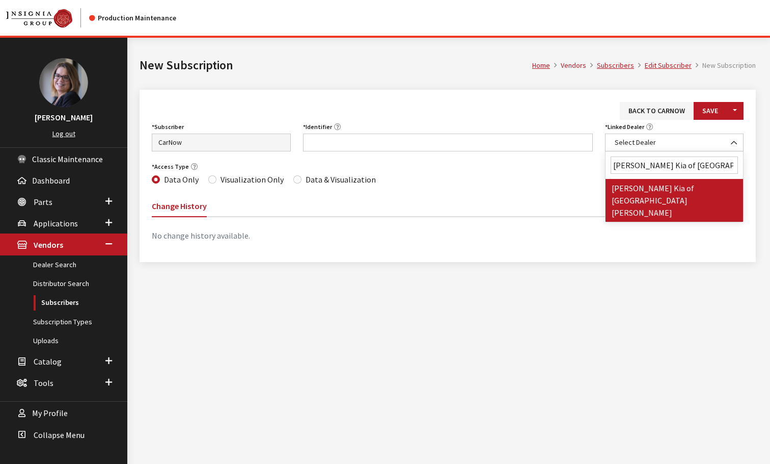
type input "[PERSON_NAME] Kia of [GEOGRAPHIC_DATA][PERSON_NAME]"
select select "7184"
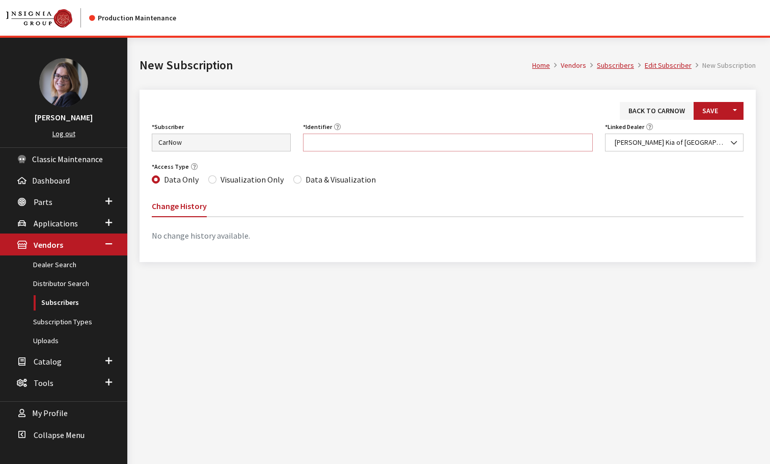
click at [322, 148] on input "Identifier" at bounding box center [448, 142] width 290 height 18
paste input "AR024"
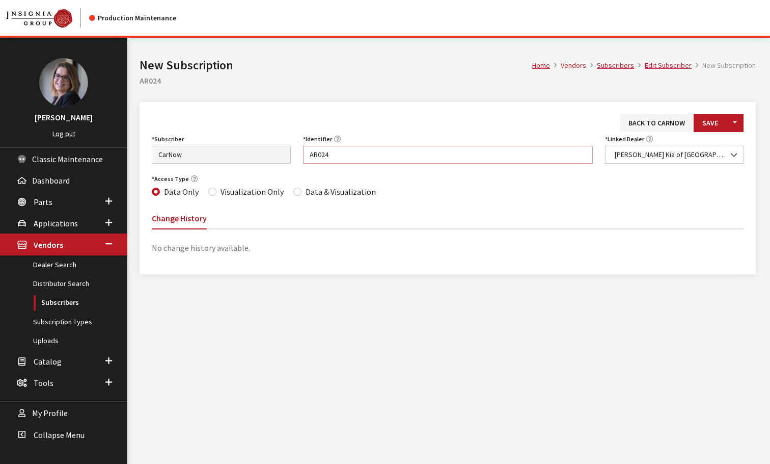
type input "AR024"
click at [298, 191] on input "Data & Visualization" at bounding box center [297, 192] width 8 height 8
radio input "true"
click at [710, 125] on button "Save" at bounding box center [710, 123] width 33 height 18
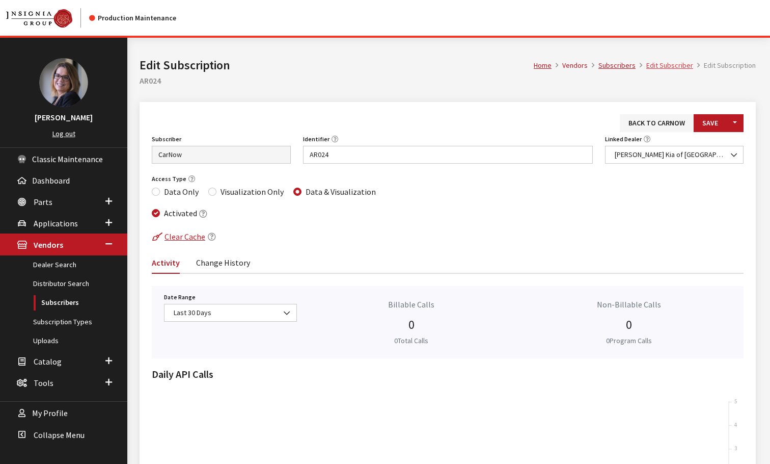
click at [670, 62] on link "Edit Subscriber" at bounding box center [670, 65] width 47 height 9
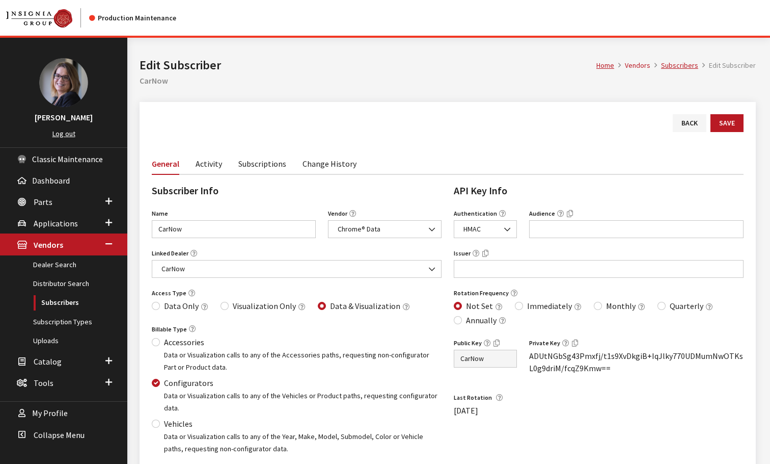
click at [251, 167] on link "Subscriptions" at bounding box center [262, 162] width 48 height 21
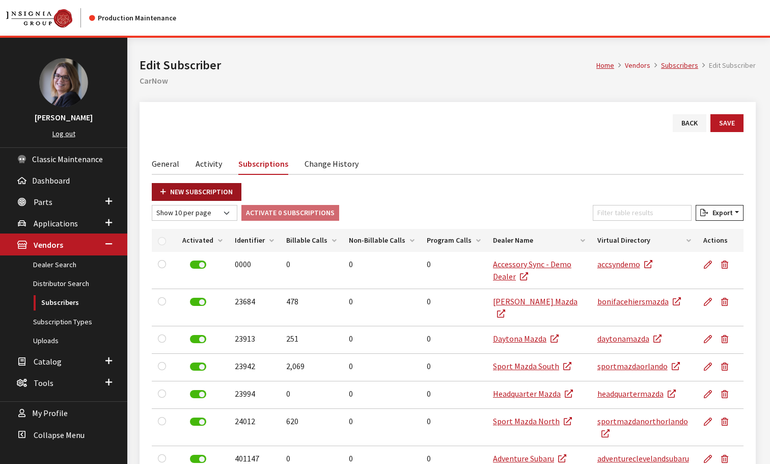
click at [220, 189] on link "New Subscription" at bounding box center [197, 192] width 90 height 18
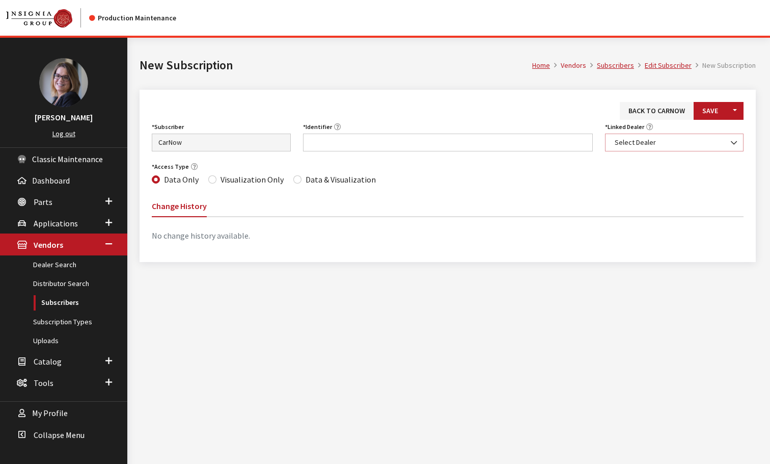
click at [640, 142] on span "Select Dealer" at bounding box center [675, 142] width 126 height 11
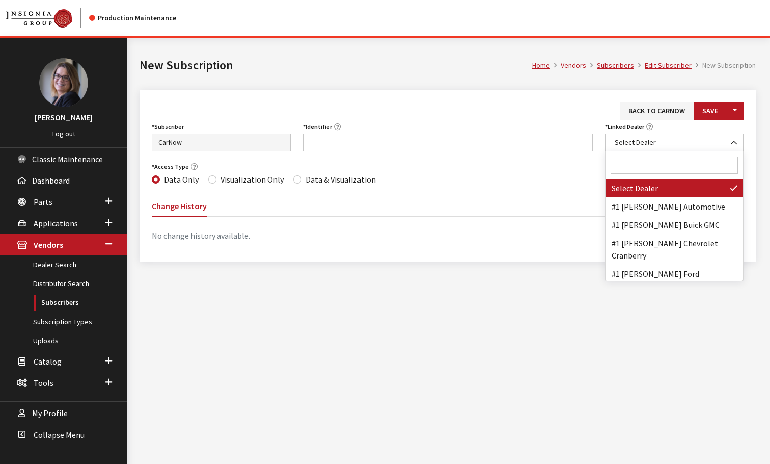
click at [629, 164] on input "Search" at bounding box center [675, 164] width 128 height 17
paste input "Roseville Kia"
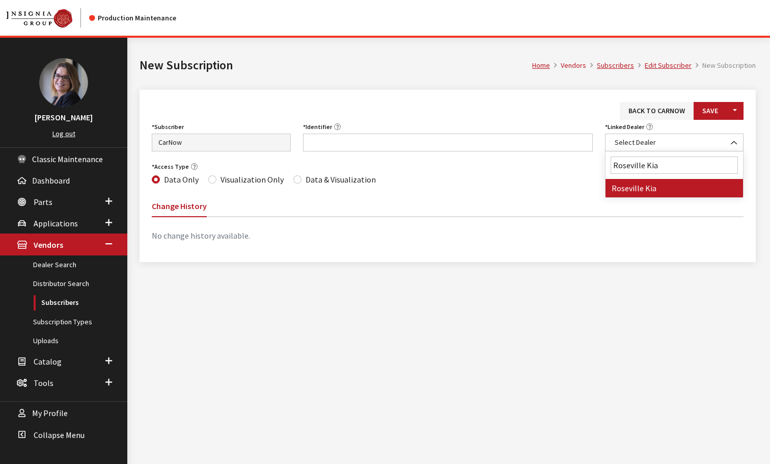
type input "Roseville Kia"
select select "7363"
click at [313, 142] on input "Identifier" at bounding box center [448, 142] width 290 height 18
paste input "CA326"
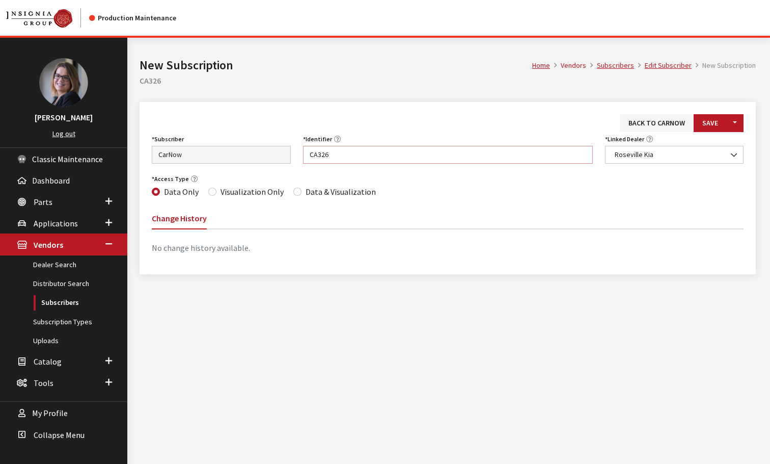
type input "CA326"
click at [295, 193] on input "Data & Visualization" at bounding box center [297, 192] width 8 height 8
radio input "true"
click at [720, 123] on button "Save" at bounding box center [710, 123] width 33 height 18
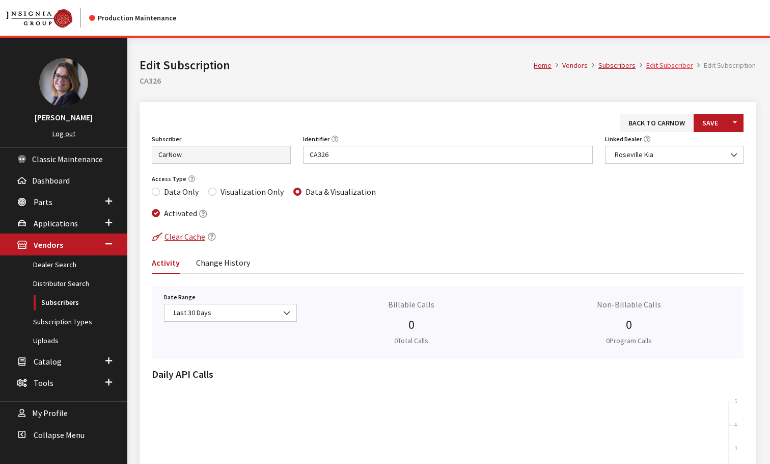
click at [674, 65] on link "Edit Subscriber" at bounding box center [670, 65] width 47 height 9
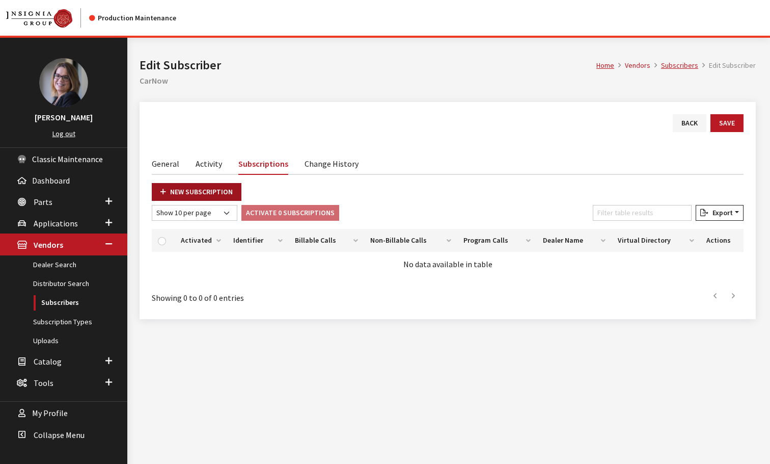
click at [172, 191] on link "New Subscription" at bounding box center [197, 192] width 90 height 18
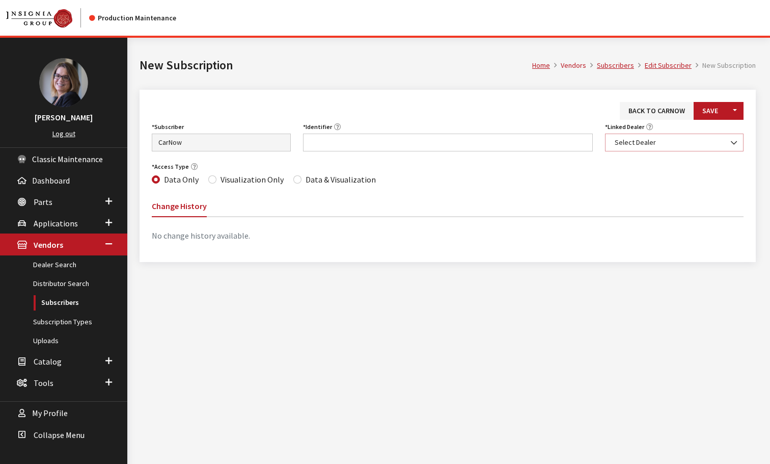
click at [649, 144] on span "Select Dealer" at bounding box center [675, 142] width 126 height 11
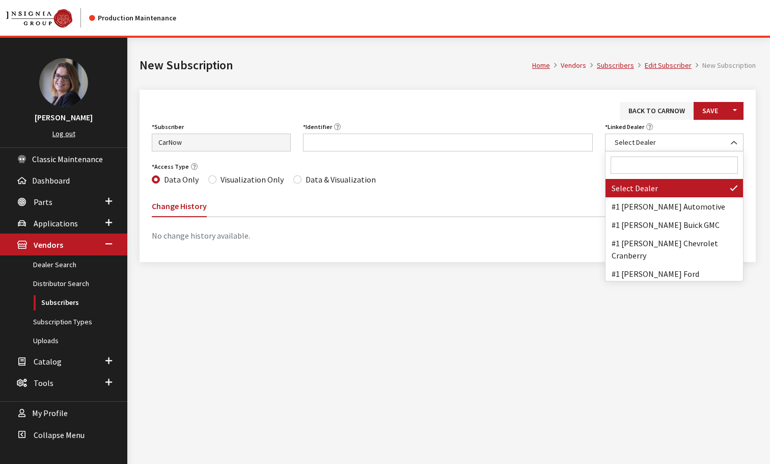
click at [637, 161] on input "Search" at bounding box center [675, 164] width 128 height 17
paste input "CRAIN KIA"
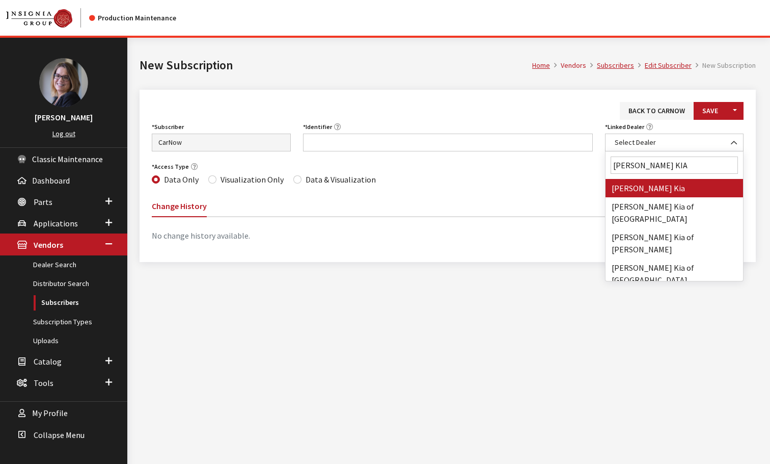
type input "CRAIN KIA"
select select "7179"
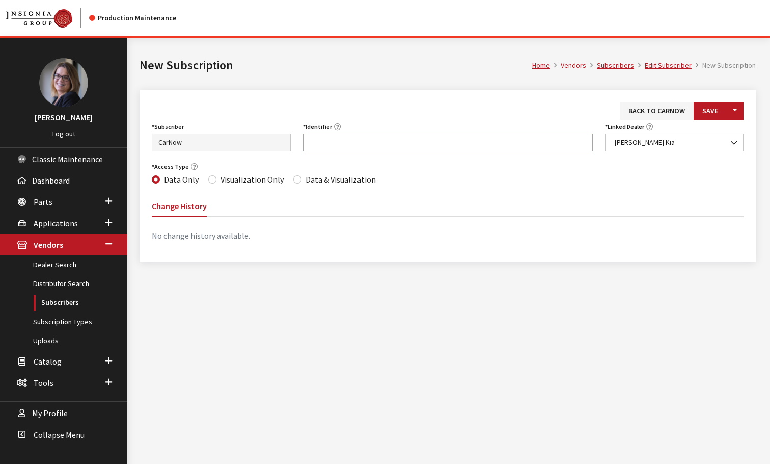
click at [342, 148] on input "Identifier" at bounding box center [448, 142] width 290 height 18
paste input "AR007"
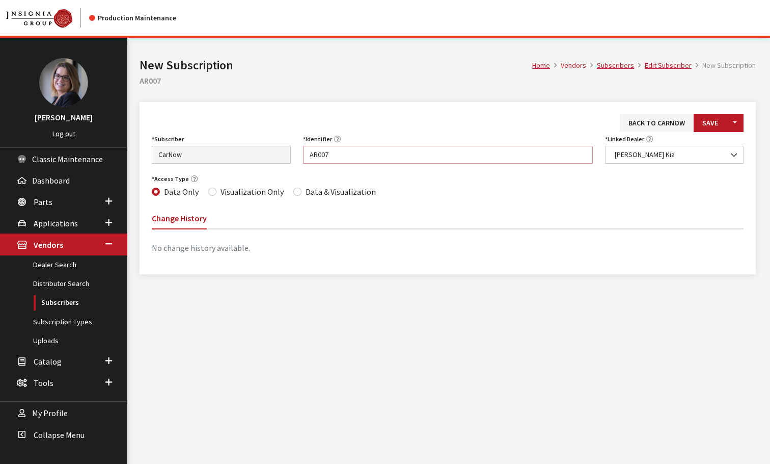
type input "AR007"
click at [289, 190] on div "Access Type Data Only Visualization Only Data & Visualization" at bounding box center [448, 185] width 604 height 27
drag, startPoint x: 292, startPoint y: 191, endPoint x: 318, endPoint y: 203, distance: 28.7
click at [293, 192] on input "Data & Visualization" at bounding box center [297, 192] width 8 height 8
radio input "true"
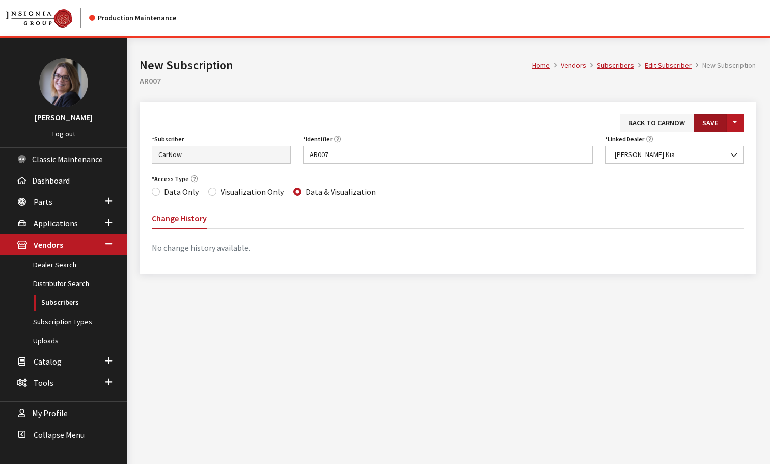
click at [710, 117] on button "Save" at bounding box center [710, 123] width 33 height 18
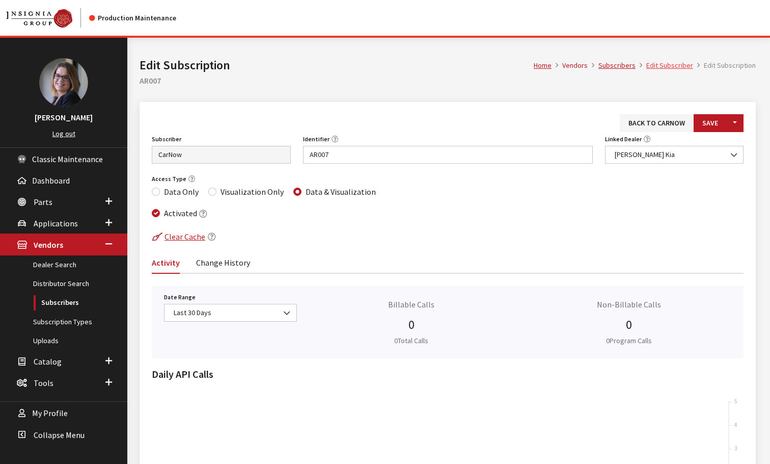
click at [655, 69] on link "Edit Subscriber" at bounding box center [670, 65] width 47 height 9
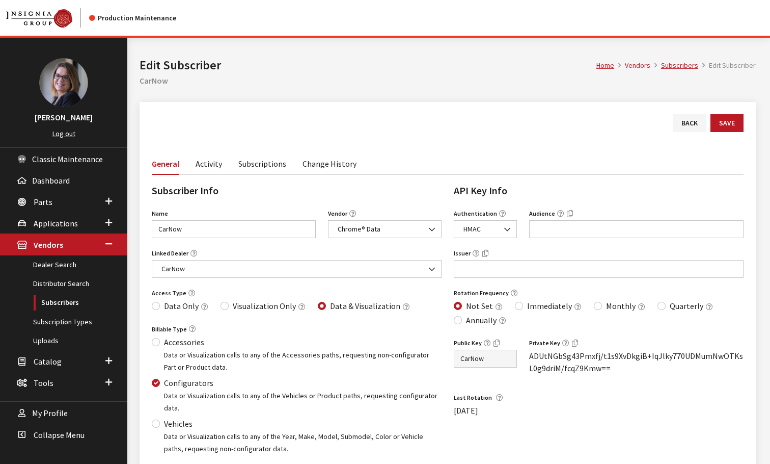
click at [268, 166] on link "Subscriptions" at bounding box center [262, 162] width 48 height 21
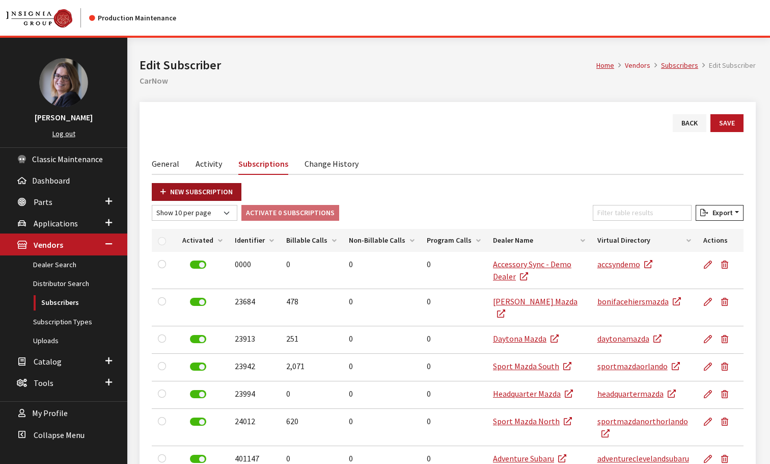
click at [183, 188] on link "New Subscription" at bounding box center [197, 192] width 90 height 18
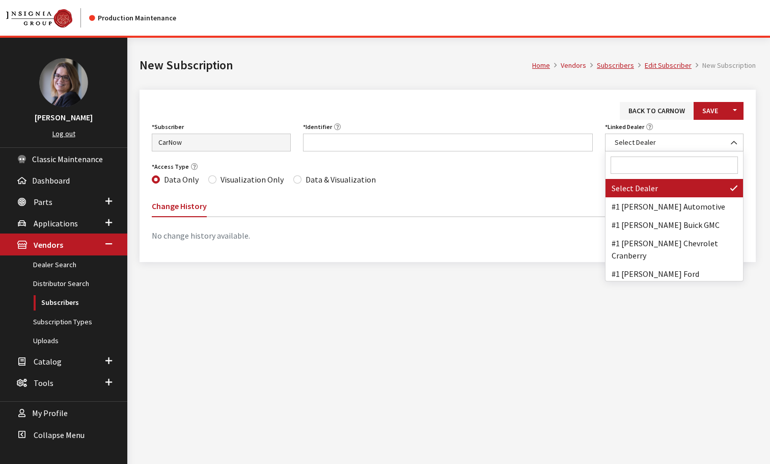
click at [622, 170] on input "Search" at bounding box center [675, 164] width 128 height 17
paste input "[PERSON_NAME] Kia of [PERSON_NAME]"
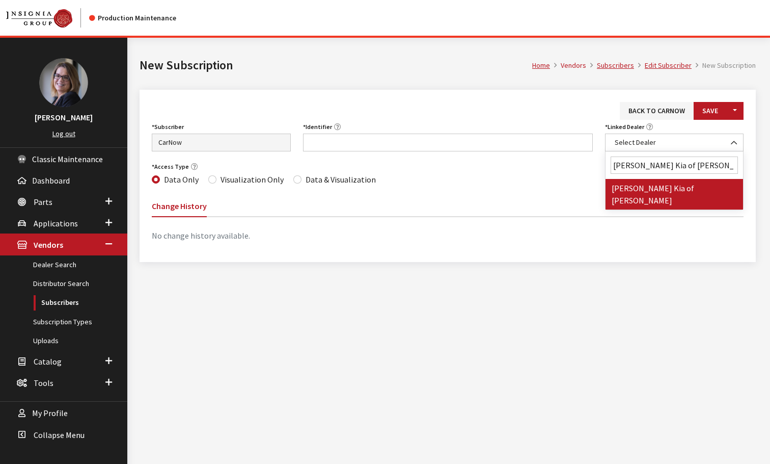
type input "[PERSON_NAME] Kia of [PERSON_NAME]"
select select "7181"
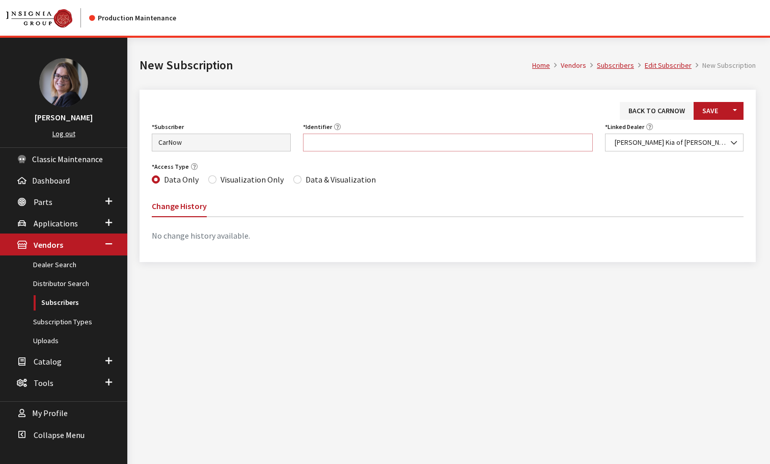
click at [310, 141] on input "Identifier" at bounding box center [448, 142] width 290 height 18
click at [318, 142] on input "Identifier" at bounding box center [448, 142] width 290 height 18
paste input "AR019"
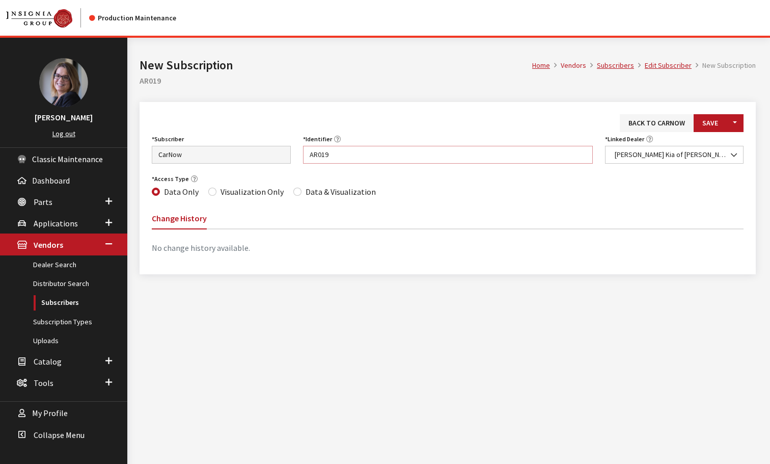
type input "AR019"
click at [296, 192] on input "Data & Visualization" at bounding box center [297, 192] width 8 height 8
radio input "true"
click at [714, 116] on button "Save" at bounding box center [710, 123] width 33 height 18
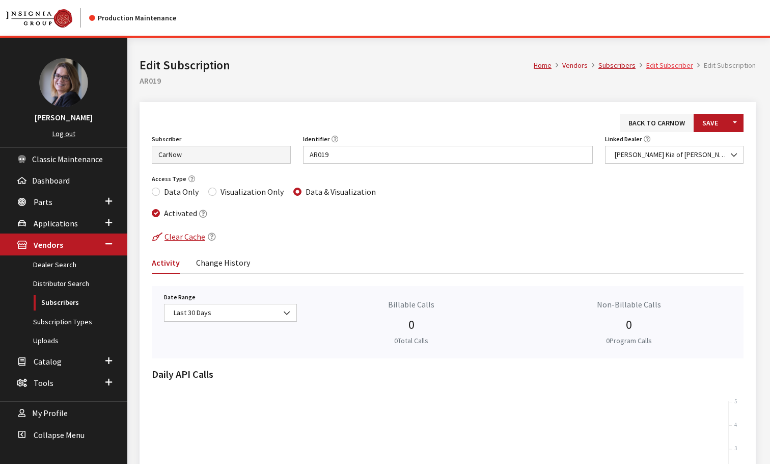
click at [672, 67] on link "Edit Subscriber" at bounding box center [670, 65] width 47 height 9
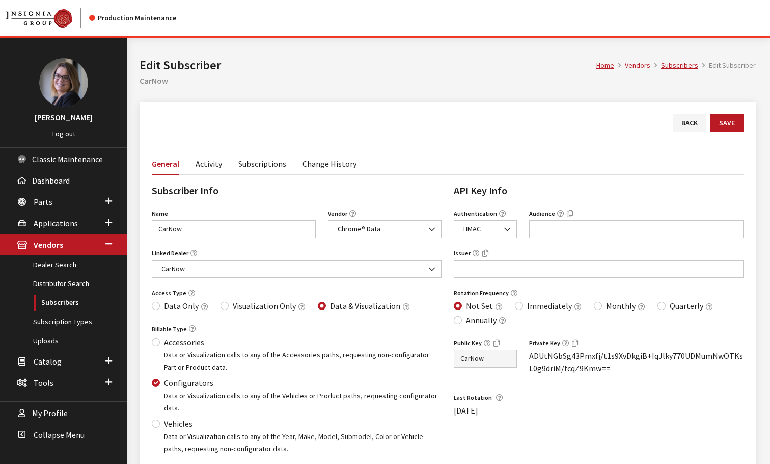
click at [252, 161] on link "Subscriptions" at bounding box center [262, 162] width 48 height 21
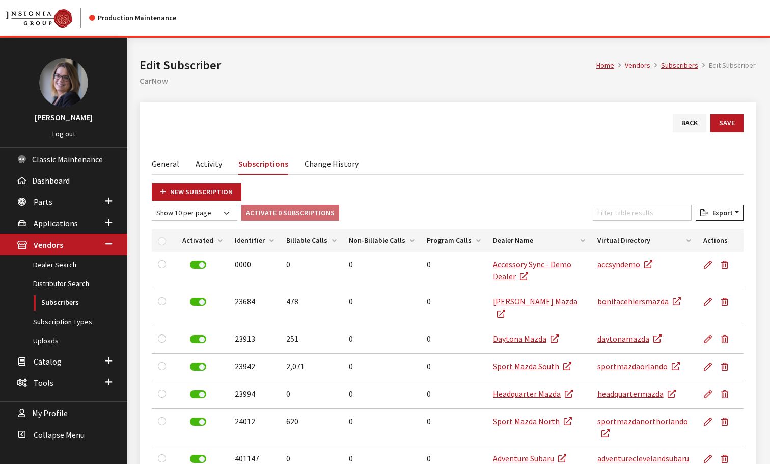
click at [176, 182] on div "Back Save General Activity Subscriptions Change History Subscriber Info Name Ca…" at bounding box center [448, 370] width 617 height 536
click at [176, 188] on link "New Subscription" at bounding box center [197, 192] width 90 height 18
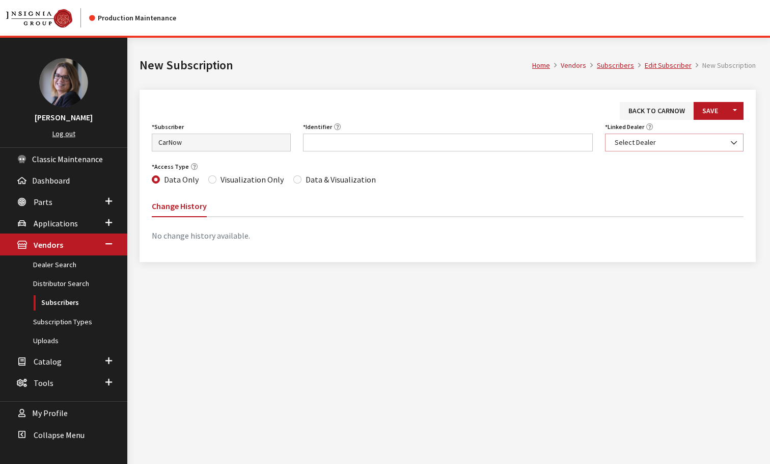
click at [665, 144] on span "Select Dealer" at bounding box center [675, 142] width 126 height 11
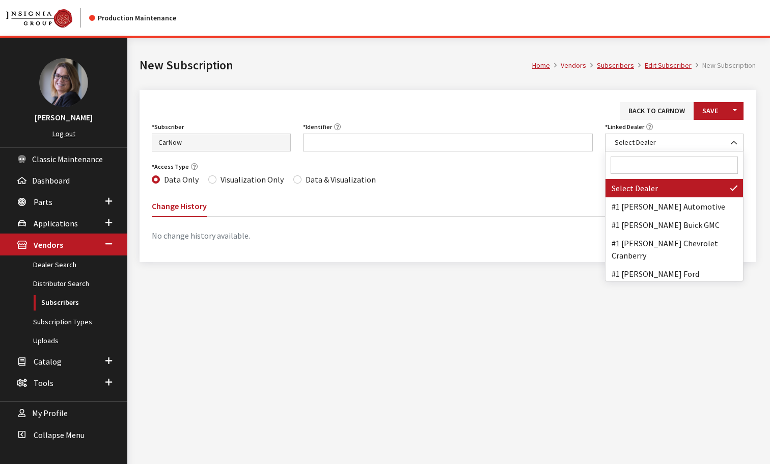
click at [650, 167] on input "Search" at bounding box center [675, 164] width 128 height 17
paste input "[PERSON_NAME] Kia of [GEOGRAPHIC_DATA]"
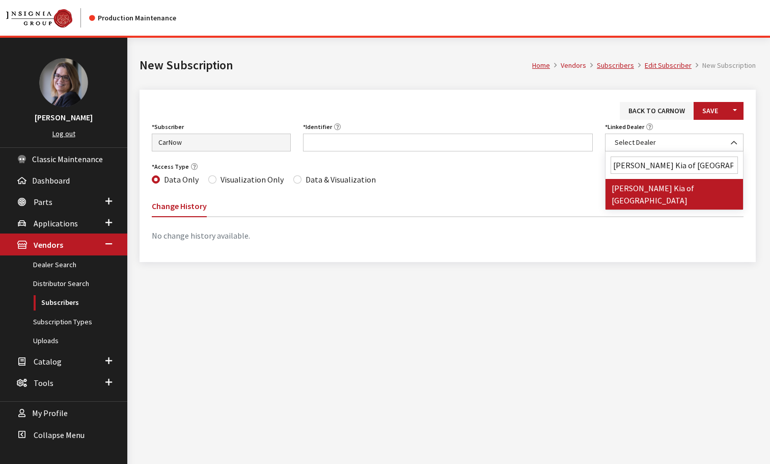
type input "[PERSON_NAME] Kia of [GEOGRAPHIC_DATA]"
select select "7182"
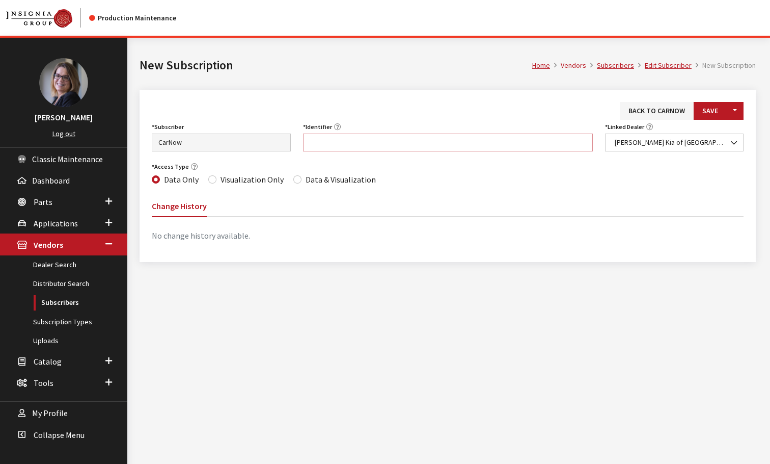
click at [328, 148] on input "Identifier" at bounding box center [448, 142] width 290 height 18
paste input "AR021"
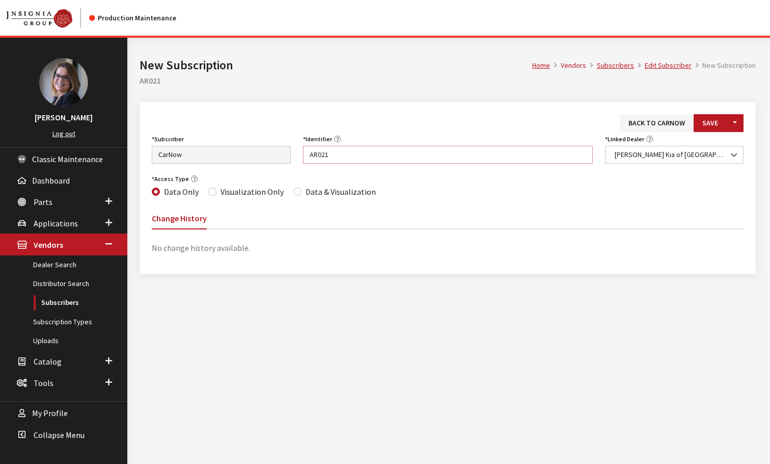
type input "AR021"
click at [293, 193] on input "Data & Visualization" at bounding box center [297, 192] width 8 height 8
radio input "true"
click at [710, 124] on button "Save" at bounding box center [710, 123] width 33 height 18
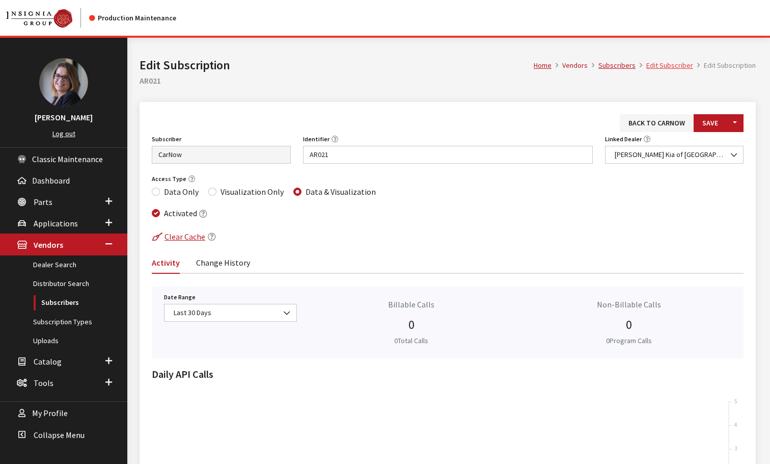
click at [665, 69] on link "Edit Subscriber" at bounding box center [670, 65] width 47 height 9
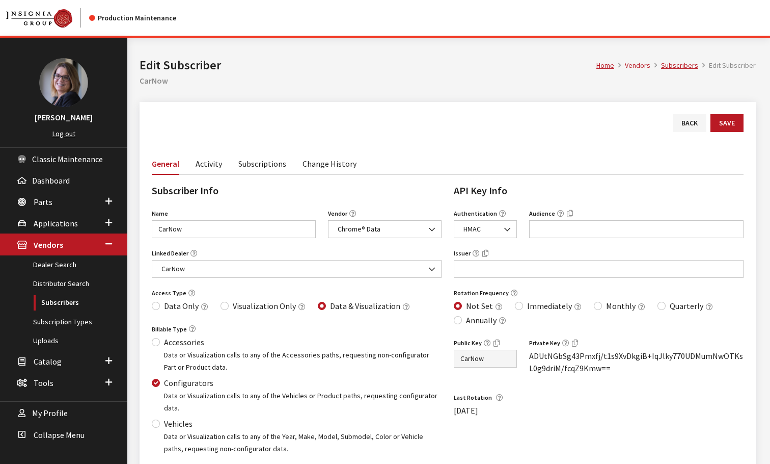
click at [249, 161] on link "Subscriptions" at bounding box center [262, 162] width 48 height 21
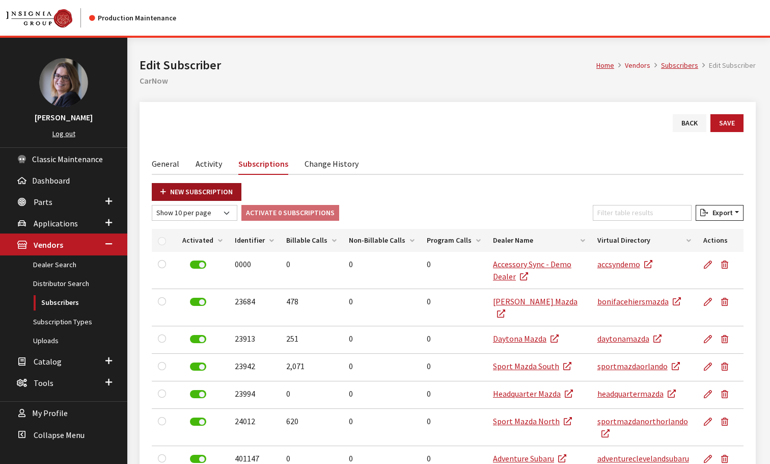
click at [207, 195] on link "New Subscription" at bounding box center [197, 192] width 90 height 18
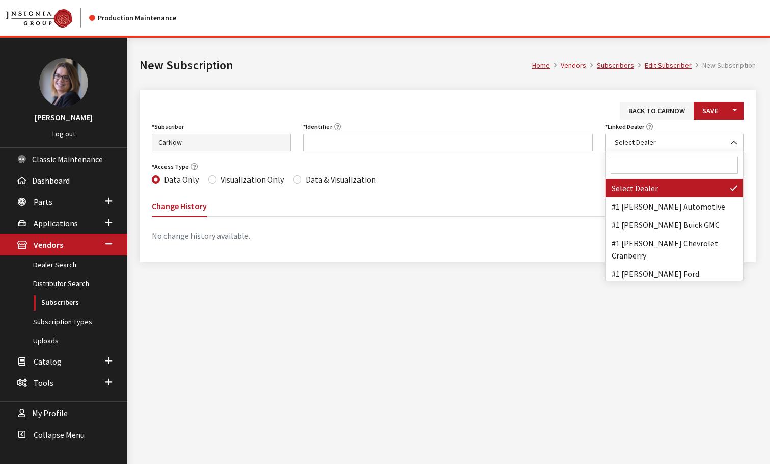
click at [653, 140] on span "Select Dealer" at bounding box center [675, 142] width 126 height 11
click at [633, 166] on div "Access Type Data Only Visualization Only Data & Visualization" at bounding box center [448, 172] width 604 height 27
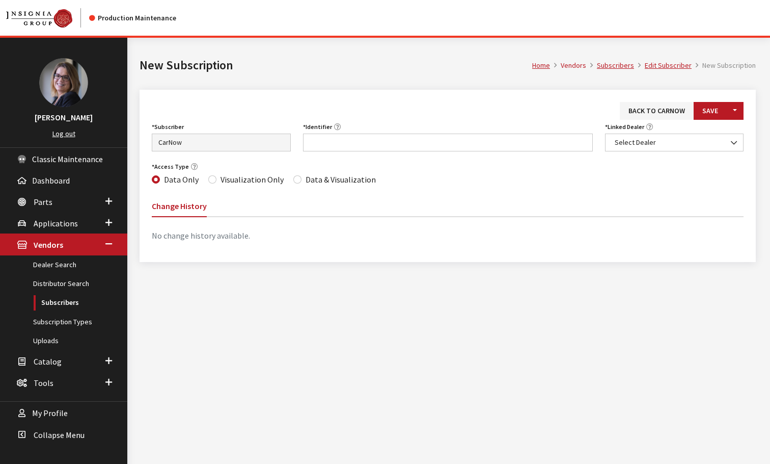
click at [638, 157] on div "Subscriber Asbury Automotive Group AutoFi BILDIT Capital One CarNow Cars.com Ca…" at bounding box center [448, 140] width 604 height 40
click at [643, 142] on span "Select Dealer" at bounding box center [675, 142] width 126 height 11
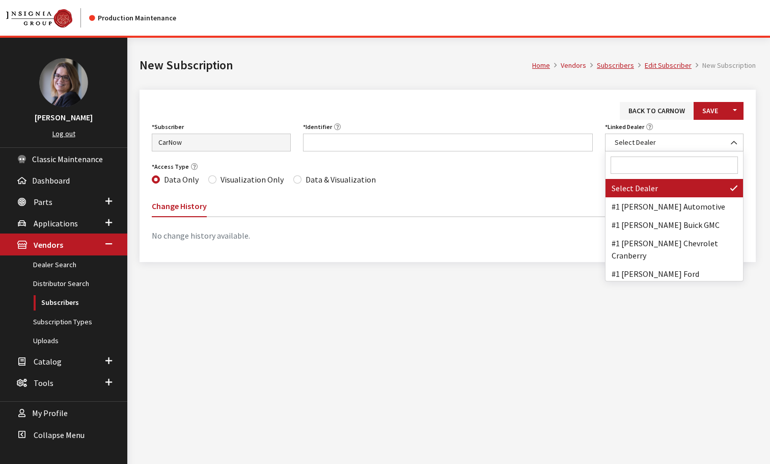
click at [623, 171] on input "Search" at bounding box center [675, 164] width 128 height 17
paste input "Foundation Kia"
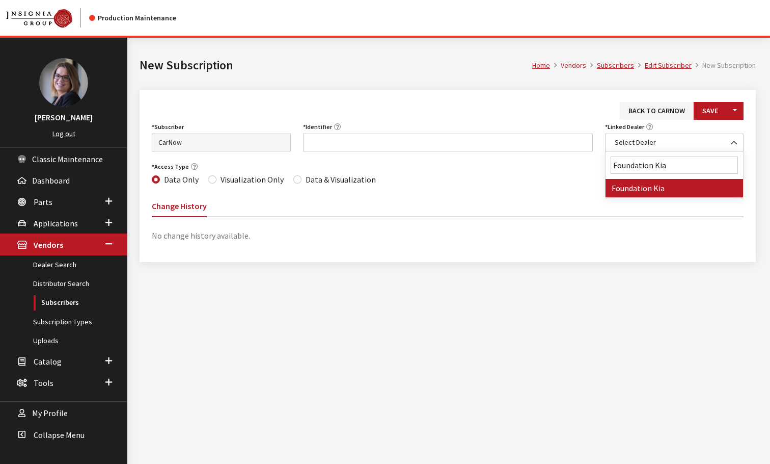
type input "Foundation Kia"
select select "7195"
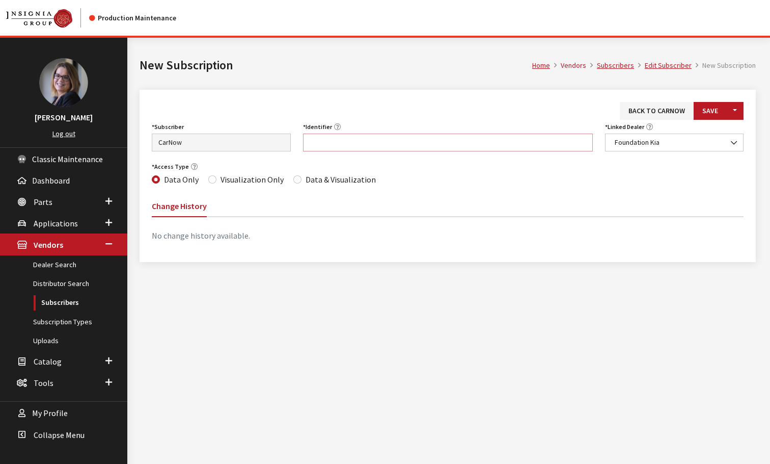
click at [336, 145] on input "Identifier" at bounding box center [448, 142] width 290 height 18
paste input "CO040"
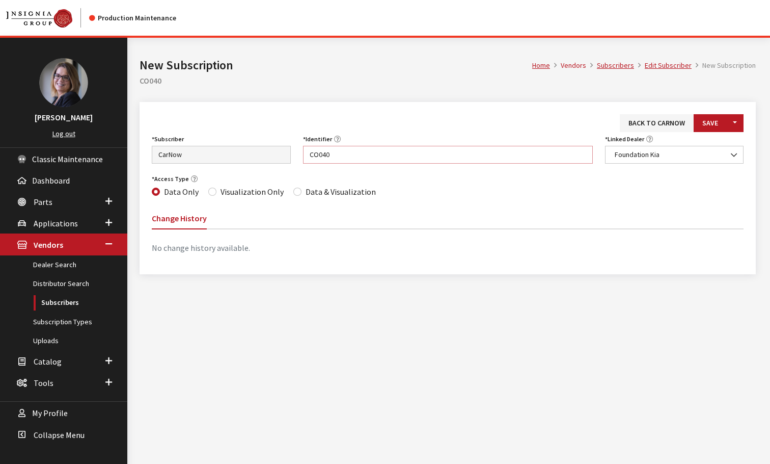
type input "CO040"
click at [293, 190] on input "Data & Visualization" at bounding box center [297, 192] width 8 height 8
radio input "true"
click at [703, 125] on button "Save" at bounding box center [710, 123] width 33 height 18
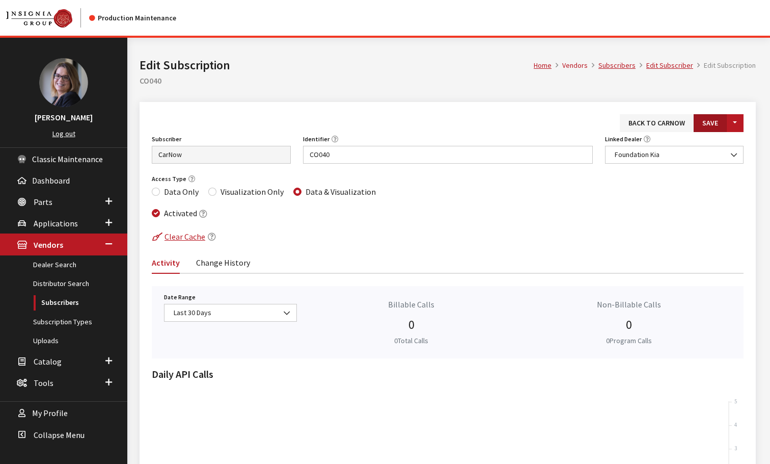
click at [709, 120] on button "Save" at bounding box center [710, 123] width 33 height 18
click at [665, 64] on link "Edit Subscriber" at bounding box center [670, 65] width 47 height 9
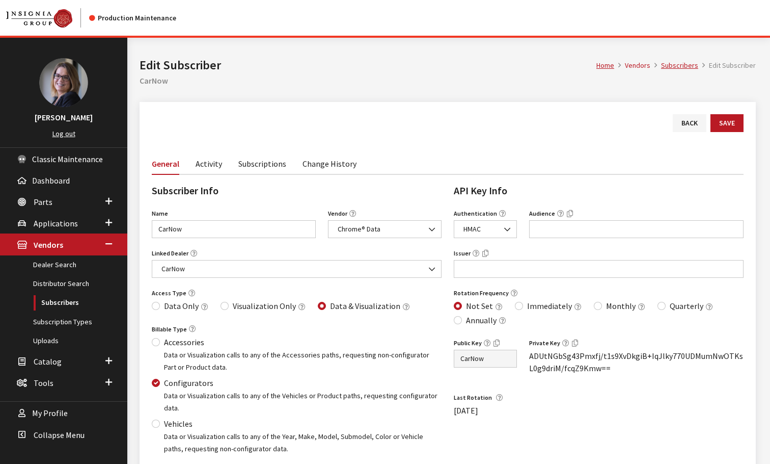
click at [254, 169] on link "Subscriptions" at bounding box center [262, 162] width 48 height 21
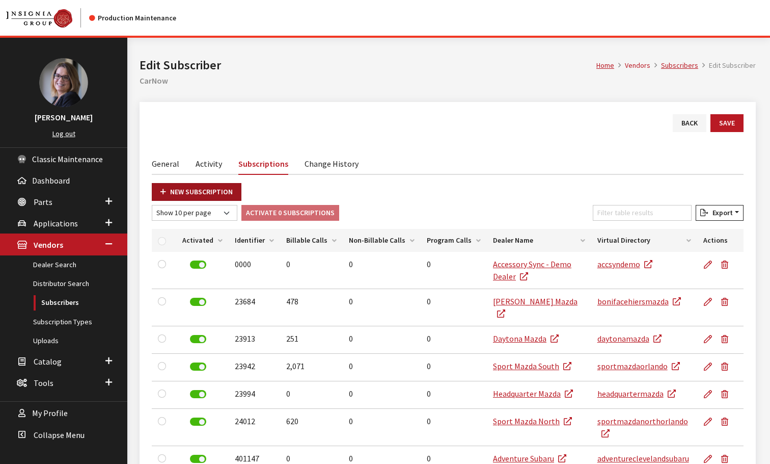
click at [202, 194] on link "New Subscription" at bounding box center [197, 192] width 90 height 18
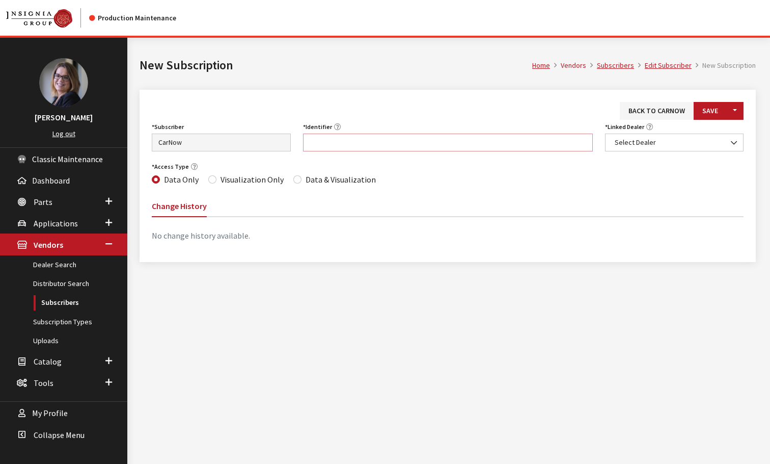
click at [379, 142] on input "Identifier" at bounding box center [448, 142] width 290 height 18
click at [660, 150] on span "Select Dealer" at bounding box center [674, 142] width 139 height 18
click at [647, 134] on span "Select Dealer" at bounding box center [674, 142] width 139 height 18
click at [643, 143] on span "Select Dealer" at bounding box center [675, 142] width 126 height 11
click at [644, 142] on span "Select Dealer" at bounding box center [675, 142] width 126 height 11
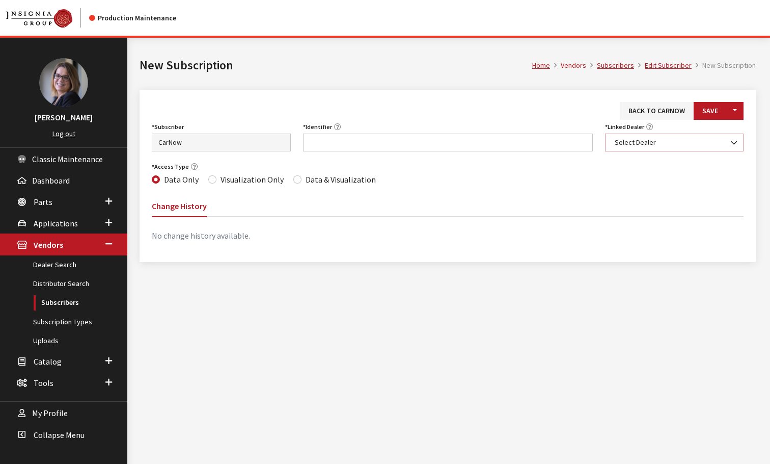
click at [648, 145] on span "Select Dealer" at bounding box center [675, 142] width 126 height 11
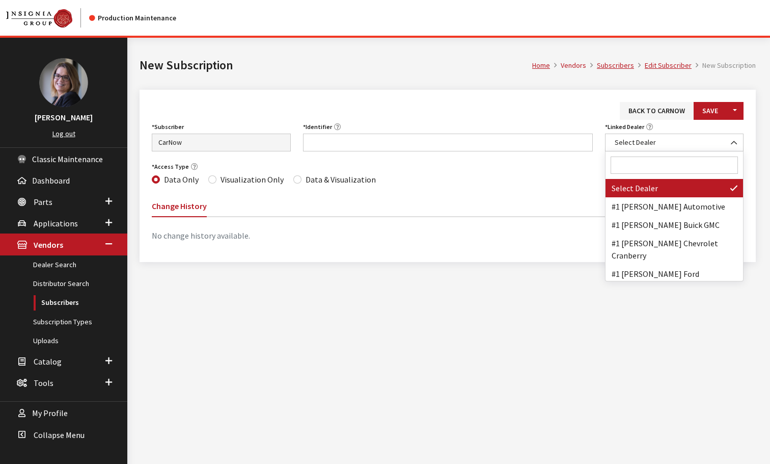
click at [630, 167] on input "Search" at bounding box center [675, 164] width 128 height 17
paste input "[PERSON_NAME] Kia of Ocala"
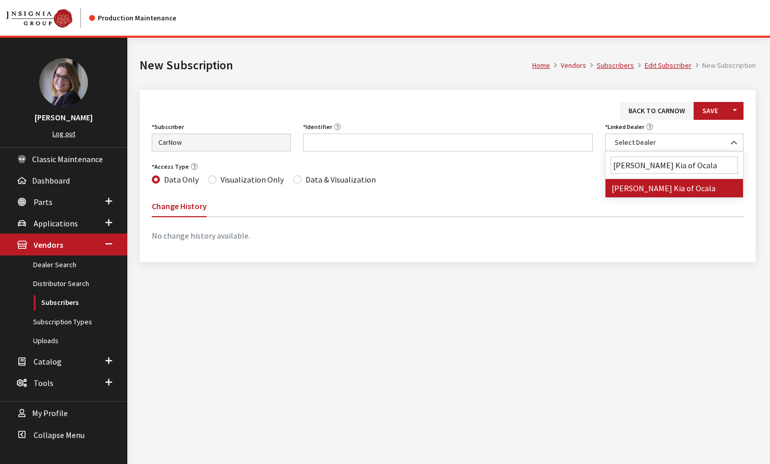
type input "[PERSON_NAME] Kia of Ocala"
select select "7006"
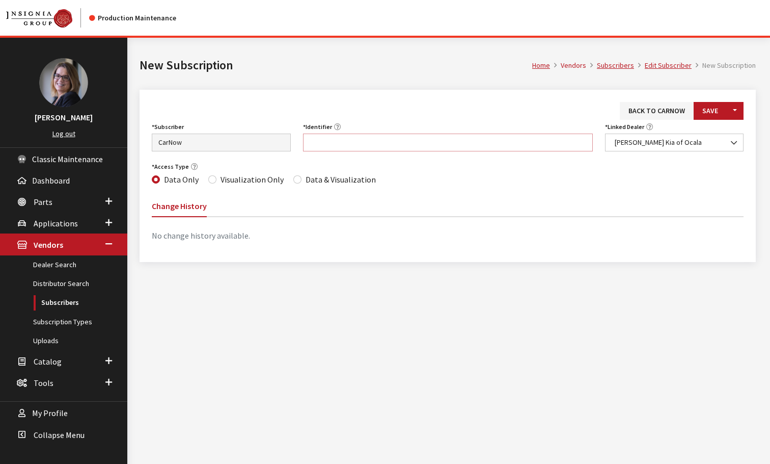
click at [358, 144] on input "Identifier" at bounding box center [448, 142] width 290 height 18
paste input "FL134"
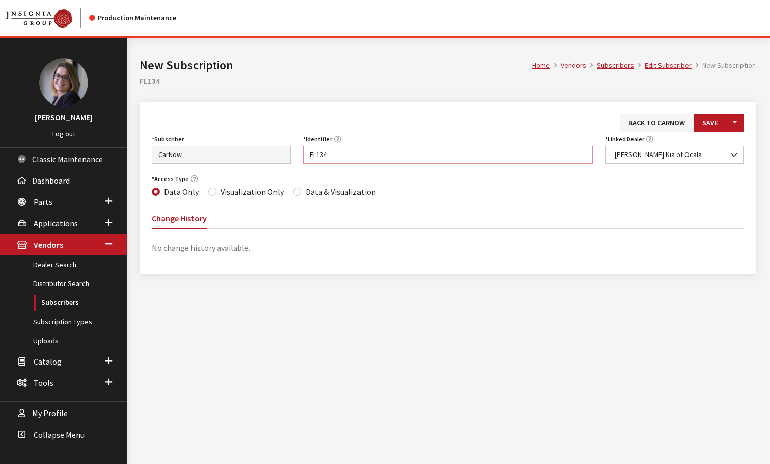
type input "FL134"
click at [295, 193] on input "Data & Visualization" at bounding box center [297, 192] width 8 height 8
radio input "true"
click at [724, 121] on button "Save" at bounding box center [710, 123] width 33 height 18
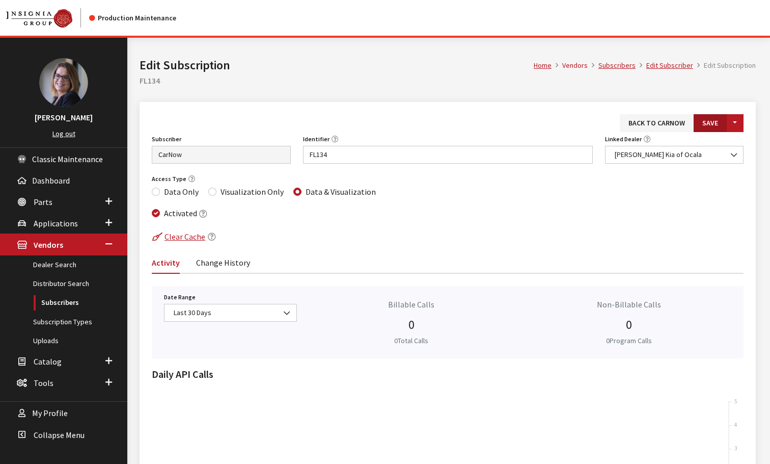
click at [709, 120] on button "Save" at bounding box center [710, 123] width 33 height 18
click at [677, 67] on link "Edit Subscriber" at bounding box center [670, 65] width 47 height 9
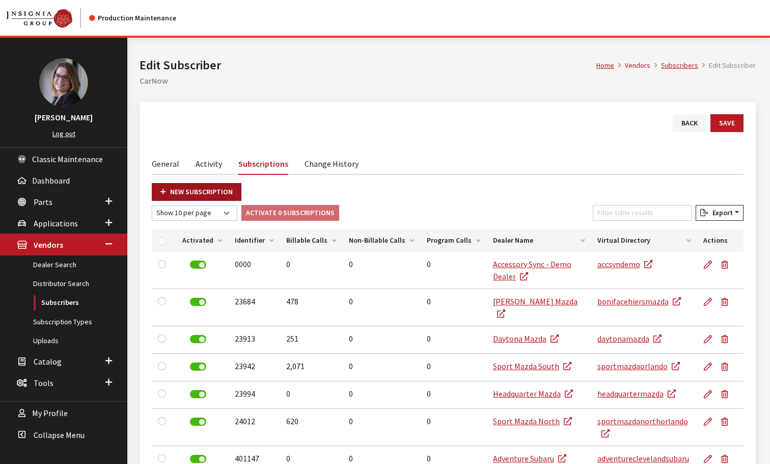
click at [204, 190] on link "New Subscription" at bounding box center [197, 192] width 90 height 18
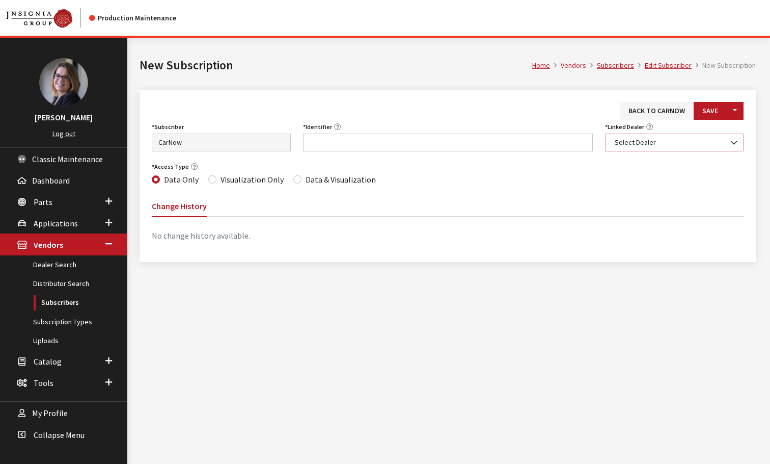
click at [664, 144] on span "Select Dealer" at bounding box center [675, 142] width 126 height 11
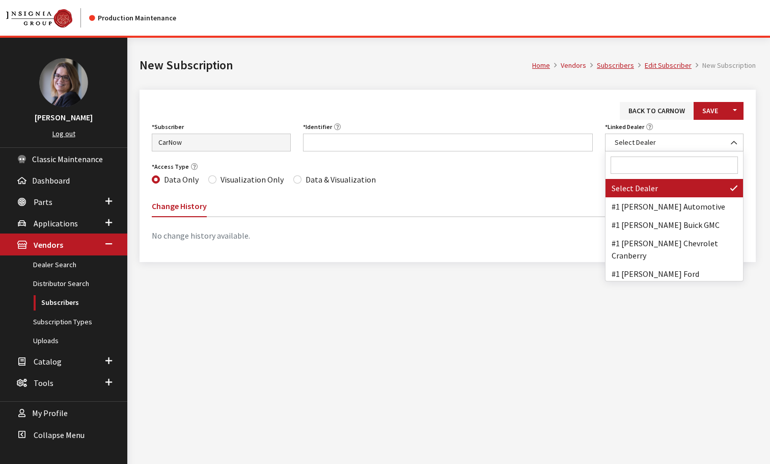
click at [647, 158] on input "Search" at bounding box center [675, 164] width 128 height 17
paste input "UNIVERSITY KIA Huntsville"
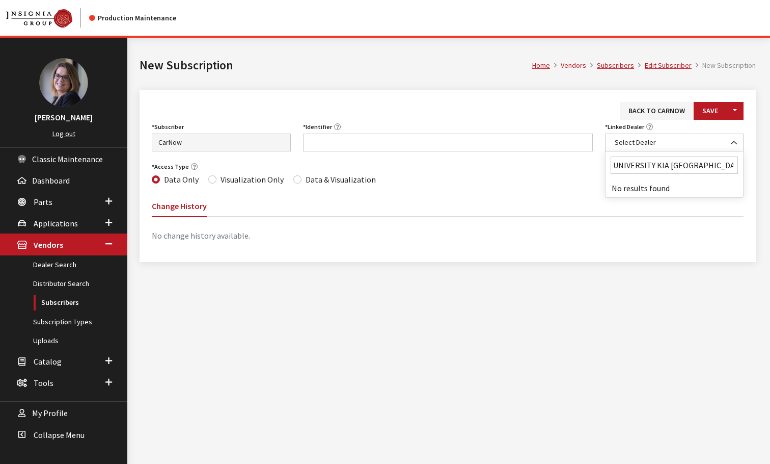
drag, startPoint x: 715, startPoint y: 167, endPoint x: 533, endPoint y: 149, distance: 183.2
click at [534, 152] on body "Production Maintenance Kim Callahan Collins Log out Classic Maintenance Dashboa…" at bounding box center [385, 250] width 770 height 501
type input "kia hunts"
drag, startPoint x: 659, startPoint y: 168, endPoint x: 575, endPoint y: 154, distance: 84.6
click at [575, 155] on body "Production Maintenance Kim Callahan Collins Log out Classic Maintenance Dashboa…" at bounding box center [385, 250] width 770 height 501
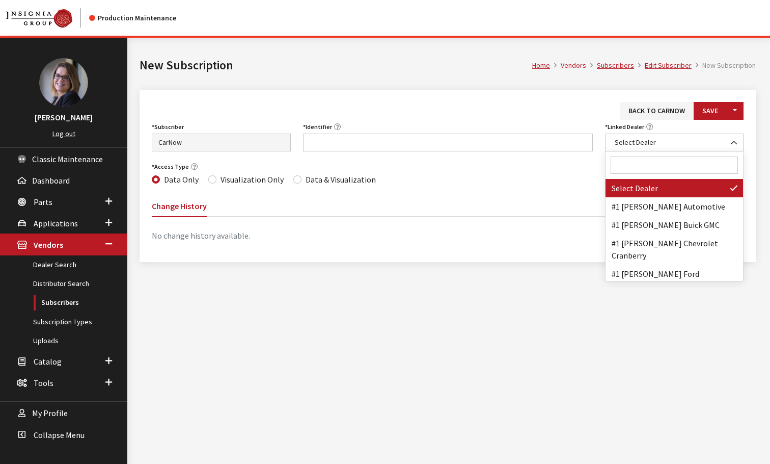
click at [654, 168] on input "Search" at bounding box center [675, 164] width 128 height 17
paste input "CHARLIE OBAUGH KIA"
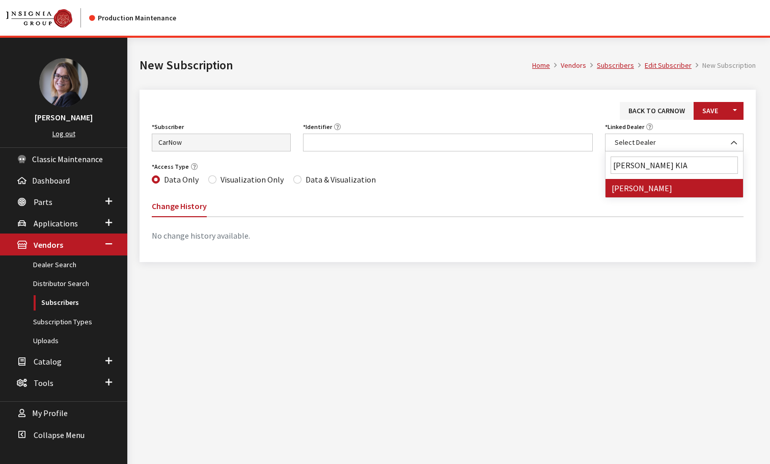
type input "CHARLIE OBAUGH KIA"
select select "7157"
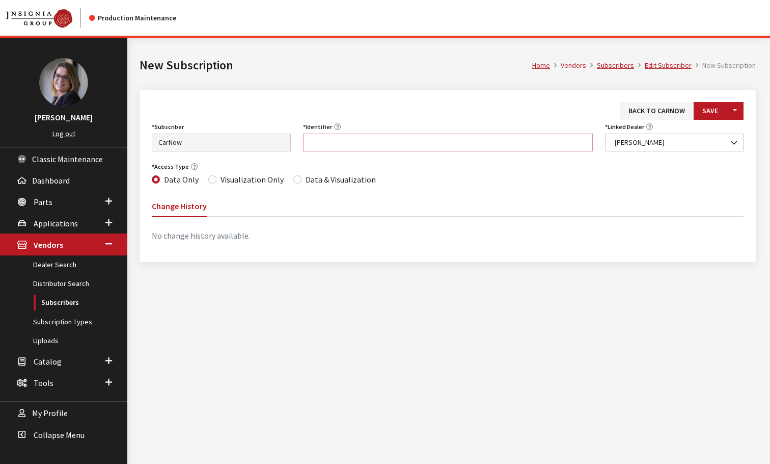
click at [314, 142] on input "Identifier" at bounding box center [448, 142] width 290 height 18
paste input "VA053"
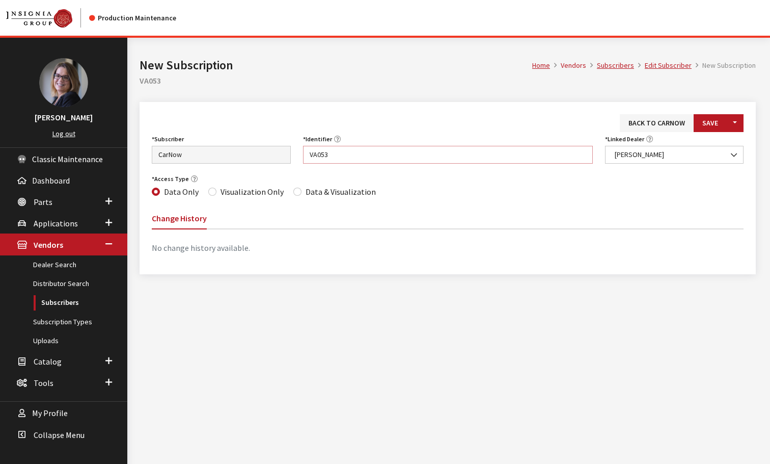
type input "VA053"
click at [293, 191] on input "Data & Visualization" at bounding box center [297, 192] width 8 height 8
radio input "true"
click at [707, 123] on button "Save" at bounding box center [710, 123] width 33 height 18
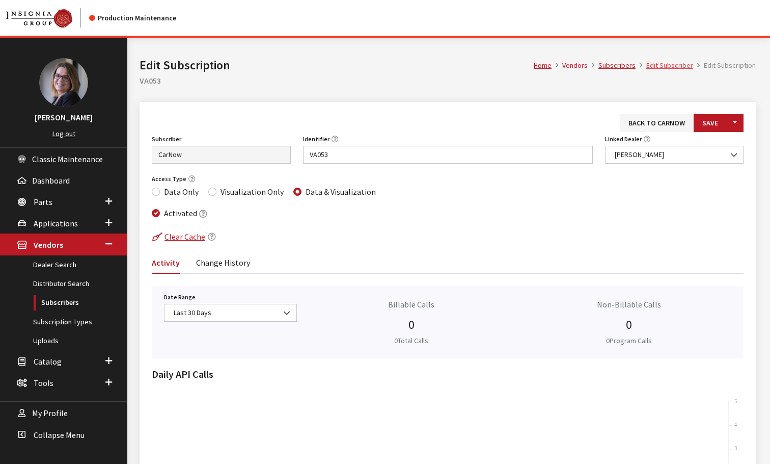
click at [669, 65] on link "Edit Subscriber" at bounding box center [670, 65] width 47 height 9
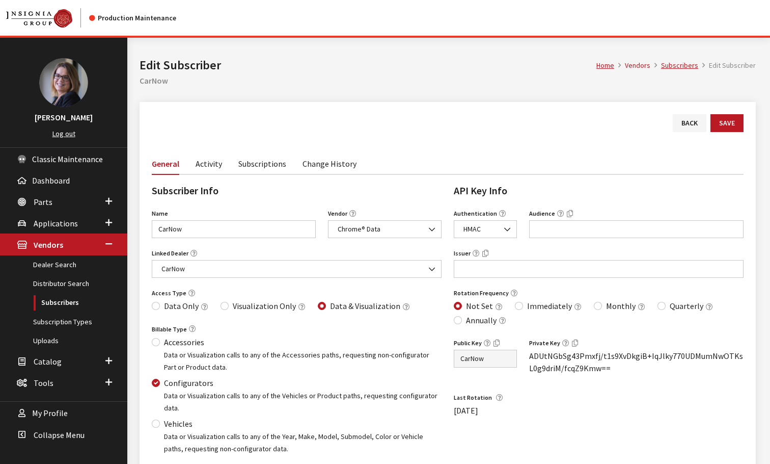
click at [274, 162] on link "Subscriptions" at bounding box center [262, 162] width 48 height 21
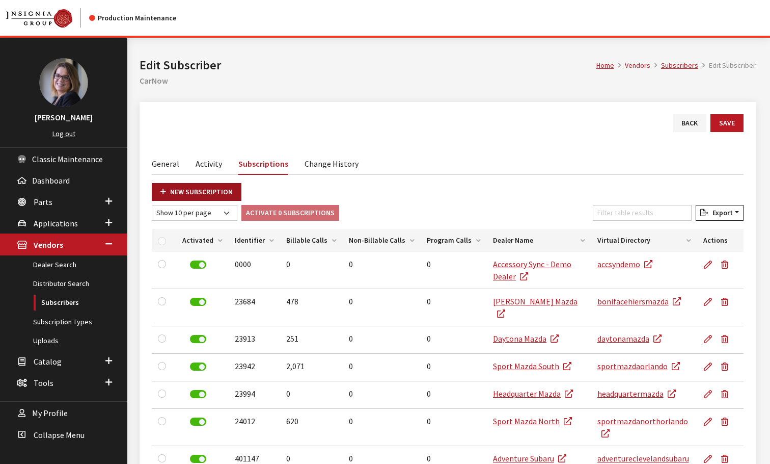
click at [195, 192] on link "New Subscription" at bounding box center [197, 192] width 90 height 18
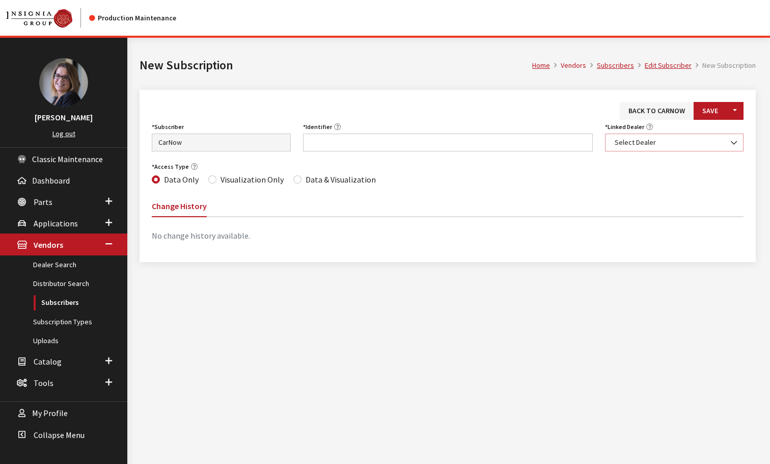
click at [640, 141] on span "Select Dealer" at bounding box center [675, 142] width 126 height 11
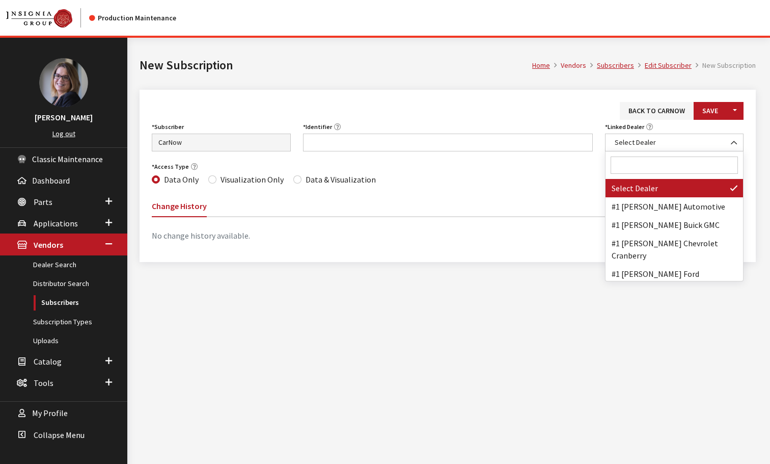
click at [634, 161] on input "Search" at bounding box center [675, 164] width 128 height 17
paste input "SOUTH HILLS KIA"
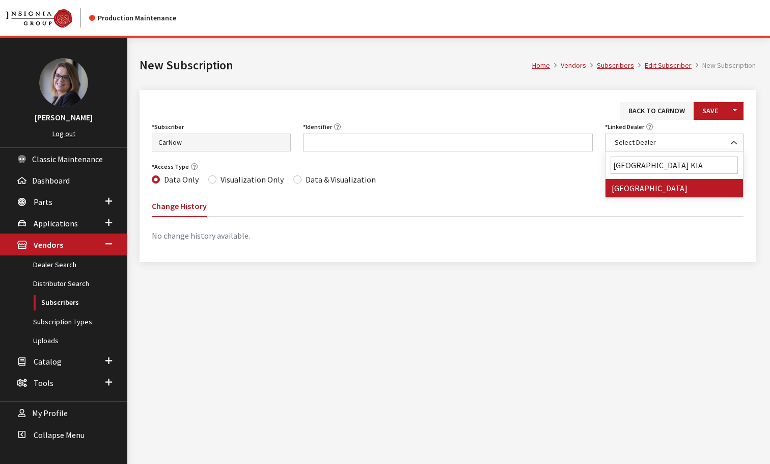
type input "SOUTH HILLS KIA"
select select "6921"
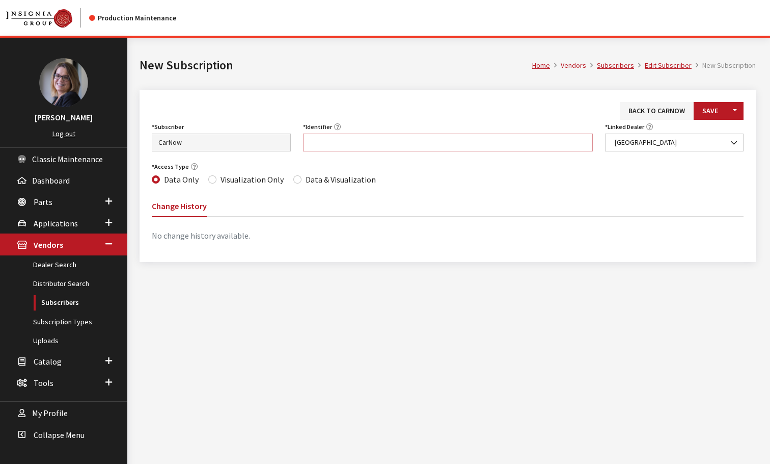
click at [332, 143] on input "Identifier" at bounding box center [448, 142] width 290 height 18
paste input "PA051"
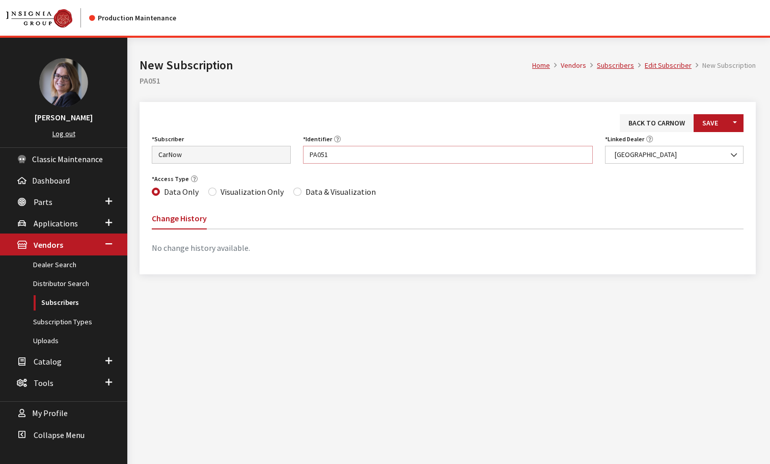
type input "PA051"
click at [297, 192] on input "Data & Visualization" at bounding box center [297, 192] width 8 height 8
radio input "true"
click at [716, 117] on button "Save" at bounding box center [710, 123] width 33 height 18
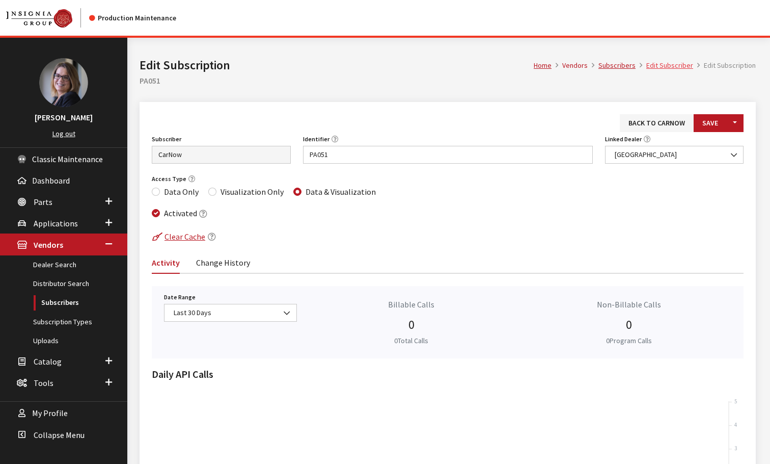
click at [669, 62] on link "Edit Subscriber" at bounding box center [670, 65] width 47 height 9
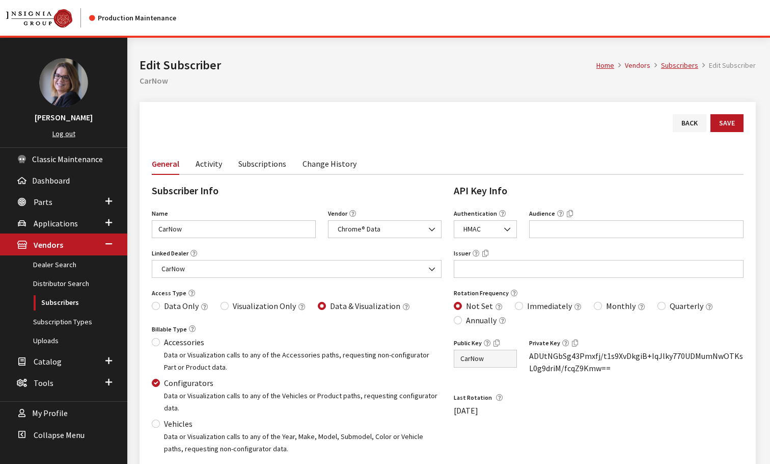
click at [256, 167] on link "Subscriptions" at bounding box center [262, 162] width 48 height 21
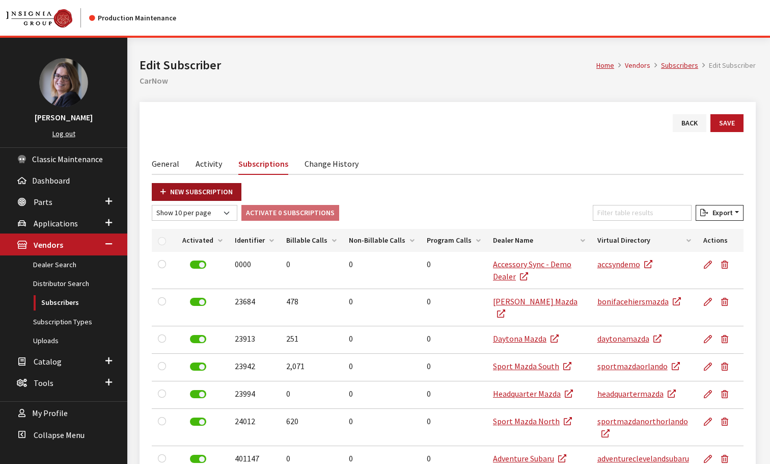
click at [206, 190] on link "New Subscription" at bounding box center [197, 192] width 90 height 18
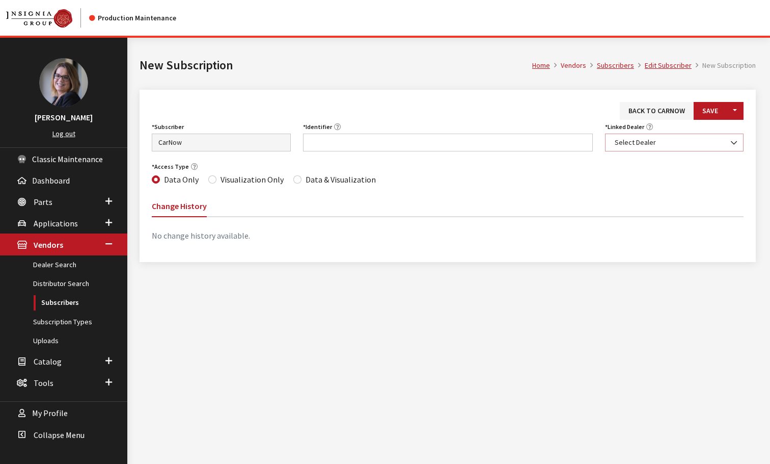
click at [641, 147] on span "Select Dealer" at bounding box center [674, 142] width 139 height 18
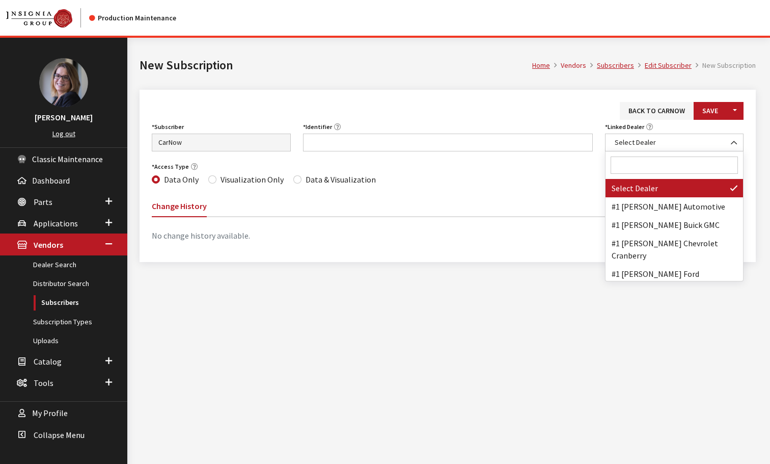
click at [628, 169] on input "Search" at bounding box center [675, 164] width 128 height 17
paste input "LEE JOHNSON KIA"
type input "LEE JOHNSON KIA"
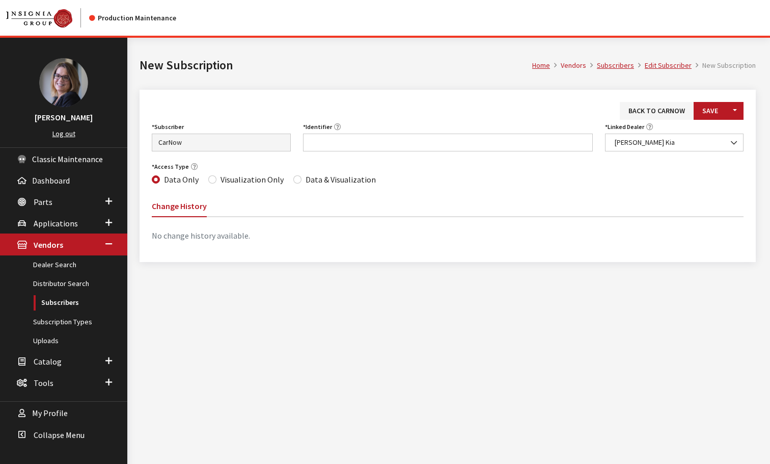
click at [627, 198] on ul "Change History" at bounding box center [448, 206] width 592 height 22
click at [647, 143] on span "[PERSON_NAME] Kia" at bounding box center [675, 142] width 126 height 11
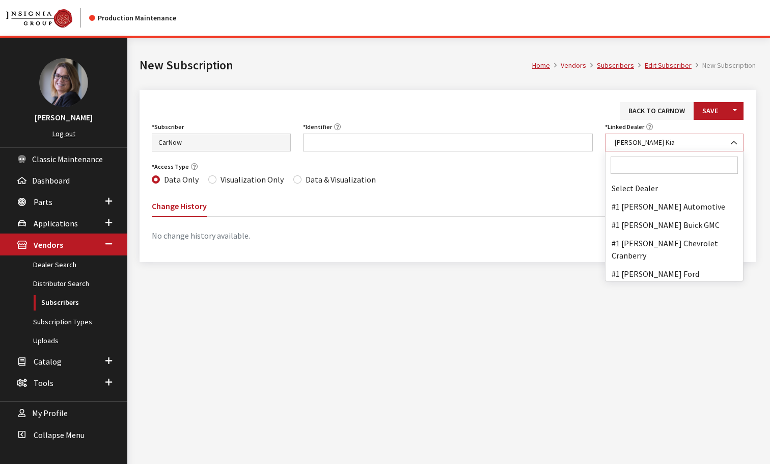
scroll to position [45075, 0]
select select "5109"
click at [697, 140] on span "[PERSON_NAME] Kia" at bounding box center [675, 142] width 126 height 11
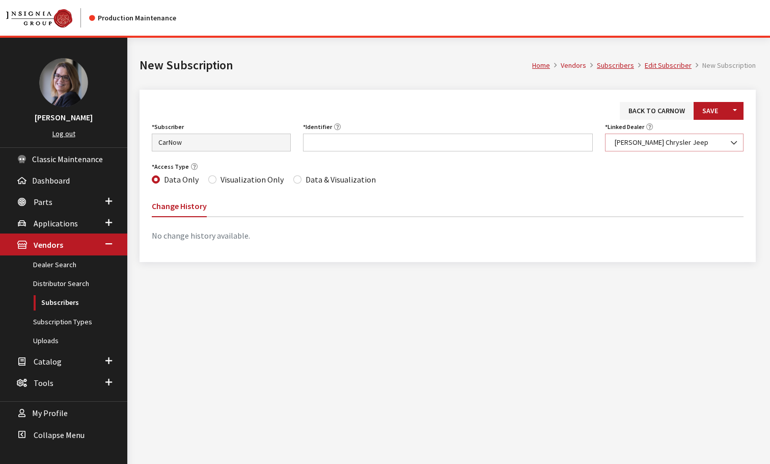
click at [699, 138] on span "[PERSON_NAME] Chrysler Jeep" at bounding box center [675, 142] width 126 height 11
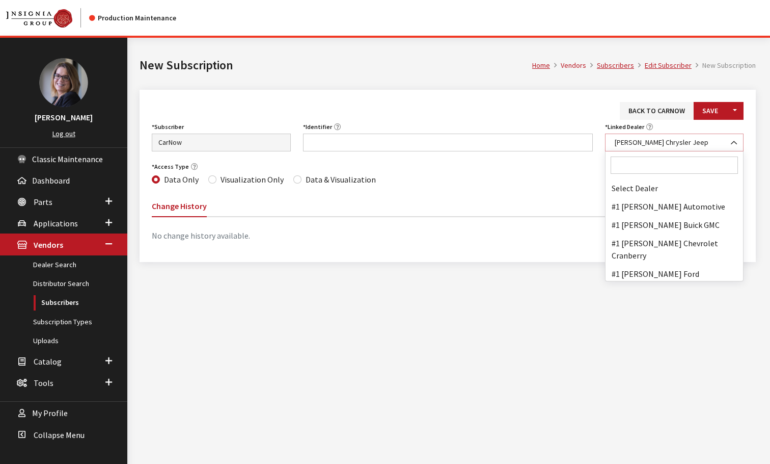
scroll to position [45057, 0]
click at [641, 164] on input "Search" at bounding box center [675, 164] width 128 height 17
paste input "LEE JOHNSON KIA"
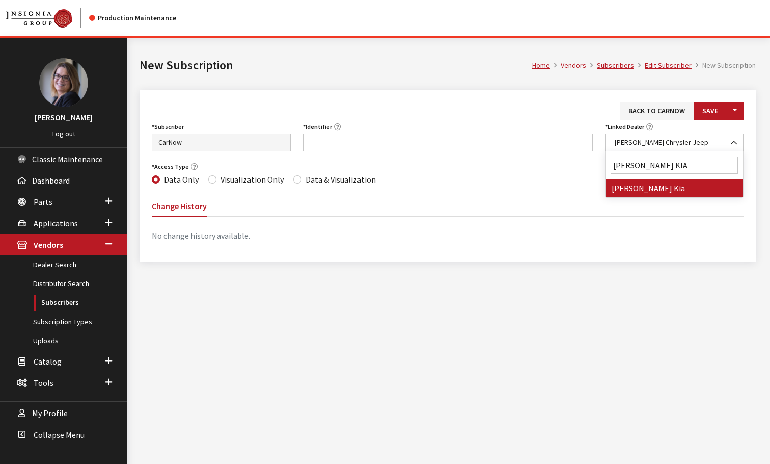
type input "LEE JOHNSON KIA"
select select "7407"
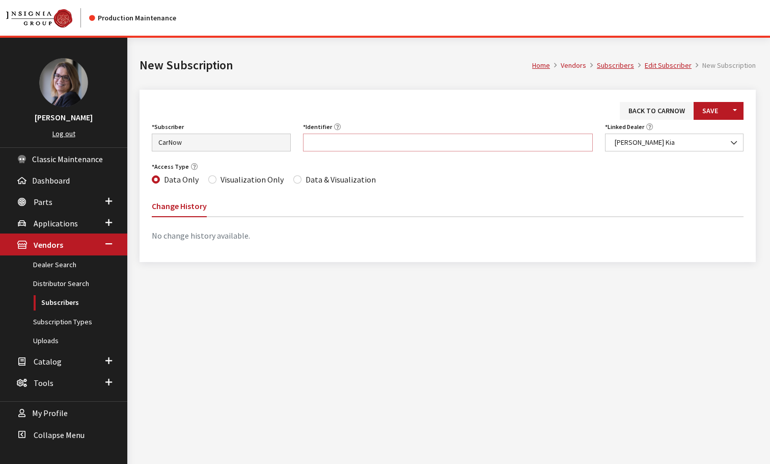
click at [320, 141] on input "Identifier" at bounding box center [448, 142] width 290 height 18
paste input "WA029"
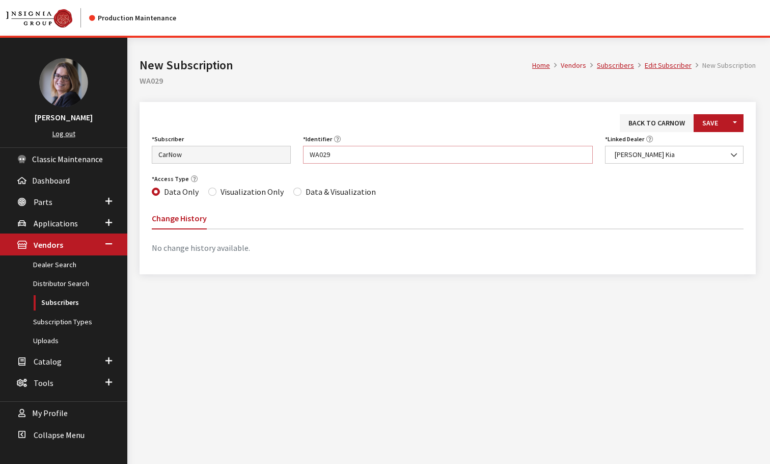
type input "WA029"
click at [295, 189] on input "Data & Visualization" at bounding box center [297, 192] width 8 height 8
radio input "true"
click at [701, 131] on button "Save" at bounding box center [710, 123] width 33 height 18
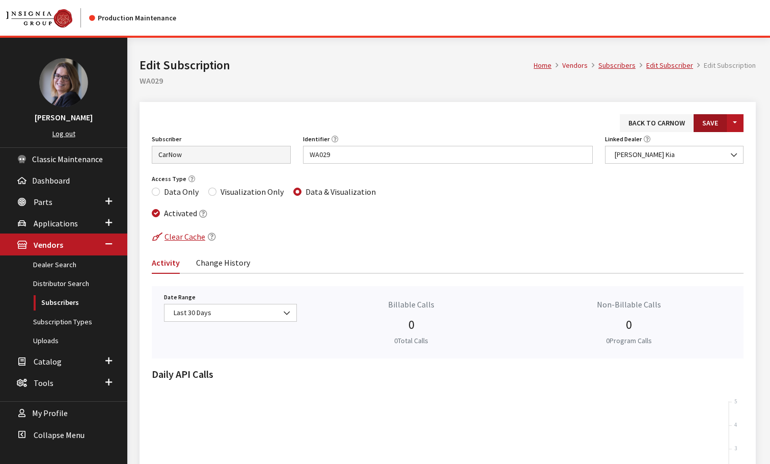
click at [705, 122] on button "Save" at bounding box center [710, 123] width 33 height 18
click at [671, 66] on link "Edit Subscriber" at bounding box center [670, 65] width 47 height 9
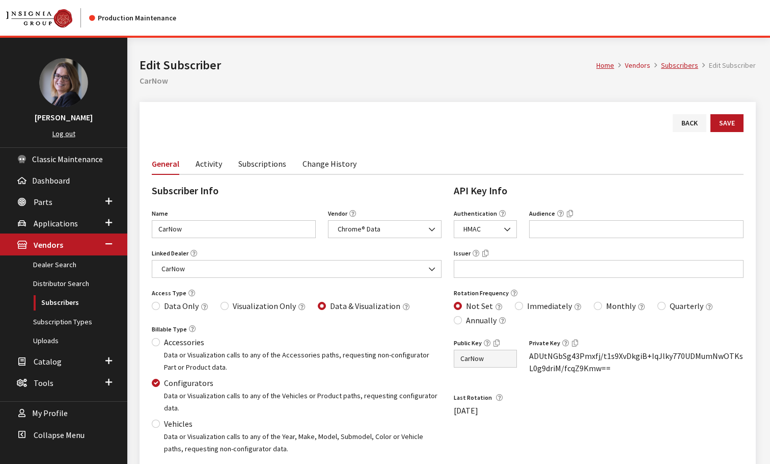
click at [268, 158] on link "Subscriptions" at bounding box center [262, 162] width 48 height 21
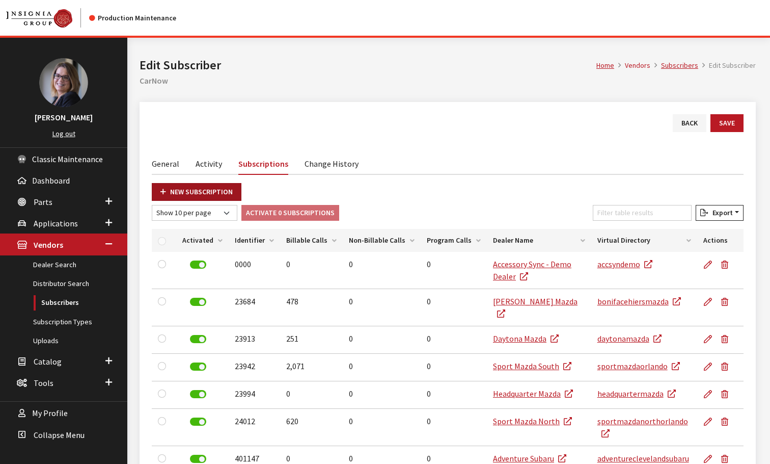
click at [172, 191] on link "New Subscription" at bounding box center [197, 192] width 90 height 18
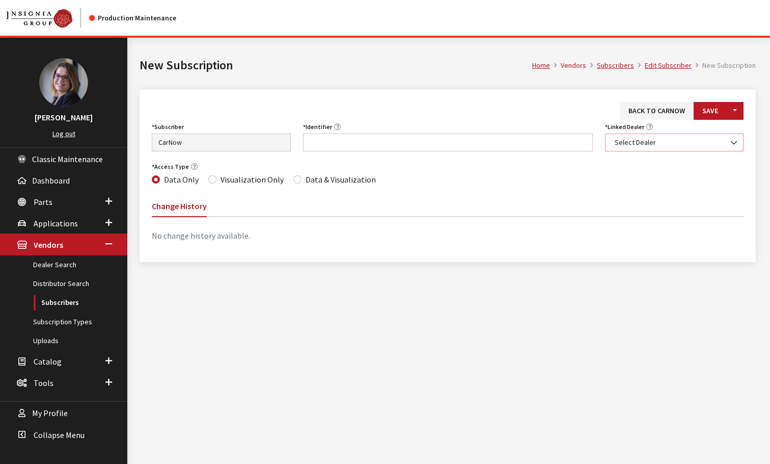
click at [671, 136] on span "Select Dealer" at bounding box center [674, 142] width 139 height 18
click at [671, 138] on span "Select Dealer" at bounding box center [675, 142] width 126 height 11
click at [657, 137] on span "Select Dealer" at bounding box center [675, 142] width 126 height 11
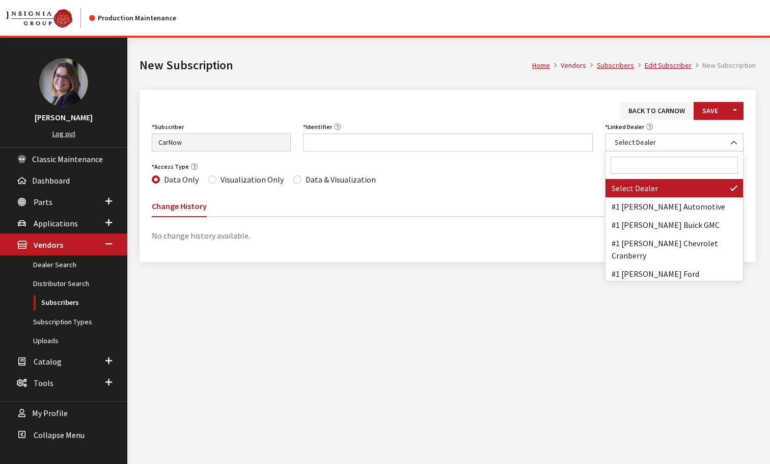
click at [635, 161] on input "Search" at bounding box center [675, 164] width 128 height 17
paste input "Calavan KIA of West Atlanta"
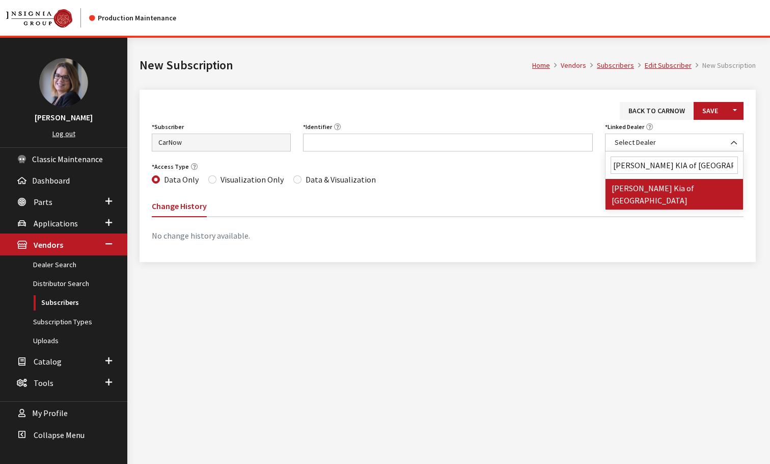
type input "Calavan KIA of West Atlanta"
select select "7051"
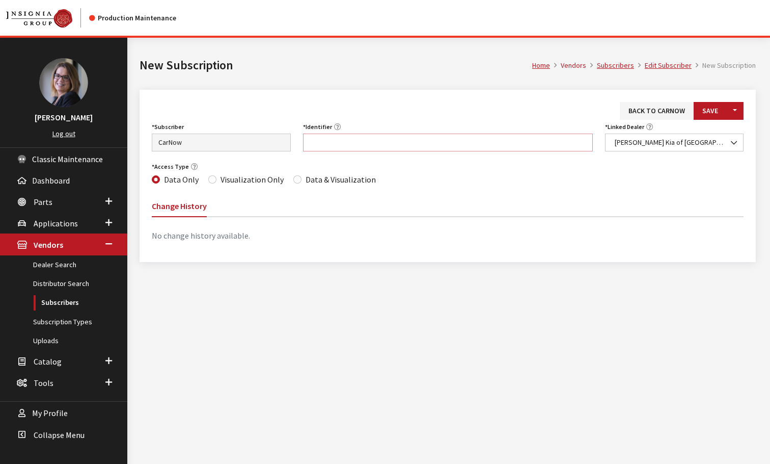
click at [352, 146] on input "Identifier" at bounding box center [448, 142] width 290 height 18
paste input "GA106"
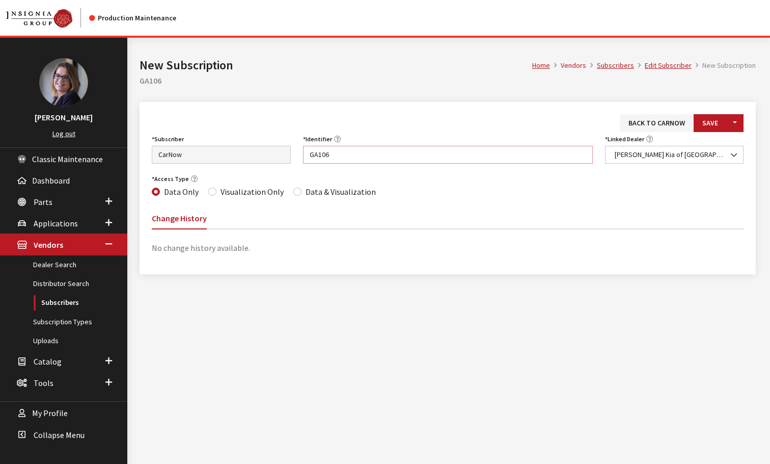
type input "GA106"
click at [293, 194] on input "Data & Visualization" at bounding box center [297, 192] width 8 height 8
radio input "true"
click at [703, 123] on button "Save" at bounding box center [710, 123] width 33 height 18
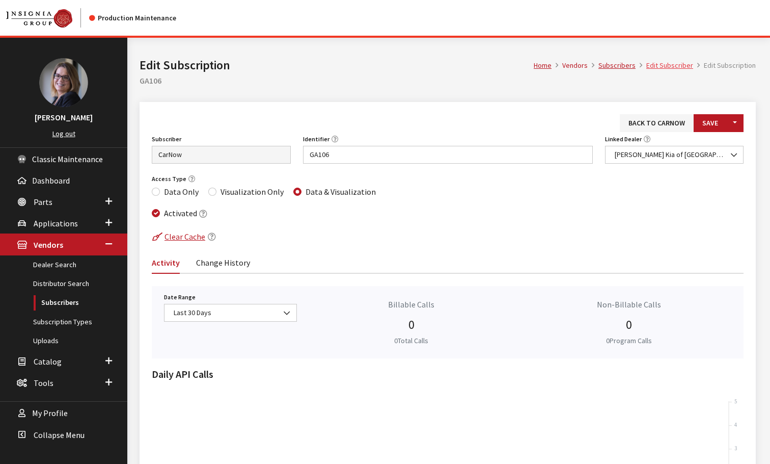
click at [669, 64] on link "Edit Subscriber" at bounding box center [670, 65] width 47 height 9
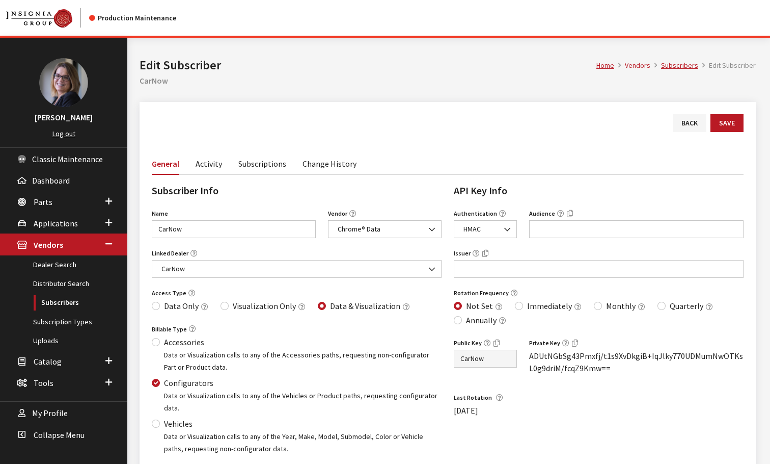
click at [262, 168] on link "Subscriptions" at bounding box center [262, 162] width 48 height 21
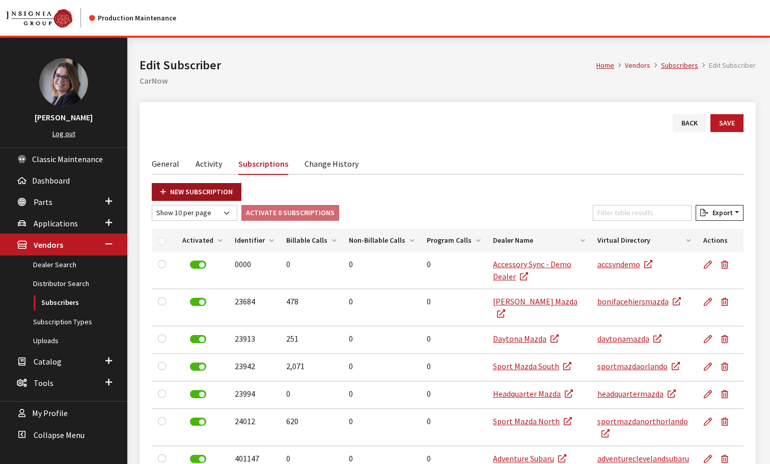
click at [209, 190] on link "New Subscription" at bounding box center [197, 192] width 90 height 18
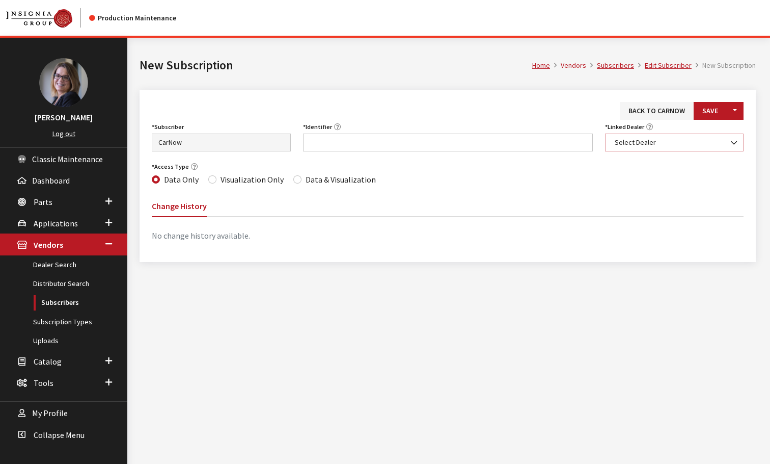
click at [663, 141] on span "Select Dealer" at bounding box center [675, 142] width 126 height 11
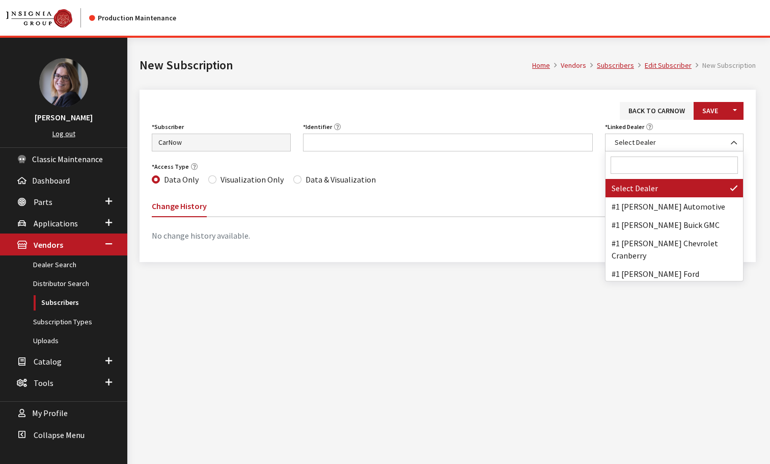
click at [647, 164] on input "Search" at bounding box center [675, 164] width 128 height 17
paste input "STEVEN KIA"
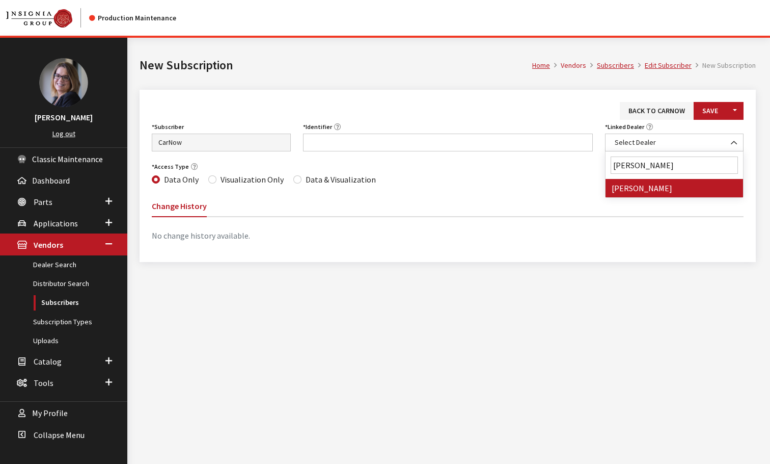
type input "STEVEN KIA"
select select "7148"
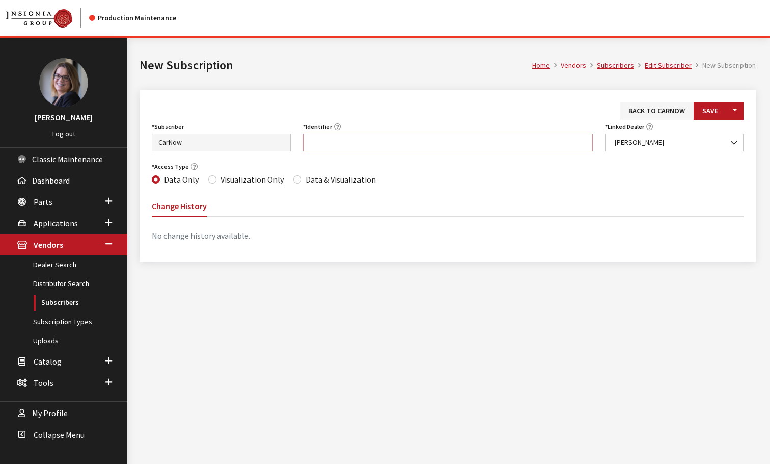
click at [314, 140] on input "Identifier" at bounding box center [448, 142] width 290 height 18
paste input "VA025"
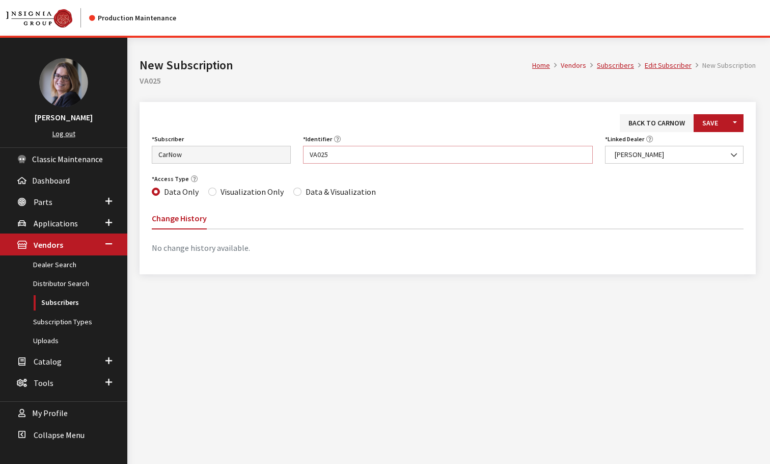
type input "VA025"
click at [293, 191] on input "Data & Visualization" at bounding box center [297, 192] width 8 height 8
radio input "true"
click at [703, 124] on button "Save" at bounding box center [710, 123] width 33 height 18
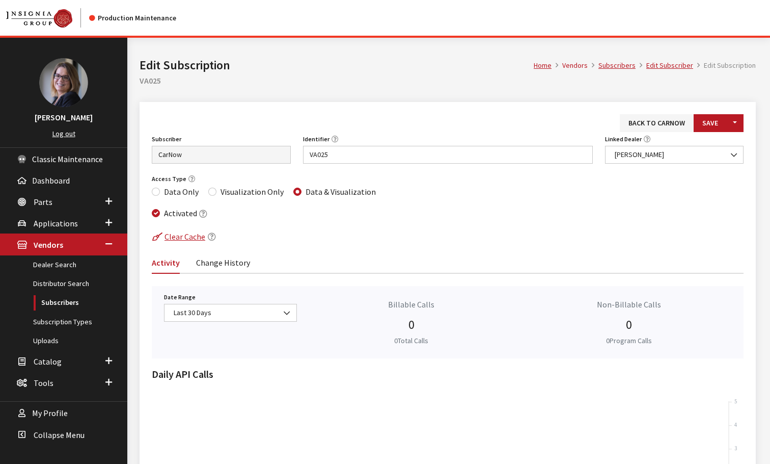
drag, startPoint x: 667, startPoint y: 67, endPoint x: 666, endPoint y: 76, distance: 9.2
click at [667, 67] on link "Edit Subscriber" at bounding box center [670, 65] width 47 height 9
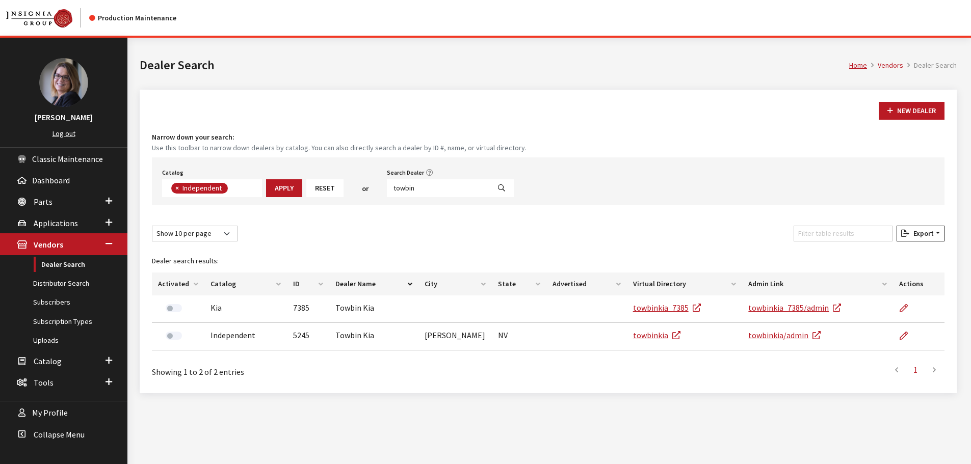
scroll to position [74, 0]
click at [179, 190] on span "×" at bounding box center [177, 187] width 4 height 9
select select
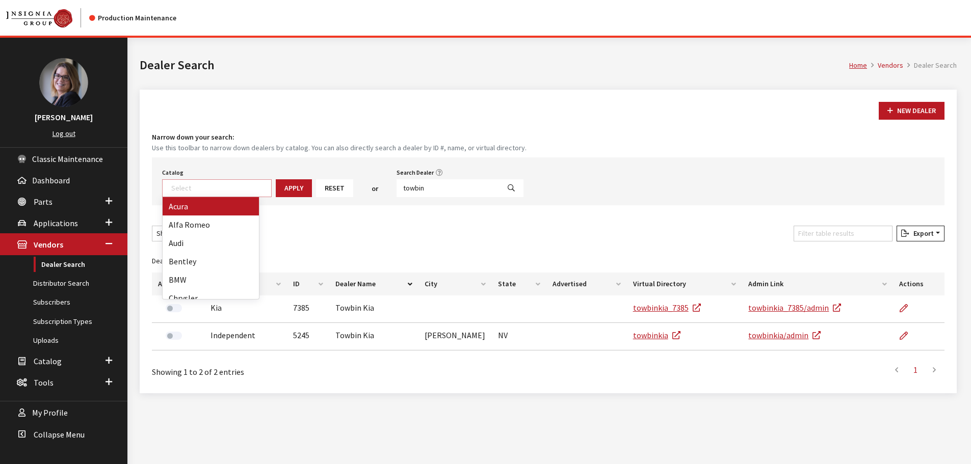
scroll to position [106, 0]
click at [426, 184] on input "towbin" at bounding box center [447, 188] width 103 height 18
drag, startPoint x: 427, startPoint y: 184, endPoint x: 382, endPoint y: 181, distance: 45.5
click at [382, 181] on div "Catalog Acura Alfa Romeo Audi Bentley BMW Chrysler DoubleTake Ford GM Honda Hyu…" at bounding box center [548, 181] width 792 height 48
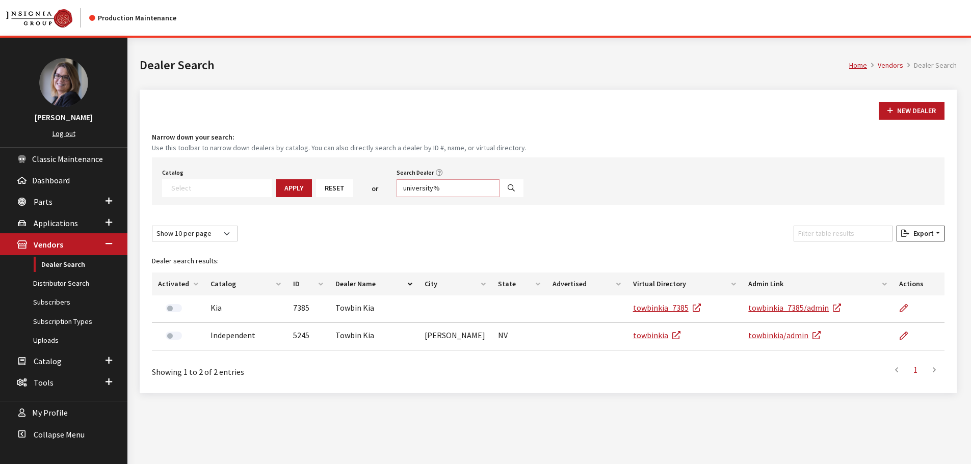
type input "university%"
select select
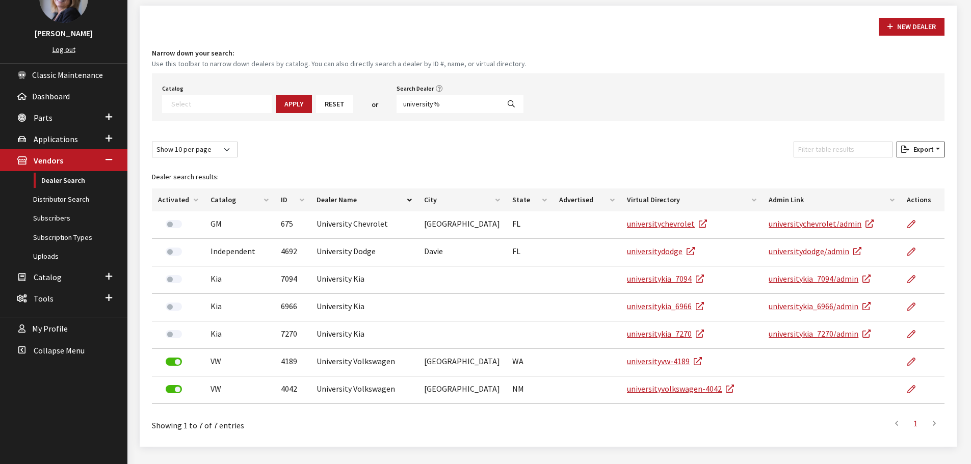
scroll to position [102, 0]
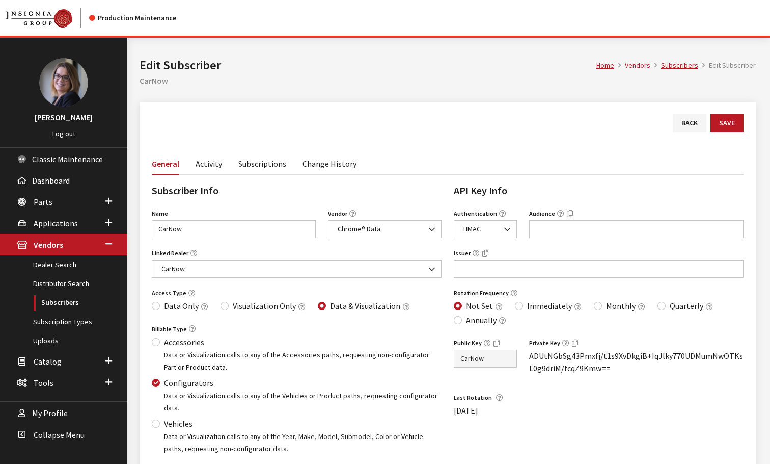
click at [254, 167] on link "Subscriptions" at bounding box center [262, 162] width 48 height 21
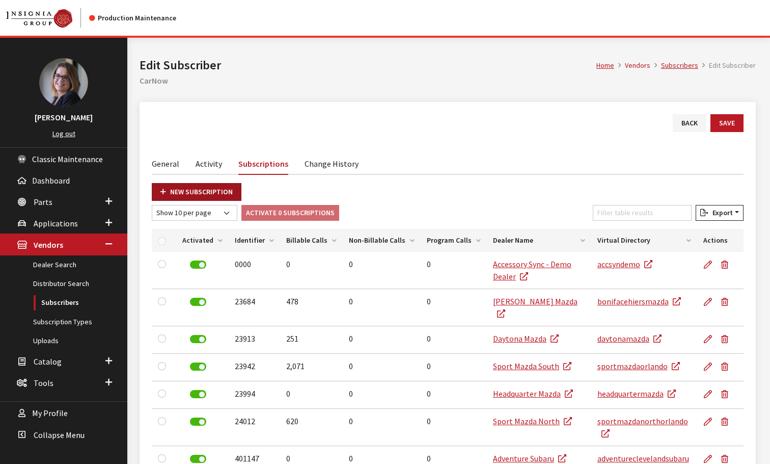
click at [180, 184] on link "New Subscription" at bounding box center [197, 192] width 90 height 18
click at [176, 192] on link "New Subscription" at bounding box center [197, 192] width 90 height 18
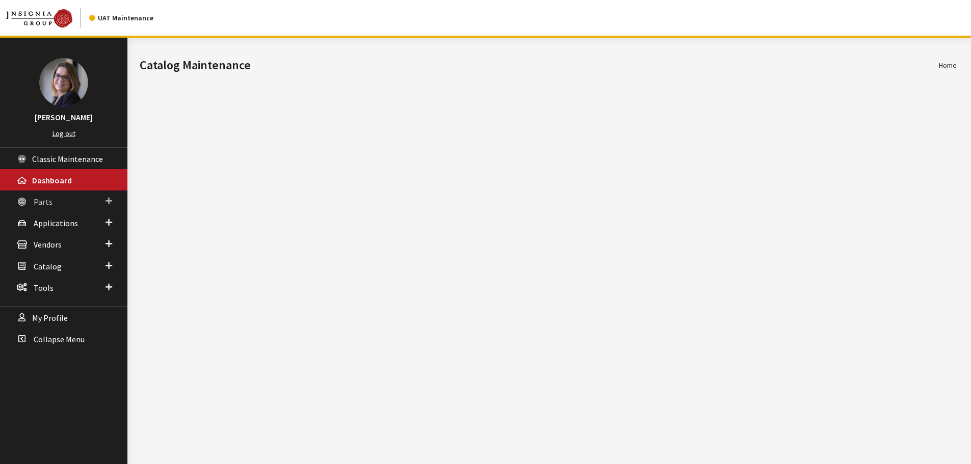
click at [112, 200] on span at bounding box center [108, 201] width 7 height 13
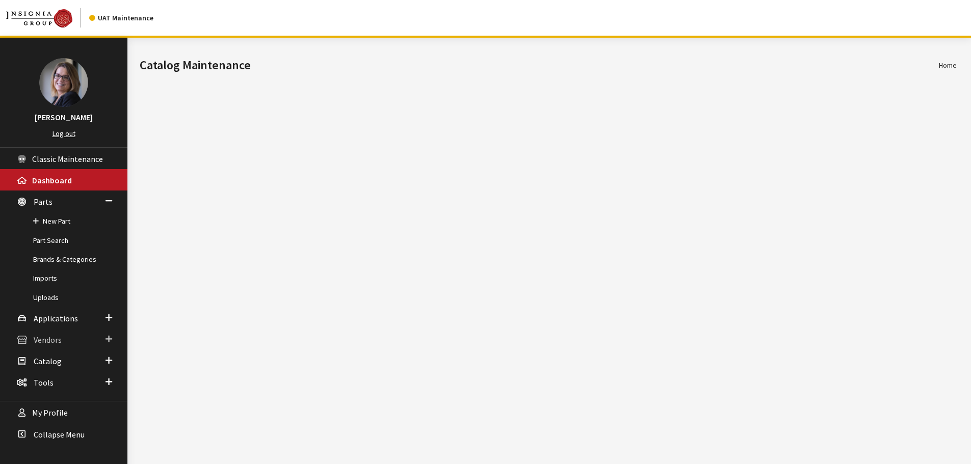
click at [68, 341] on link "Vendors" at bounding box center [63, 339] width 127 height 21
click at [53, 265] on link "Dealer Search" at bounding box center [63, 264] width 127 height 19
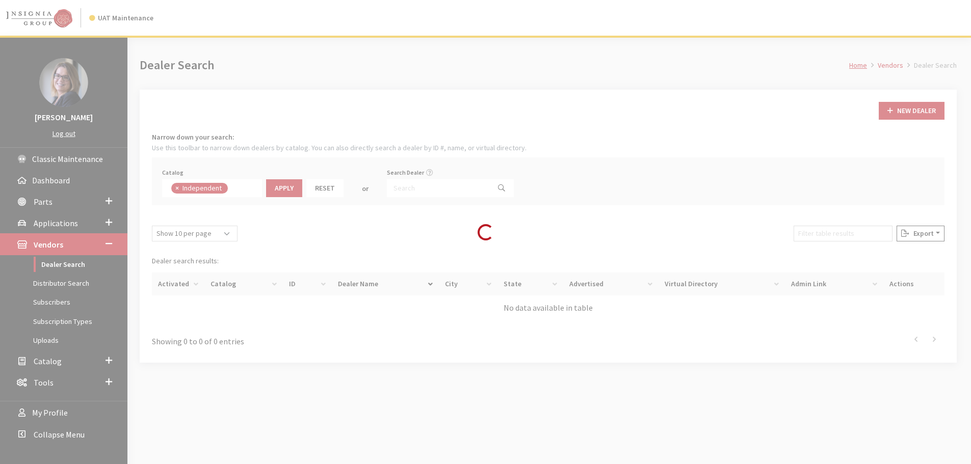
scroll to position [74, 0]
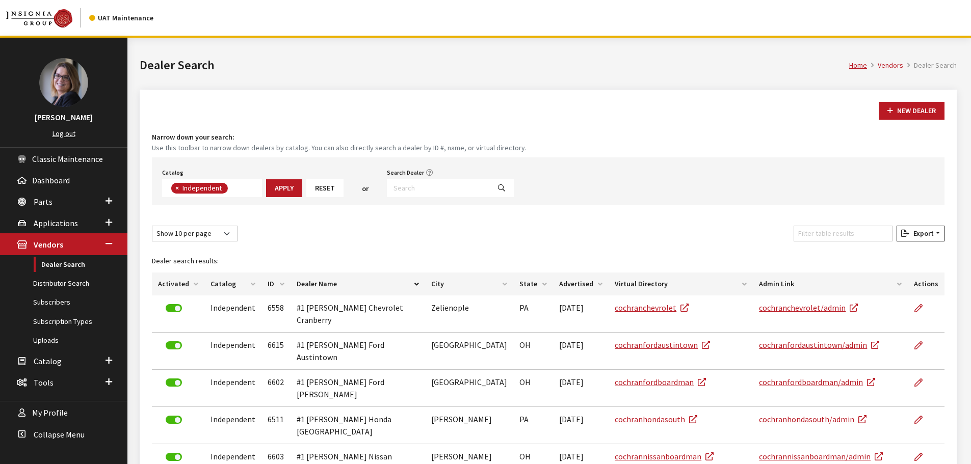
click at [177, 189] on span "×" at bounding box center [177, 187] width 4 height 9
select select
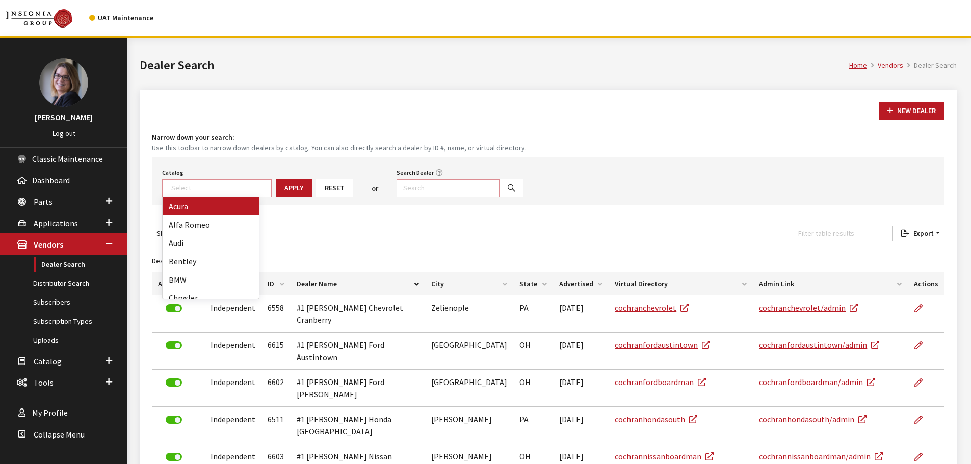
click at [430, 186] on input "Search Dealer" at bounding box center [447, 188] width 103 height 18
type input "k"
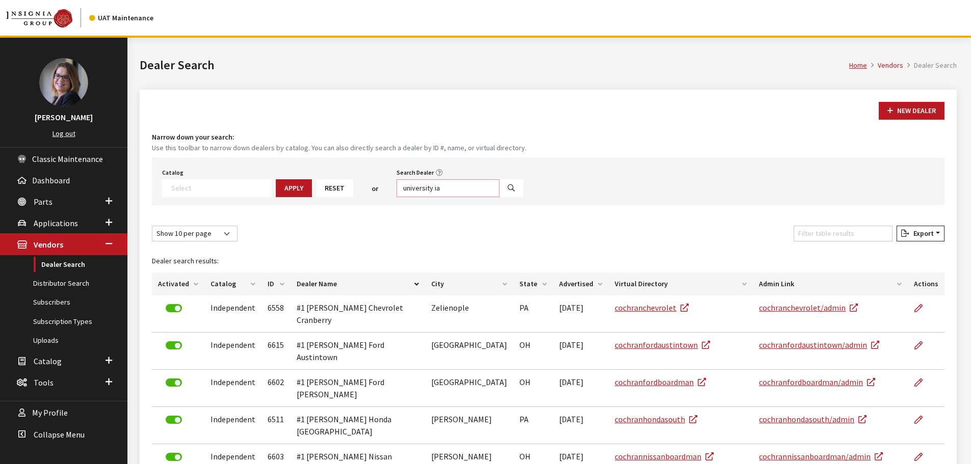
type input "university ia"
select select
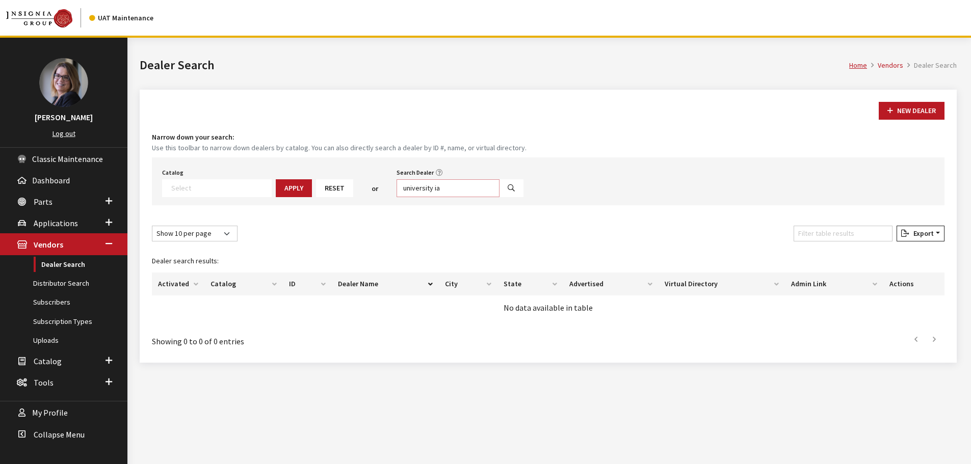
click at [421, 192] on input "university ia" at bounding box center [447, 188] width 103 height 18
type input "university kia"
select select
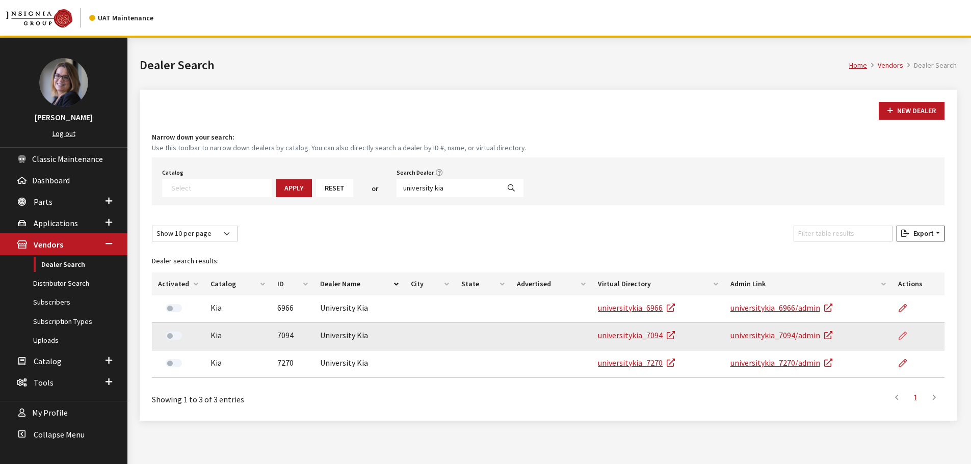
click at [901, 335] on icon at bounding box center [902, 336] width 8 height 8
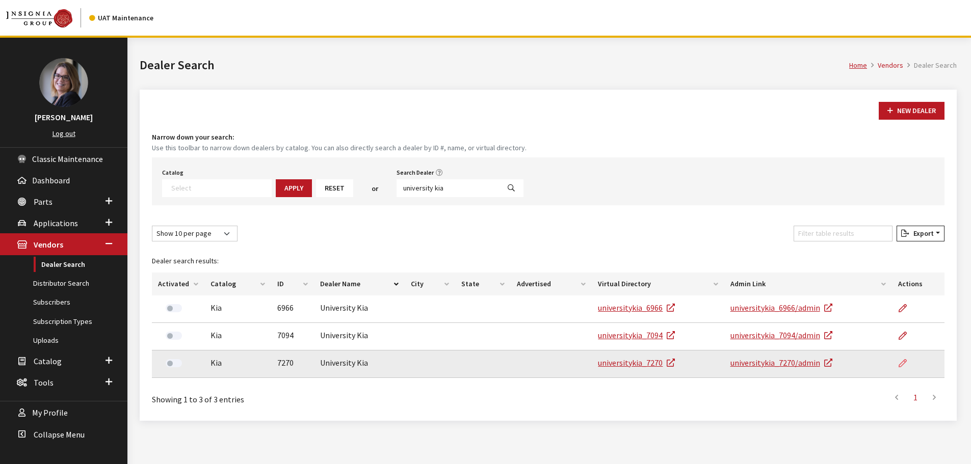
click at [904, 363] on icon at bounding box center [902, 364] width 8 height 8
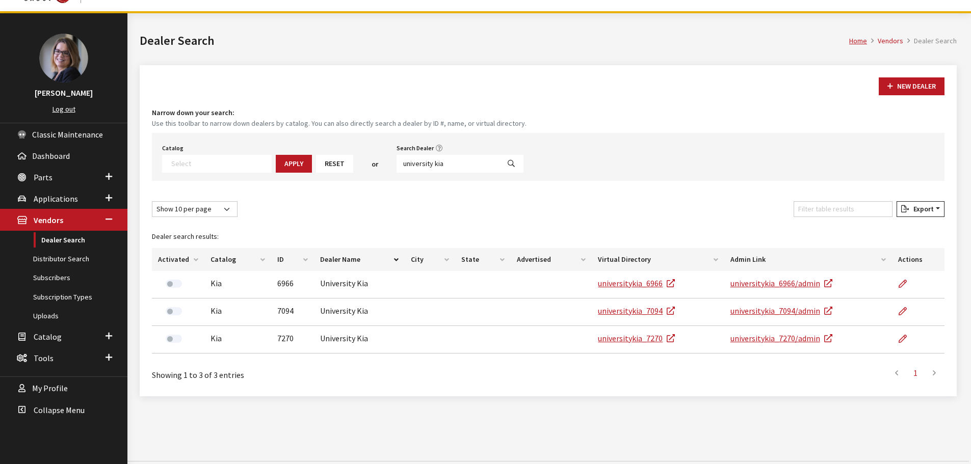
scroll to position [38, 0]
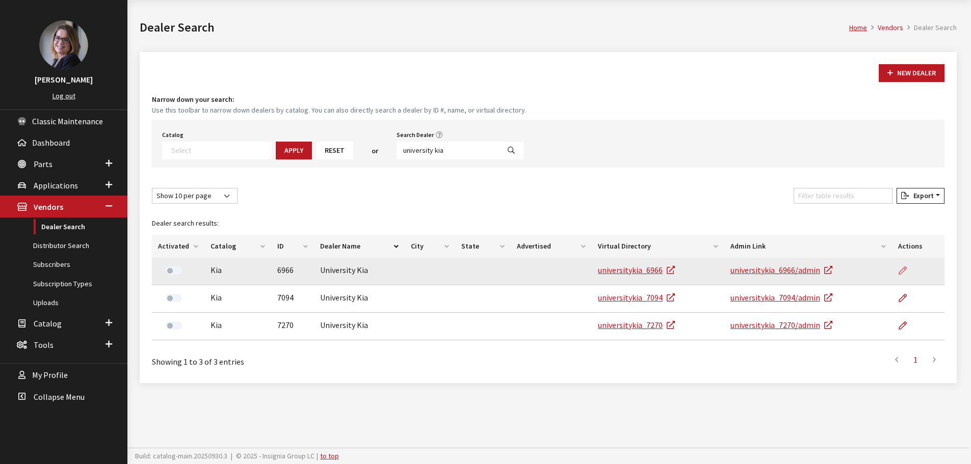
click at [905, 272] on icon at bounding box center [902, 271] width 8 height 8
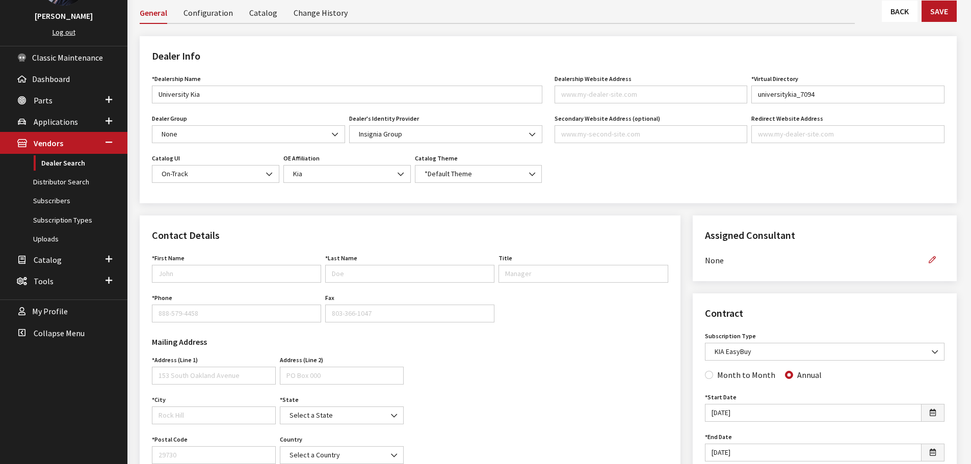
scroll to position [102, 0]
click at [191, 268] on input "First Name" at bounding box center [236, 273] width 169 height 18
type input "[PERSON_NAME]"
click at [538, 272] on input "Title" at bounding box center [582, 273] width 169 height 18
click at [366, 269] on input "Last Name" at bounding box center [409, 273] width 169 height 18
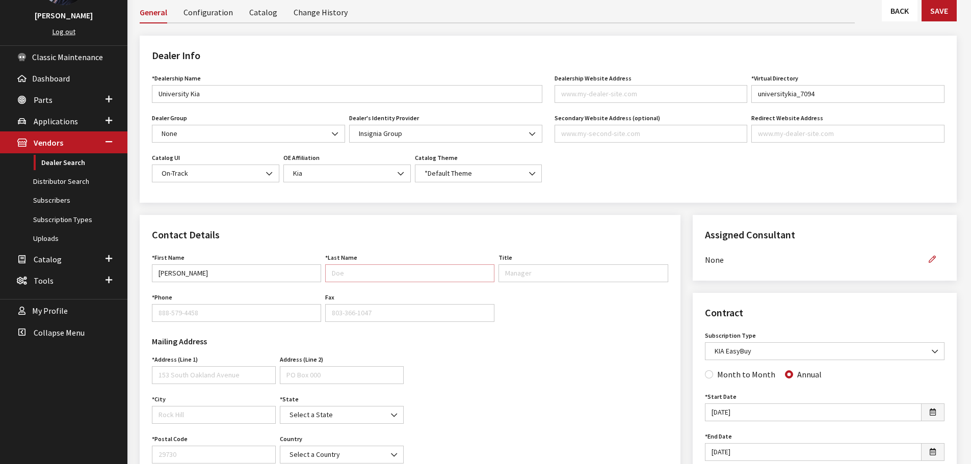
type input "[PERSON_NAME]"
click at [165, 311] on input "Phone" at bounding box center [236, 313] width 169 height 18
type input "[PHONE_NUMBER]"
click at [190, 370] on input "Address (Line 1)" at bounding box center [214, 375] width 124 height 18
type input "[STREET_ADDRESS][PERSON_NAME]"
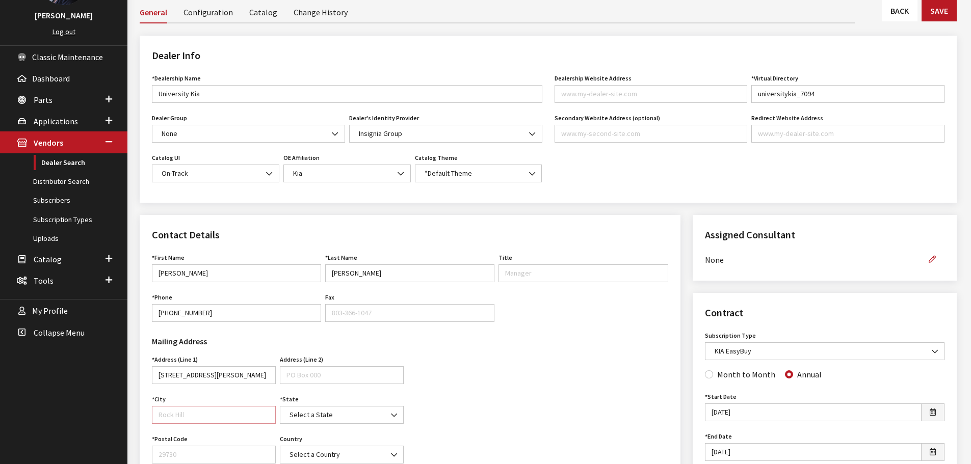
type input "ROCK HILL"
select select "SC"
type input "29730"
select select "[GEOGRAPHIC_DATA]"
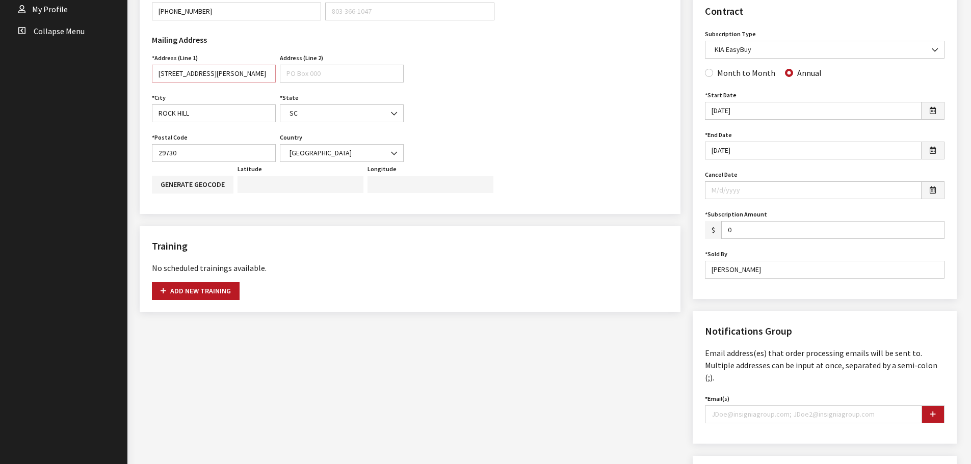
scroll to position [459, 0]
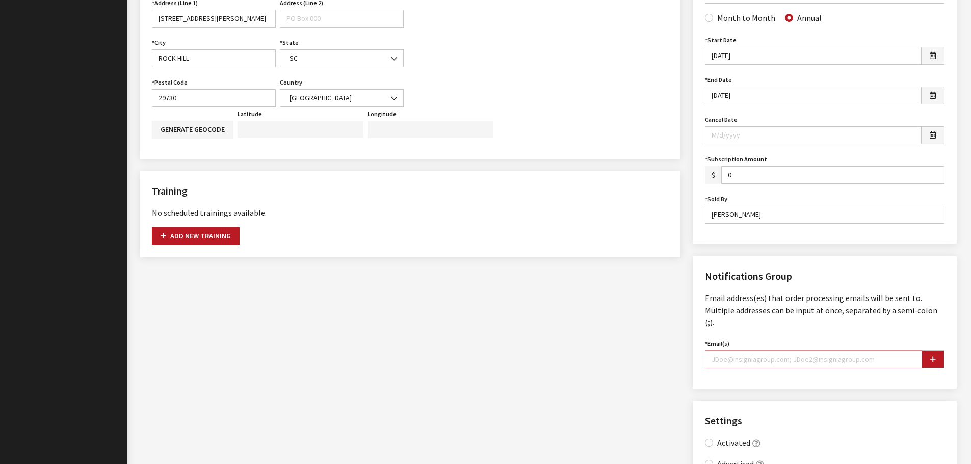
click at [769, 351] on input "Email(s)" at bounding box center [813, 360] width 217 height 18
type input "kcallahan@insigniagroup.com"
click at [932, 356] on icon "button" at bounding box center [933, 359] width 6 height 7
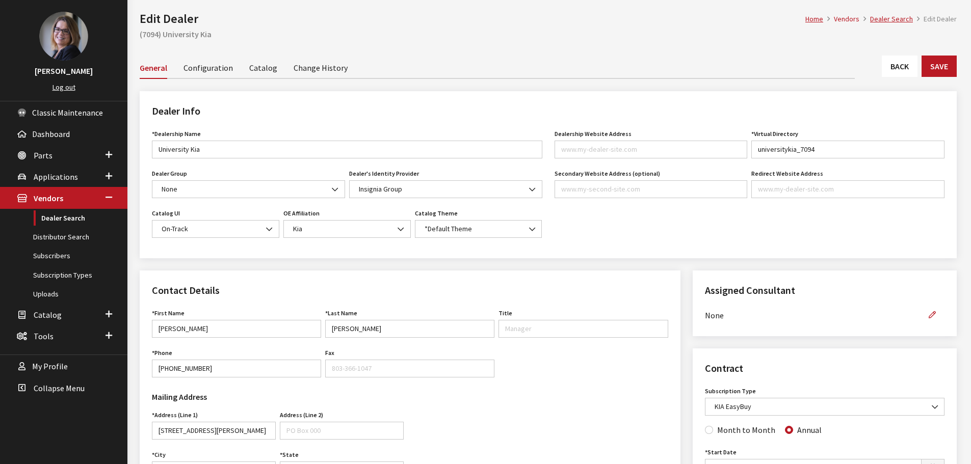
scroll to position [0, 0]
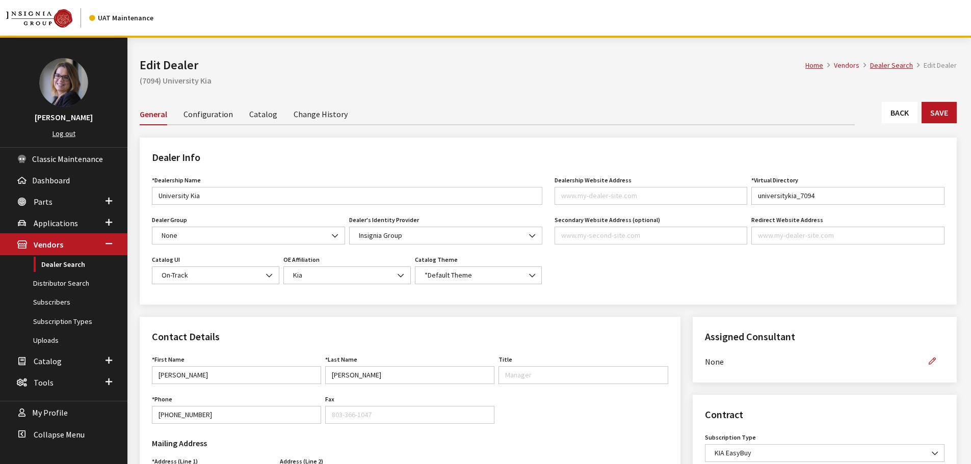
click at [276, 116] on li "Catalog" at bounding box center [263, 113] width 44 height 21
click at [268, 113] on link "Catalog" at bounding box center [263, 113] width 28 height 21
click at [199, 367] on input "First Name" at bounding box center [236, 375] width 169 height 18
type input "[PERSON_NAME]"
click at [381, 368] on input "Last Name" at bounding box center [409, 375] width 169 height 18
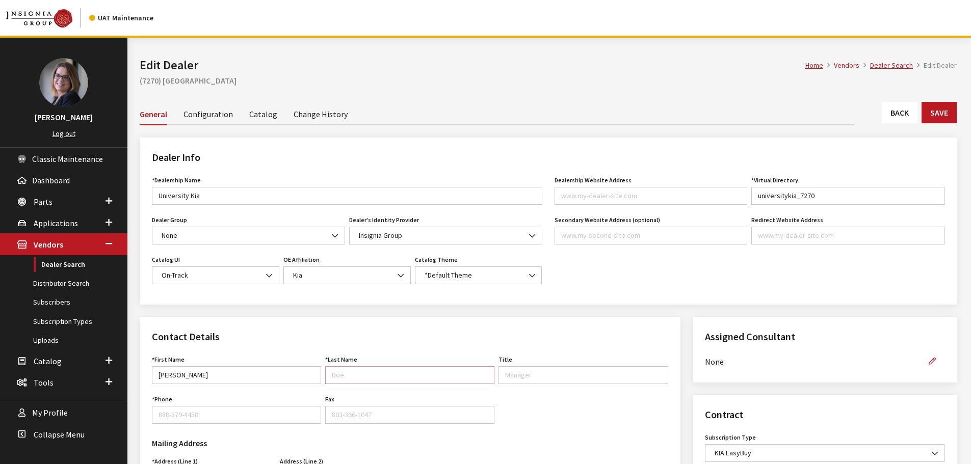
type input "[PERSON_NAME]"
click at [170, 414] on input "Phone" at bounding box center [236, 415] width 169 height 18
type input "888-579-4458"
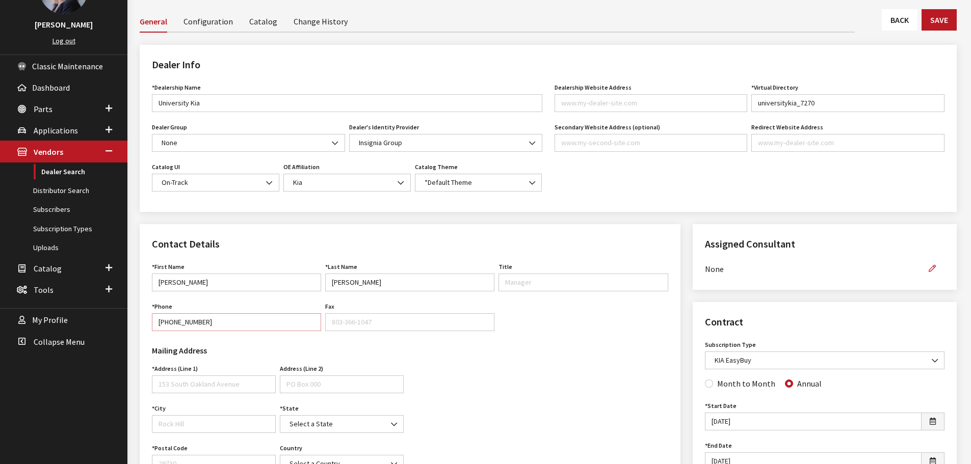
scroll to position [255, 0]
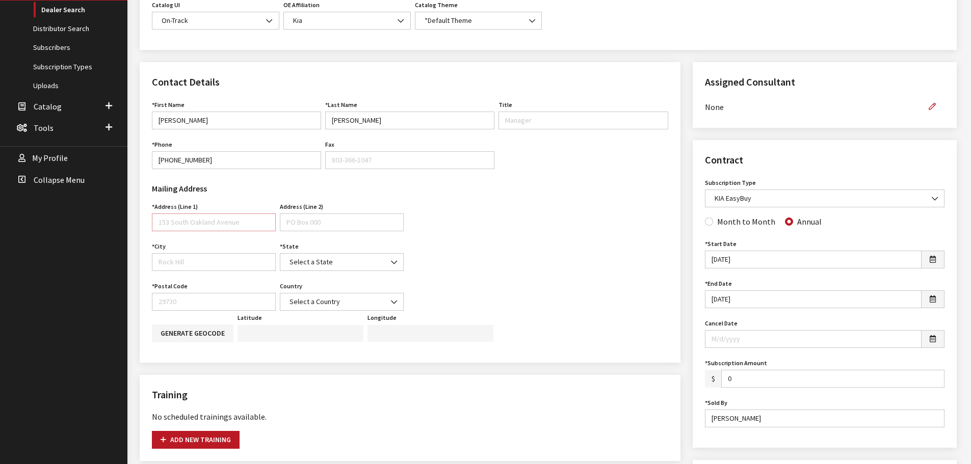
click at [179, 223] on input "Address (Line 1)" at bounding box center [214, 222] width 124 height 18
click at [233, 228] on input "Address (Line 1)" at bounding box center [214, 222] width 124 height 18
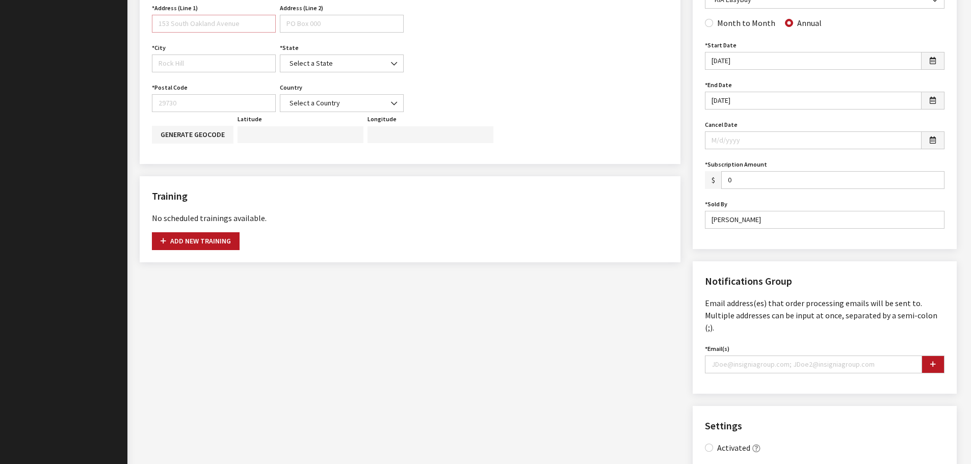
scroll to position [459, 0]
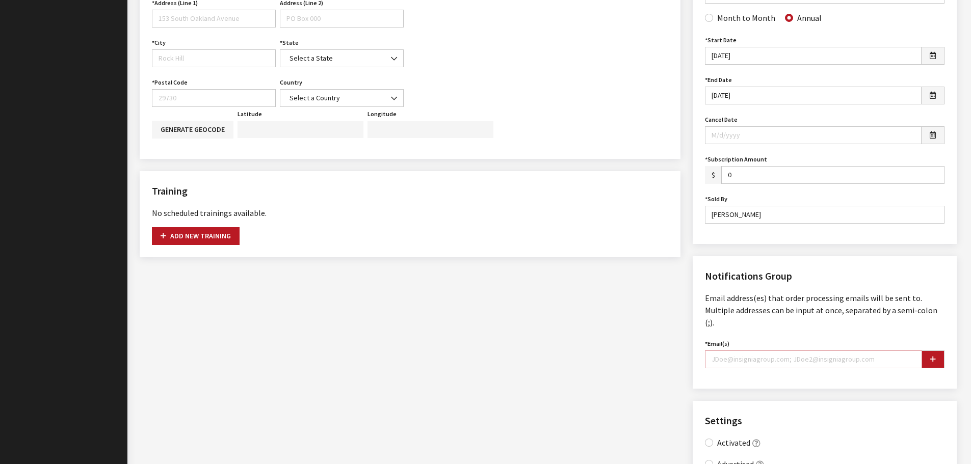
click at [751, 351] on input "Email(s)" at bounding box center [813, 360] width 217 height 18
drag, startPoint x: 827, startPoint y: 350, endPoint x: 637, endPoint y: 333, distance: 190.8
click at [637, 333] on div "Contact Details First Name Kimberly First Name is required. Last Name Smith Las…" at bounding box center [547, 216] width 829 height 716
type input "kcallahan@insigniagroup.com"
click at [934, 356] on icon "button" at bounding box center [933, 359] width 6 height 7
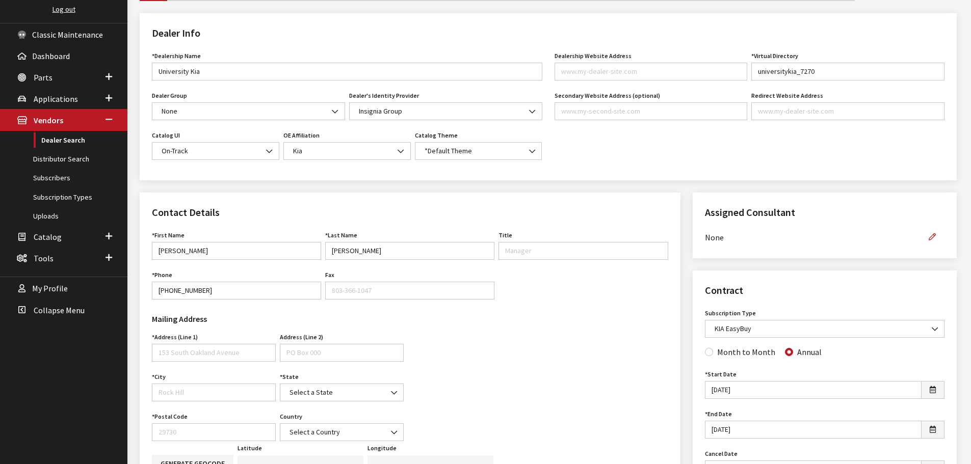
scroll to position [0, 0]
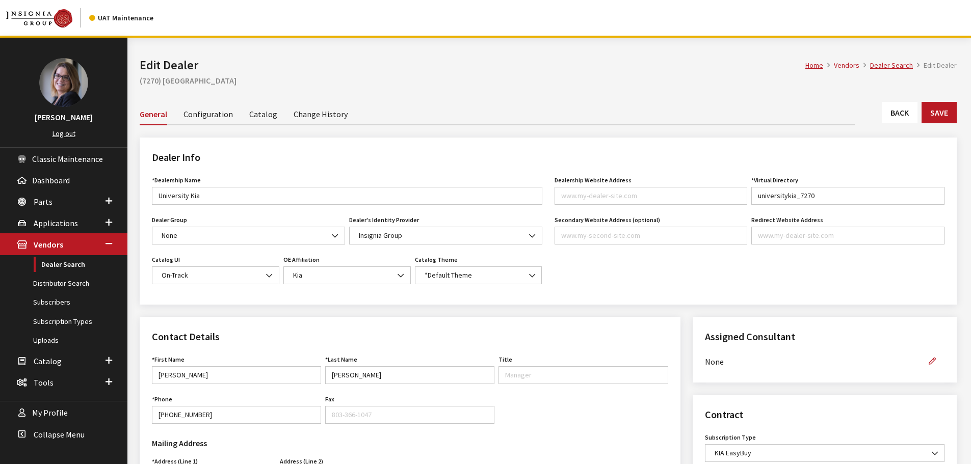
click at [261, 116] on link "Catalog" at bounding box center [263, 113] width 28 height 21
click at [258, 112] on link "Catalog" at bounding box center [263, 113] width 28 height 21
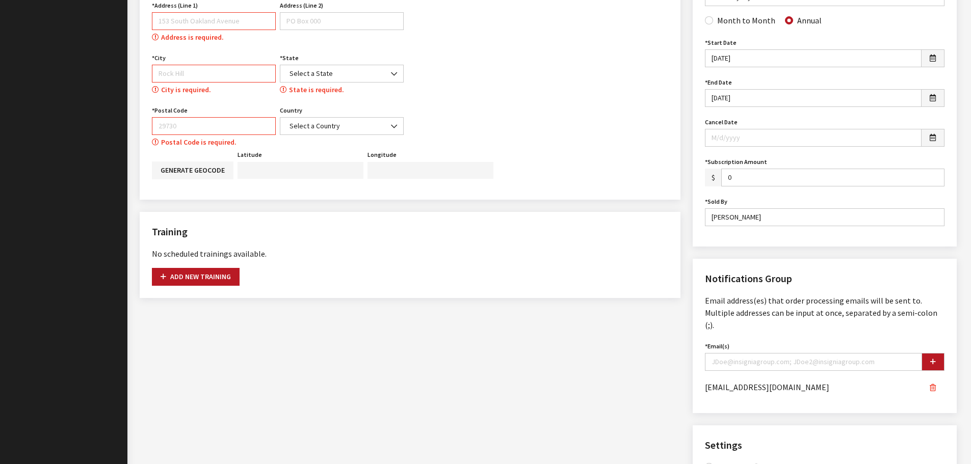
scroll to position [457, 0]
click at [174, 18] on input "Address (Line 1)" at bounding box center [214, 20] width 124 height 18
type input "[STREET_ADDRESS][PERSON_NAME]"
type input "ROCK HILL"
select select "SC"
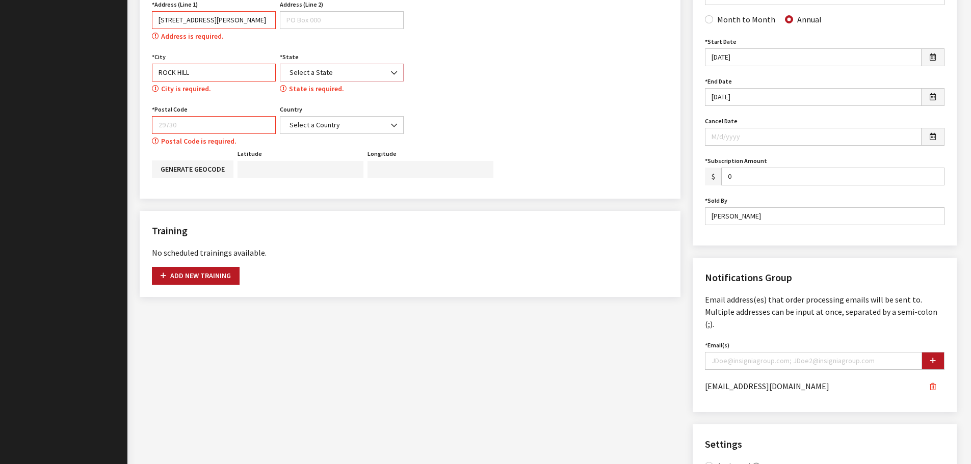
type input "29730"
select select "United States of America"
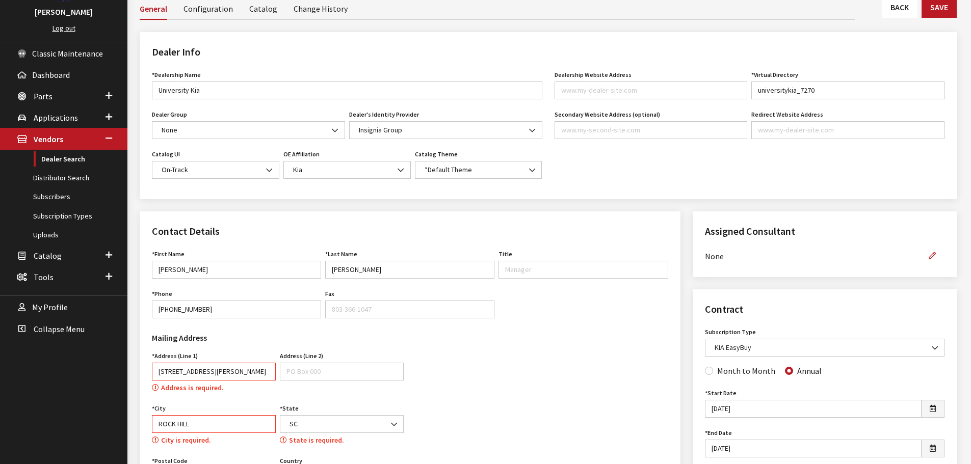
scroll to position [0, 0]
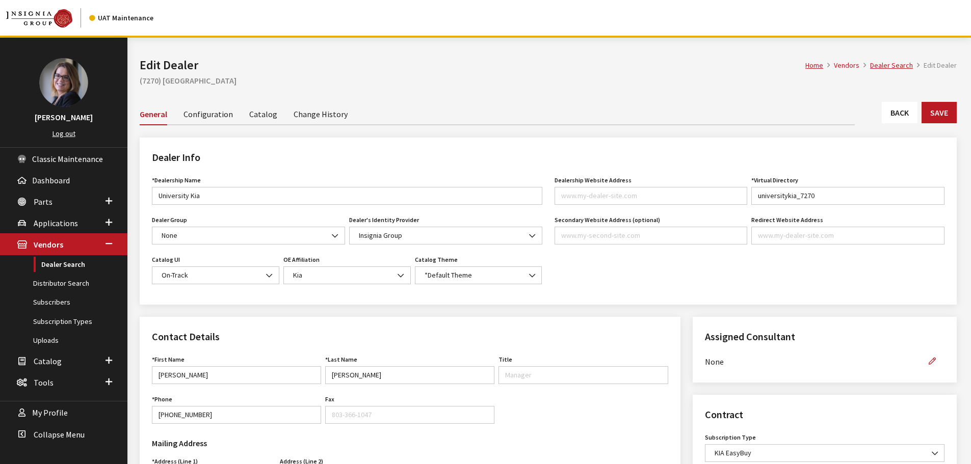
click at [262, 111] on link "Catalog" at bounding box center [263, 113] width 28 height 21
select select "SC"
select select "[GEOGRAPHIC_DATA]"
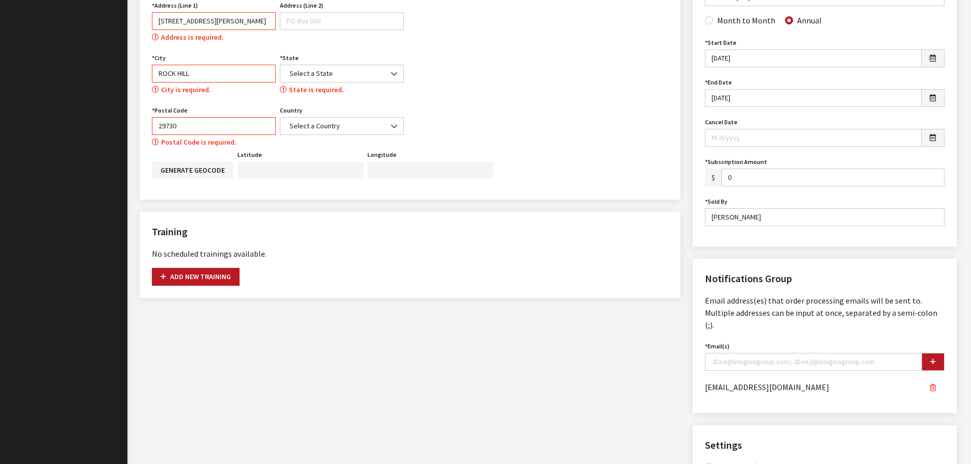
scroll to position [457, 0]
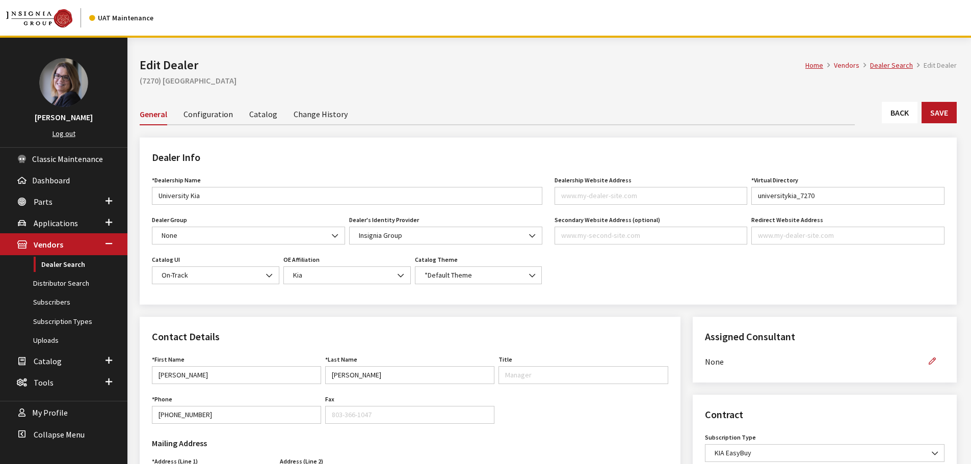
scroll to position [12, 0]
click at [184, 365] on div "First Name First Name is required." at bounding box center [236, 369] width 173 height 32
click at [183, 375] on input "First Name" at bounding box center [236, 375] width 169 height 18
type input "[PERSON_NAME]"
click at [351, 384] on input "Last Name" at bounding box center [409, 375] width 169 height 18
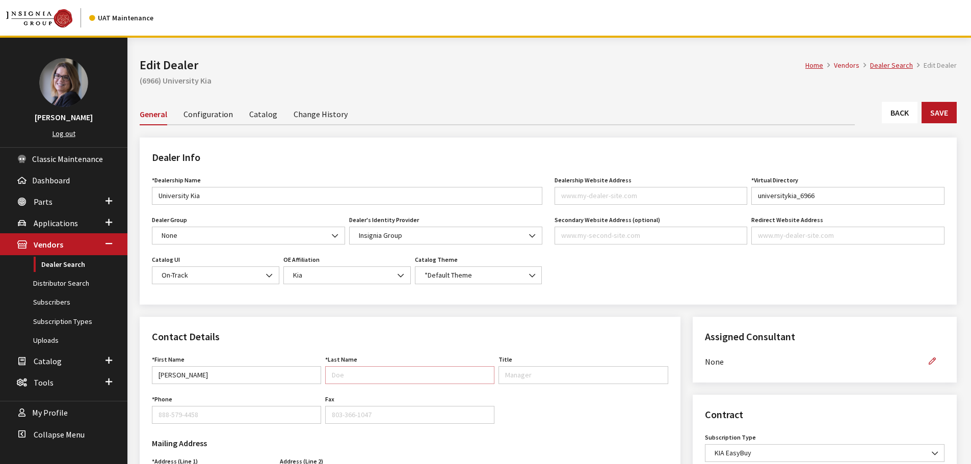
type input "[PERSON_NAME]"
click at [193, 413] on input "Phone" at bounding box center [236, 415] width 169 height 18
type input "[PHONE_NUMBER]"
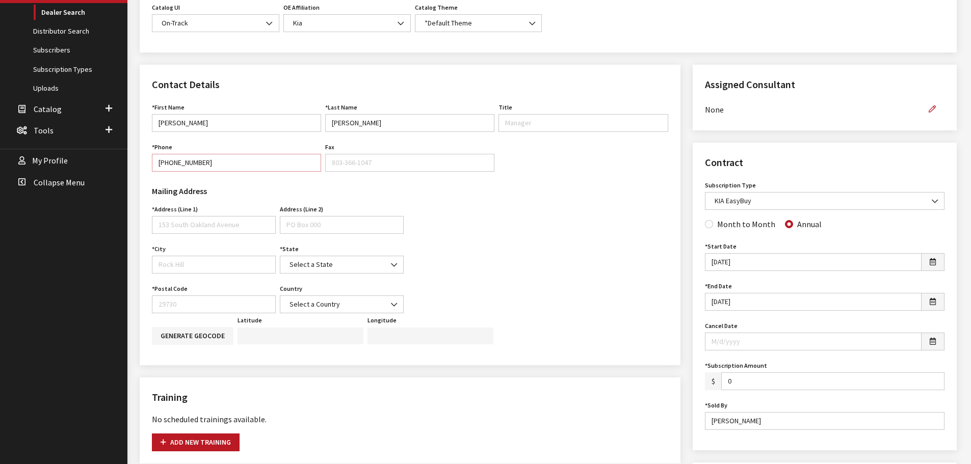
scroll to position [306, 0]
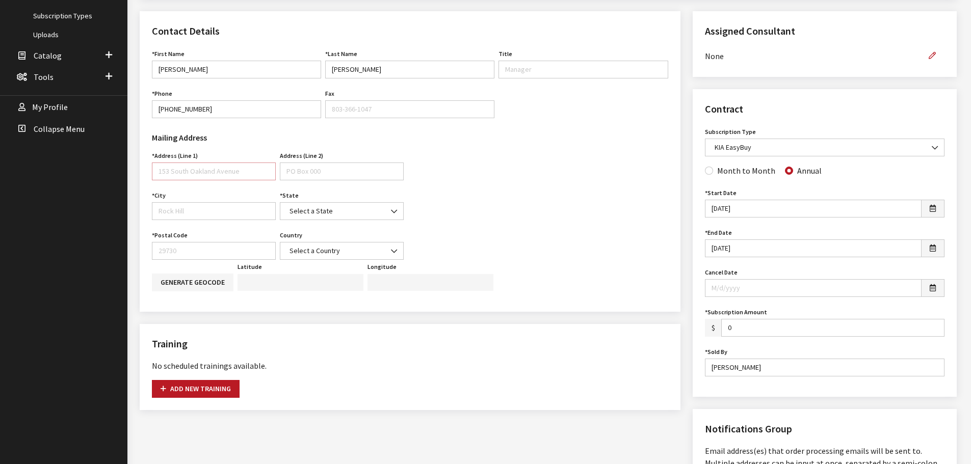
click at [169, 163] on input "Address (Line 1)" at bounding box center [214, 172] width 124 height 18
type input "5833 Willaimson Rd"
type input "ROCK HILL"
select select "SC"
type input "29730"
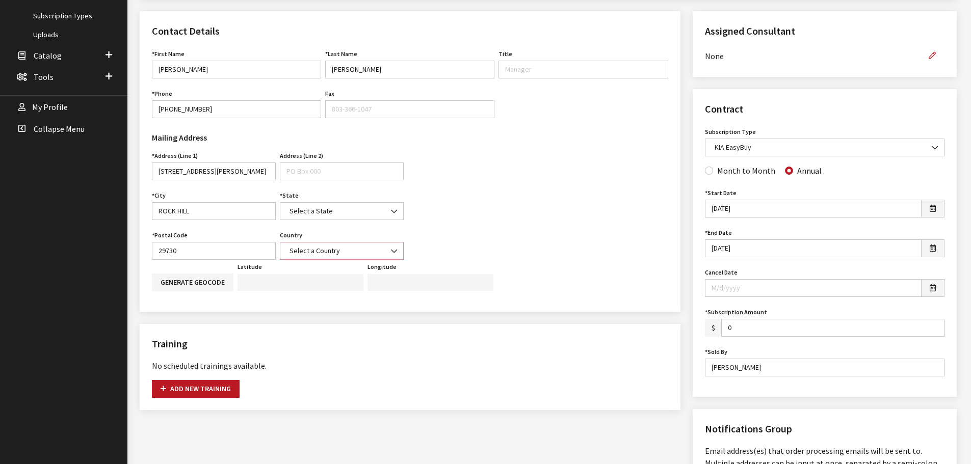
select select "[GEOGRAPHIC_DATA]"
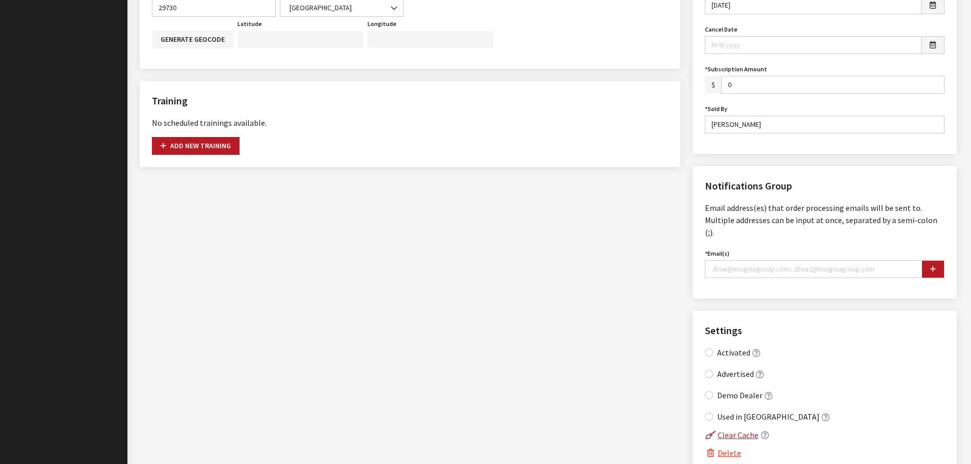
scroll to position [560, 0]
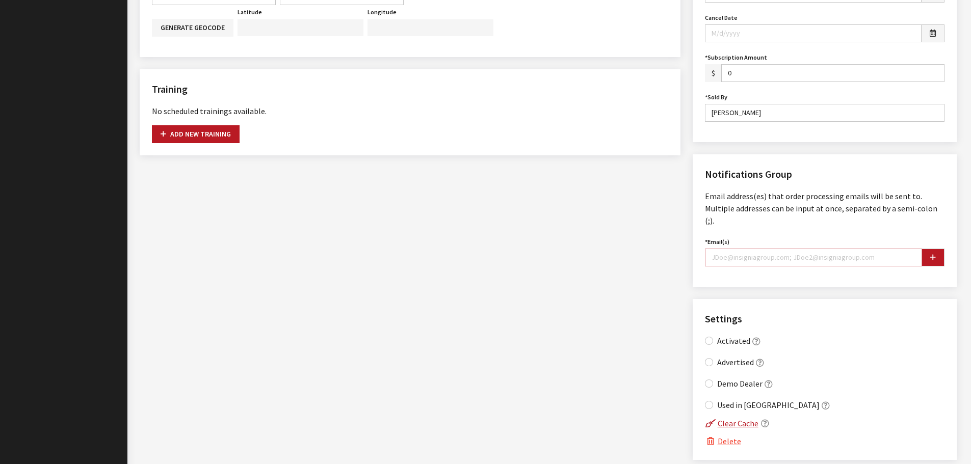
click at [744, 249] on input "Email(s)" at bounding box center [813, 258] width 217 height 18
type input "[EMAIL_ADDRESS][DOMAIN_NAME]"
click at [937, 249] on button "button" at bounding box center [932, 258] width 23 height 18
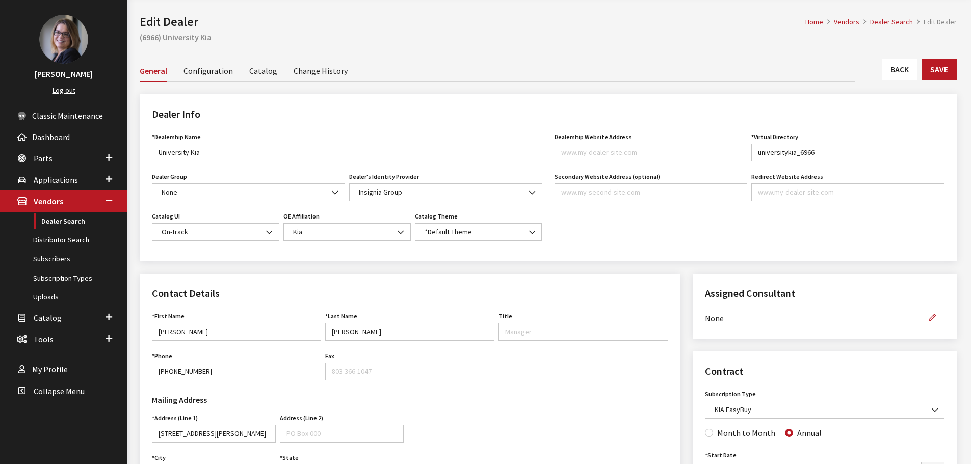
scroll to position [0, 0]
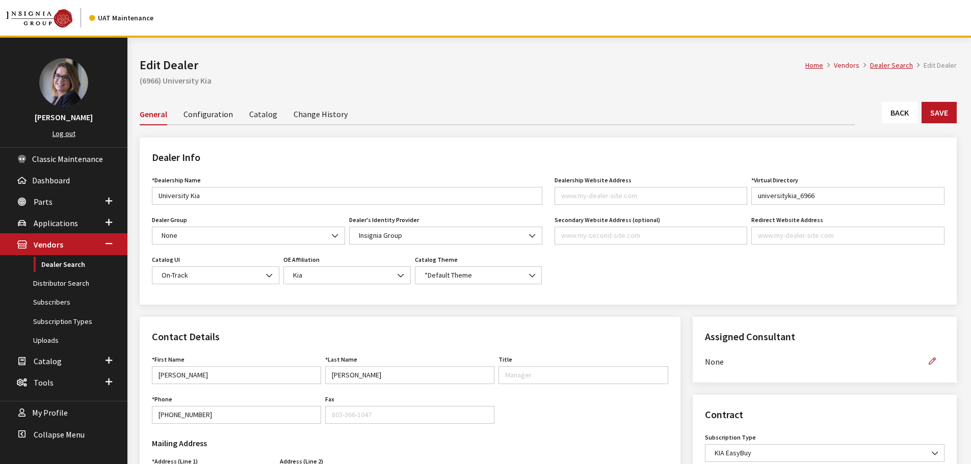
click at [263, 116] on link "Catalog" at bounding box center [263, 113] width 28 height 21
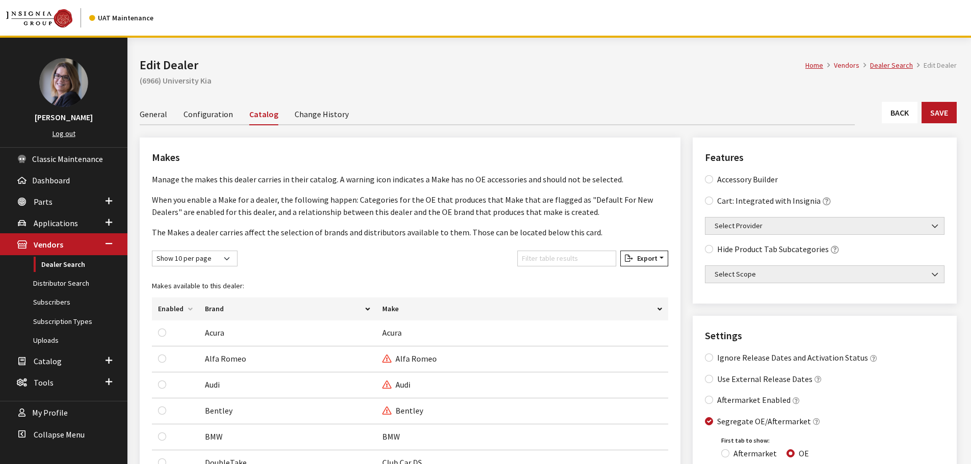
click at [152, 113] on link "General" at bounding box center [154, 113] width 28 height 21
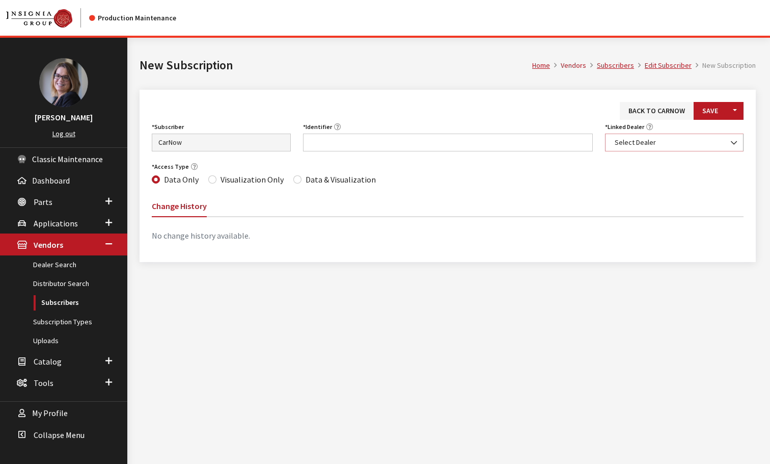
click at [625, 143] on span "Select Dealer" at bounding box center [675, 142] width 126 height 11
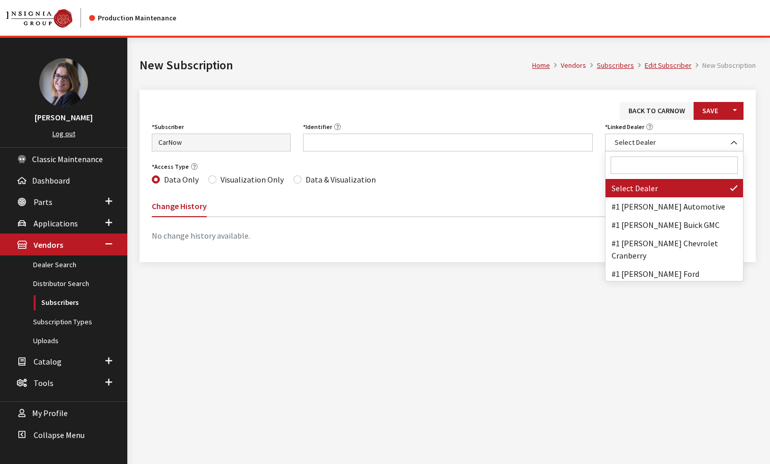
click at [633, 165] on input "Search" at bounding box center [675, 164] width 128 height 17
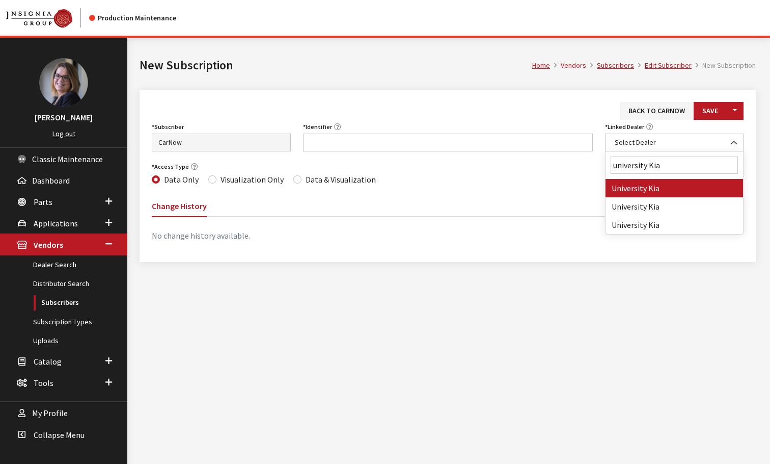
type input "university Kia"
select select "6966"
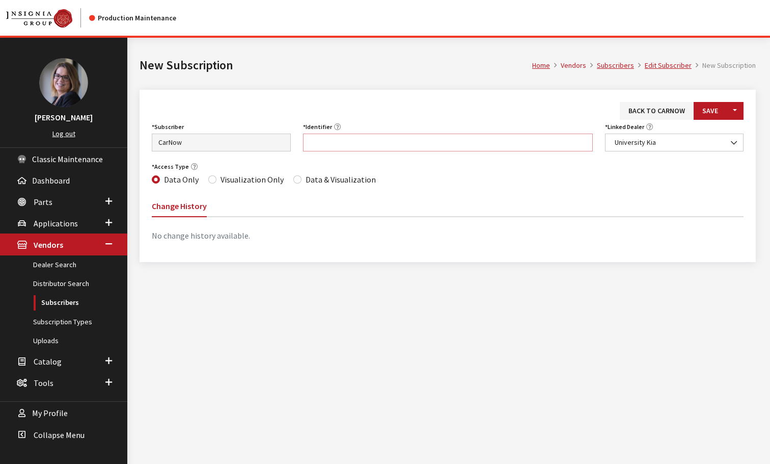
click at [334, 141] on input "Identifier" at bounding box center [448, 142] width 290 height 18
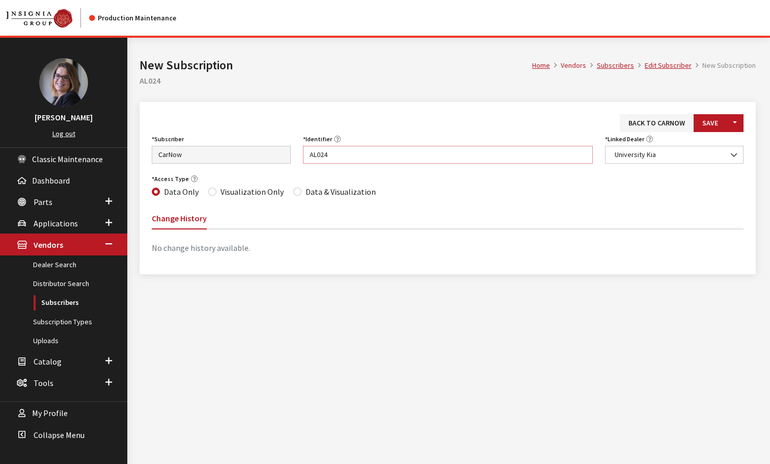
type input "AL024"
click at [293, 191] on input "Data & Visualization" at bounding box center [297, 192] width 8 height 8
radio input "true"
click at [703, 123] on button "Save" at bounding box center [710, 123] width 33 height 18
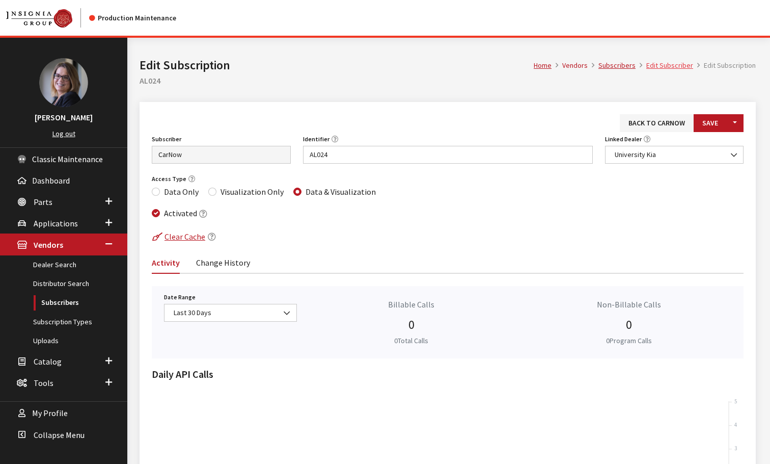
click at [669, 62] on link "Edit Subscriber" at bounding box center [670, 65] width 47 height 9
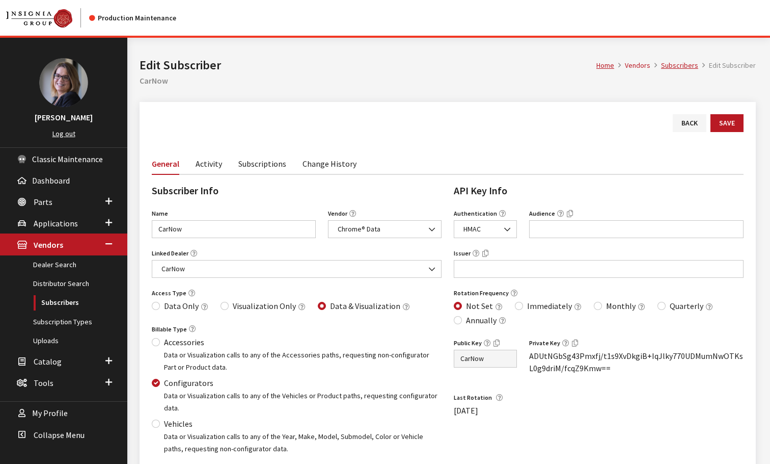
click at [274, 161] on link "Subscriptions" at bounding box center [262, 162] width 48 height 21
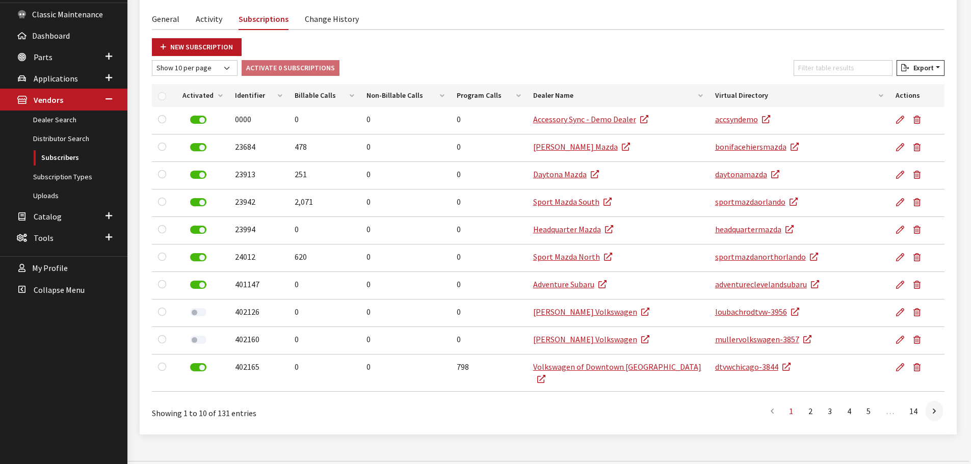
scroll to position [148, 0]
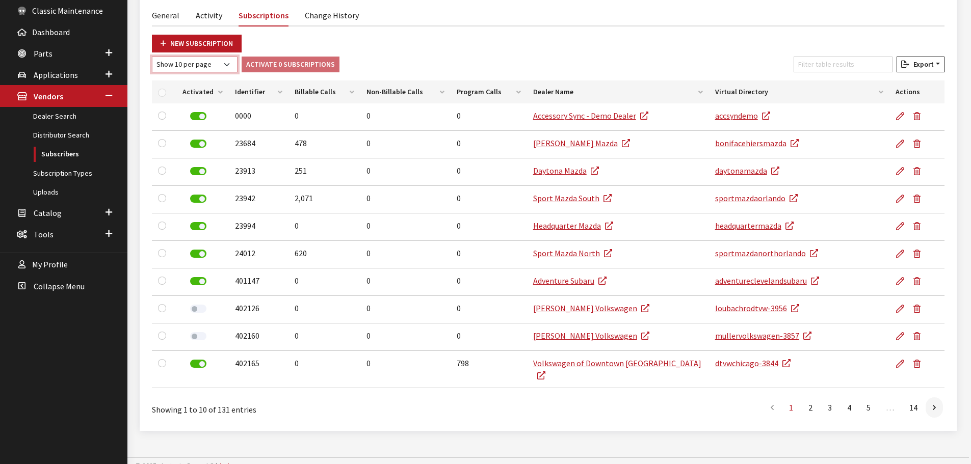
click at [217, 64] on select "Show 10 per page Show 25 per page Show 50 per page Show 100 per page Show 1000 …" at bounding box center [195, 65] width 86 height 16
select select "1000"
click at [152, 57] on select "Show 10 per page Show 25 per page Show 50 per page Show 100 per page Show 1000 …" at bounding box center [195, 65] width 86 height 16
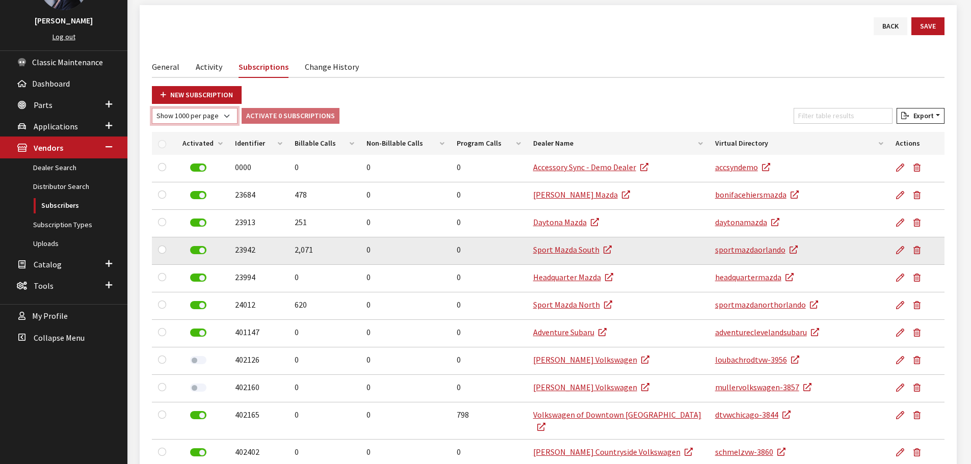
scroll to position [0, 0]
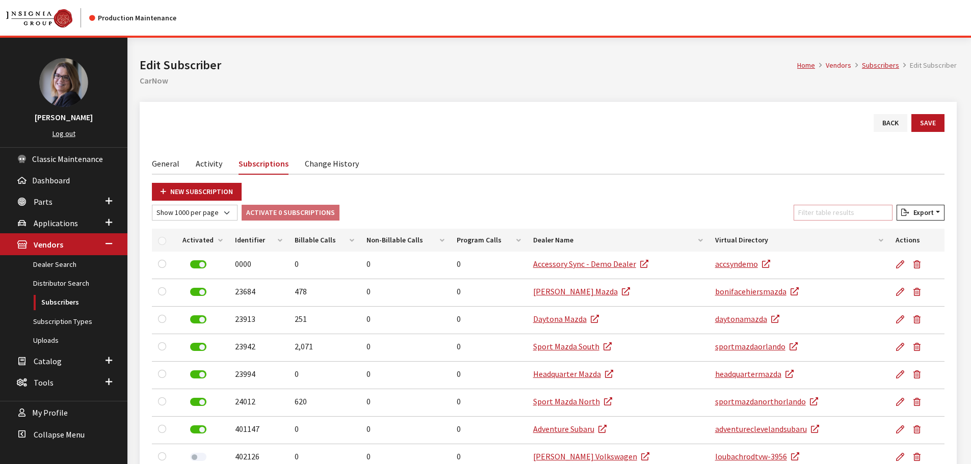
click at [770, 213] on input "Filter table results" at bounding box center [842, 213] width 99 height 16
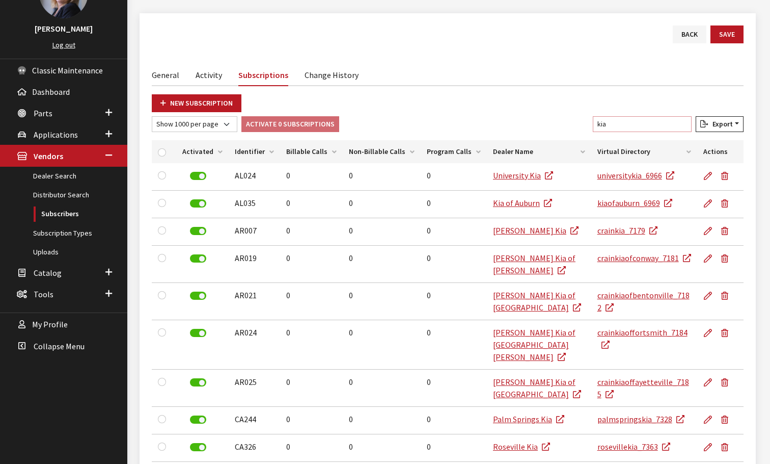
scroll to position [84, 0]
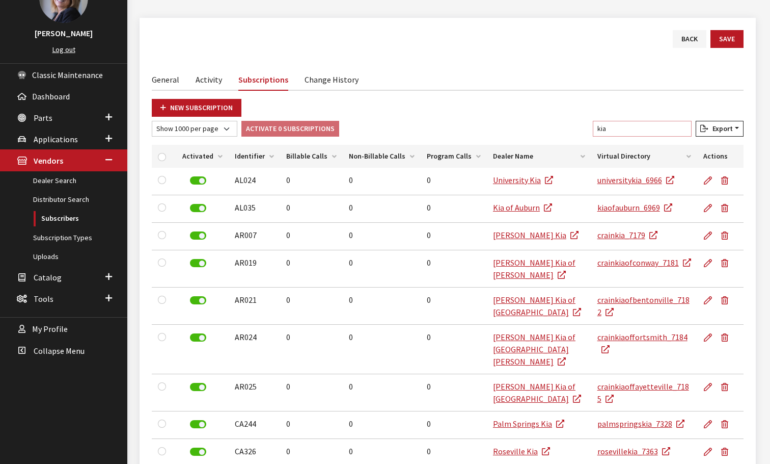
drag, startPoint x: 644, startPoint y: 124, endPoint x: 568, endPoint y: 122, distance: 76.4
click at [568, 122] on div "Show 10 per page Show 25 per page Show 50 per page Show 100 per page Show 1000 …" at bounding box center [448, 131] width 596 height 20
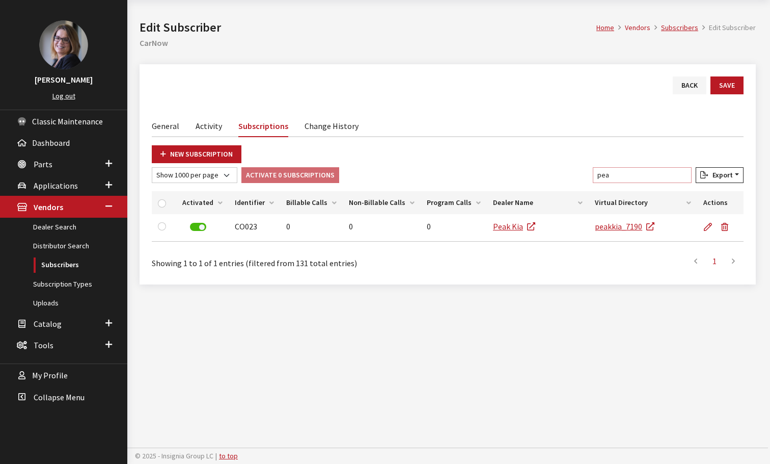
scroll to position [38, 0]
type input "p"
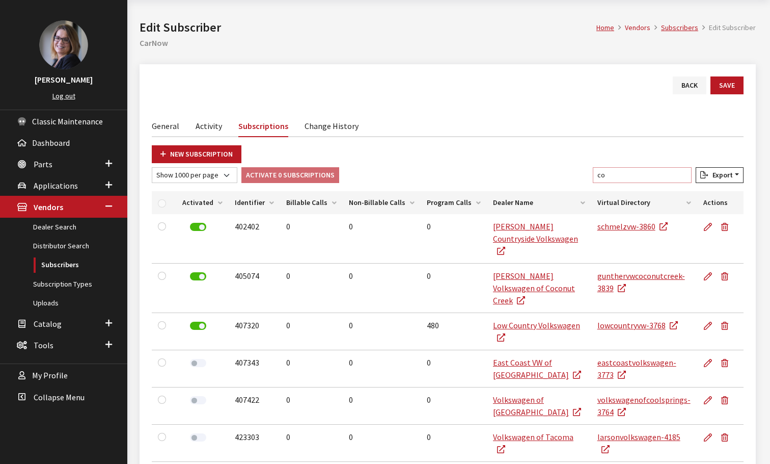
scroll to position [84, 0]
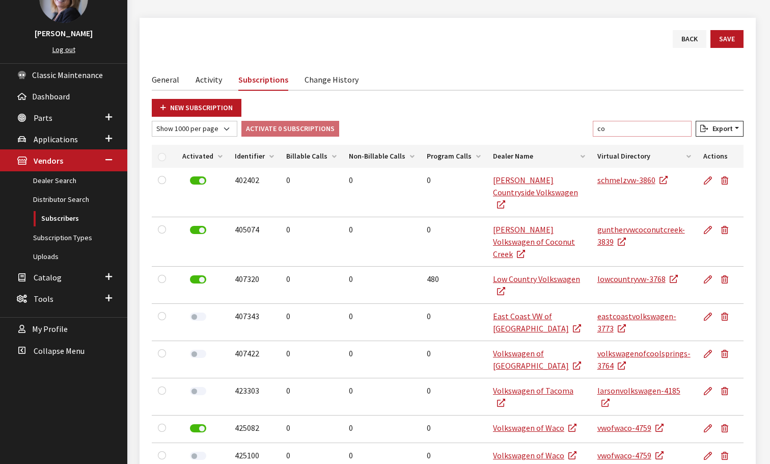
type input "c"
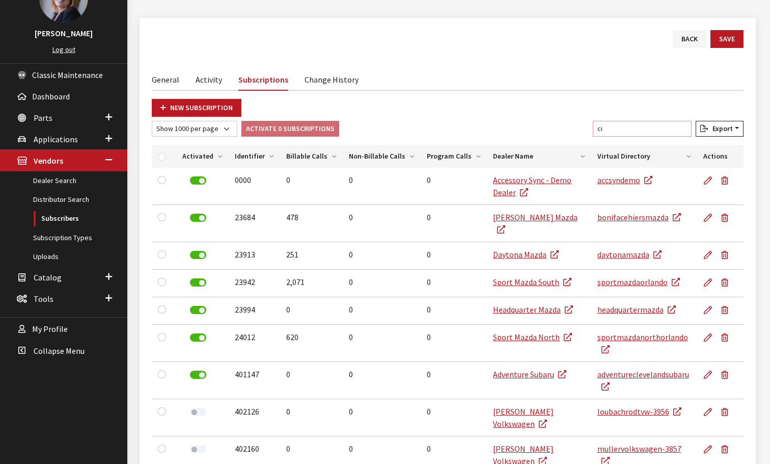
scroll to position [38, 0]
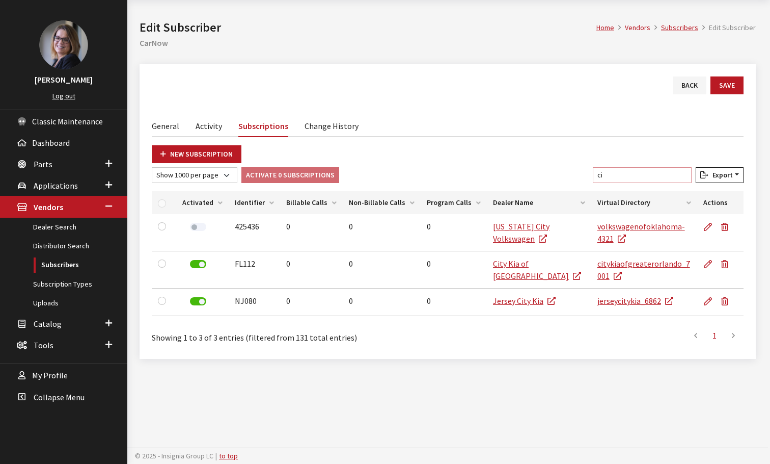
type input "c"
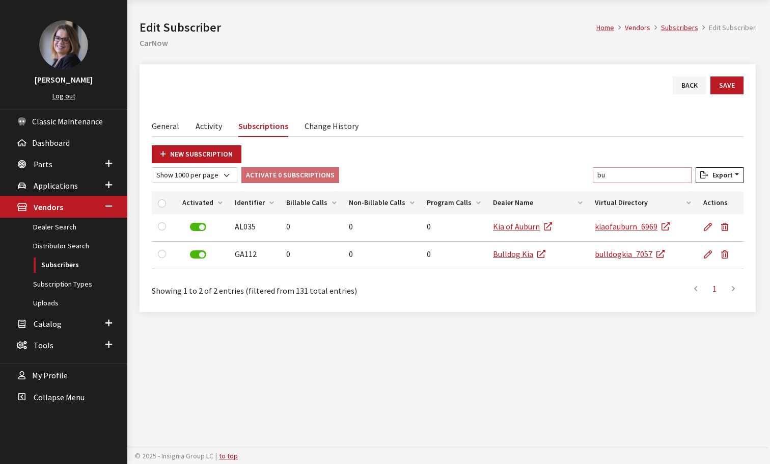
type input "b"
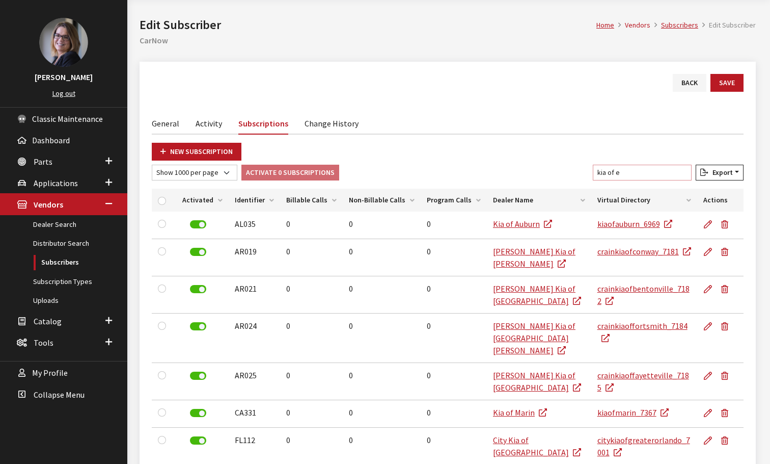
scroll to position [84, 0]
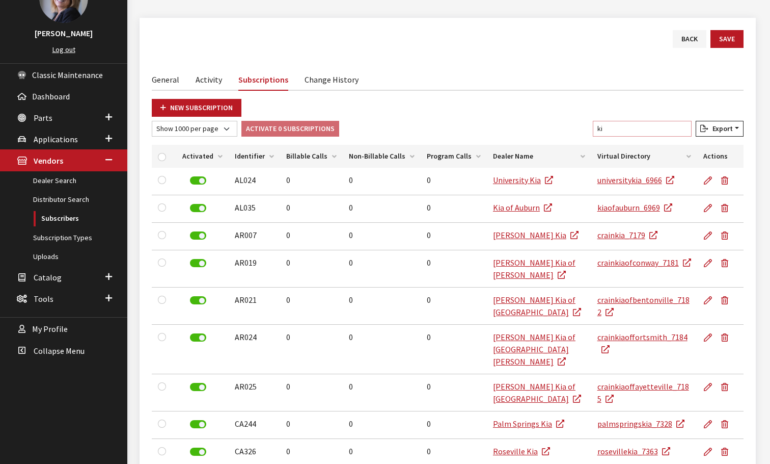
type input "k"
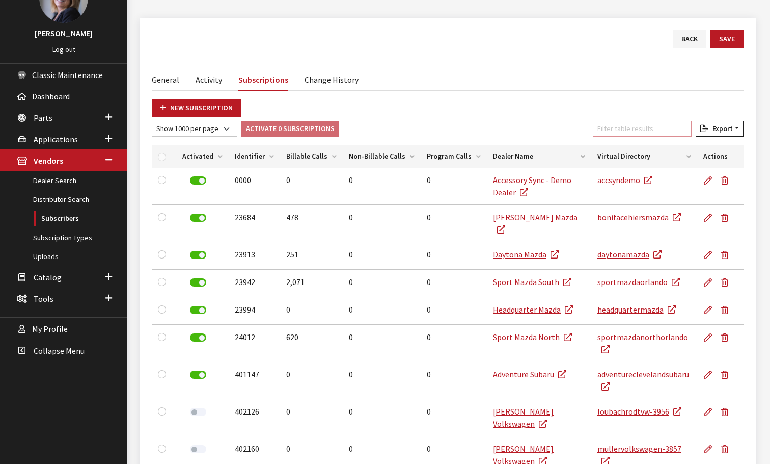
click at [652, 131] on input "Filter table results" at bounding box center [642, 129] width 99 height 16
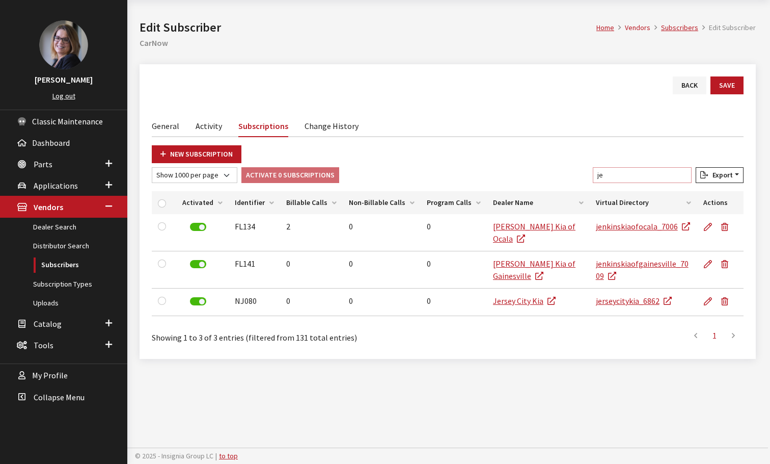
scroll to position [38, 0]
type input "j"
type input "p"
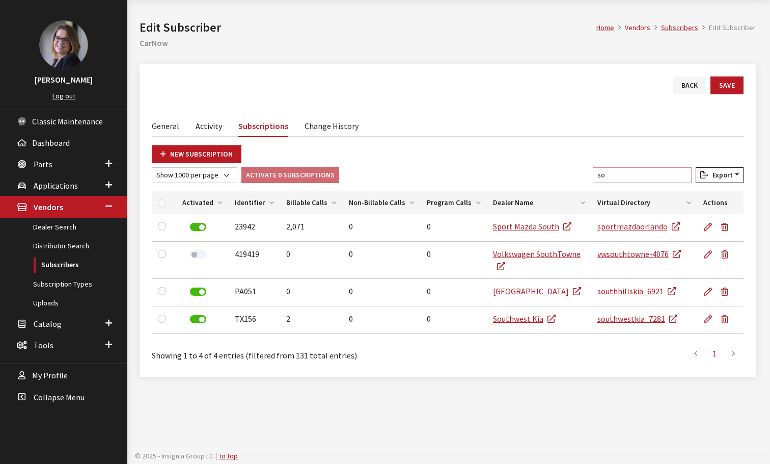
type input "s"
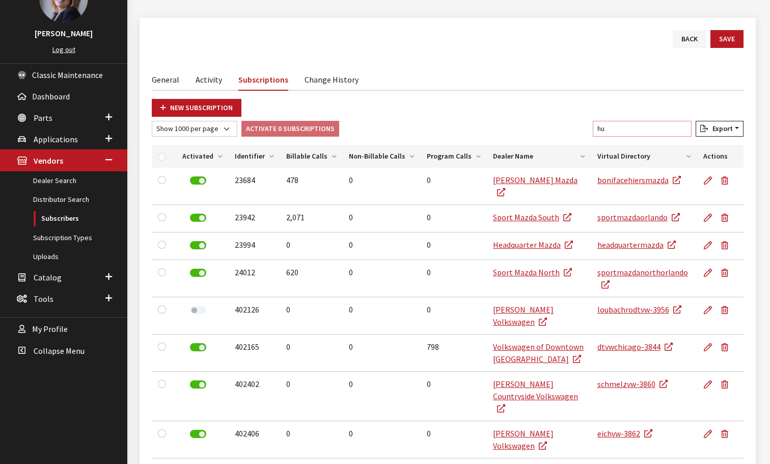
scroll to position [38, 0]
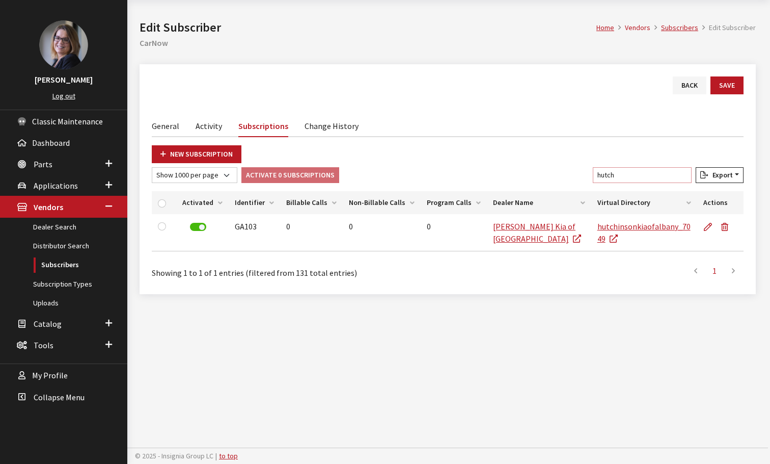
drag, startPoint x: 643, startPoint y: 173, endPoint x: 578, endPoint y: 173, distance: 64.7
click at [578, 173] on div "Show 10 per page Show 25 per page Show 50 per page Show 100 per page Show 1000 …" at bounding box center [448, 177] width 596 height 20
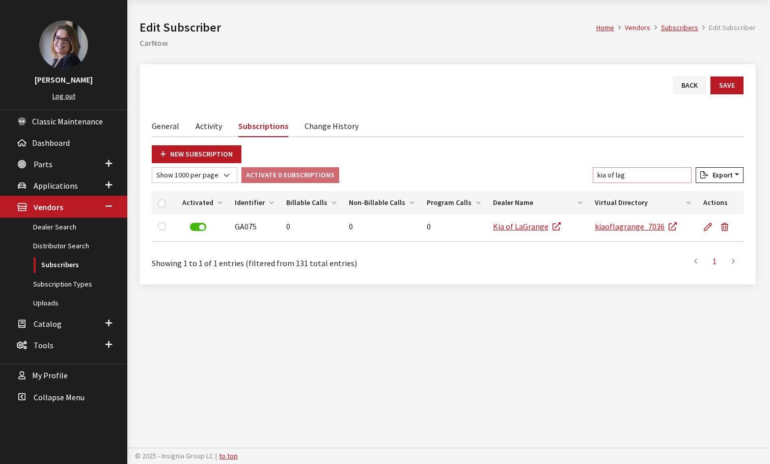
drag, startPoint x: 647, startPoint y: 174, endPoint x: 627, endPoint y: 174, distance: 20.4
click at [627, 174] on input "kia of lag" at bounding box center [642, 175] width 99 height 16
drag, startPoint x: 665, startPoint y: 172, endPoint x: 624, endPoint y: 175, distance: 40.9
click at [624, 175] on input "kia of aub" at bounding box center [642, 175] width 99 height 16
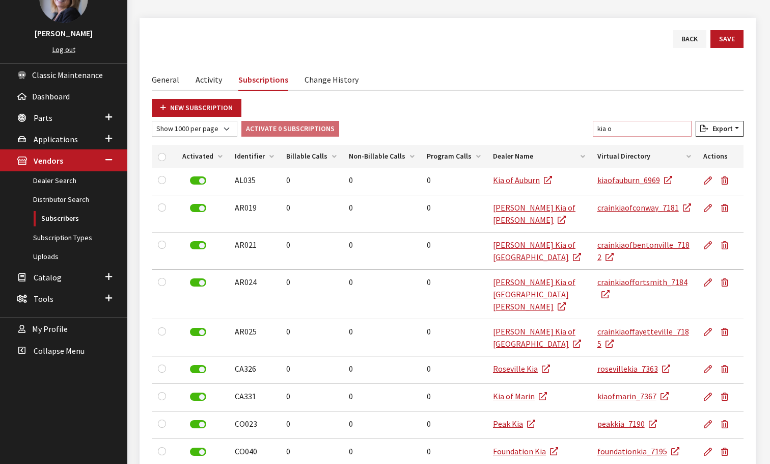
drag, startPoint x: 642, startPoint y: 130, endPoint x: 558, endPoint y: 120, distance: 84.6
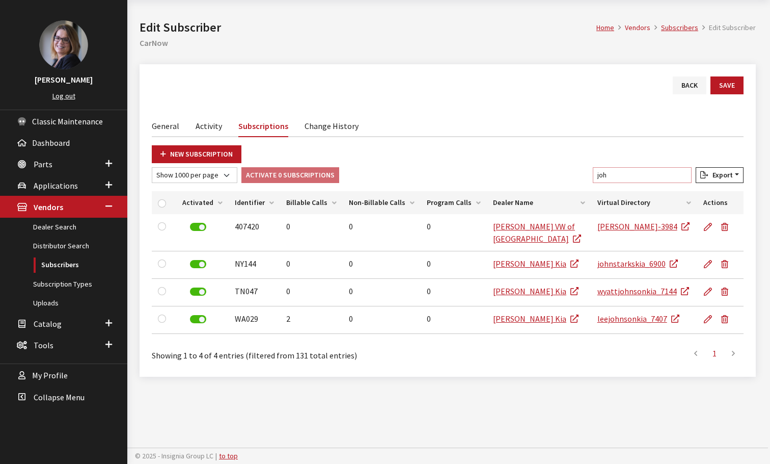
scroll to position [38, 0]
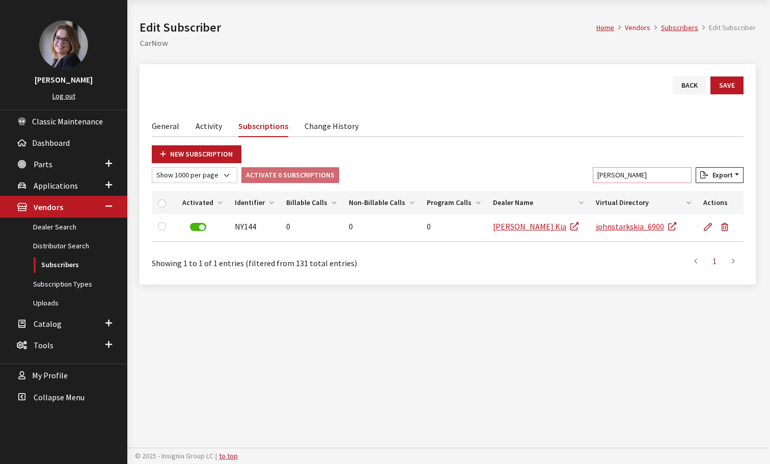
click at [636, 176] on input "john st" at bounding box center [642, 175] width 99 height 16
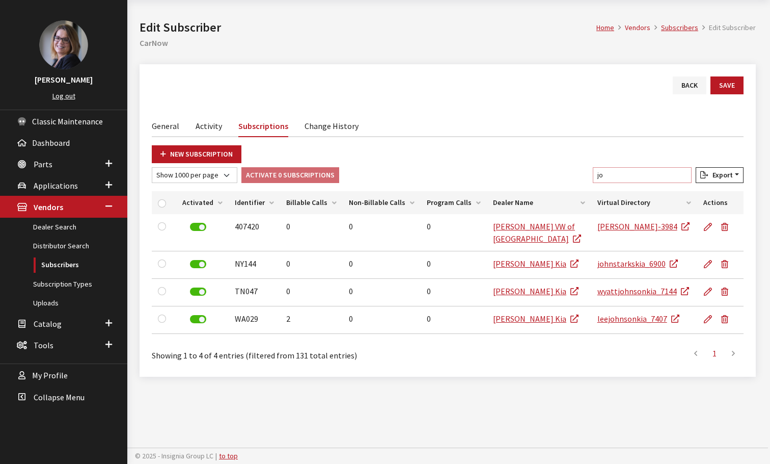
type input "j"
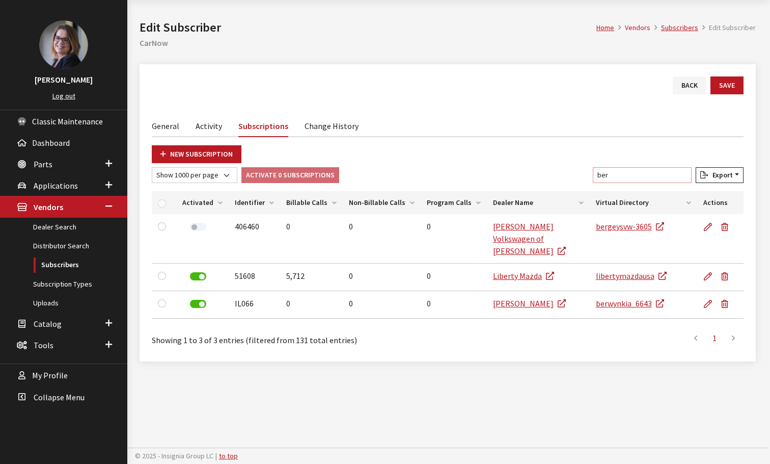
drag, startPoint x: 639, startPoint y: 176, endPoint x: 579, endPoint y: 165, distance: 61.2
click at [579, 165] on div "New Subscription Show 10 per page Show 25 per page Show 50 per page Show 100 pe…" at bounding box center [448, 247] width 592 height 204
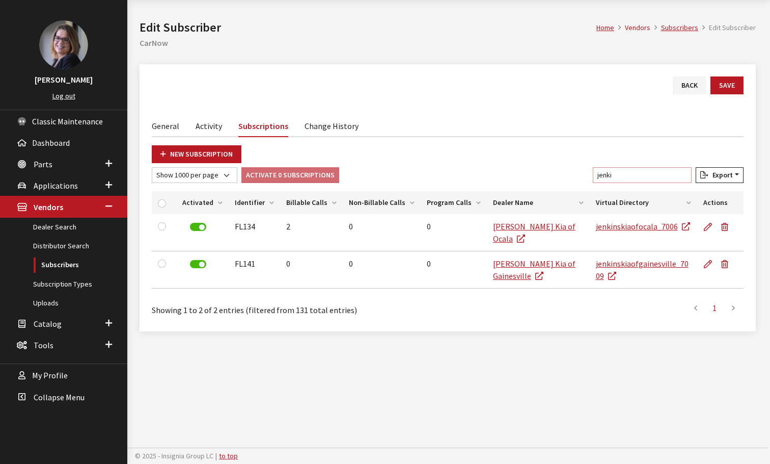
drag, startPoint x: 643, startPoint y: 175, endPoint x: 560, endPoint y: 173, distance: 82.0
click at [562, 172] on div "Show 10 per page Show 25 per page Show 50 per page Show 100 per page Show 1000 …" at bounding box center [448, 177] width 596 height 20
type input "c"
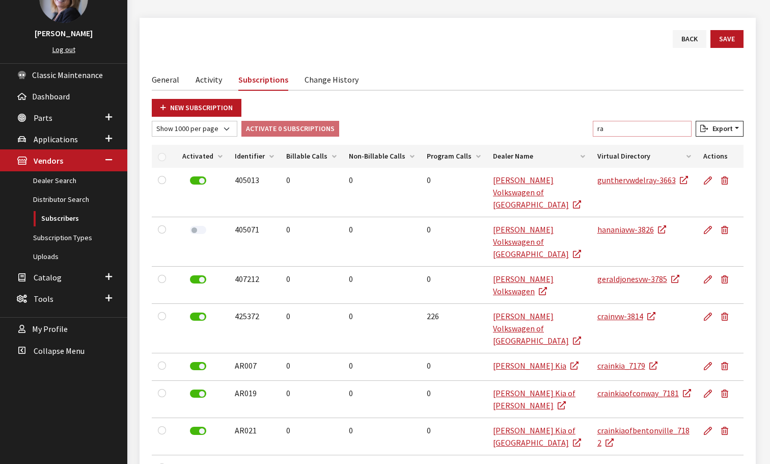
type input "r"
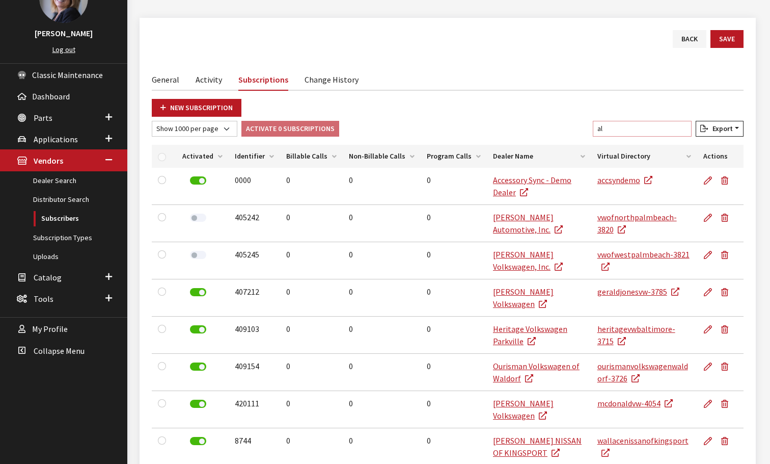
type input "a"
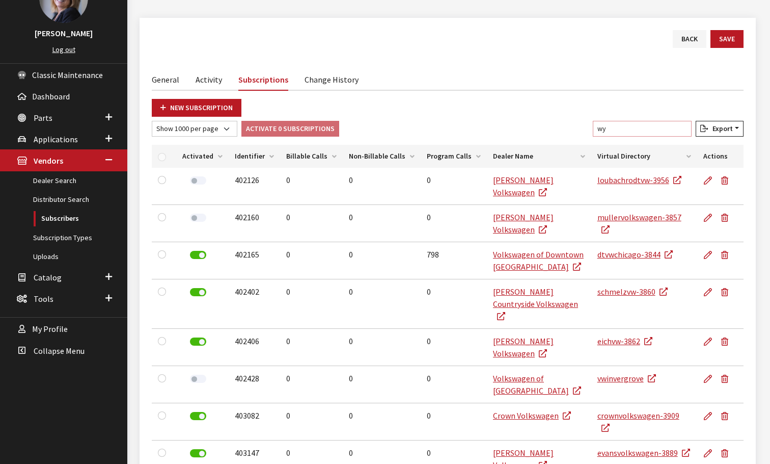
scroll to position [38, 0]
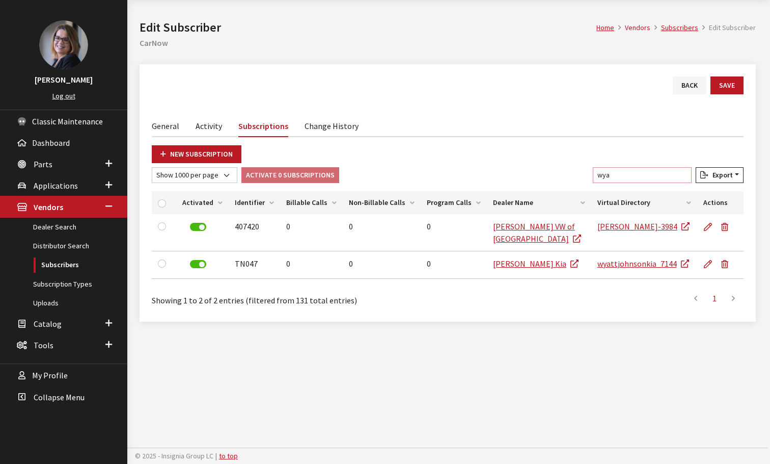
drag, startPoint x: 628, startPoint y: 171, endPoint x: 515, endPoint y: 161, distance: 114.0
click at [515, 161] on div "New Subscription Show 10 per page Show 25 per page Show 50 per page Show 100 pe…" at bounding box center [448, 227] width 592 height 164
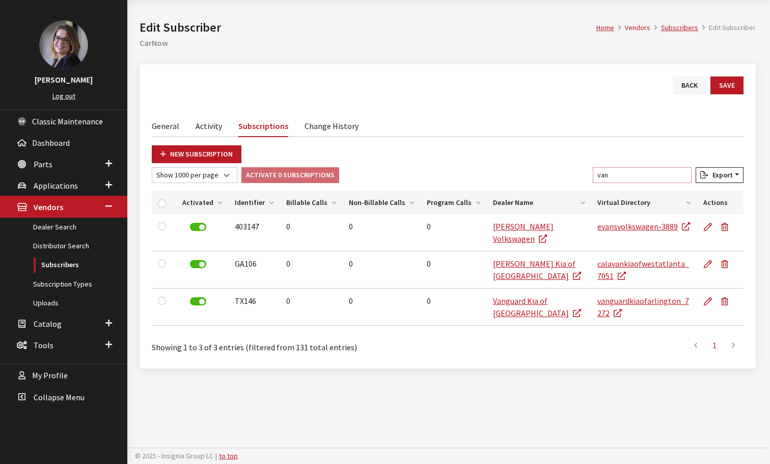
drag, startPoint x: 646, startPoint y: 174, endPoint x: 524, endPoint y: 172, distance: 121.8
click at [526, 171] on div "Show 10 per page Show 25 per page Show 50 per page Show 100 per page Show 1000 …" at bounding box center [448, 177] width 596 height 20
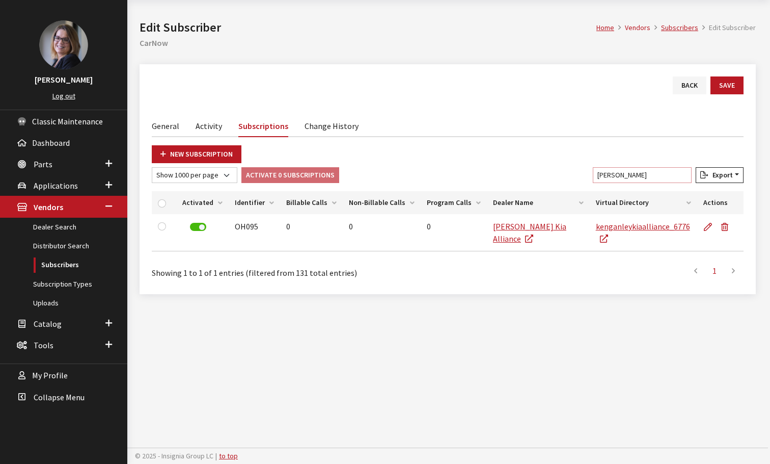
drag, startPoint x: 637, startPoint y: 174, endPoint x: 540, endPoint y: 162, distance: 98.6
click at [540, 162] on div "New Subscription Show 10 per page Show 25 per page Show 50 per page Show 100 pe…" at bounding box center [448, 213] width 592 height 137
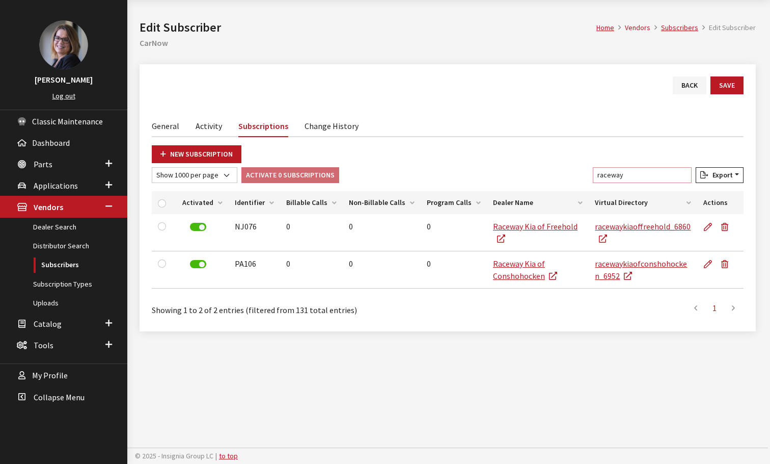
drag, startPoint x: 643, startPoint y: 176, endPoint x: 537, endPoint y: 163, distance: 107.3
click at [539, 163] on div "New Subscription Show 10 per page Show 25 per page Show 50 per page Show 100 pe…" at bounding box center [448, 232] width 592 height 174
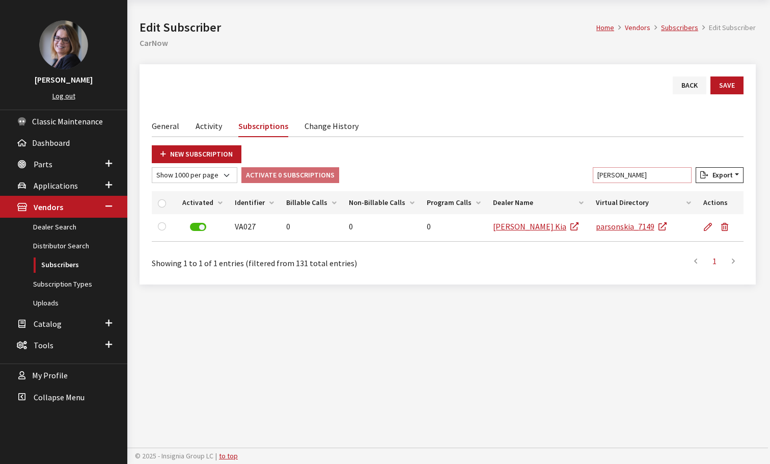
drag, startPoint x: 636, startPoint y: 178, endPoint x: 506, endPoint y: 164, distance: 130.2
click at [506, 164] on div "New Subscription Show 10 per page Show 25 per page Show 50 per page Show 100 pe…" at bounding box center [448, 208] width 592 height 127
drag, startPoint x: 657, startPoint y: 180, endPoint x: 522, endPoint y: 178, distance: 135.6
click at [522, 178] on div "Show 10 per page Show 25 per page Show 50 per page Show 100 per page Show 1000 …" at bounding box center [448, 177] width 596 height 20
drag, startPoint x: 651, startPoint y: 172, endPoint x: 496, endPoint y: 157, distance: 155.0
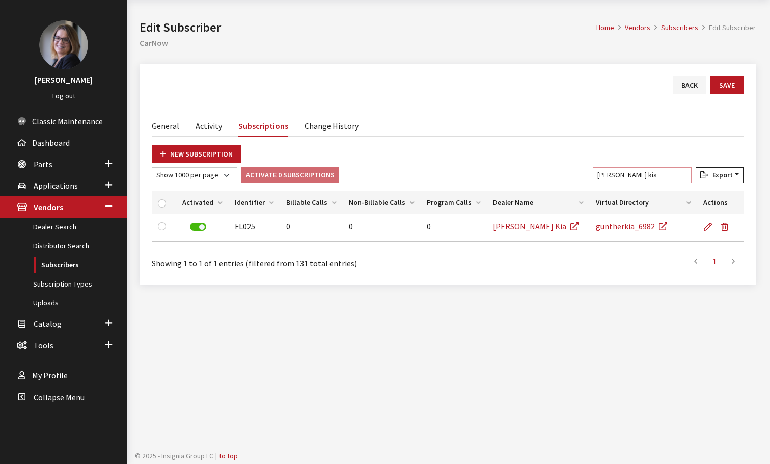
click at [500, 158] on div "New Subscription Show 10 per page Show 25 per page Show 50 per page Show 100 pe…" at bounding box center [448, 208] width 592 height 127
drag, startPoint x: 637, startPoint y: 175, endPoint x: 521, endPoint y: 172, distance: 116.7
click at [524, 172] on div "Show 10 per page Show 25 per page Show 50 per page Show 100 per page Show 1000 …" at bounding box center [448, 177] width 596 height 20
drag, startPoint x: 649, startPoint y: 170, endPoint x: 539, endPoint y: 166, distance: 110.1
click at [540, 166] on div "New Subscription Show 10 per page Show 25 per page Show 50 per page Show 100 pe…" at bounding box center [448, 208] width 592 height 127
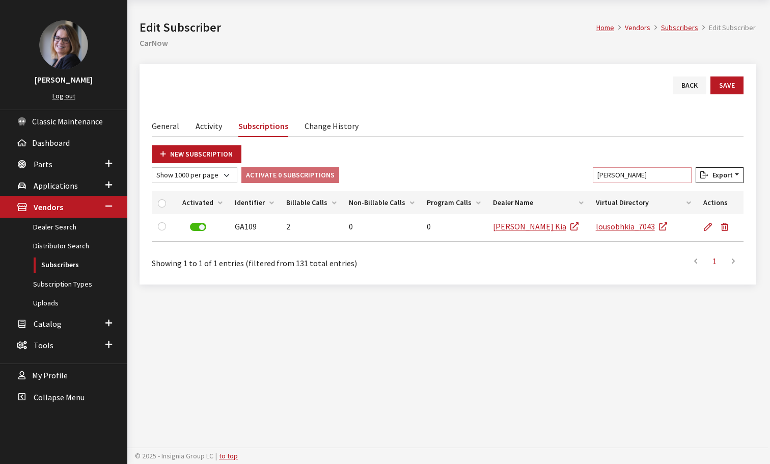
drag, startPoint x: 648, startPoint y: 174, endPoint x: 549, endPoint y: 168, distance: 99.0
click at [549, 168] on div "Show 10 per page Show 25 per page Show 50 per page Show 100 per page Show 1000 …" at bounding box center [448, 177] width 596 height 20
type input "lou sobh"
click at [169, 157] on link "New Subscription" at bounding box center [197, 154] width 90 height 18
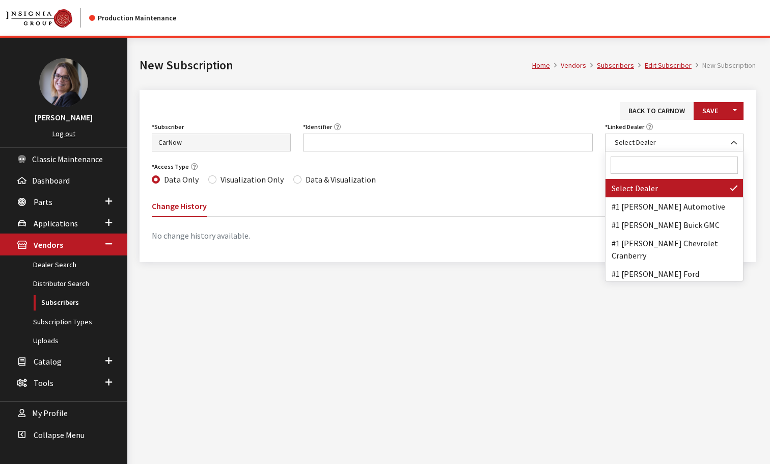
click at [649, 161] on input "Search" at bounding box center [675, 164] width 128 height 17
paste input "[PERSON_NAME] Kia"
type input "[PERSON_NAME] Kia"
drag, startPoint x: 631, startPoint y: 193, endPoint x: 579, endPoint y: 177, distance: 54.2
select select "7043"
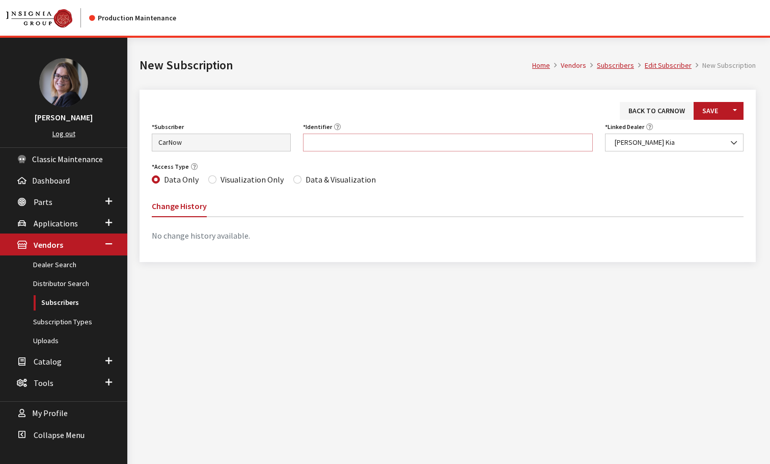
click at [320, 144] on input "Identifier" at bounding box center [448, 142] width 290 height 18
paste input "GA095"
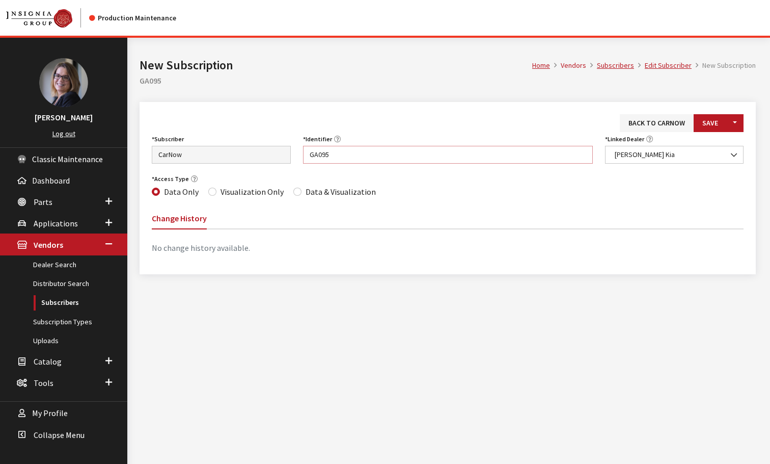
type input "GA095"
click at [293, 189] on input "Data & Visualization" at bounding box center [297, 192] width 8 height 8
radio input "true"
click at [703, 125] on button "Save" at bounding box center [710, 123] width 33 height 18
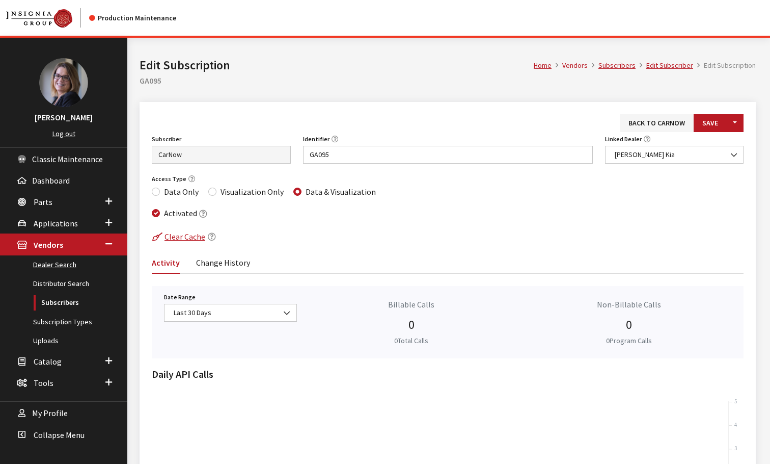
click at [44, 267] on link "Dealer Search" at bounding box center [63, 264] width 127 height 19
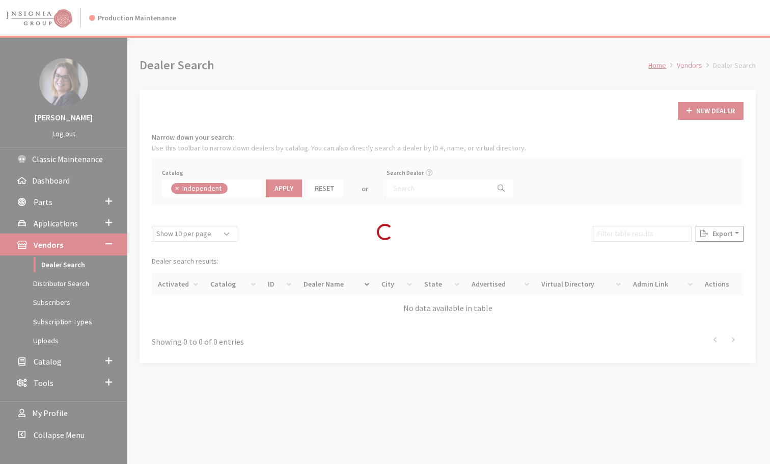
scroll to position [74, 0]
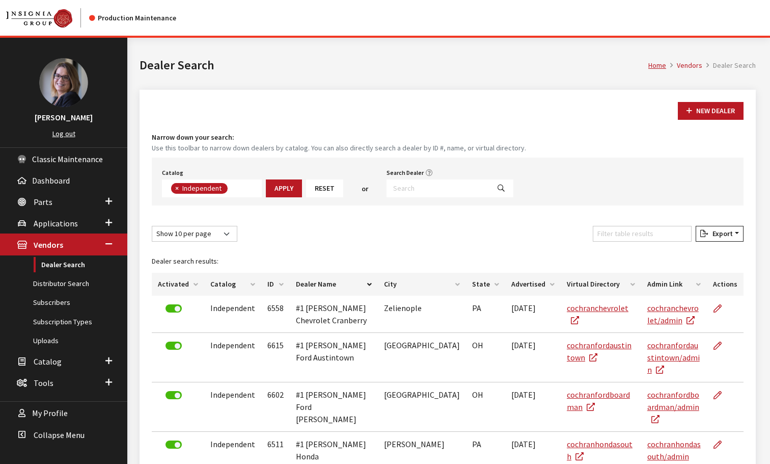
click at [177, 189] on span "×" at bounding box center [177, 187] width 4 height 9
select select
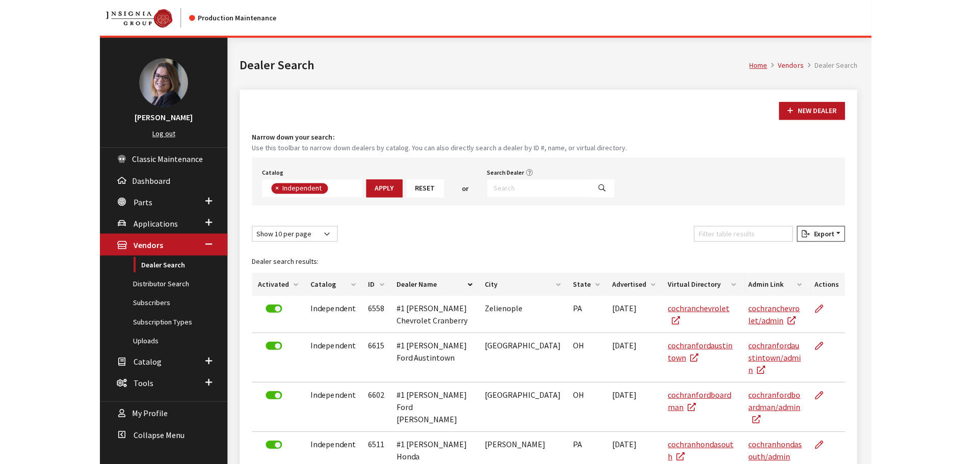
scroll to position [106, 0]
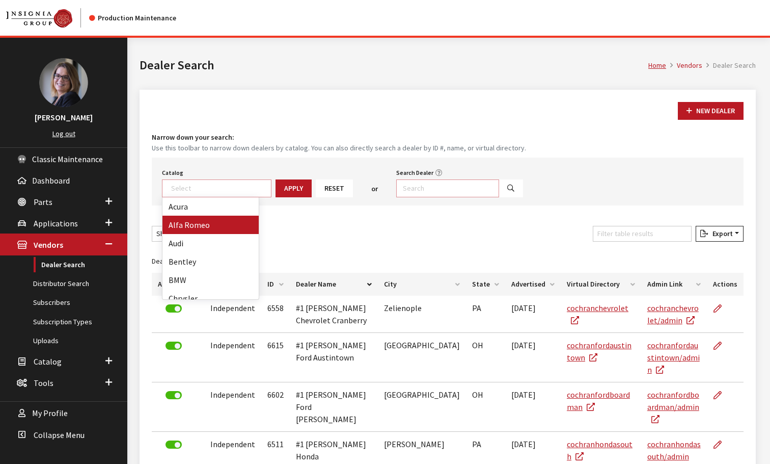
click at [413, 188] on input "Search Dealer" at bounding box center [447, 188] width 103 height 18
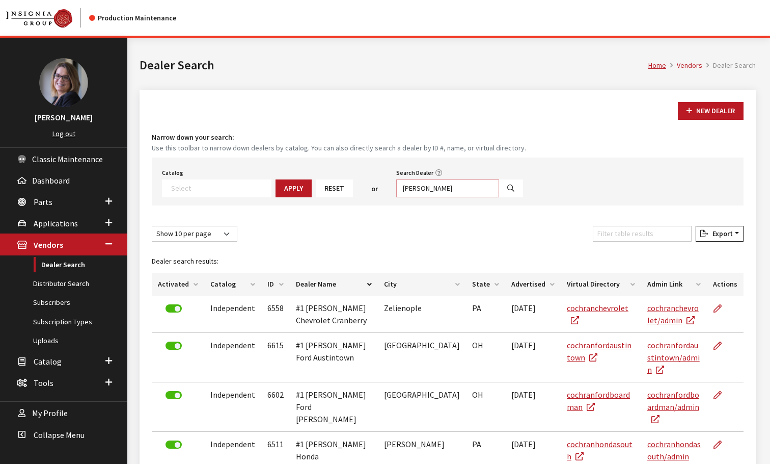
type input "[PERSON_NAME]"
select select
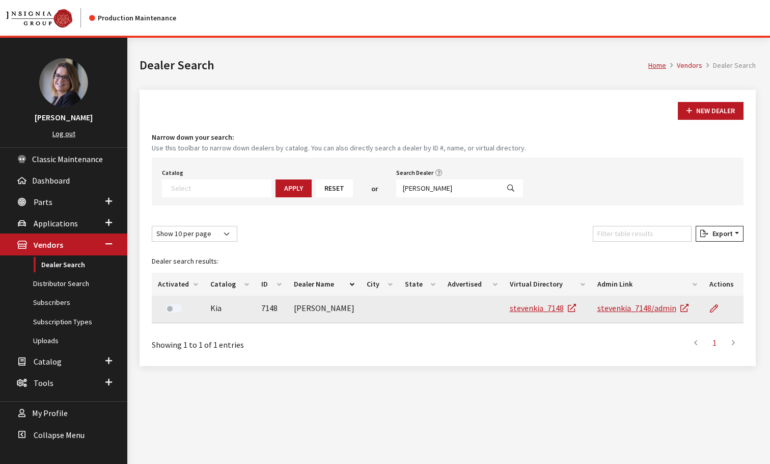
click at [171, 310] on label at bounding box center [174, 308] width 16 height 8
drag, startPoint x: 435, startPoint y: 187, endPoint x: 338, endPoint y: 178, distance: 96.7
click at [338, 178] on div "Catalog Acura Alfa Romeo Audi Bentley BMW Chrysler DoubleTake [PERSON_NAME] Hon…" at bounding box center [448, 181] width 592 height 48
type input "calava%"
select select
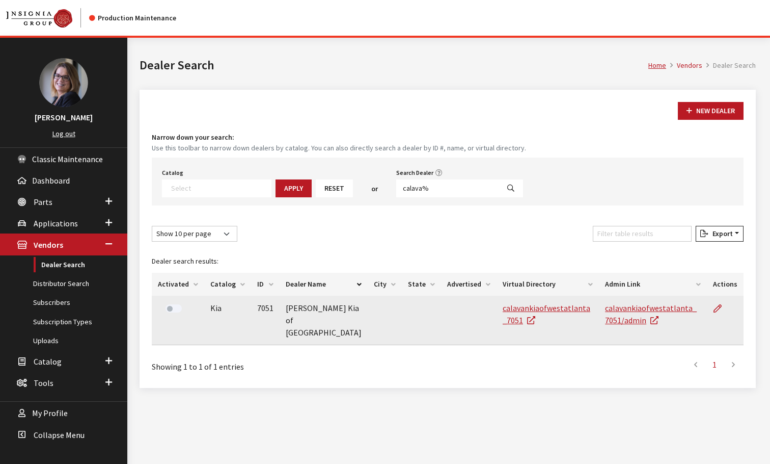
click at [170, 306] on label at bounding box center [174, 308] width 16 height 8
drag, startPoint x: 436, startPoint y: 189, endPoint x: 329, endPoint y: 172, distance: 108.8
click at [338, 174] on div "Catalog Acura Alfa Romeo Audi Bentley BMW Chrysler DoubleTake Ford GM Honda Hyu…" at bounding box center [448, 181] width 592 height 48
type input "lee john%"
select select
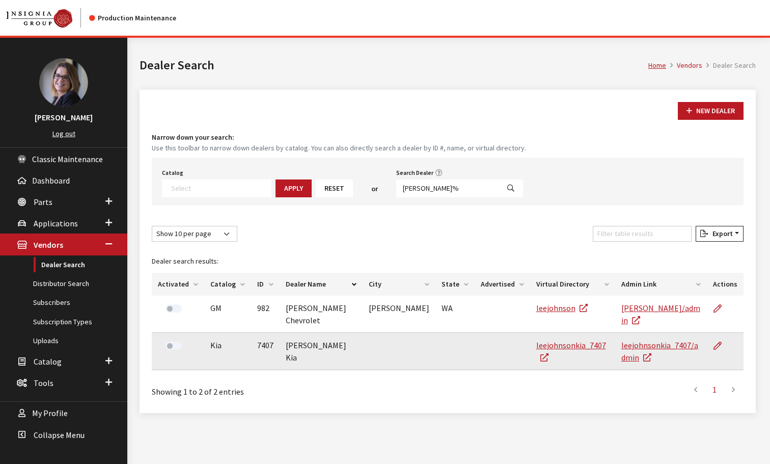
click at [172, 346] on label at bounding box center [174, 345] width 16 height 8
drag, startPoint x: 446, startPoint y: 183, endPoint x: 360, endPoint y: 182, distance: 86.1
click at [372, 182] on div "Catalog Acura Alfa Romeo Audi Bentley BMW Chrysler DoubleTake Ford GM Honda Hyu…" at bounding box center [448, 181] width 592 height 48
type input "South Hill%"
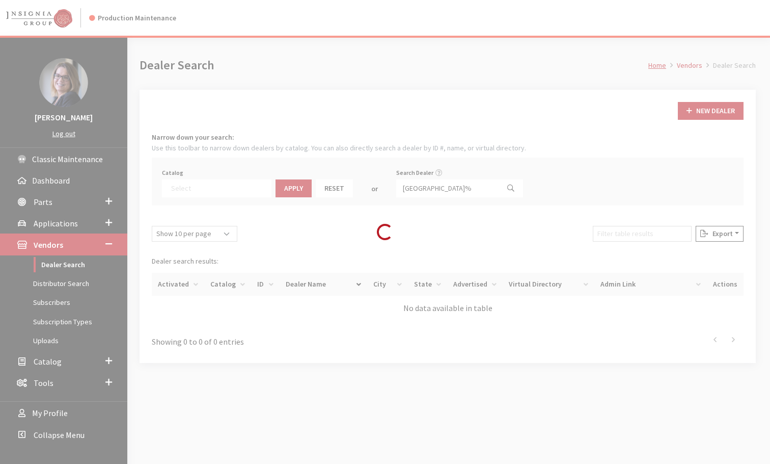
select select
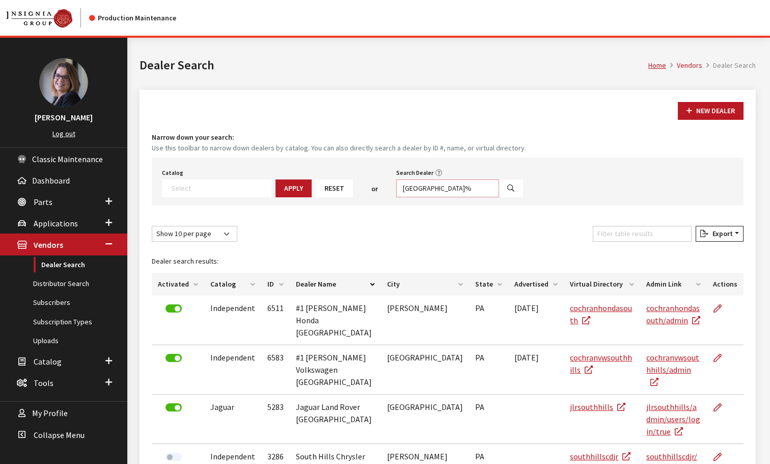
drag, startPoint x: 443, startPoint y: 185, endPoint x: 443, endPoint y: 191, distance: 5.6
click at [443, 185] on input "South Hill%" at bounding box center [447, 188] width 103 height 18
type input "South Hills K%"
select select
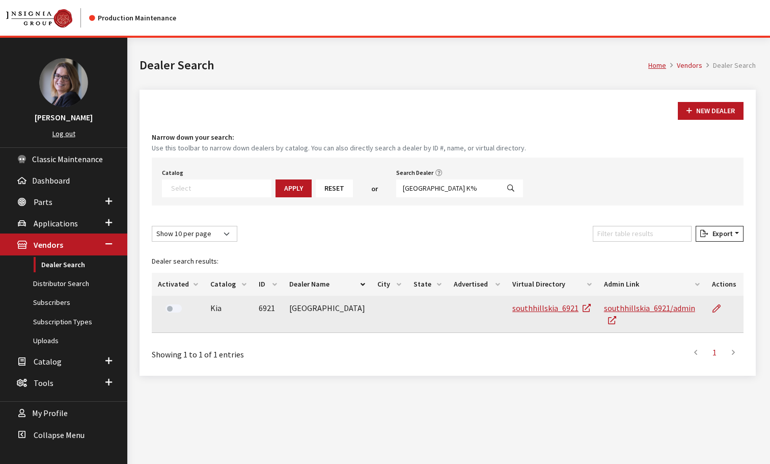
click at [169, 311] on label at bounding box center [174, 308] width 16 height 8
drag, startPoint x: 452, startPoint y: 187, endPoint x: 371, endPoint y: 187, distance: 80.5
click at [371, 188] on div "Catalog Acura Alfa Romeo Audi Bentley BMW Chrysler DoubleTake Ford GM Honda Hyu…" at bounding box center [448, 181] width 592 height 48
type input "Charlie%"
select select
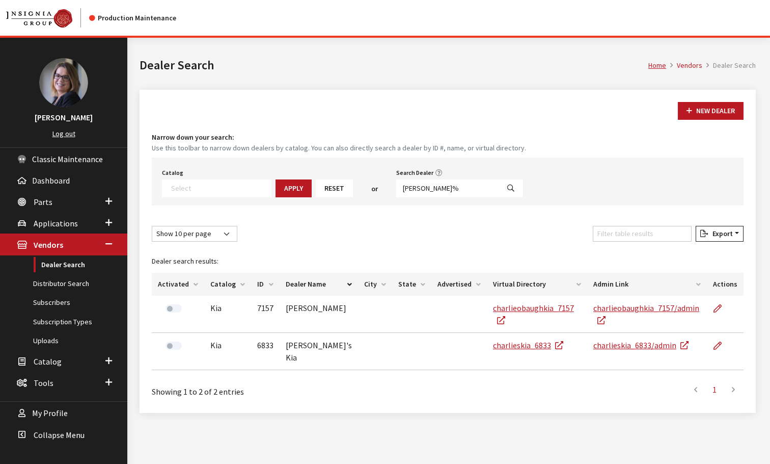
drag, startPoint x: 169, startPoint y: 308, endPoint x: 178, endPoint y: 308, distance: 9.2
click at [169, 308] on label at bounding box center [174, 308] width 16 height 8
drag, startPoint x: 422, startPoint y: 188, endPoint x: 359, endPoint y: 179, distance: 63.8
click at [359, 179] on div "Catalog Acura Alfa Romeo Audi Bentley BMW Chrysler DoubleTake Ford GM Honda Hyu…" at bounding box center [448, 181] width 592 height 48
type input "university kia"
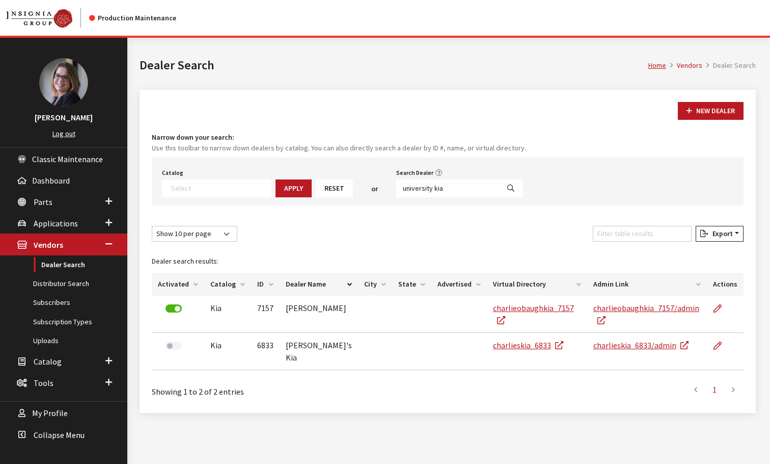
select select
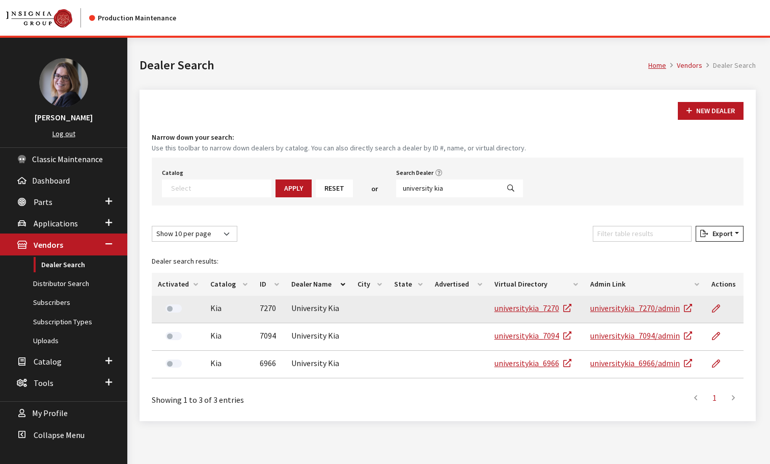
click at [166, 307] on label at bounding box center [174, 308] width 16 height 8
click at [174, 306] on label at bounding box center [174, 308] width 16 height 8
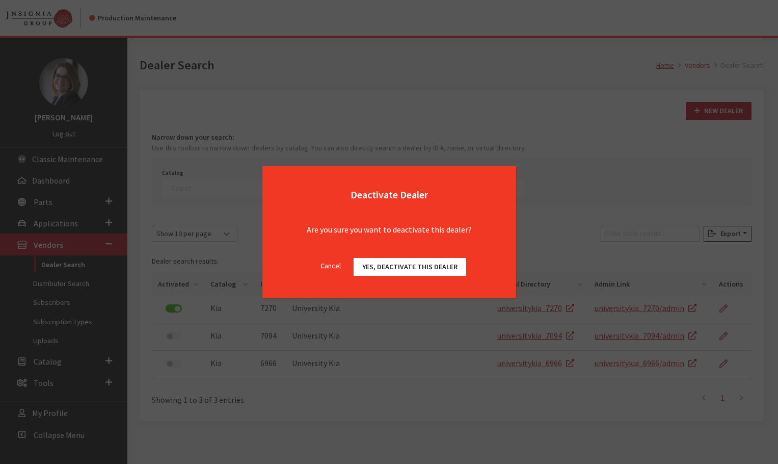
click at [380, 269] on span "Yes, deactivate this dealer" at bounding box center [409, 266] width 95 height 9
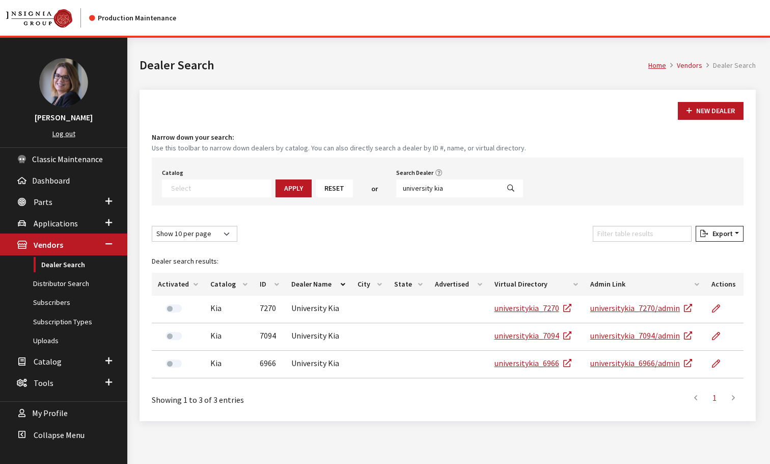
click at [170, 363] on label at bounding box center [174, 363] width 16 height 8
click at [457, 189] on input "university kia" at bounding box center [447, 188] width 103 height 18
drag, startPoint x: 458, startPoint y: 194, endPoint x: 328, endPoint y: 179, distance: 130.2
click at [328, 179] on div "Catalog Acura Alfa Romeo Audi Bentley BMW Chrysler DoubleTake Ford GM Honda Hyu…" at bounding box center [448, 181] width 592 height 48
type input "jenkins kia%"
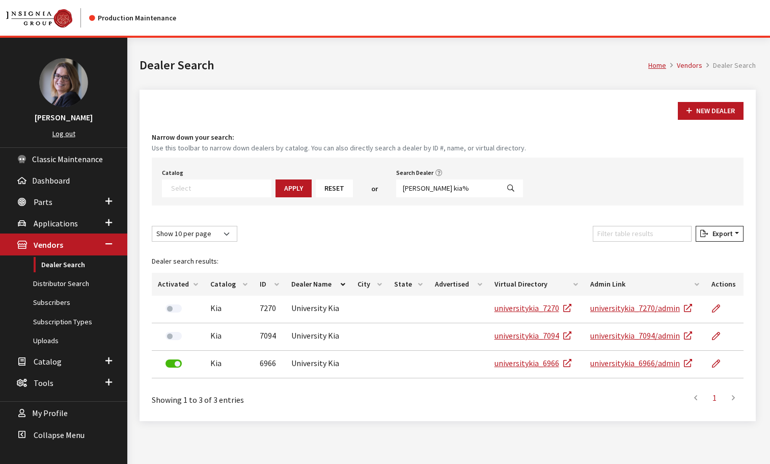
select select
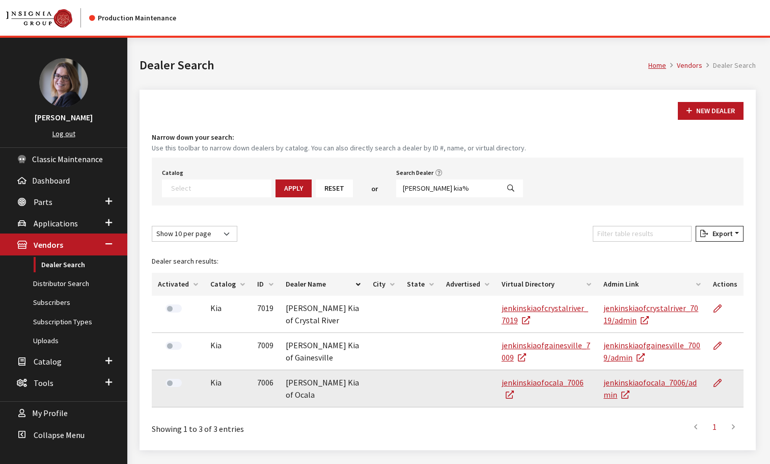
click at [172, 385] on label at bounding box center [174, 383] width 16 height 8
drag, startPoint x: 426, startPoint y: 185, endPoint x: 353, endPoint y: 184, distance: 73.4
click at [353, 184] on div "Catalog Acura Alfa Romeo Audi Bentley BMW Chrysler DoubleTake Ford GM Honda Hyu…" at bounding box center [448, 181] width 592 height 48
type input "foundation%"
select select
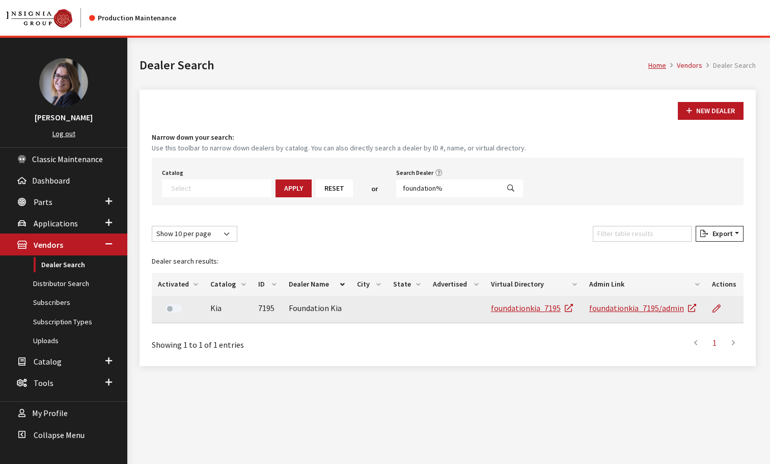
click at [175, 310] on label at bounding box center [174, 308] width 16 height 8
drag, startPoint x: 441, startPoint y: 189, endPoint x: 381, endPoint y: 188, distance: 60.1
click at [381, 188] on div "Catalog Acura Alfa Romeo Audi Bentley BMW Chrysler DoubleTake Ford GM Honda Hyu…" at bounding box center [448, 181] width 592 height 48
type input "nv012"
select select
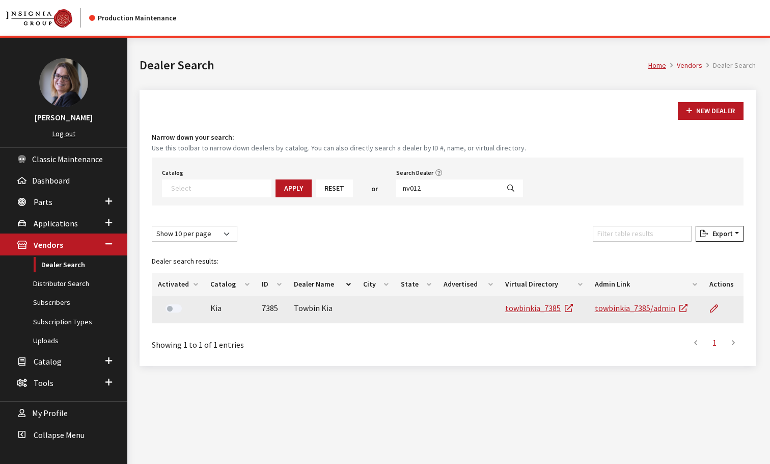
click at [162, 310] on div at bounding box center [173, 309] width 31 height 15
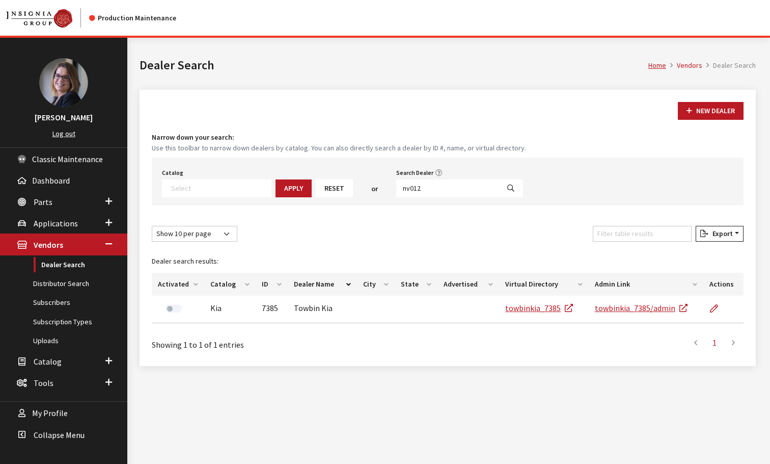
click at [168, 309] on label at bounding box center [174, 308] width 16 height 8
drag, startPoint x: 447, startPoint y: 190, endPoint x: 362, endPoint y: 180, distance: 85.6
click at [362, 180] on div "Catalog Acura Alfa Romeo Audi Bentley BMW Chrysler DoubleTake Ford GM Honda Hyu…" at bounding box center [448, 181] width 592 height 48
type input "fl025"
select select
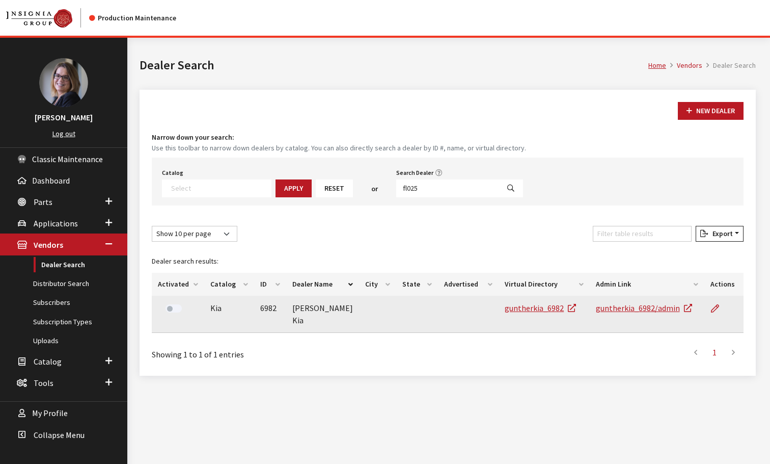
click at [171, 308] on label at bounding box center [174, 308] width 16 height 8
drag, startPoint x: 456, startPoint y: 185, endPoint x: 319, endPoint y: 164, distance: 138.7
click at [323, 165] on div "Catalog Acura Alfa Romeo Audi Bentley BMW Chrysler DoubleTake Ford GM Honda Hyu…" at bounding box center [448, 181] width 592 height 48
click at [425, 195] on input "fl025" at bounding box center [447, 188] width 103 height 18
drag, startPoint x: 424, startPoint y: 191, endPoint x: 336, endPoint y: 182, distance: 89.1
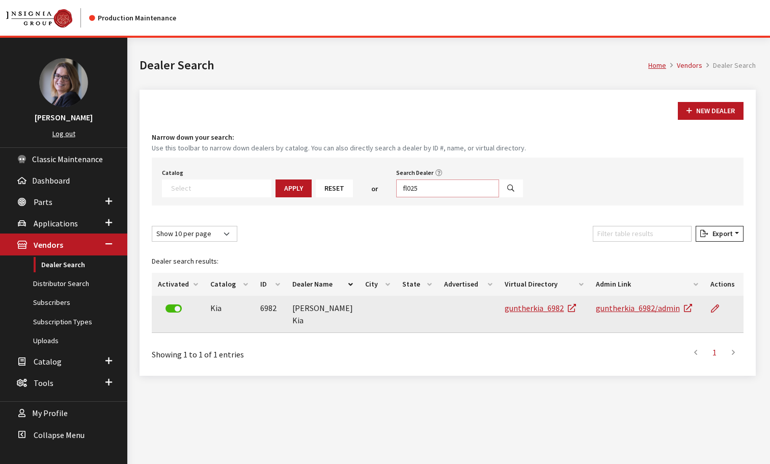
click at [336, 182] on div "Catalog Acura Alfa Romeo Audi Bentley BMW Chrysler DoubleTake Ford GM Honda Hyu…" at bounding box center [448, 181] width 592 height 48
type input "va025"
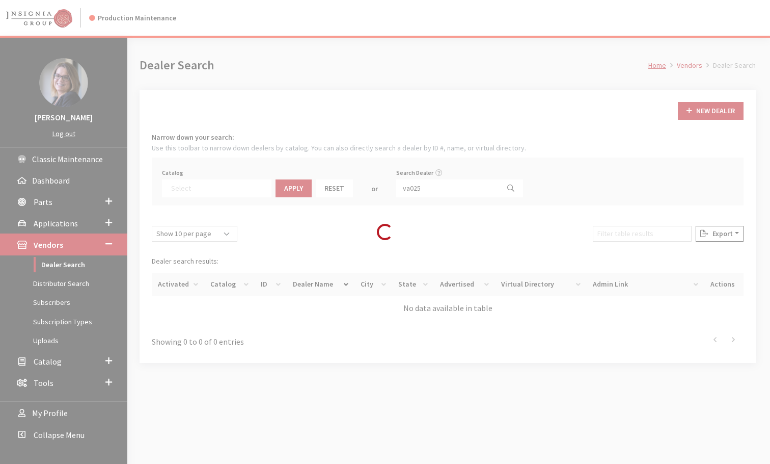
select select
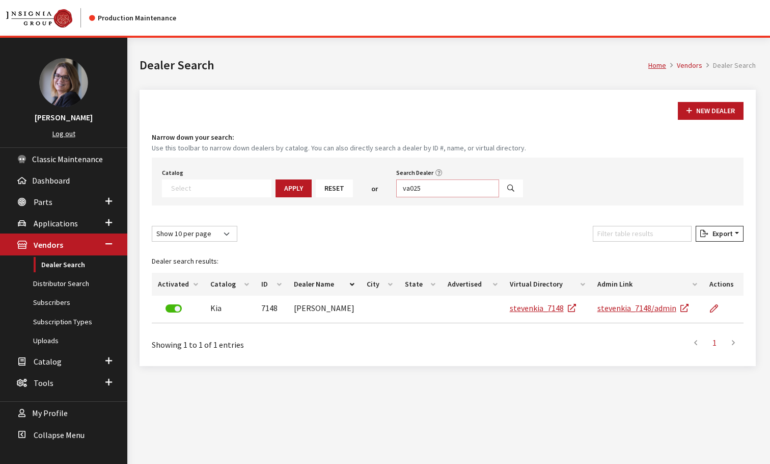
drag, startPoint x: 428, startPoint y: 185, endPoint x: 354, endPoint y: 181, distance: 74.0
click at [357, 182] on div "Catalog Acura Alfa Romeo Audi Bentley BMW Chrysler DoubleTake Ford GM Honda Hyu…" at bounding box center [448, 181] width 592 height 48
type input "ga106"
select select
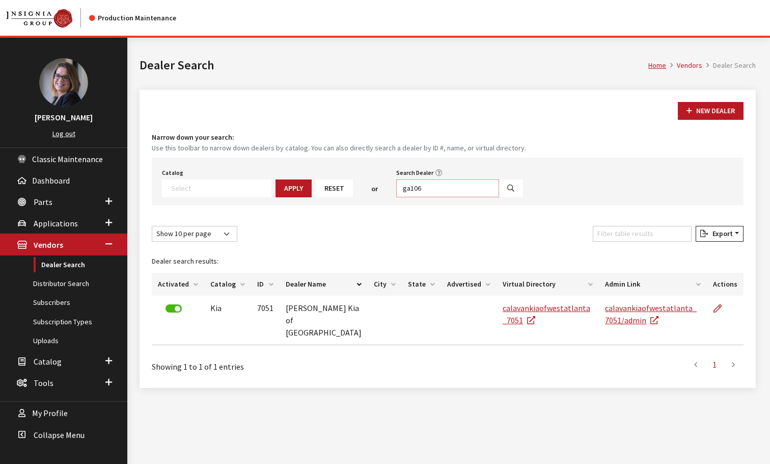
drag, startPoint x: 418, startPoint y: 180, endPoint x: 371, endPoint y: 180, distance: 47.4
click at [371, 180] on div "Catalog Acura Alfa Romeo Audi Bentley BMW Chrysler DoubleTake Ford GM Honda Hyu…" at bounding box center [448, 181] width 592 height 48
type input "wa029"
select select
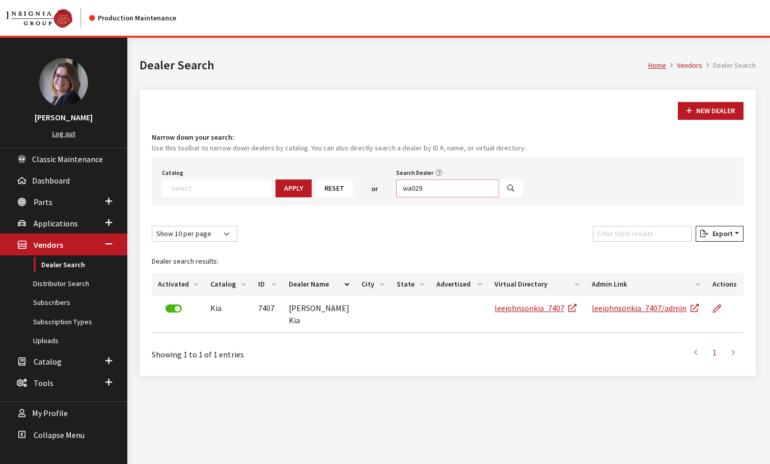
drag, startPoint x: 451, startPoint y: 187, endPoint x: 351, endPoint y: 183, distance: 101.0
click at [359, 184] on div "Catalog Acura Alfa Romeo Audi Bentley BMW Chrysler DoubleTake Ford GM Honda Hyu…" at bounding box center [448, 181] width 592 height 48
type input "oa051"
select select
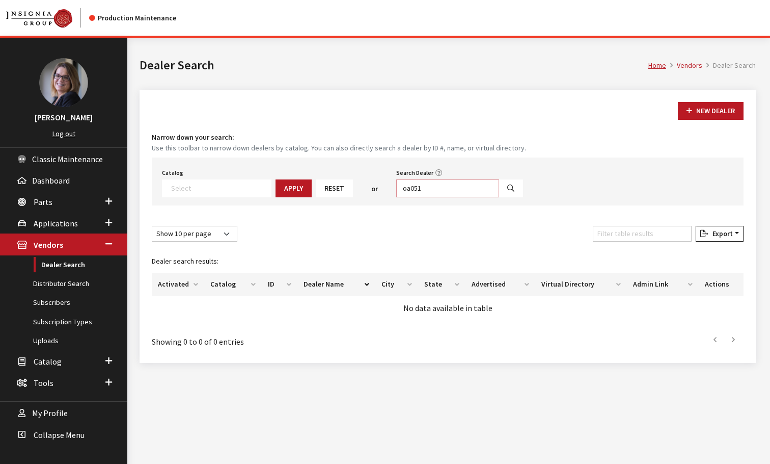
click at [396, 188] on input "oa051" at bounding box center [447, 188] width 103 height 18
type input "pa051"
select select
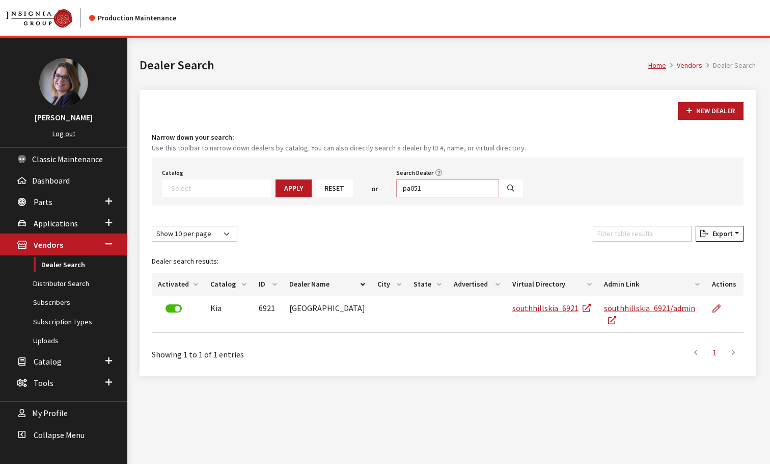
drag, startPoint x: 423, startPoint y: 189, endPoint x: 344, endPoint y: 181, distance: 79.3
click at [352, 182] on div "Catalog Acura Alfa Romeo Audi Bentley BMW Chrysler DoubleTake Ford GM Honda Hyu…" at bounding box center [448, 181] width 592 height 48
type input "va053"
select select
drag, startPoint x: 421, startPoint y: 188, endPoint x: 344, endPoint y: 175, distance: 77.4
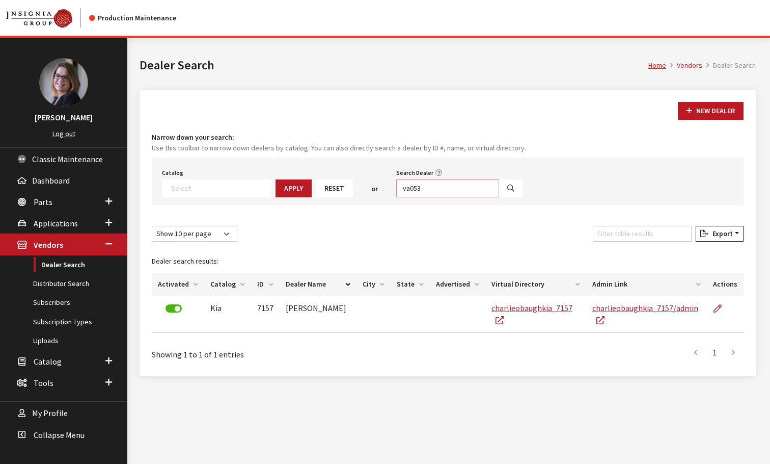
click at [344, 176] on div "Catalog Acura Alfa Romeo Audi Bentley BMW Chrysler DoubleTake Ford GM Honda Hyu…" at bounding box center [448, 181] width 592 height 48
type input "al024"
select select
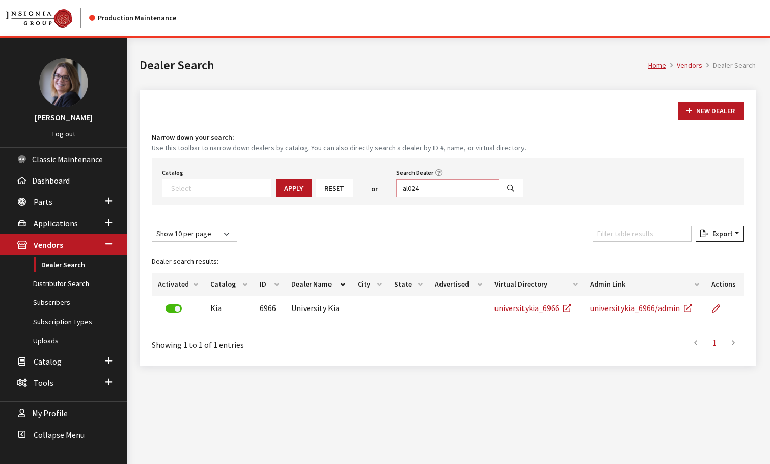
drag, startPoint x: 423, startPoint y: 183, endPoint x: 348, endPoint y: 180, distance: 75.0
click at [359, 181] on div "Catalog Acura Alfa Romeo Audi Bentley BMW Chrysler DoubleTake Ford GM Honda Hyu…" at bounding box center [448, 181] width 592 height 48
type input "fl134"
select select
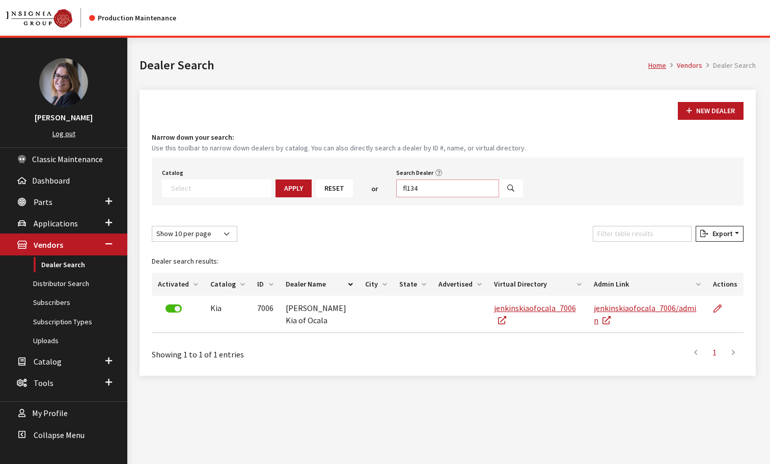
drag, startPoint x: 418, startPoint y: 188, endPoint x: 290, endPoint y: 162, distance: 130.5
click at [291, 163] on div "Catalog Acura Alfa Romeo Audi Bentley BMW Chrysler DoubleTake Ford GM Honda Hyu…" at bounding box center [448, 181] width 592 height 48
type input "co040"
click at [499, 189] on button "Search" at bounding box center [511, 188] width 24 height 18
select select
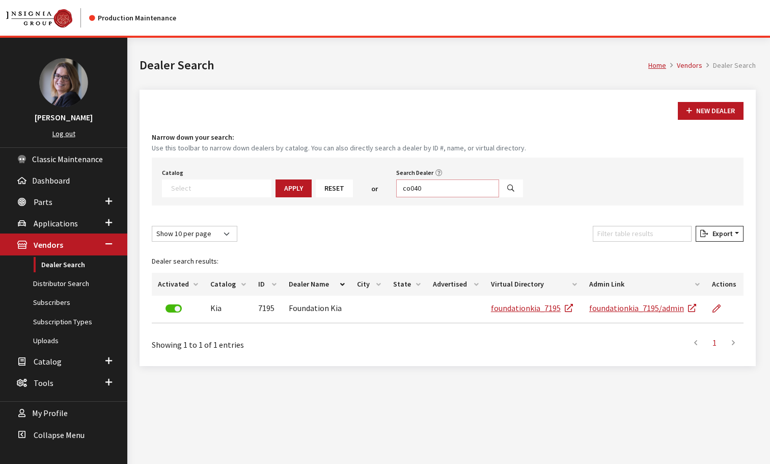
drag, startPoint x: 433, startPoint y: 183, endPoint x: 336, endPoint y: 178, distance: 96.9
click at [336, 178] on div "Catalog Acura Alfa Romeo Audi Bentley BMW Chrysler DoubleTake Ford GM Honda Hyu…" at bounding box center [448, 181] width 592 height 48
type input "ar021"
select select
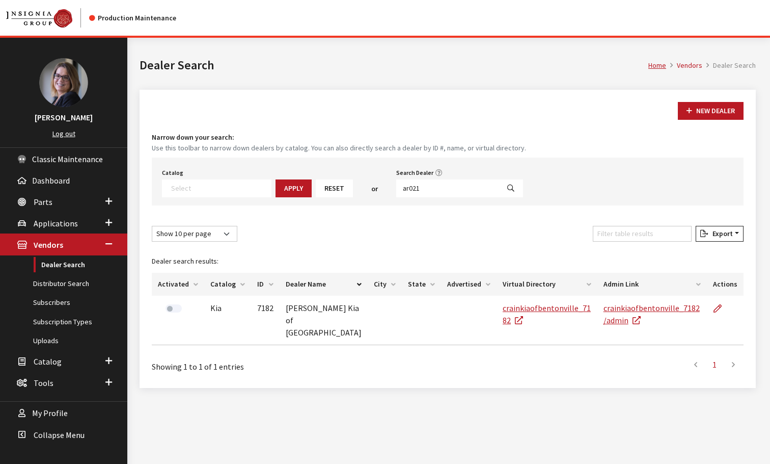
click at [171, 309] on label at bounding box center [174, 308] width 16 height 8
drag, startPoint x: 428, startPoint y: 184, endPoint x: 354, endPoint y: 166, distance: 76.1
click at [355, 166] on div "Catalog Acura Alfa Romeo Audi Bentley BMW Chrysler DoubleTake Ford GM Honda Hyu…" at bounding box center [448, 181] width 592 height 48
type input "ar019"
select select
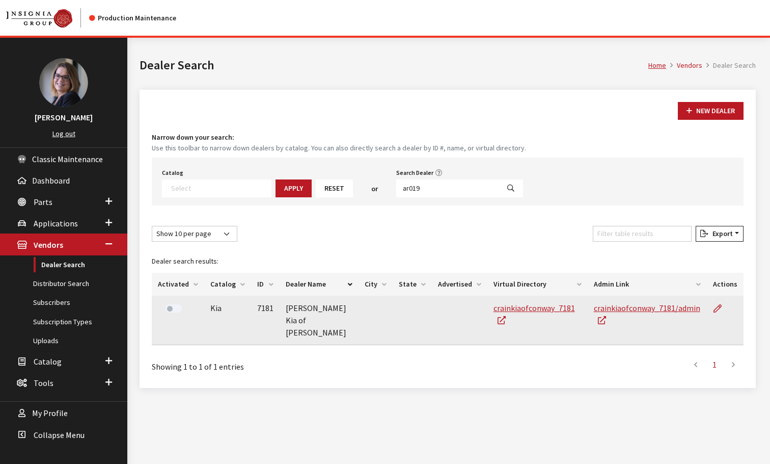
click at [173, 307] on label at bounding box center [174, 308] width 16 height 8
drag, startPoint x: 425, startPoint y: 190, endPoint x: 383, endPoint y: 179, distance: 43.3
click at [394, 179] on div "Search Dealer ar019" at bounding box center [459, 182] width 131 height 32
type input "ar007"
select select
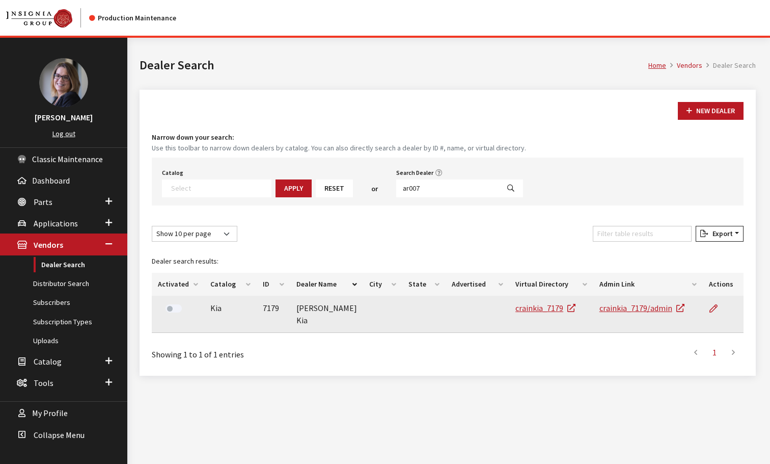
click at [171, 308] on label at bounding box center [174, 308] width 16 height 8
click at [426, 190] on input "ar007" at bounding box center [447, 188] width 103 height 18
drag, startPoint x: 426, startPoint y: 190, endPoint x: 365, endPoint y: 183, distance: 61.1
click at [365, 183] on div "Catalog Acura Alfa Romeo Audi Bentley BMW Chrysler DoubleTake Ford GM Honda Hyu…" at bounding box center [448, 181] width 592 height 48
type input "ca326"
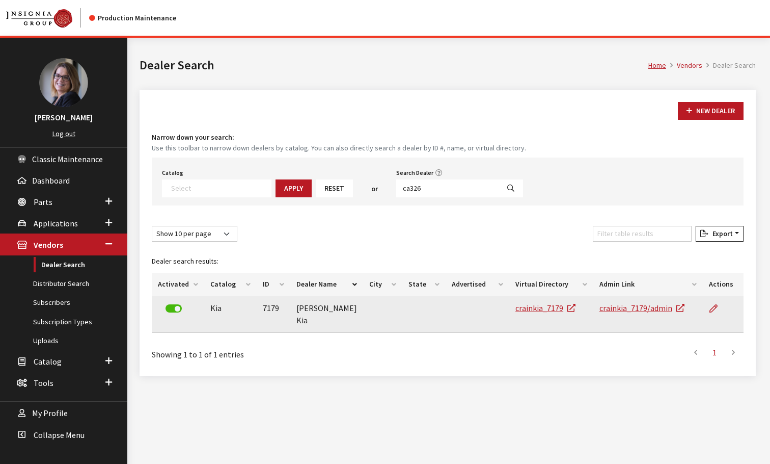
select select
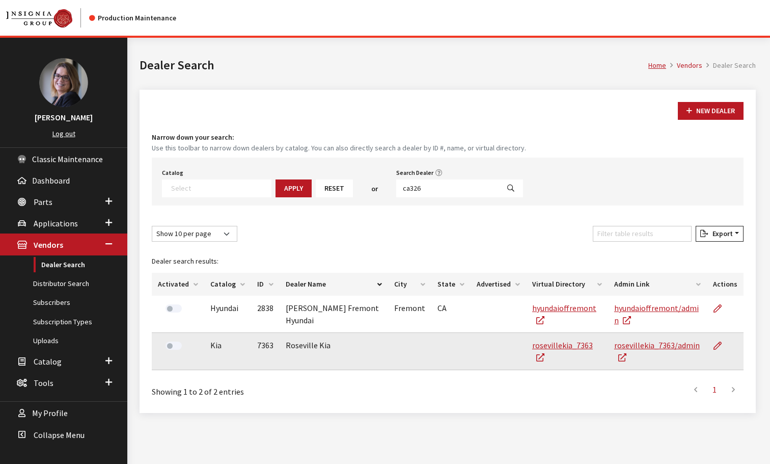
click at [170, 346] on label at bounding box center [174, 345] width 16 height 8
drag, startPoint x: 438, startPoint y: 192, endPoint x: 345, endPoint y: 174, distance: 94.4
click at [347, 174] on div "Catalog Acura Alfa Romeo Audi Bentley BMW Chrysler DoubleTake Ford GM Honda Hyu…" at bounding box center [448, 181] width 592 height 48
type input "ar024"
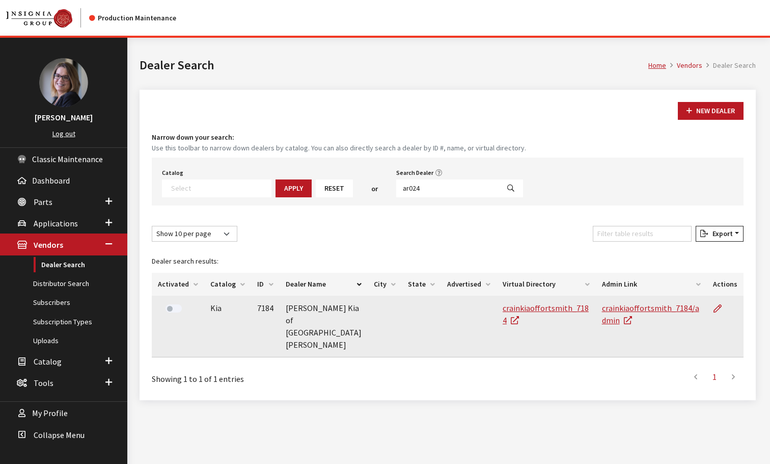
click at [168, 313] on div at bounding box center [173, 309] width 31 height 15
click at [173, 310] on label at bounding box center [174, 308] width 16 height 8
click at [456, 184] on input "ar024" at bounding box center [447, 188] width 103 height 18
drag, startPoint x: 418, startPoint y: 190, endPoint x: 323, endPoint y: 167, distance: 98.0
click at [323, 167] on div "Catalog Acura Alfa Romeo Audi Bentley BMW Chrysler DoubleTake Ford GM Honda Hyu…" at bounding box center [448, 181] width 592 height 48
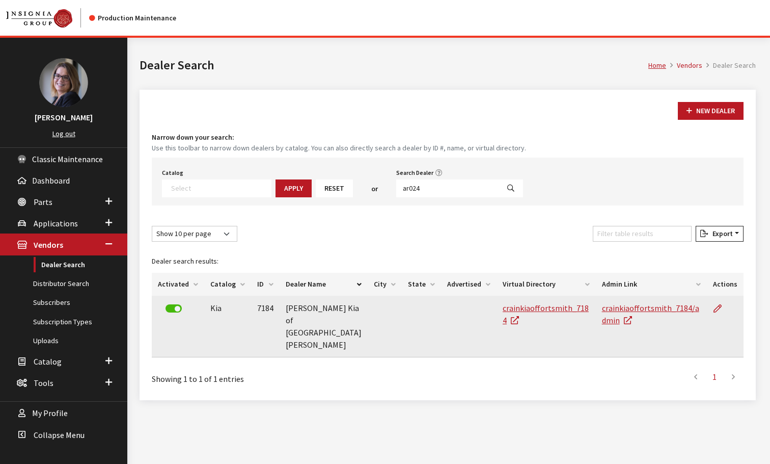
click at [499, 187] on button "Search" at bounding box center [511, 188] width 24 height 18
select select
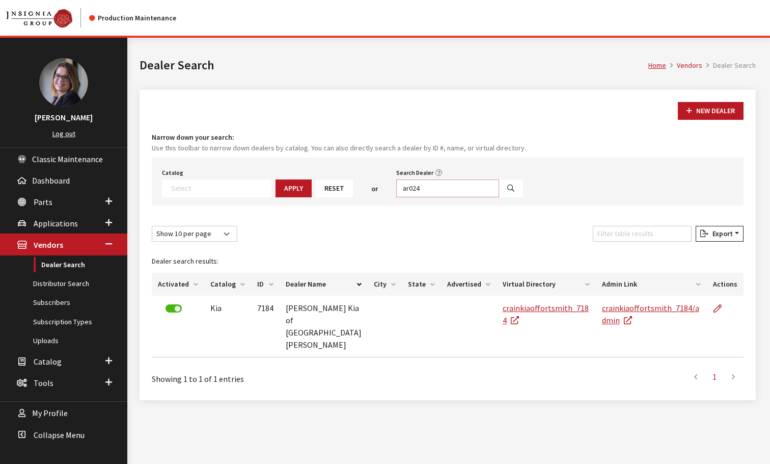
click at [419, 188] on input "ar024" at bounding box center [447, 188] width 103 height 18
paste input "AR025"
type input "AR025"
select select
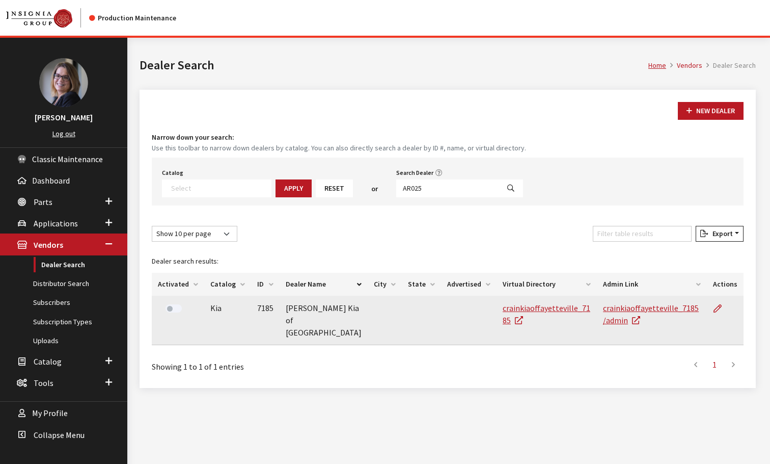
click at [166, 310] on label at bounding box center [174, 308] width 16 height 8
click at [435, 180] on input "AR025" at bounding box center [447, 188] width 103 height 18
drag, startPoint x: 438, startPoint y: 194, endPoint x: 340, endPoint y: 185, distance: 97.7
click at [342, 185] on div "Catalog Acura Alfa Romeo Audi Bentley BMW Chrysler DoubleTake Ford GM Honda Hyu…" at bounding box center [448, 181] width 592 height 48
paste input "GA109"
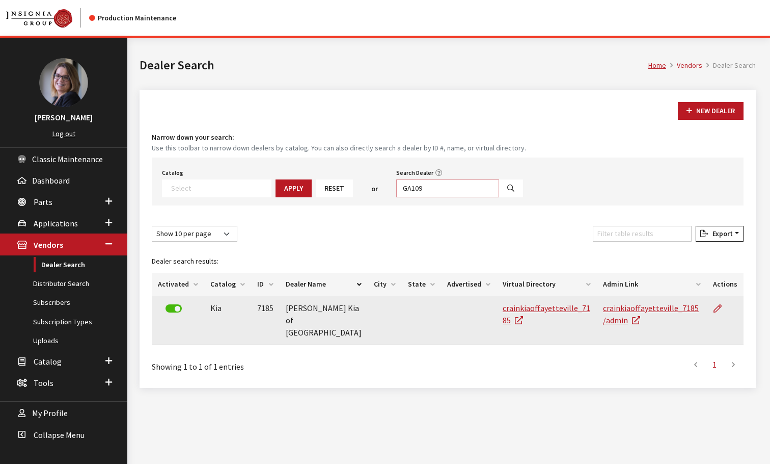
type input "GA109"
click at [507, 186] on icon "Search" at bounding box center [510, 188] width 7 height 7
select select
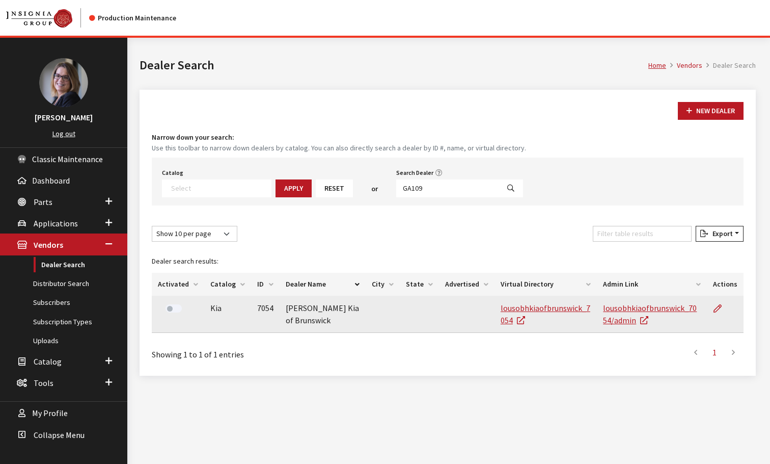
click at [166, 309] on label at bounding box center [174, 308] width 16 height 8
drag, startPoint x: 435, startPoint y: 192, endPoint x: 325, endPoint y: 177, distance: 111.0
click at [325, 177] on div "Catalog Acura Alfa Romeo Audi Bentley BMW Chrysler DoubleTake Ford GM Honda Hyu…" at bounding box center [448, 181] width 592 height 48
paste input "095"
type input "GA095"
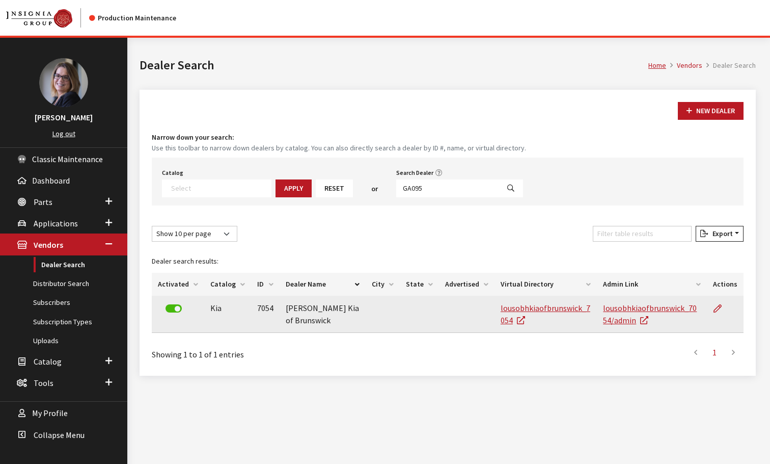
click at [507, 185] on icon "Search" at bounding box center [510, 188] width 7 height 7
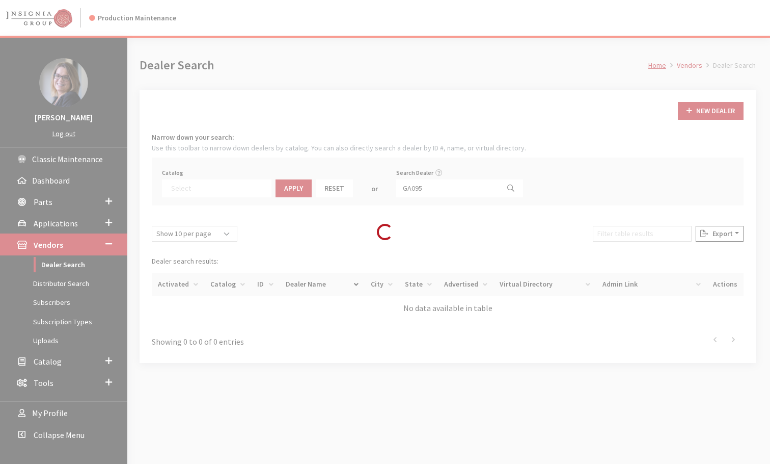
select select
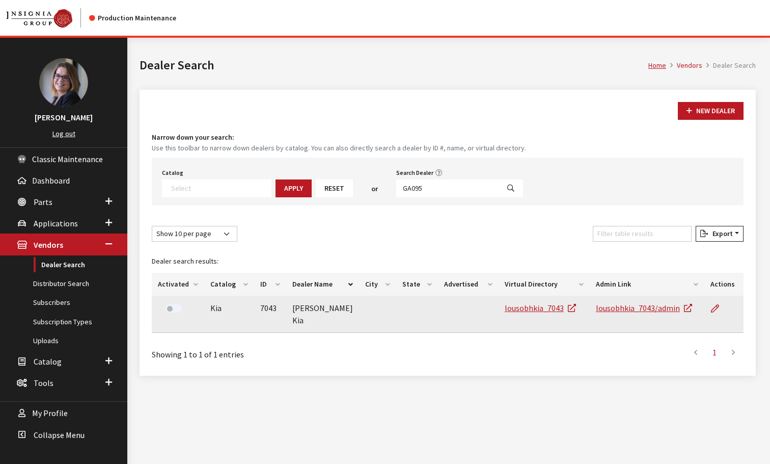
click at [172, 311] on label at bounding box center [174, 308] width 16 height 8
drag, startPoint x: 416, startPoint y: 189, endPoint x: 340, endPoint y: 170, distance: 78.2
click at [343, 171] on div "Catalog Acura Alfa Romeo Audi Bentley BMW Chrysler DoubleTake Ford GM Honda Hyu…" at bounding box center [448, 181] width 592 height 48
paste input "NV012"
type input "NV012"
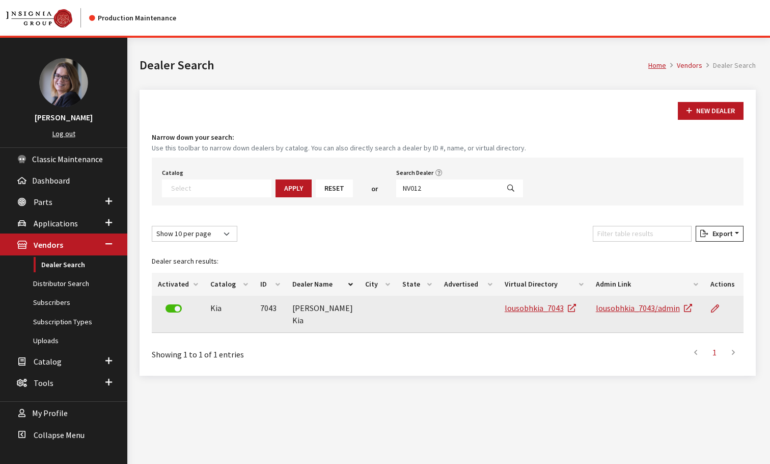
click at [507, 188] on icon "Search" at bounding box center [510, 188] width 7 height 7
select select
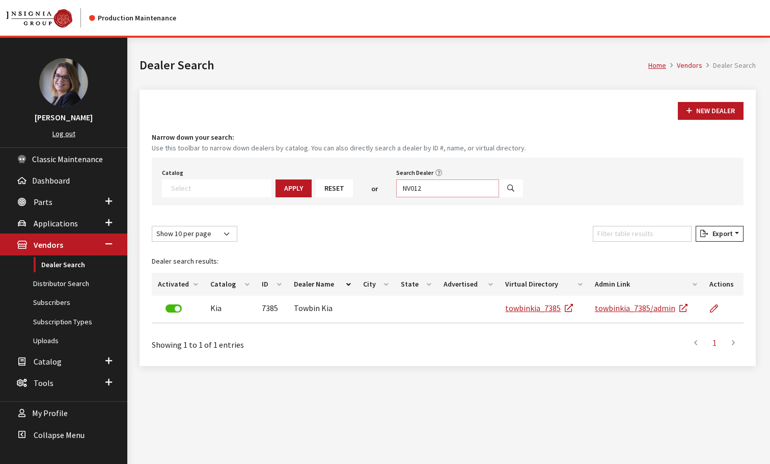
drag, startPoint x: 432, startPoint y: 193, endPoint x: 254, endPoint y: 151, distance: 182.2
click at [254, 151] on div "Narrow down your search: Use this toolbar to narrow down dealers by catalog. Yo…" at bounding box center [448, 168] width 592 height 73
paste input "FL025"
type input "FL025"
click at [507, 187] on icon "Search" at bounding box center [510, 188] width 7 height 7
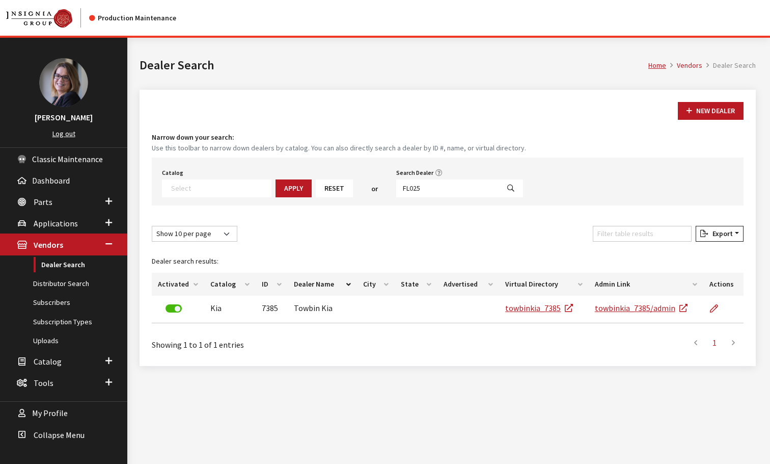
select select
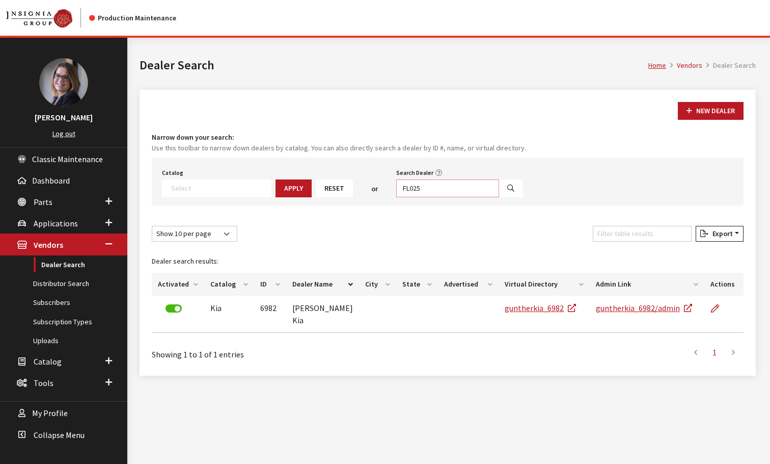
click at [436, 186] on input "FL025" at bounding box center [447, 188] width 103 height 18
drag, startPoint x: 436, startPoint y: 189, endPoint x: 288, endPoint y: 171, distance: 148.9
click at [297, 173] on div "Catalog Acura Alfa Romeo Audi Bentley BMW Chrysler DoubleTake Ford GM Honda Hyu…" at bounding box center [448, 181] width 592 height 48
paste input "MO012"
type input "MO012"
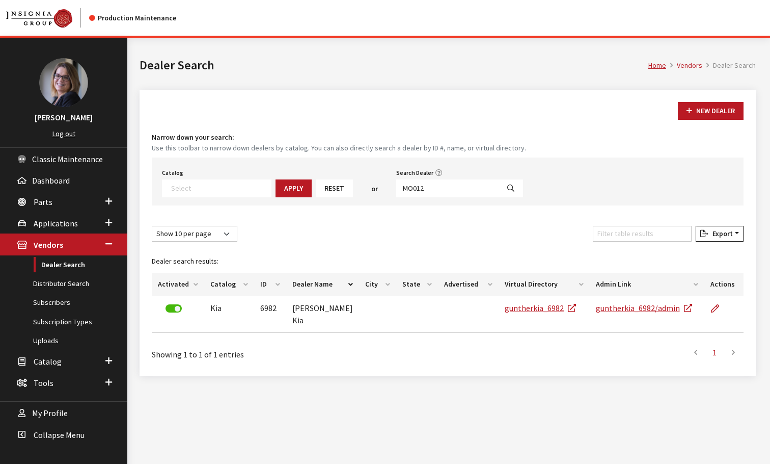
click at [499, 185] on button "Search" at bounding box center [511, 188] width 24 height 18
select select
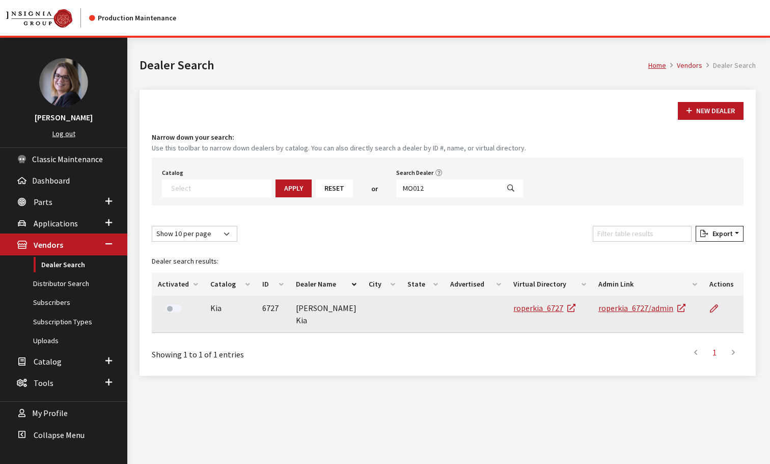
click at [166, 308] on label at bounding box center [174, 308] width 16 height 8
click at [424, 192] on input "MO012" at bounding box center [447, 188] width 103 height 18
drag, startPoint x: 424, startPoint y: 192, endPoint x: 317, endPoint y: 158, distance: 112.6
click at [326, 160] on div "Catalog Acura Alfa Romeo Audi Bentley BMW Chrysler DoubleTake Ford GM Honda Hyu…" at bounding box center [448, 181] width 592 height 48
paste input "VA027"
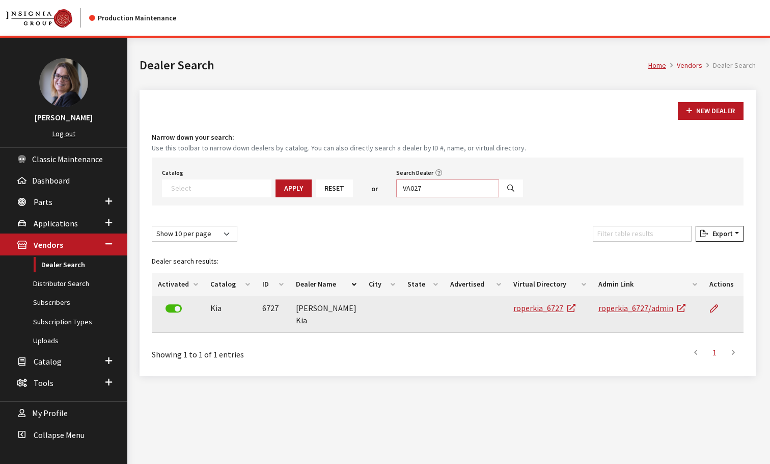
type input "VA027"
click at [507, 188] on icon "Search" at bounding box center [510, 188] width 7 height 7
select select
drag, startPoint x: 168, startPoint y: 309, endPoint x: 167, endPoint y: 301, distance: 7.7
click at [168, 309] on label at bounding box center [174, 308] width 16 height 8
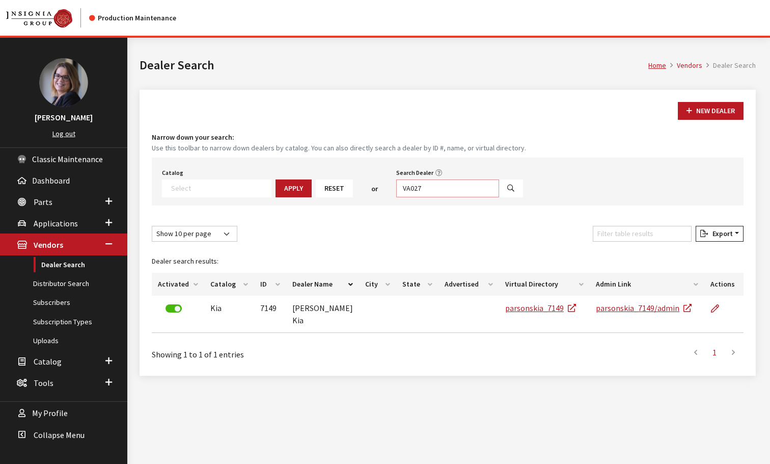
click at [421, 191] on input "VA027" at bounding box center [447, 188] width 103 height 18
drag, startPoint x: 421, startPoint y: 191, endPoint x: 353, endPoint y: 177, distance: 69.6
click at [352, 177] on div "Catalog Acura Alfa Romeo Audi Bentley BMW Chrysler DoubleTake Ford GM Honda Hyu…" at bounding box center [448, 181] width 592 height 48
paste input "PA106"
type input "PA106"
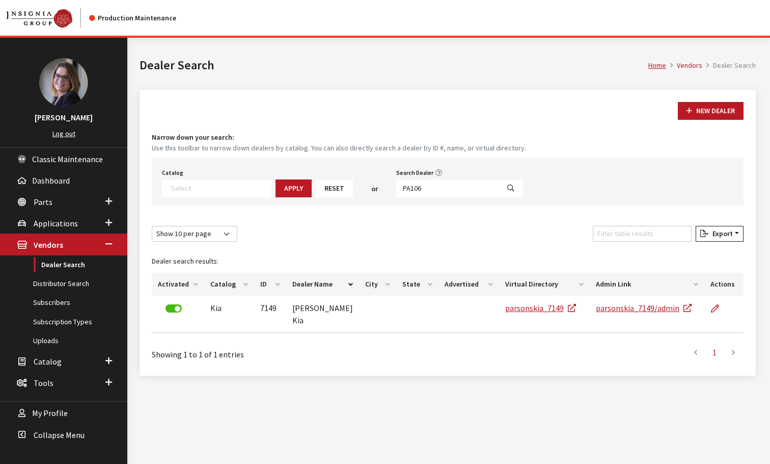
drag, startPoint x: 503, startPoint y: 186, endPoint x: 490, endPoint y: 185, distance: 13.3
click at [491, 185] on div "Search Dealer PA106" at bounding box center [459, 182] width 131 height 32
click at [507, 186] on icon "Search" at bounding box center [510, 188] width 7 height 7
select select
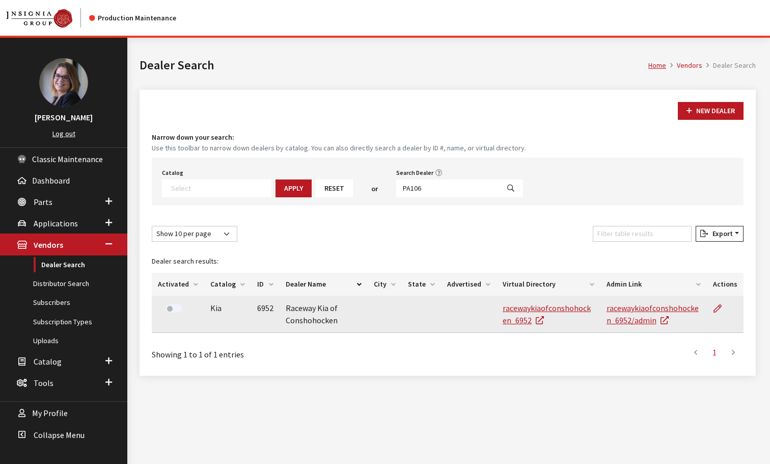
click at [159, 309] on div at bounding box center [173, 309] width 31 height 15
click at [166, 309] on label at bounding box center [174, 308] width 16 height 8
click at [413, 191] on input "PA106" at bounding box center [447, 188] width 103 height 18
drag, startPoint x: 423, startPoint y: 187, endPoint x: 349, endPoint y: 170, distance: 76.4
click at [347, 169] on div "Catalog Acura Alfa Romeo Audi Bentley BMW Chrysler DoubleTake Ford GM Honda Hyu…" at bounding box center [448, 181] width 592 height 48
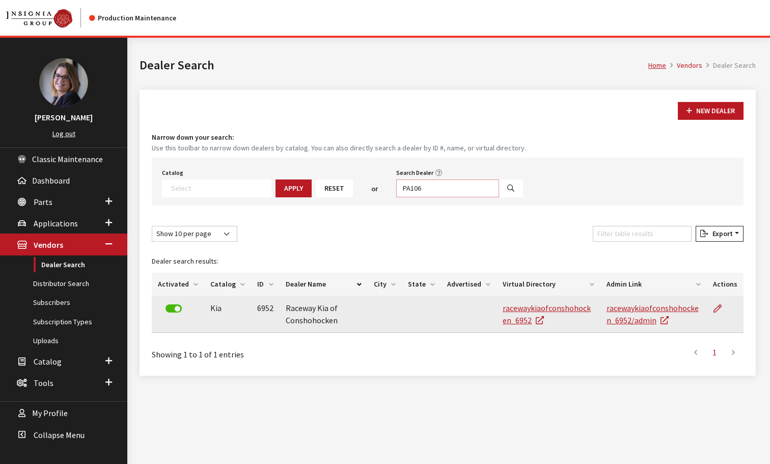
paste input "OH095"
type input "OH095"
click at [507, 186] on icon "Search" at bounding box center [510, 188] width 7 height 7
select select
click at [164, 309] on div at bounding box center [173, 309] width 31 height 15
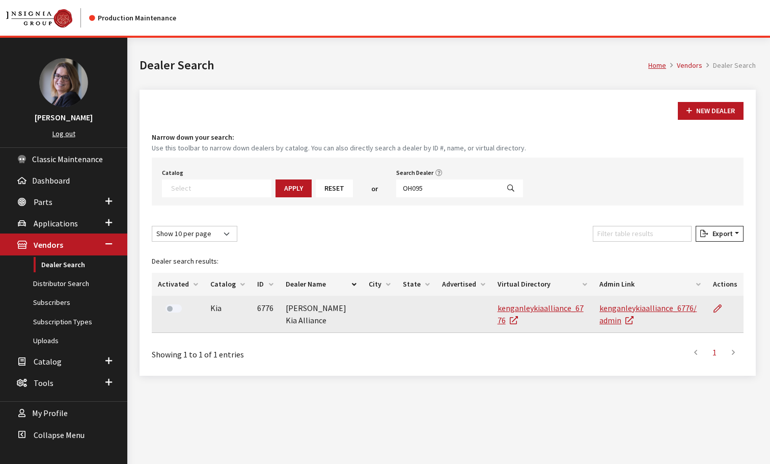
click at [168, 309] on label at bounding box center [174, 308] width 16 height 8
click at [436, 178] on div "Search Dealer OH095" at bounding box center [459, 182] width 131 height 32
click at [435, 190] on input "OH095" at bounding box center [447, 188] width 103 height 18
drag, startPoint x: 435, startPoint y: 191, endPoint x: 319, endPoint y: 169, distance: 117.1
click at [325, 171] on div "Catalog Acura Alfa Romeo Audi Bentley BMW Chrysler DoubleTake Ford GM Honda Hyu…" at bounding box center [448, 181] width 592 height 48
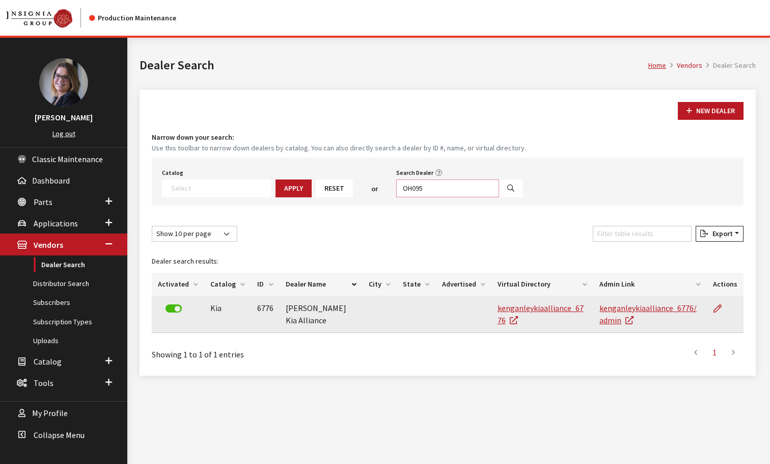
paste input "TX146"
type input "TX146"
click at [499, 190] on button "Search" at bounding box center [511, 188] width 24 height 18
select select
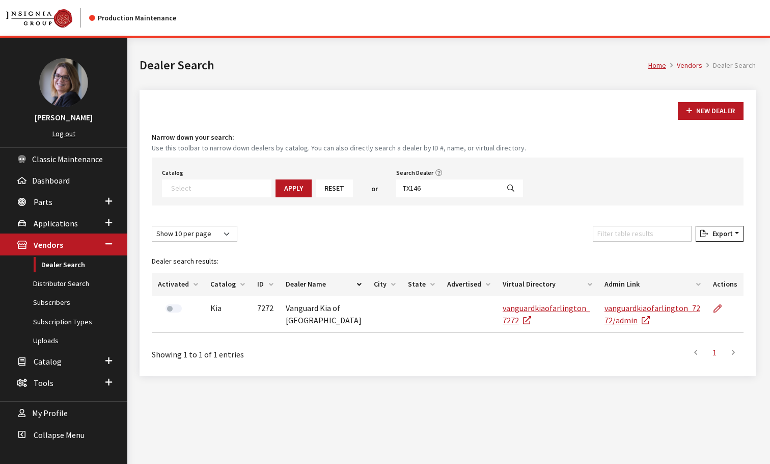
click at [170, 309] on label at bounding box center [174, 308] width 16 height 8
drag, startPoint x: 441, startPoint y: 189, endPoint x: 301, endPoint y: 178, distance: 140.5
click at [301, 179] on div "Catalog Acura Alfa Romeo Audi Bentley BMW Chrysler DoubleTake Ford GM Honda Hyu…" at bounding box center [448, 181] width 592 height 48
paste input "N047"
type input "TN047"
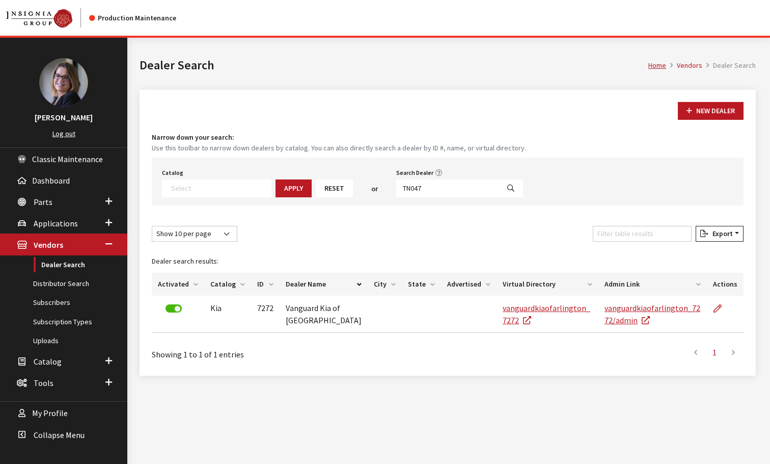
click at [499, 195] on button "Search" at bounding box center [511, 188] width 24 height 18
select select
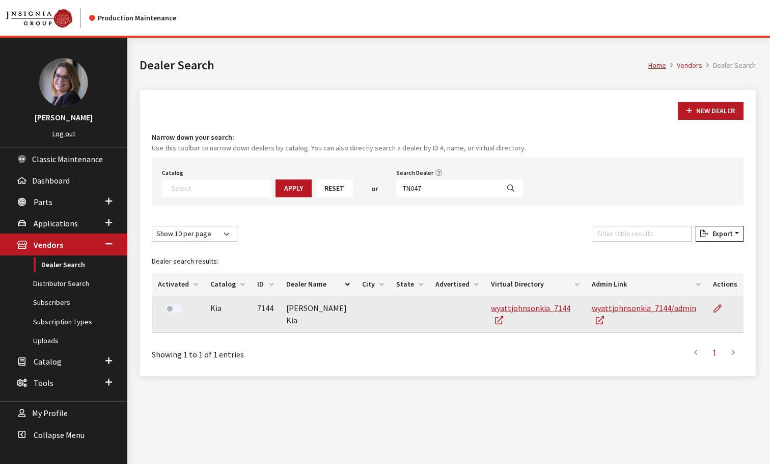
click at [171, 308] on label at bounding box center [174, 308] width 16 height 8
drag, startPoint x: 447, startPoint y: 194, endPoint x: 348, endPoint y: 172, distance: 101.1
click at [348, 172] on div "Catalog Acura Alfa Romeo Audi Bentley BMW Chrysler DoubleTake Ford GM Honda Hyu…" at bounding box center [448, 181] width 592 height 48
paste input "PA09"
type input "PA097"
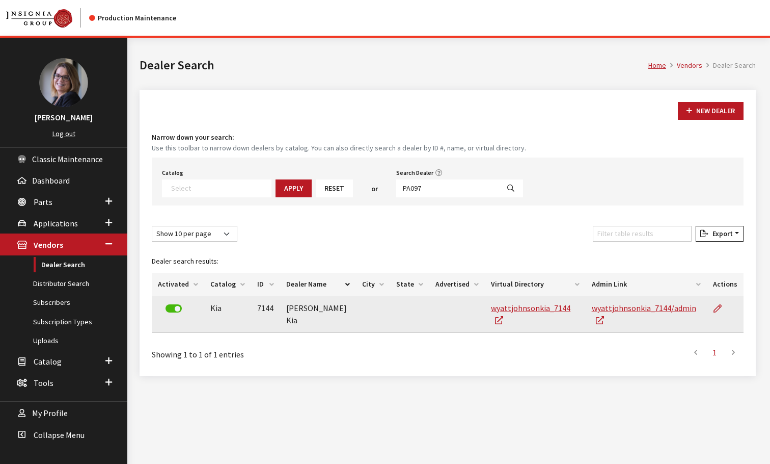
select select
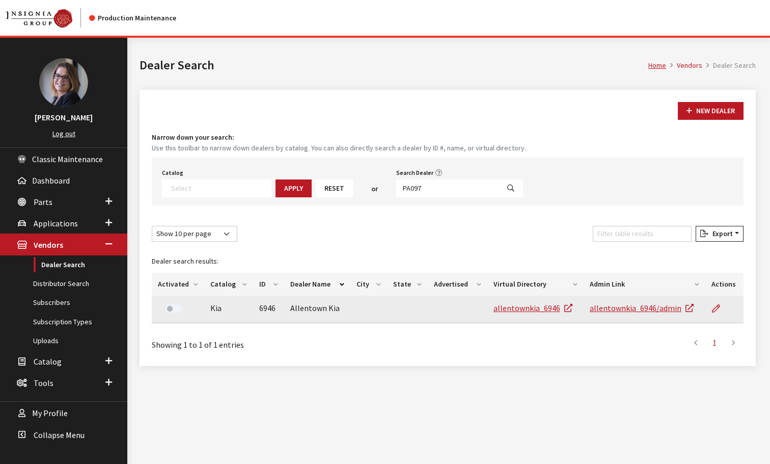
drag, startPoint x: 167, startPoint y: 304, endPoint x: 179, endPoint y: 306, distance: 12.5
click at [167, 304] on div at bounding box center [173, 309] width 31 height 15
click at [169, 311] on label at bounding box center [174, 308] width 16 height 8
drag, startPoint x: 413, startPoint y: 188, endPoint x: 372, endPoint y: 174, distance: 42.5
click at [372, 174] on div "Catalog Acura Alfa Romeo Audi Bentley BMW Chrysler DoubleTake Ford GM Honda Hyu…" at bounding box center [448, 181] width 592 height 48
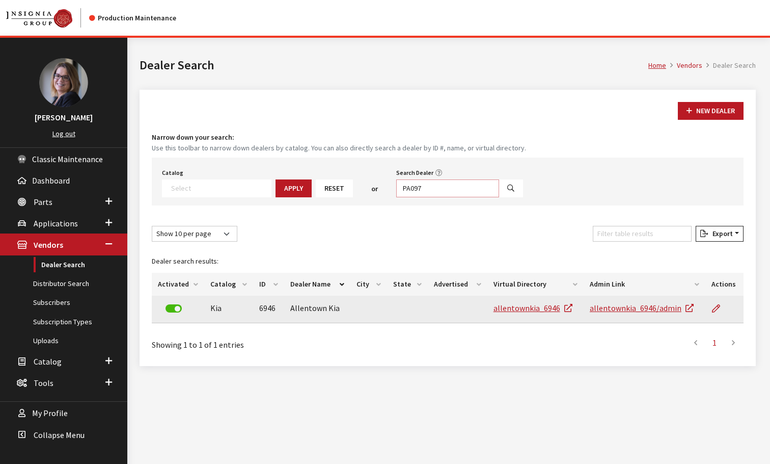
paste input "NJ076"
type input "NJ076"
click at [499, 181] on button "Search" at bounding box center [511, 188] width 24 height 18
select select
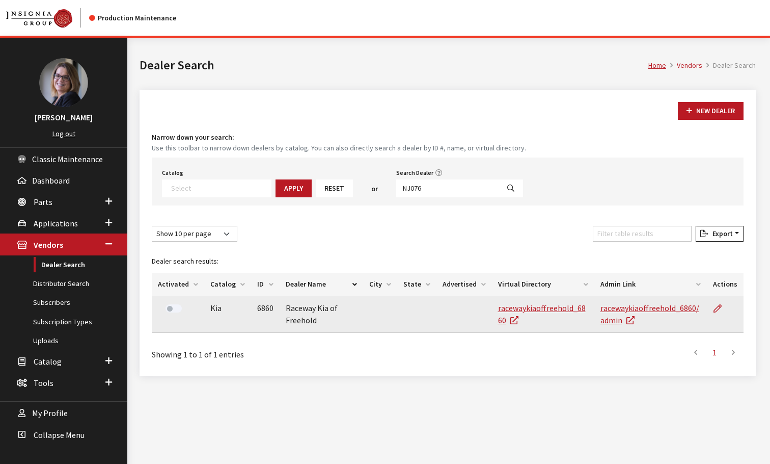
click at [167, 309] on label at bounding box center [174, 308] width 16 height 8
drag, startPoint x: 420, startPoint y: 184, endPoint x: 339, endPoint y: 172, distance: 81.9
click at [339, 172] on div "Catalog Acura Alfa Romeo Audi Bentley BMW Chrysler DoubleTake Ford GM Honda Hyu…" at bounding box center [448, 181] width 592 height 48
paste input "IN010"
type input "IN010"
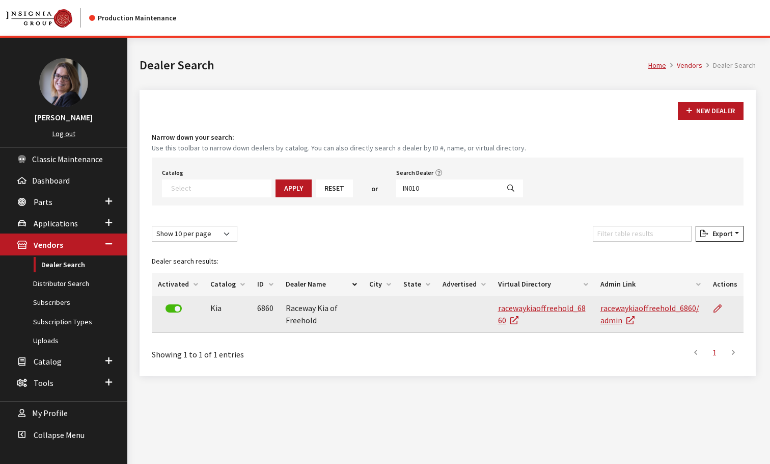
click at [499, 180] on button "Search" at bounding box center [511, 188] width 24 height 18
select select
click at [173, 306] on label at bounding box center [174, 308] width 16 height 8
click at [404, 184] on input "IN010" at bounding box center [447, 188] width 103 height 18
drag, startPoint x: 437, startPoint y: 193, endPoint x: 331, endPoint y: 177, distance: 107.7
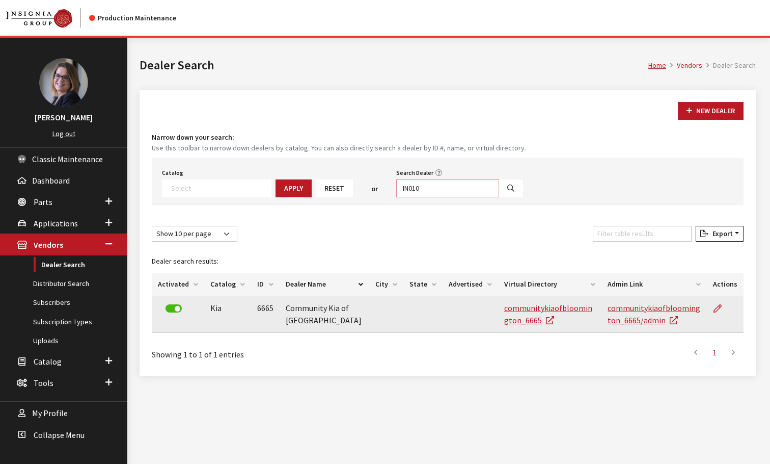
click at [331, 177] on div "Catalog Acura Alfa Romeo Audi Bentley BMW Chrysler DoubleTake Ford GM Honda Hyu…" at bounding box center [448, 181] width 592 height 48
paste input "FL141"
type input "FL141"
click at [507, 186] on icon "Search" at bounding box center [510, 188] width 7 height 7
select select
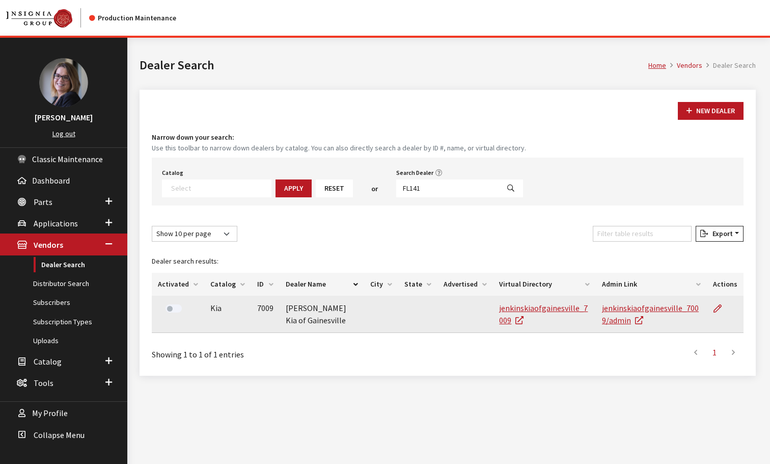
click at [163, 311] on div at bounding box center [173, 309] width 31 height 15
click at [168, 309] on label at bounding box center [174, 308] width 16 height 8
drag, startPoint x: 453, startPoint y: 193, endPoint x: 333, endPoint y: 171, distance: 121.6
click at [332, 171] on div "Catalog Acura Alfa Romeo Audi Bentley BMW Chrysler DoubleTake Ford GM Honda Hyu…" at bounding box center [448, 181] width 592 height 48
paste input "IL066"
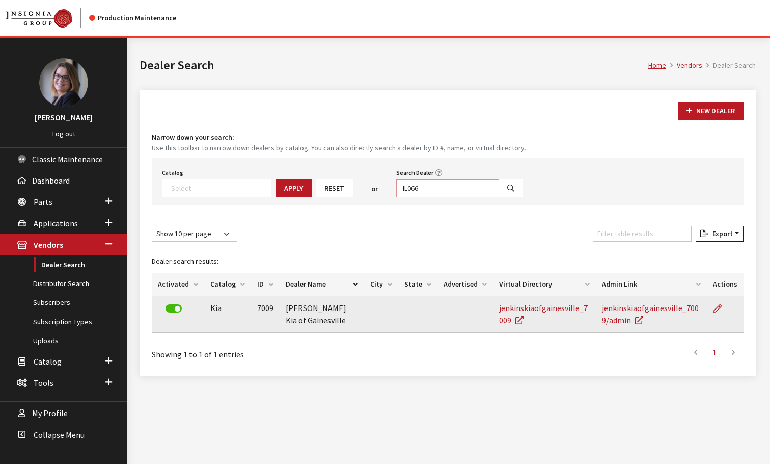
type input "IL066"
click at [507, 185] on icon "Search" at bounding box center [510, 188] width 7 height 7
select select
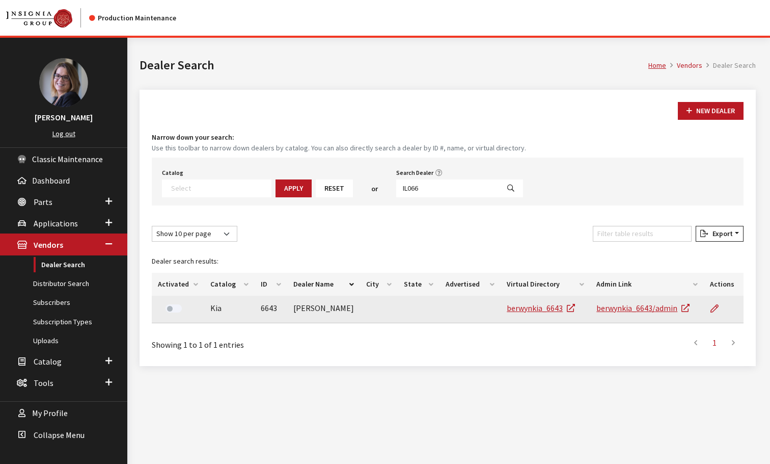
click at [169, 312] on div at bounding box center [173, 309] width 31 height 15
click at [167, 310] on label at bounding box center [174, 308] width 16 height 8
drag, startPoint x: 427, startPoint y: 189, endPoint x: 349, endPoint y: 163, distance: 82.2
click at [349, 163] on div "Catalog Acura Alfa Romeo Audi Bentley BMW Chrysler DoubleTake Ford GM Honda Hyu…" at bounding box center [448, 181] width 592 height 48
paste input "NY144"
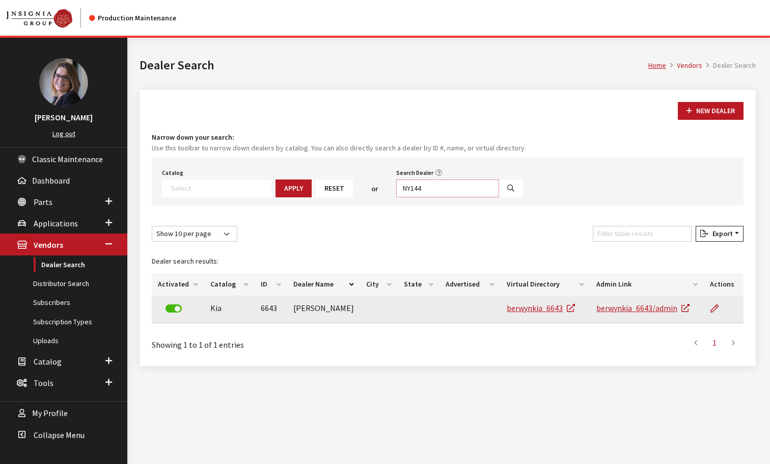
click at [472, 186] on input "NY144" at bounding box center [447, 188] width 103 height 18
type input "NY144"
click at [499, 192] on button "Search" at bounding box center [511, 188] width 24 height 18
select select
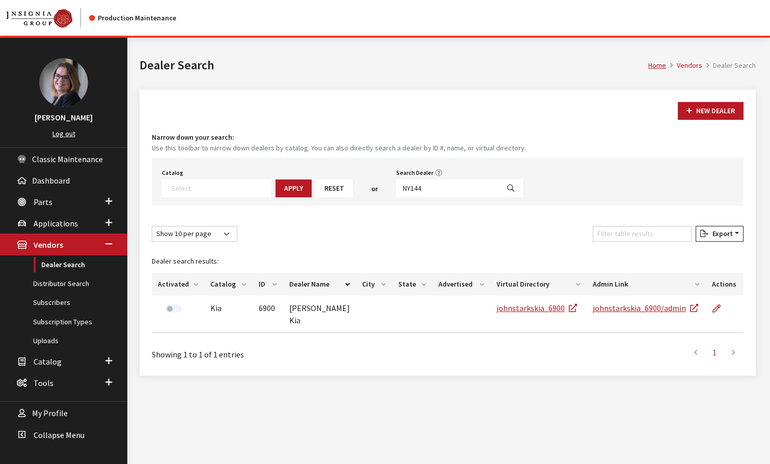
click at [173, 307] on label at bounding box center [174, 308] width 16 height 8
drag, startPoint x: 397, startPoint y: 181, endPoint x: 288, endPoint y: 148, distance: 113.5
click at [288, 148] on div "Narrow down your search: Use this toolbar to narrow down dealers by catalog. Yo…" at bounding box center [448, 168] width 592 height 73
paste input "CA331"
type input "CA331"
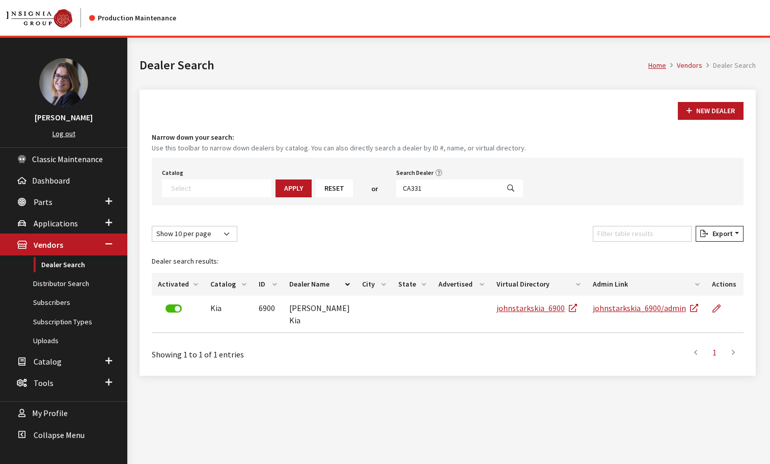
click at [507, 191] on icon "Search" at bounding box center [510, 188] width 7 height 7
select select
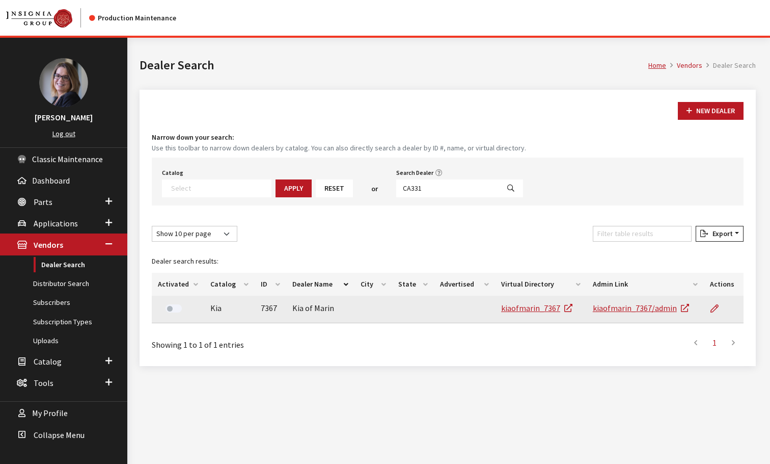
click at [173, 309] on label at bounding box center [174, 308] width 16 height 8
drag, startPoint x: 445, startPoint y: 186, endPoint x: 234, endPoint y: 133, distance: 216.9
click at [256, 139] on div "Narrow down your search: Use this toolbar to narrow down dealers by catalog. Yo…" at bounding box center [448, 168] width 592 height 73
paste input "AL035"
type input "AL035"
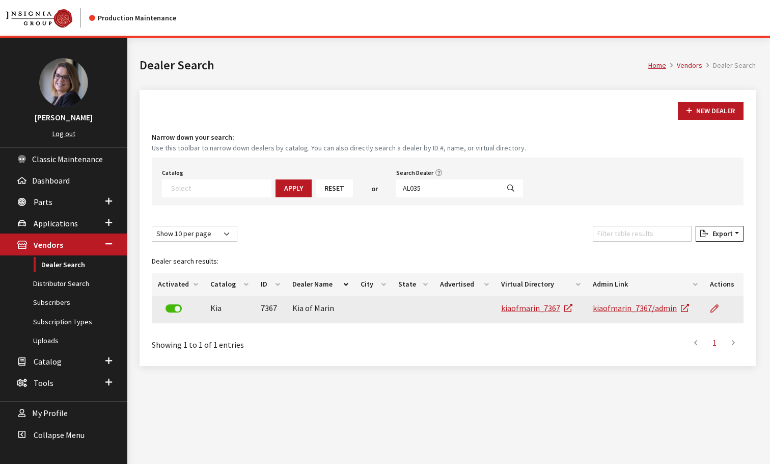
click at [499, 181] on button "Search" at bounding box center [511, 188] width 24 height 18
select select
click at [169, 309] on label at bounding box center [174, 308] width 16 height 8
drag, startPoint x: 430, startPoint y: 191, endPoint x: 369, endPoint y: 164, distance: 66.2
click at [369, 164] on div "Catalog Acura Alfa Romeo Audi Bentley BMW Chrysler DoubleTake Ford GM Honda Hyu…" at bounding box center [448, 181] width 592 height 48
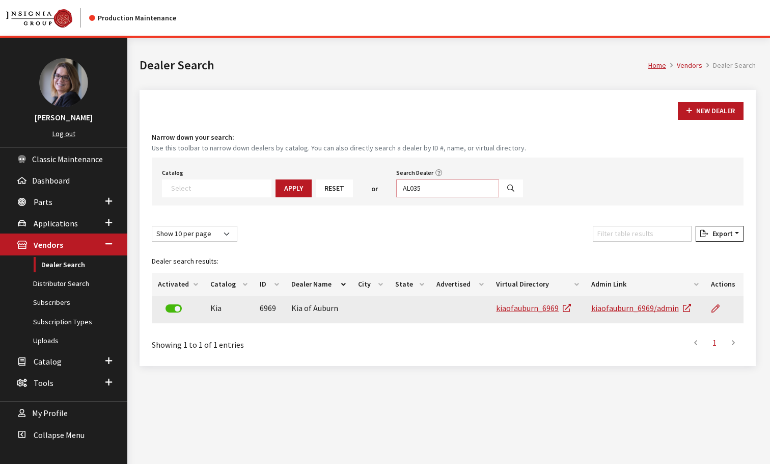
paste input "GA07"
type input "GA075"
click at [507, 191] on icon "Search" at bounding box center [510, 188] width 7 height 7
select select
click at [166, 309] on label at bounding box center [174, 308] width 16 height 8
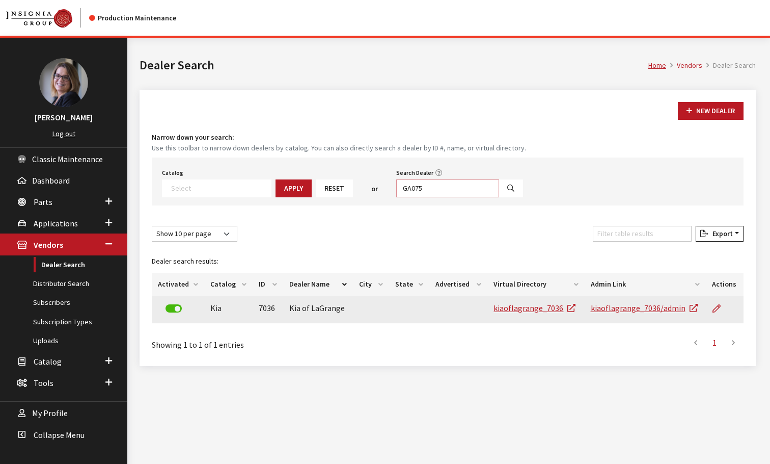
drag, startPoint x: 448, startPoint y: 193, endPoint x: 302, endPoint y: 171, distance: 147.4
click at [302, 171] on div "Catalog Acura Alfa Romeo Audi Bentley BMW Chrysler DoubleTake Ford GM Honda Hyu…" at bounding box center [448, 181] width 592 height 48
paste input "103"
type input "GA103"
click at [499, 194] on button "Search" at bounding box center [511, 188] width 24 height 18
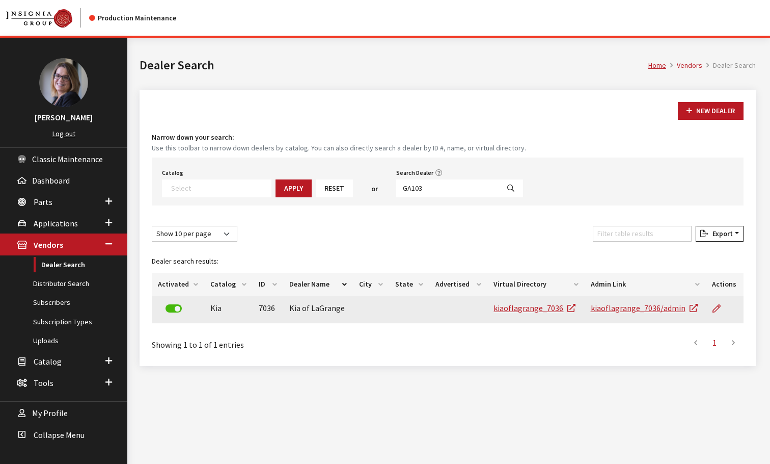
select select
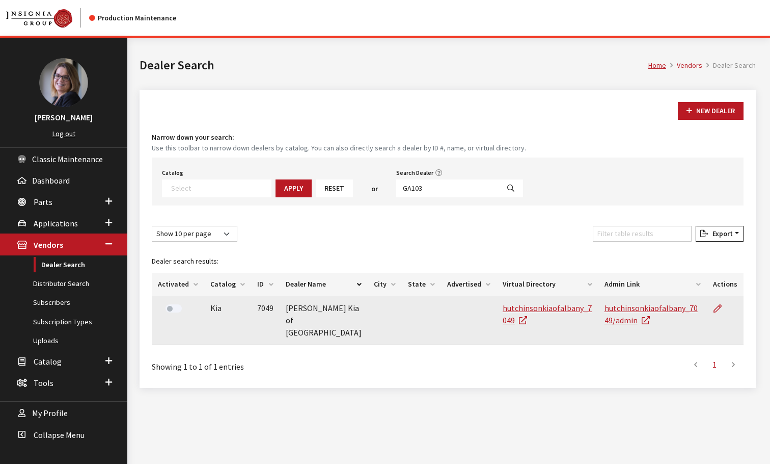
click at [170, 309] on label at bounding box center [174, 308] width 16 height 8
drag, startPoint x: 431, startPoint y: 186, endPoint x: 325, endPoint y: 159, distance: 108.7
click at [325, 159] on div "Catalog Acura Alfa Romeo Audi Bentley BMW Chrysler DoubleTake Ford GM Honda Hyu…" at bounding box center [448, 181] width 592 height 48
paste input "TX156"
type input "TX156"
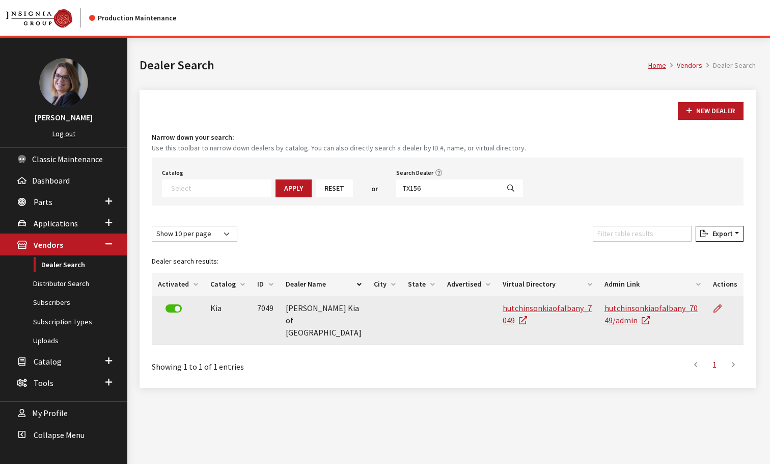
click at [499, 193] on button "Search" at bounding box center [511, 188] width 24 height 18
select select
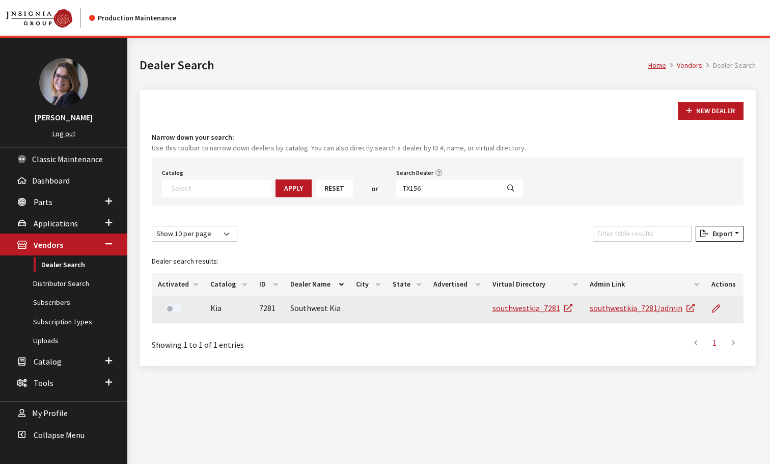
click at [166, 307] on label at bounding box center [174, 308] width 16 height 8
drag, startPoint x: 419, startPoint y: 192, endPoint x: 319, endPoint y: 159, distance: 105.5
click at [319, 159] on div "Catalog Acura Alfa Romeo Audi Bentley BMW Chrysler DoubleTake Ford GM Honda Hyu…" at bounding box center [448, 181] width 592 height 48
paste input "CA244"
type input "CA244"
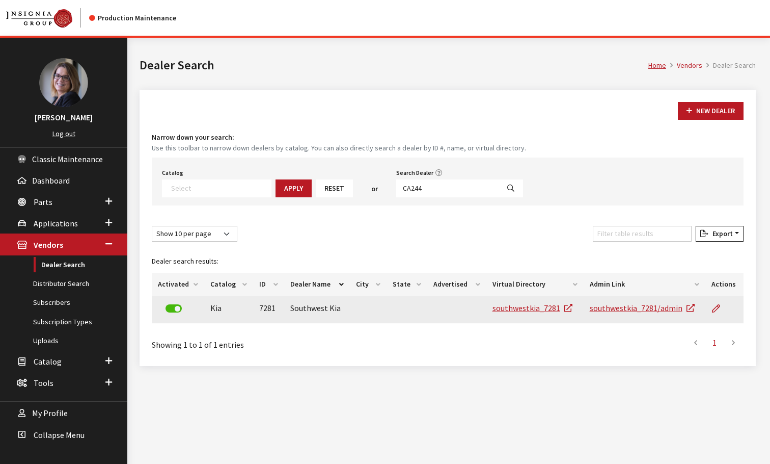
click at [499, 193] on button "Search" at bounding box center [511, 188] width 24 height 18
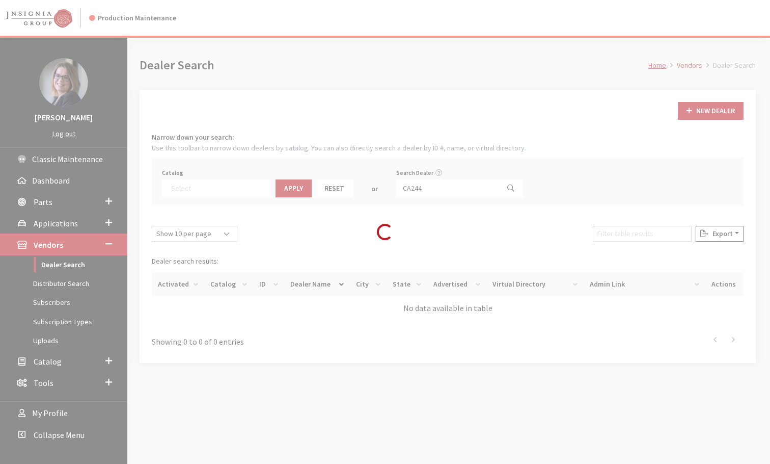
select select
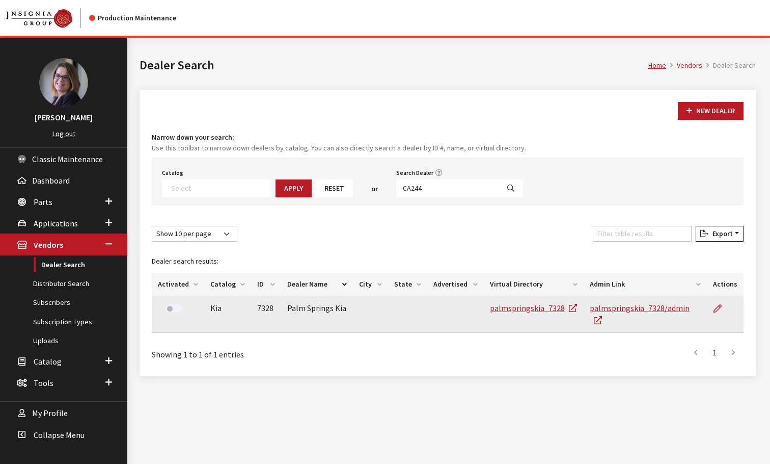
drag, startPoint x: 170, startPoint y: 307, endPoint x: 186, endPoint y: 309, distance: 15.9
click at [171, 307] on label at bounding box center [174, 308] width 16 height 8
drag, startPoint x: 420, startPoint y: 186, endPoint x: 332, endPoint y: 164, distance: 90.5
click at [332, 164] on div "Catalog Acura Alfa Romeo Audi Bentley BMW Chrysler DoubleTake Ford GM Honda Hyu…" at bounding box center [448, 181] width 592 height 48
paste input "NJ080"
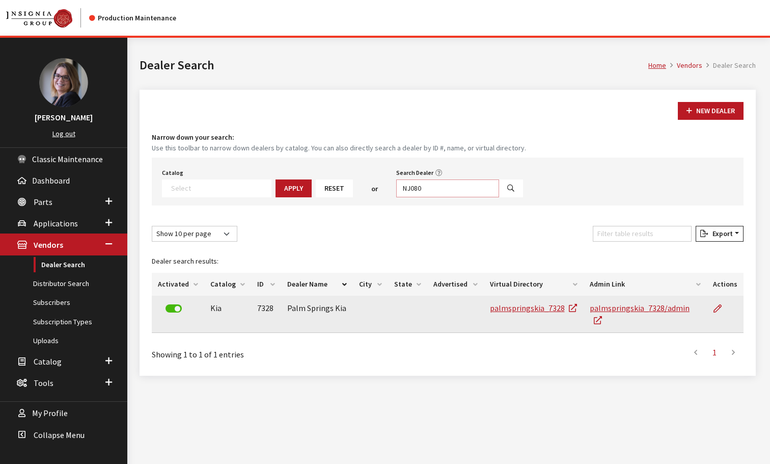
type input "NJ080"
click at [502, 188] on div "Search Dealer NJ080" at bounding box center [459, 182] width 131 height 32
click at [507, 191] on icon "Search" at bounding box center [510, 188] width 7 height 7
select select
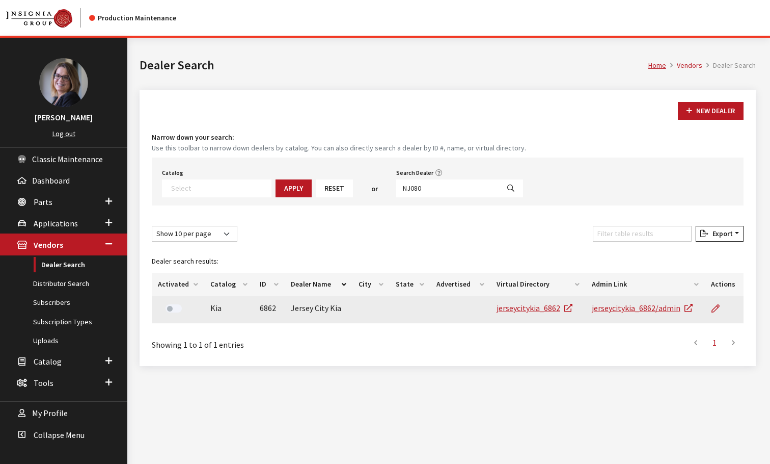
click at [172, 309] on label at bounding box center [174, 308] width 16 height 8
drag, startPoint x: 425, startPoint y: 191, endPoint x: 338, endPoint y: 166, distance: 90.6
click at [338, 166] on div "Catalog Acura Alfa Romeo Audi Bentley BMW Chrysler DoubleTake Ford GM Honda Hyu…" at bounding box center [448, 181] width 592 height 48
paste input "1"
type input "NJ081"
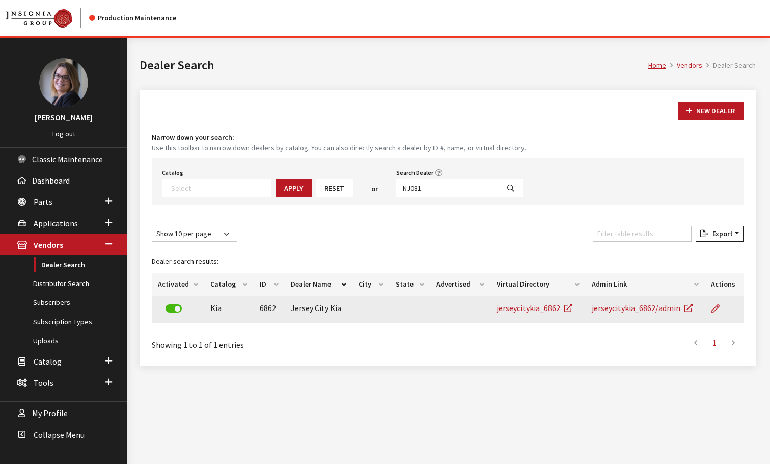
click at [499, 183] on button "Search" at bounding box center [511, 188] width 24 height 18
select select
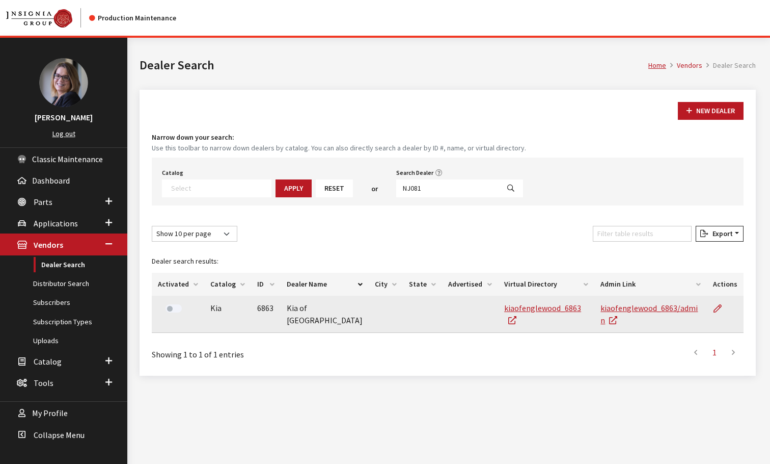
click at [170, 309] on label at bounding box center [174, 308] width 16 height 8
drag, startPoint x: 430, startPoint y: 192, endPoint x: 312, endPoint y: 170, distance: 120.2
click at [311, 170] on div "Catalog Acura Alfa Romeo Audi Bentley BMW Chrysler DoubleTake Ford GM Honda Hyu…" at bounding box center [448, 181] width 592 height 48
paste input "GA112"
type input "GA112"
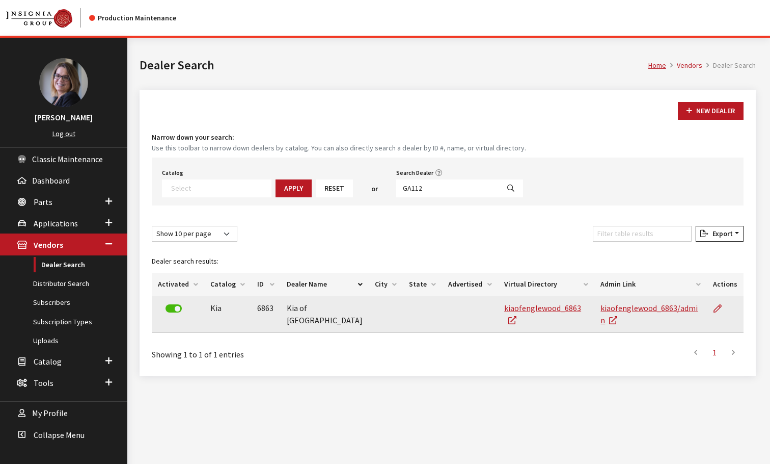
click at [489, 199] on div "Catalog Acura Alfa Romeo Audi Bentley BMW Chrysler DoubleTake Ford GM Honda Hyu…" at bounding box center [448, 181] width 592 height 48
click at [499, 193] on button "Search" at bounding box center [511, 188] width 24 height 18
select select
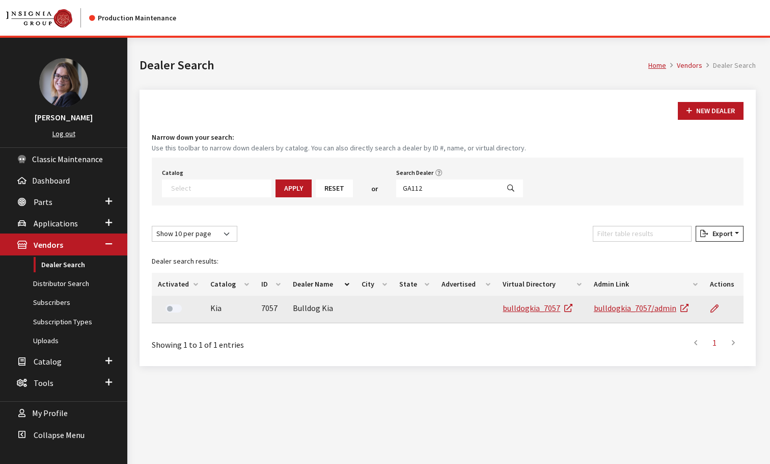
click at [170, 310] on label at bounding box center [174, 308] width 16 height 8
drag, startPoint x: 425, startPoint y: 189, endPoint x: 352, endPoint y: 167, distance: 76.6
click at [349, 166] on div "Catalog Acura Alfa Romeo Audi Bentley BMW Chrysler DoubleTake Ford GM Honda Hyu…" at bounding box center [448, 181] width 592 height 48
paste input "FL"
type input "FL112"
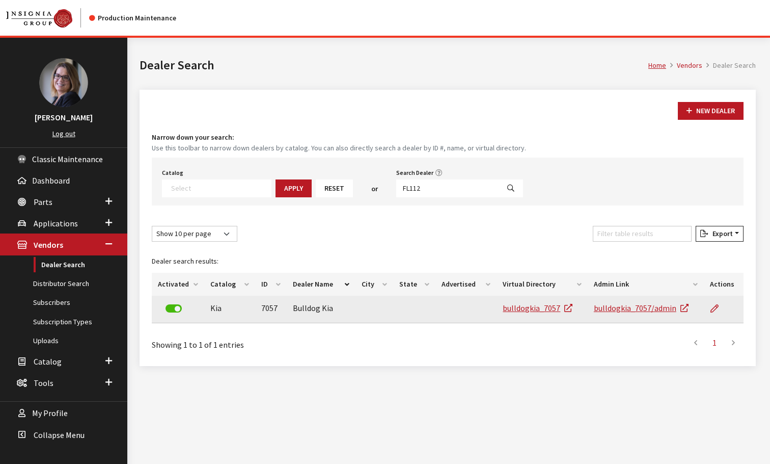
click at [507, 191] on icon "Search" at bounding box center [510, 188] width 7 height 7
select select
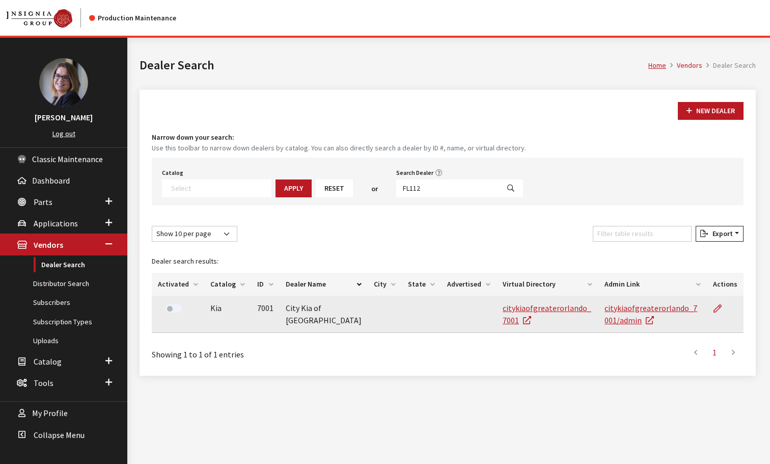
click at [170, 309] on label at bounding box center [174, 308] width 16 height 8
drag, startPoint x: 405, startPoint y: 183, endPoint x: 342, endPoint y: 176, distance: 63.6
click at [337, 174] on div "Catalog Acura Alfa Romeo Audi Bentley BMW Chrysler DoubleTake Ford GM Honda Hyu…" at bounding box center [448, 181] width 592 height 48
paste input "NC079"
type input "NC079"
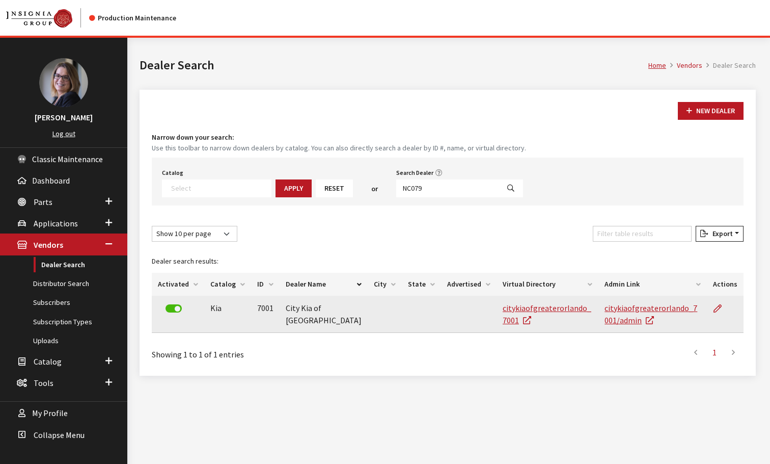
click at [499, 186] on button "Search" at bounding box center [511, 188] width 24 height 18
select select
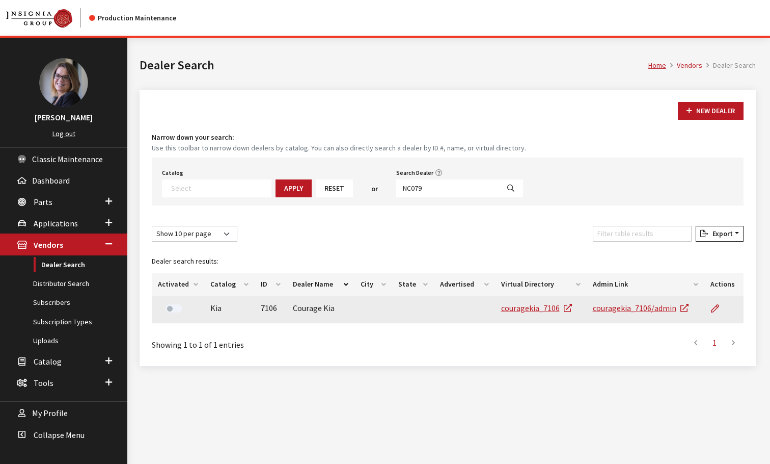
click at [168, 309] on label at bounding box center [174, 308] width 16 height 8
drag, startPoint x: 425, startPoint y: 187, endPoint x: 271, endPoint y: 157, distance: 157.2
click at [271, 157] on div "Catalog Acura Alfa Romeo Audi Bentley BMW Chrysler DoubleTake Ford GM Honda Hyu…" at bounding box center [448, 181] width 592 height 48
paste input "CO023"
type input "CO023"
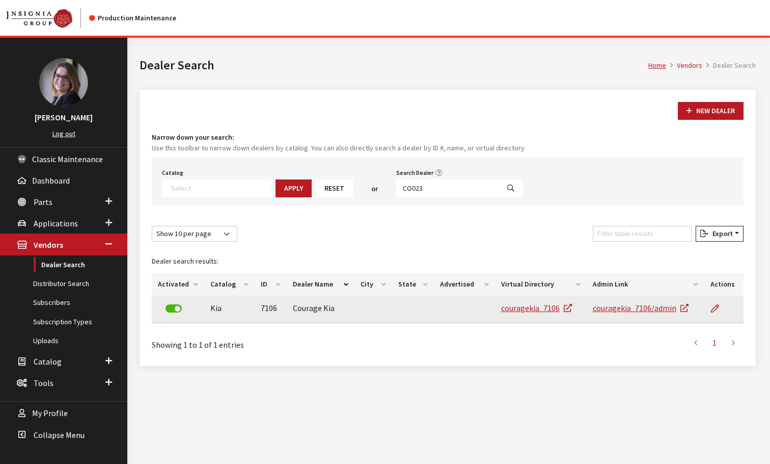
click at [499, 192] on button "Search" at bounding box center [511, 188] width 24 height 18
select select
click at [170, 310] on label at bounding box center [174, 308] width 16 height 8
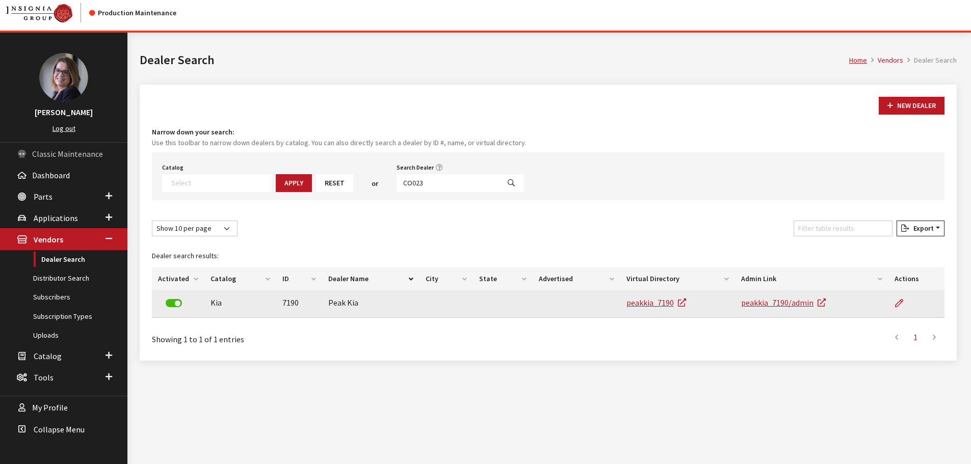
scroll to position [38, 0]
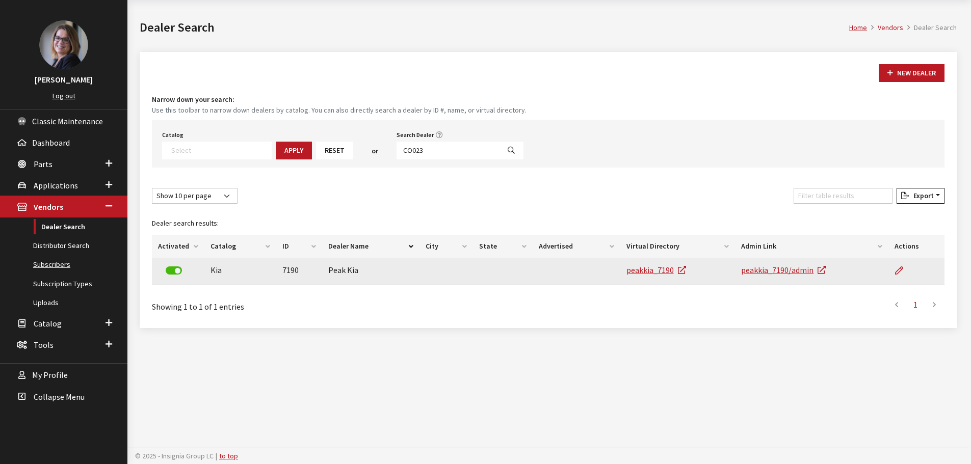
click at [61, 268] on link "Subscribers" at bounding box center [63, 264] width 127 height 19
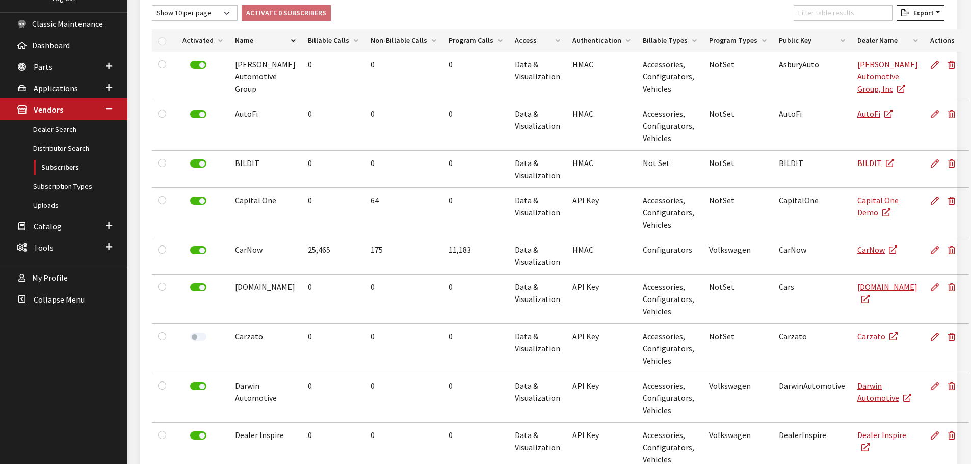
scroll to position [153, 0]
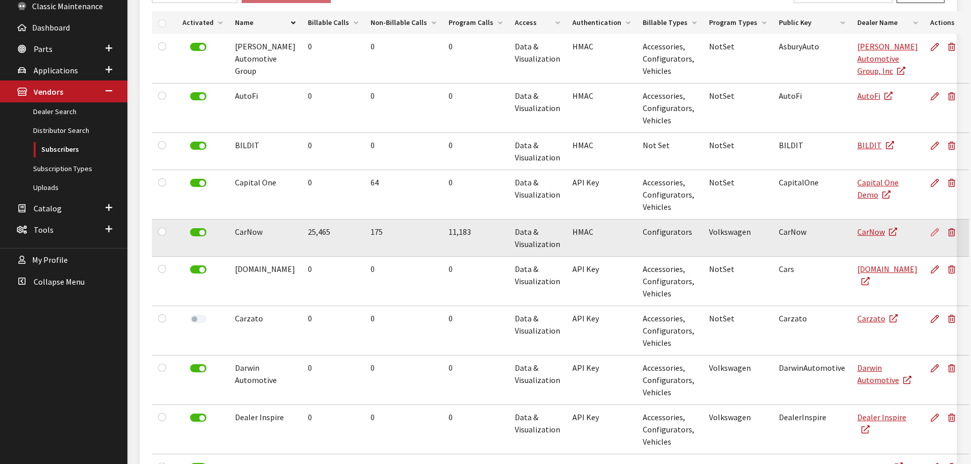
click at [930, 234] on icon at bounding box center [934, 233] width 8 height 8
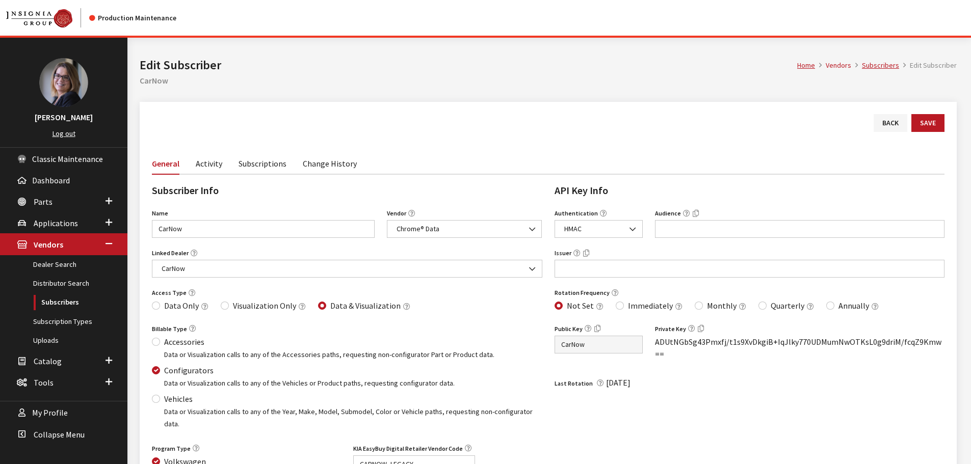
click at [263, 164] on link "Subscriptions" at bounding box center [262, 162] width 48 height 21
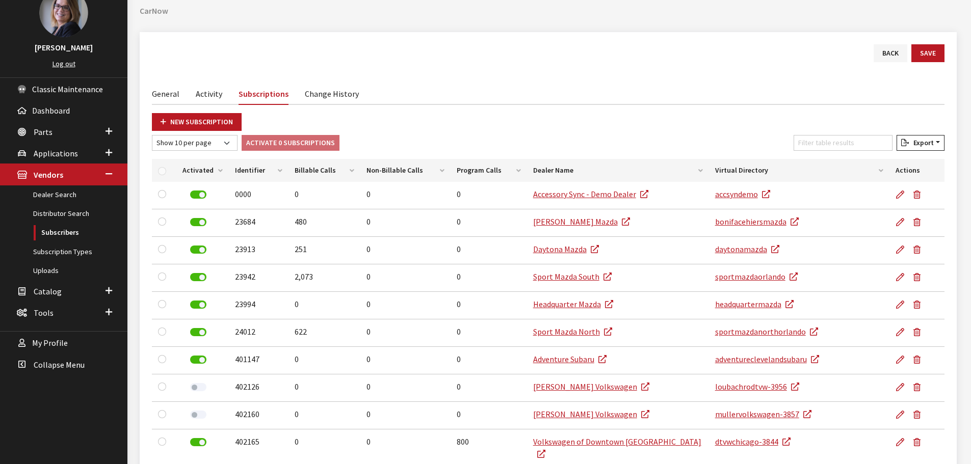
scroll to position [102, 0]
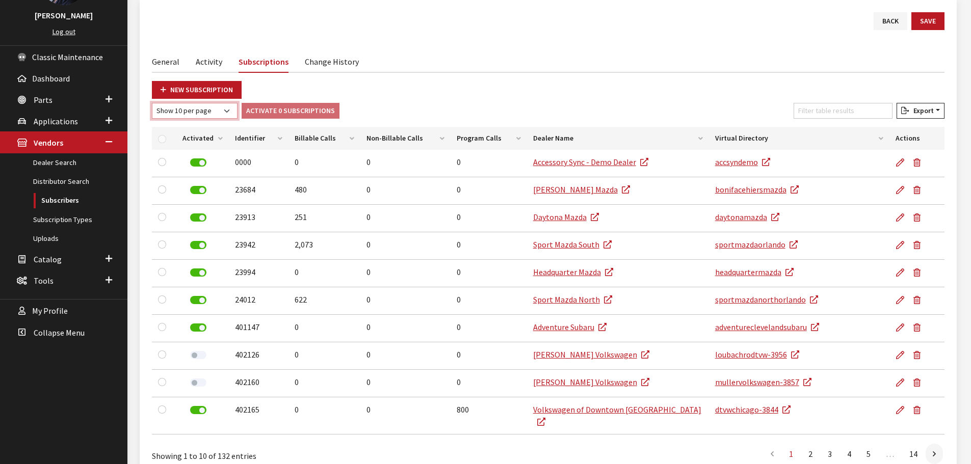
click at [205, 115] on select "Show 10 per page Show 25 per page Show 50 per page Show 100 per page Show 1000 …" at bounding box center [195, 111] width 86 height 16
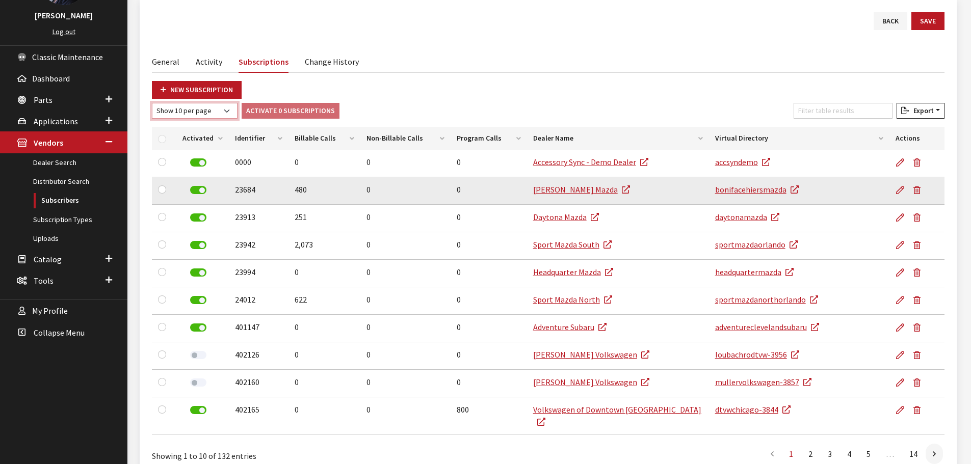
select select "1000"
click at [152, 103] on select "Show 10 per page Show 25 per page Show 50 per page Show 100 per page Show 1000 …" at bounding box center [195, 111] width 86 height 16
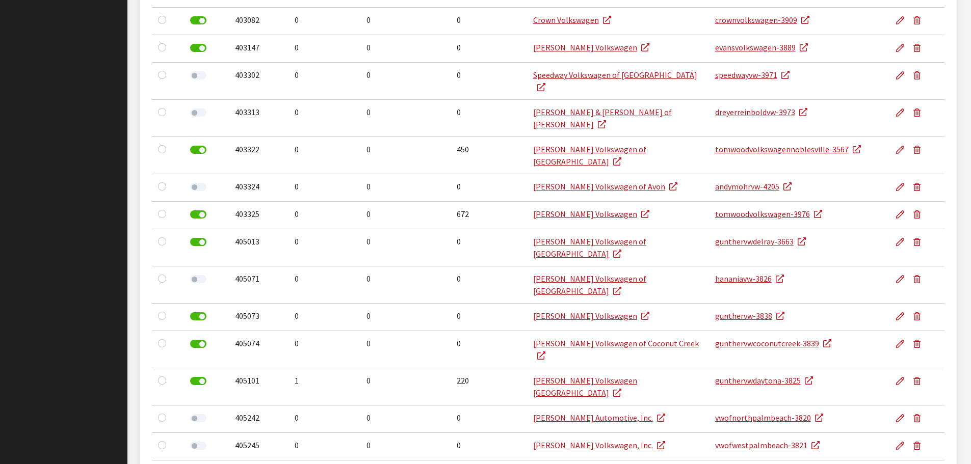
scroll to position [0, 0]
